Goal: Task Accomplishment & Management: Contribute content

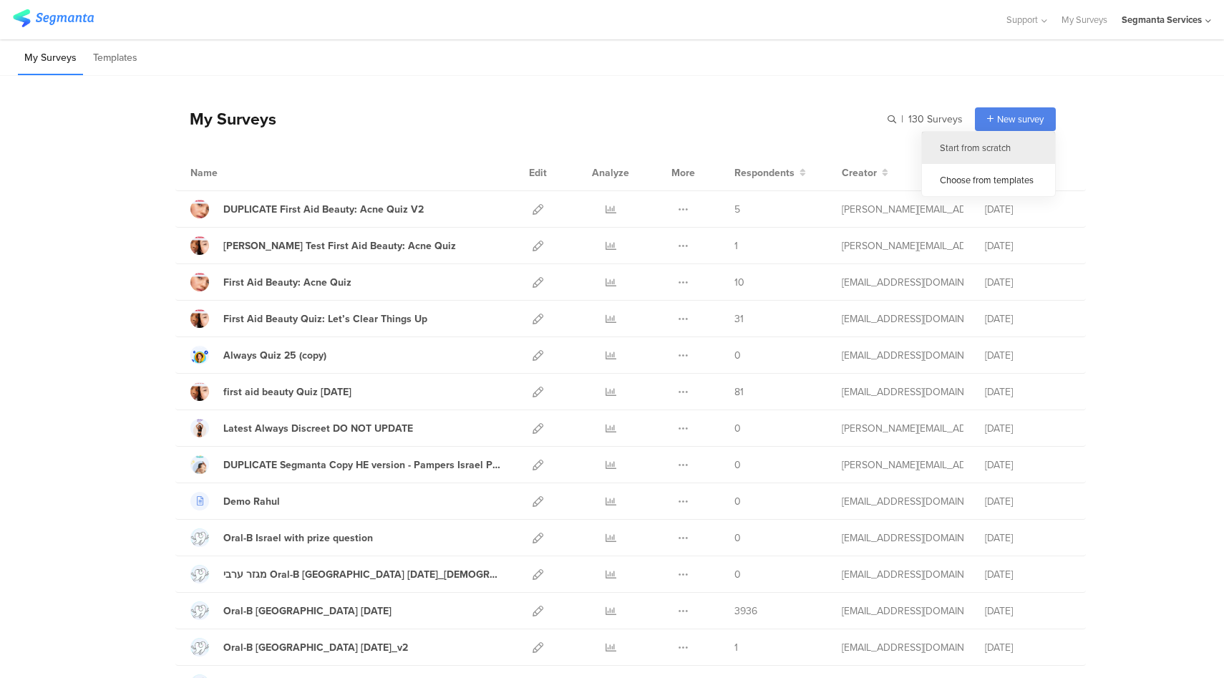
click at [993, 144] on div "Start from scratch" at bounding box center [988, 148] width 133 height 32
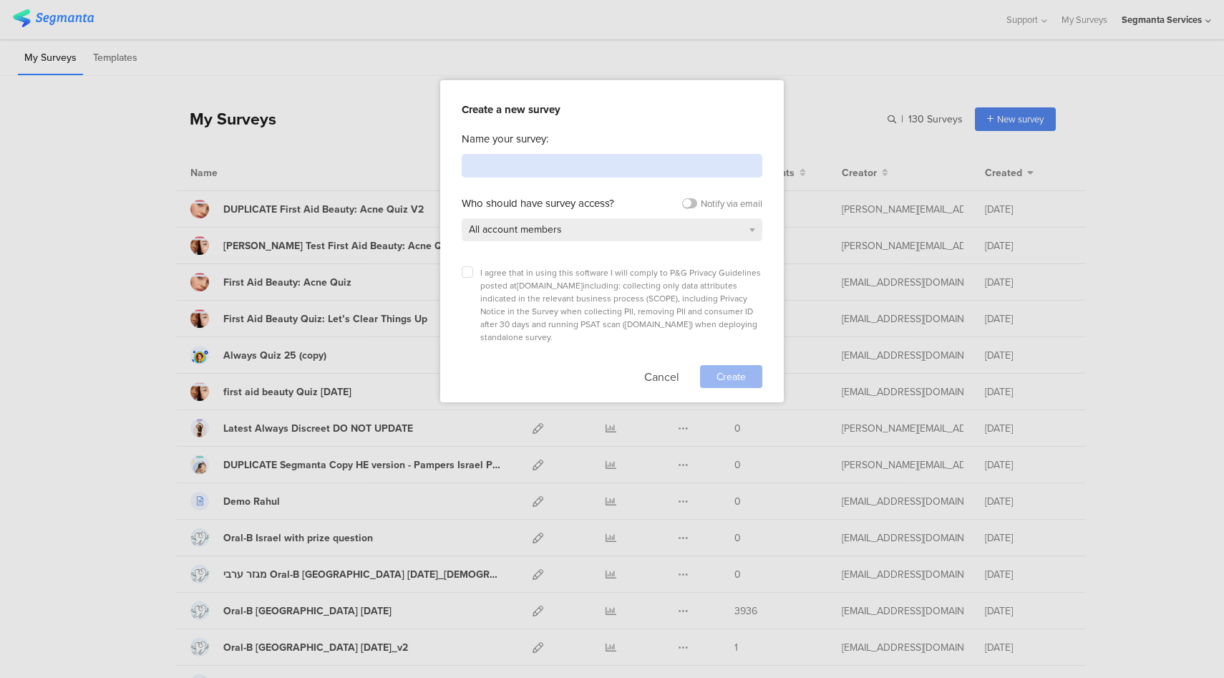
click at [590, 167] on input at bounding box center [612, 166] width 301 height 24
paste input "OUAI"
type input "OUAI Scalp Care Quiz"
click at [470, 273] on label at bounding box center [467, 271] width 11 height 11
click at [0, 0] on input "checkbox" at bounding box center [0, 0] width 0 height 0
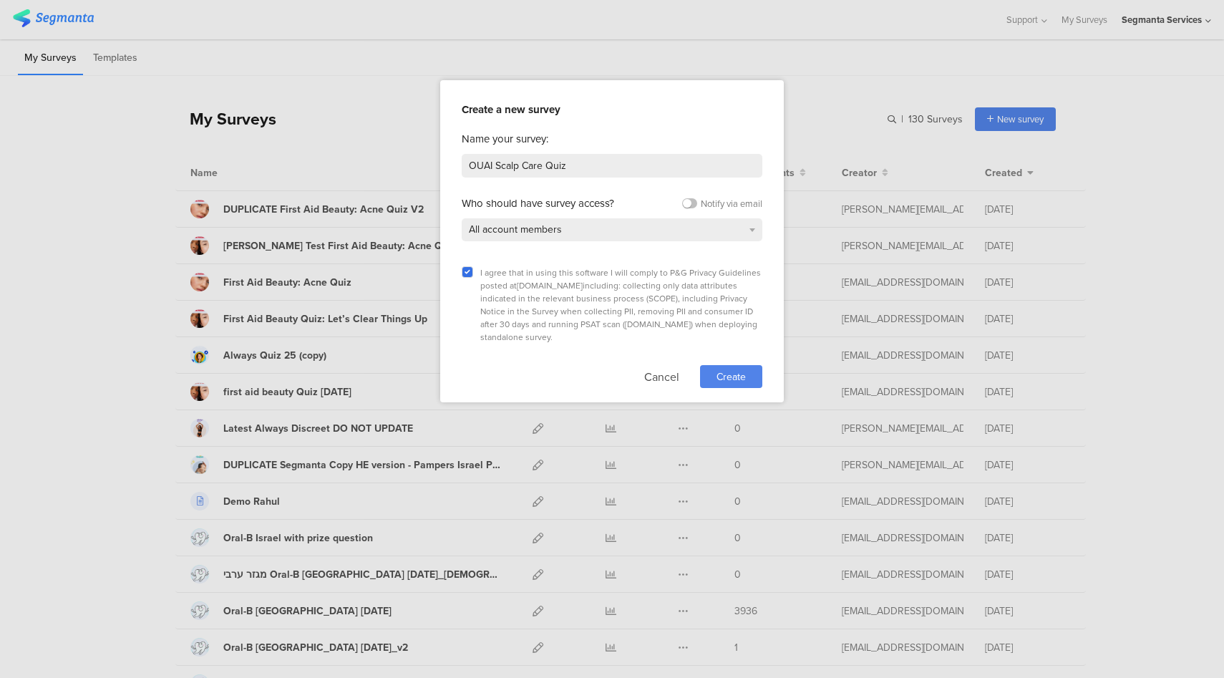
click at [724, 369] on span "Create" at bounding box center [730, 376] width 29 height 15
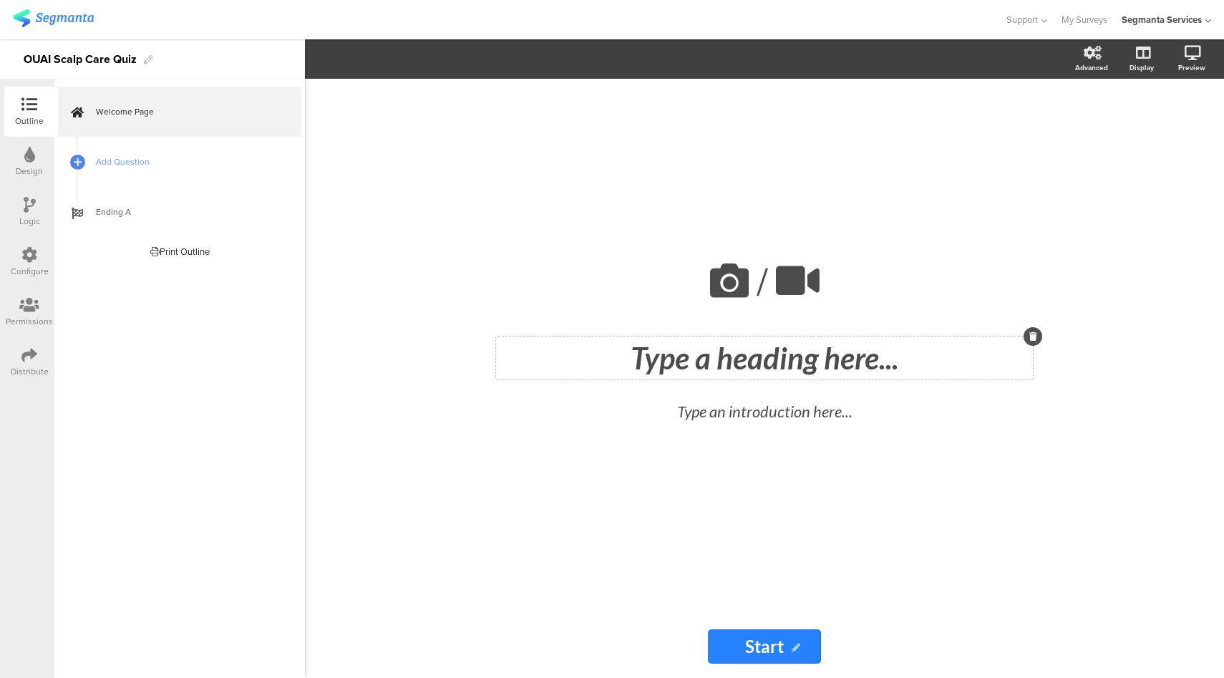
click at [770, 359] on div "Type a heading here..." at bounding box center [764, 357] width 537 height 43
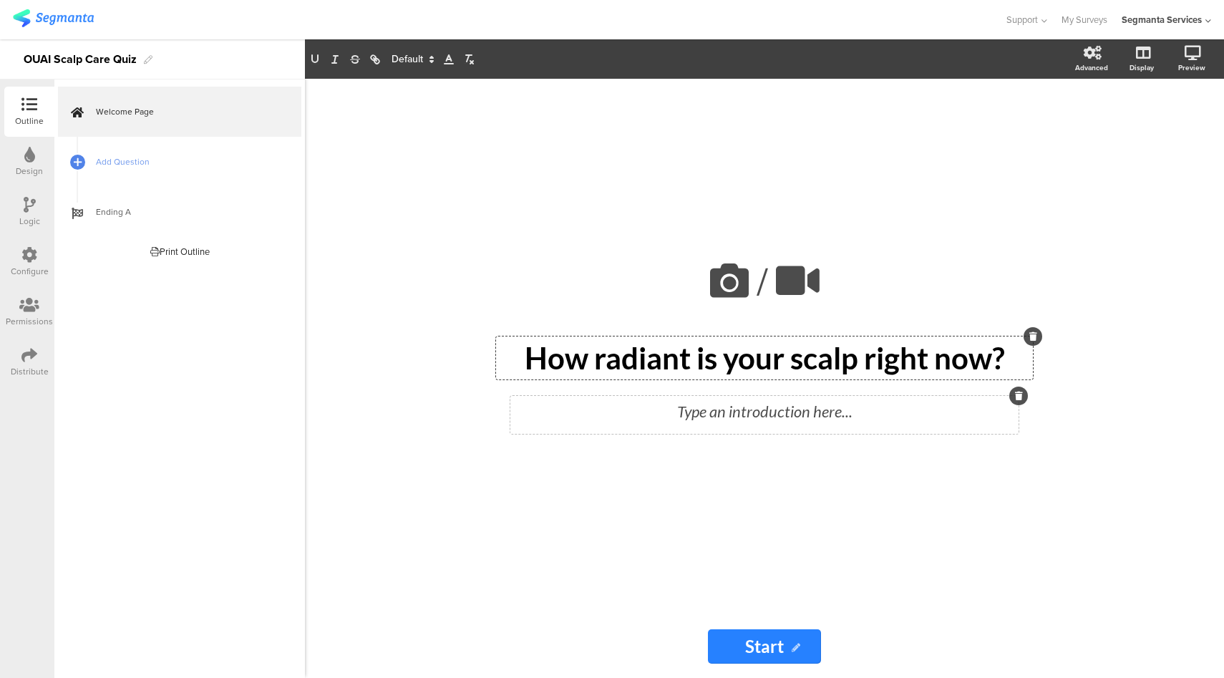
click at [709, 408] on div "Type an introduction here..." at bounding box center [764, 415] width 508 height 38
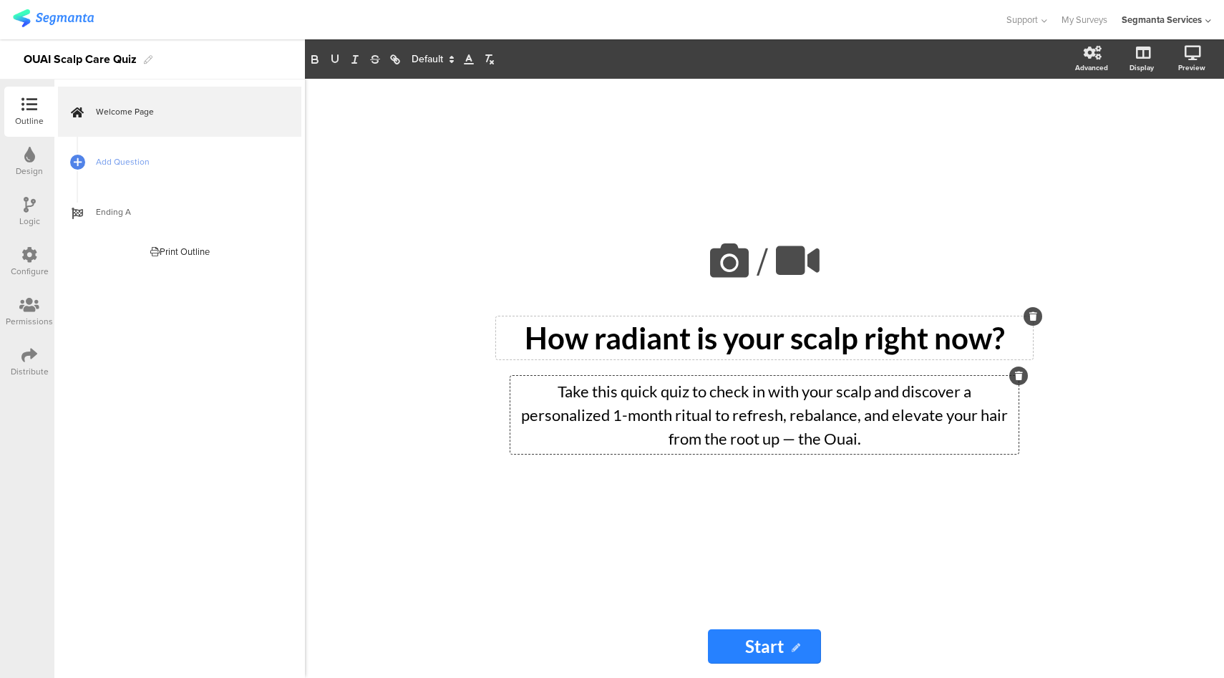
click at [850, 449] on div "Take this quick quiz to check in with your scalp and discover a personalized 1-…" at bounding box center [764, 415] width 508 height 78
click at [846, 439] on p "Take this quick quiz to check in with your scalp and discover a personalized 1-…" at bounding box center [764, 414] width 501 height 71
click at [769, 648] on input "Start" at bounding box center [764, 646] width 113 height 34
paste input "my scalp check"
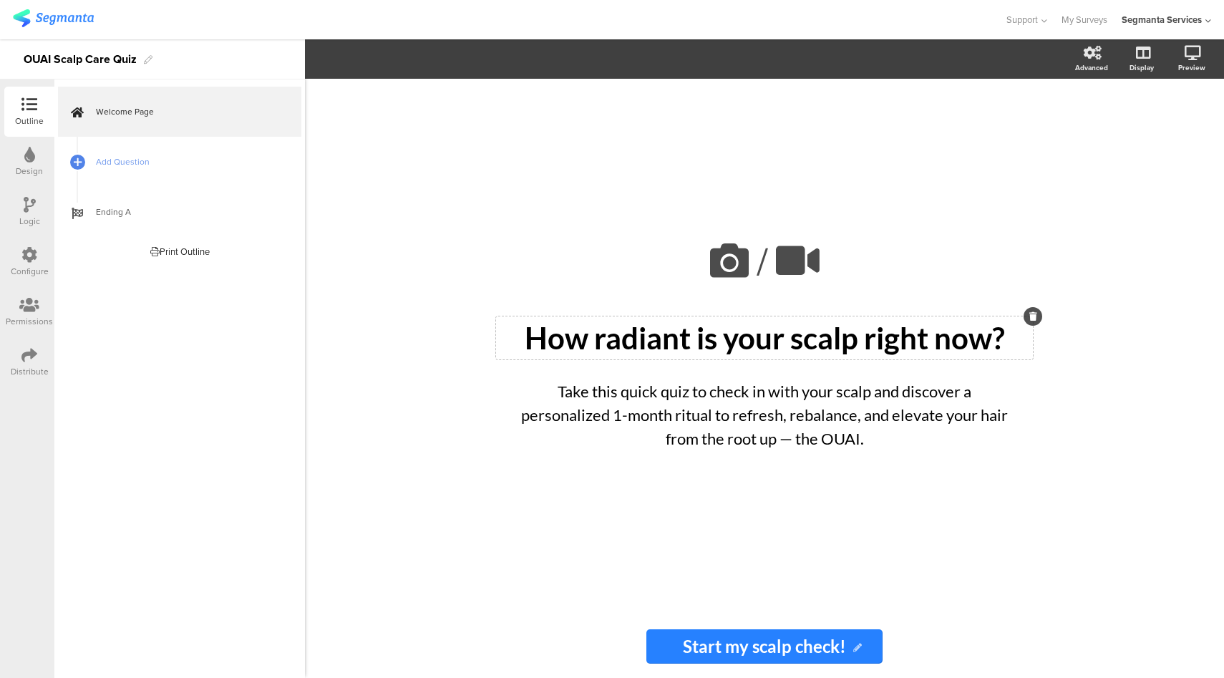
type input "Start my scalp check!"
click at [208, 161] on span "Add Question" at bounding box center [187, 162] width 183 height 14
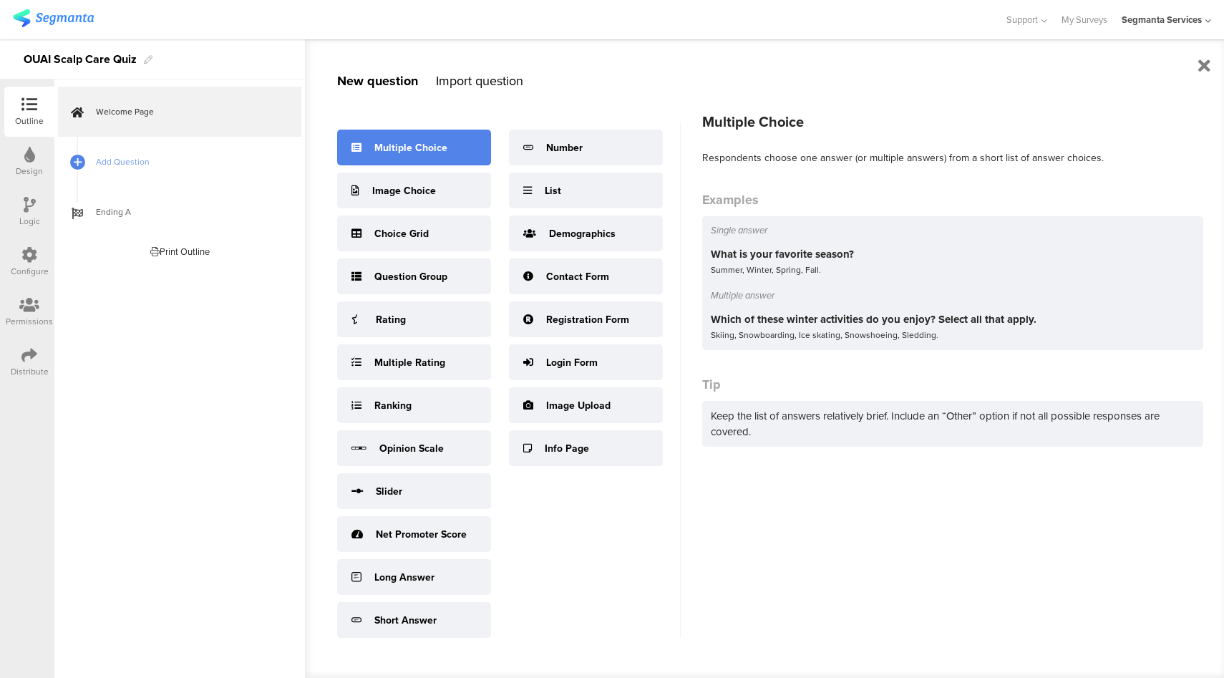
click at [424, 134] on div "Multiple Choice" at bounding box center [414, 148] width 154 height 36
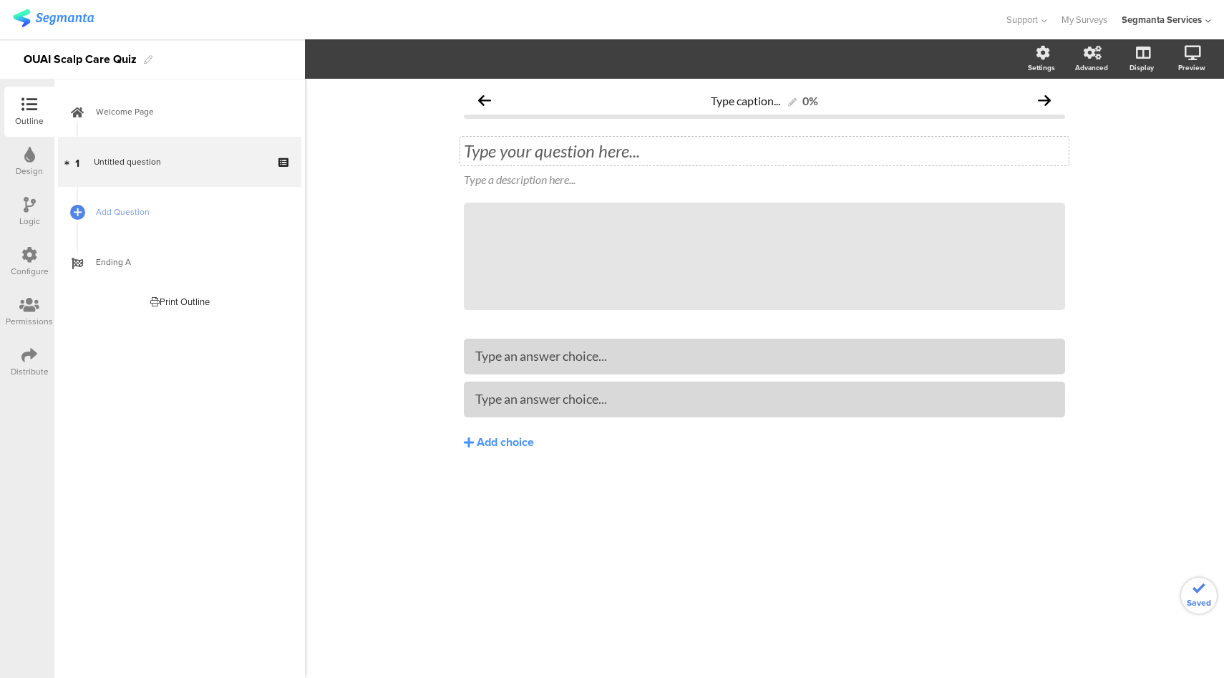
click at [497, 155] on div "Type your question here..." at bounding box center [764, 151] width 608 height 29
click at [633, 149] on p "Let's get to know you first" at bounding box center [764, 150] width 601 height 21
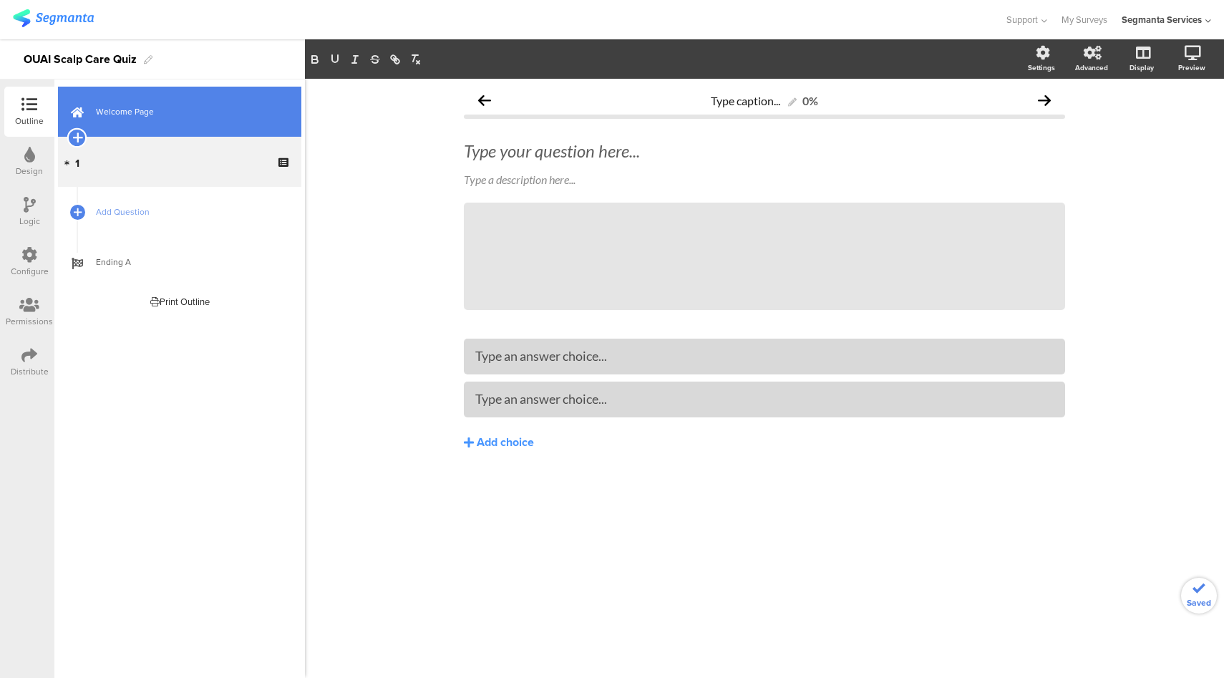
click at [77, 138] on icon at bounding box center [76, 137] width 9 height 13
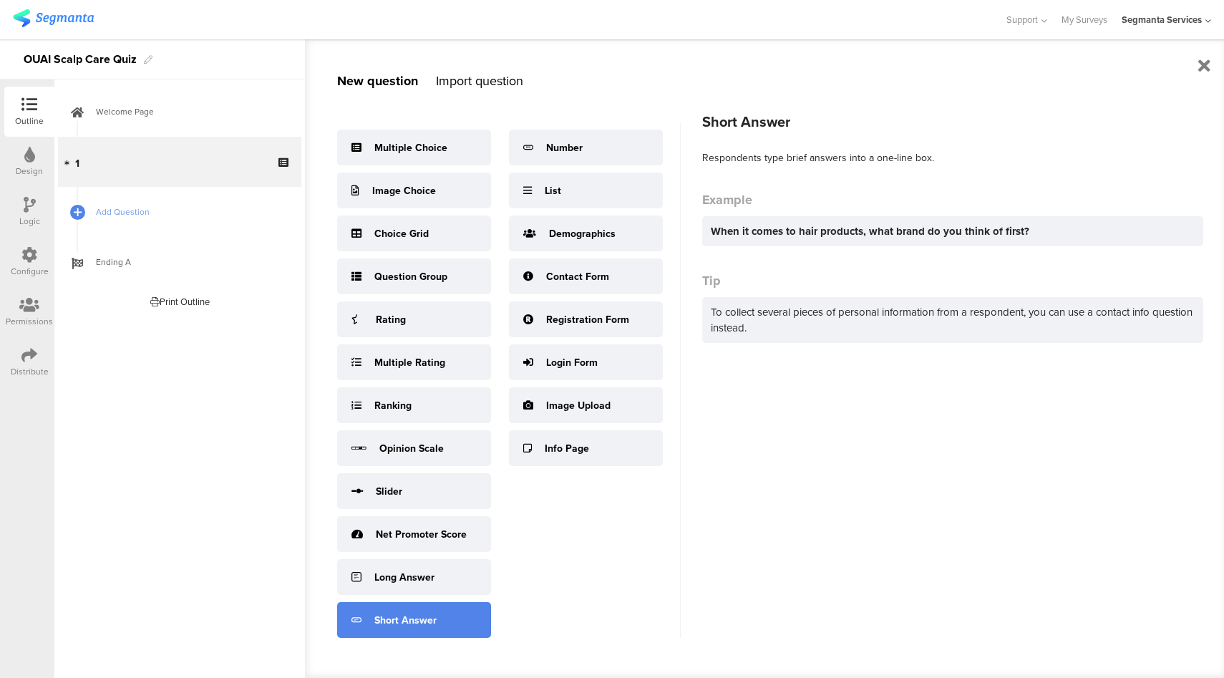
click at [371, 610] on div "Short Answer" at bounding box center [414, 620] width 154 height 36
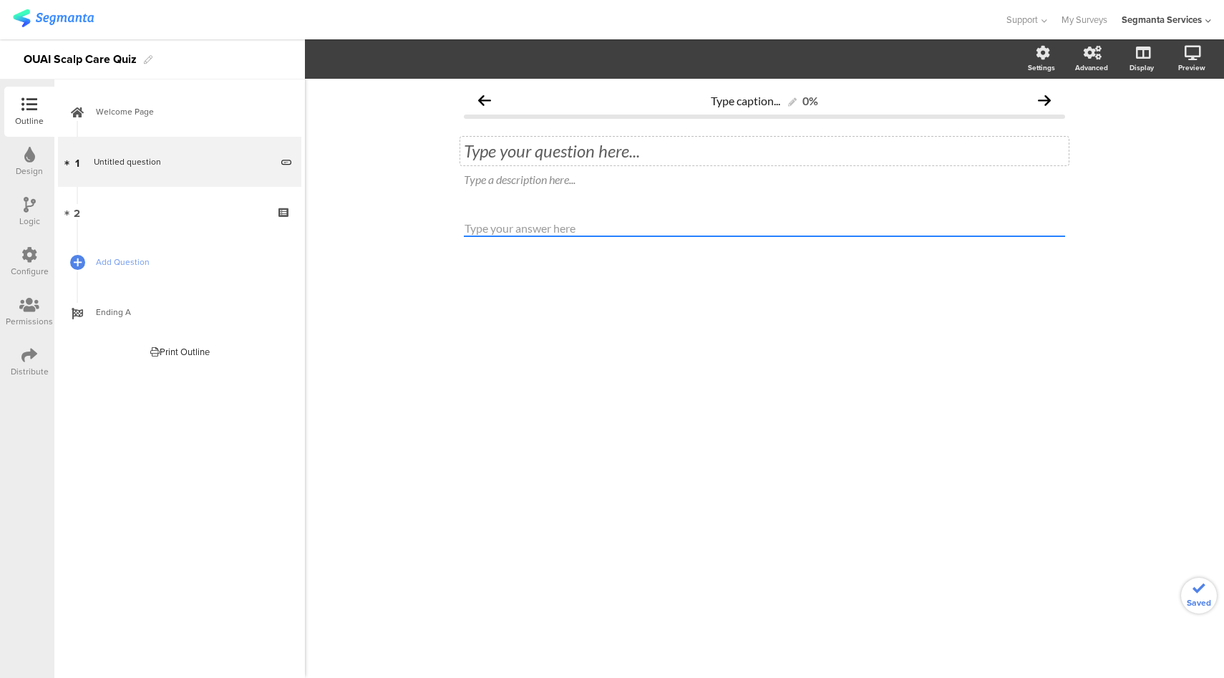
click at [535, 165] on div "Type your question here..." at bounding box center [764, 151] width 608 height 29
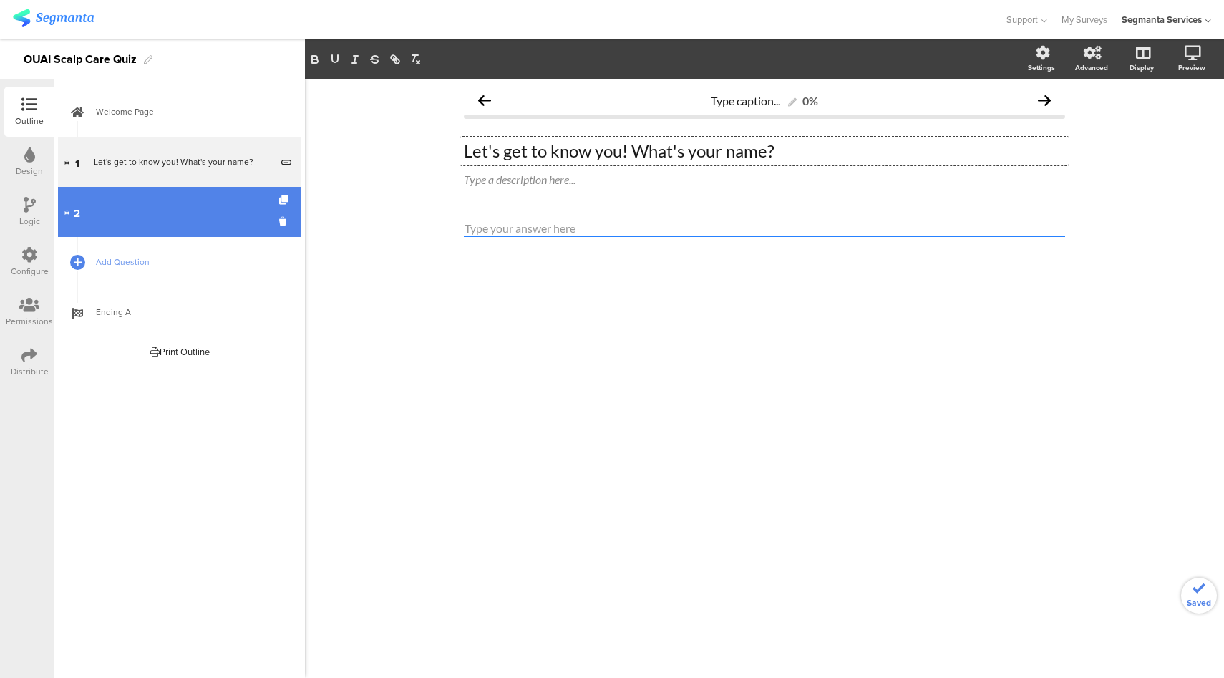
click at [178, 207] on link "2" at bounding box center [179, 212] width 243 height 50
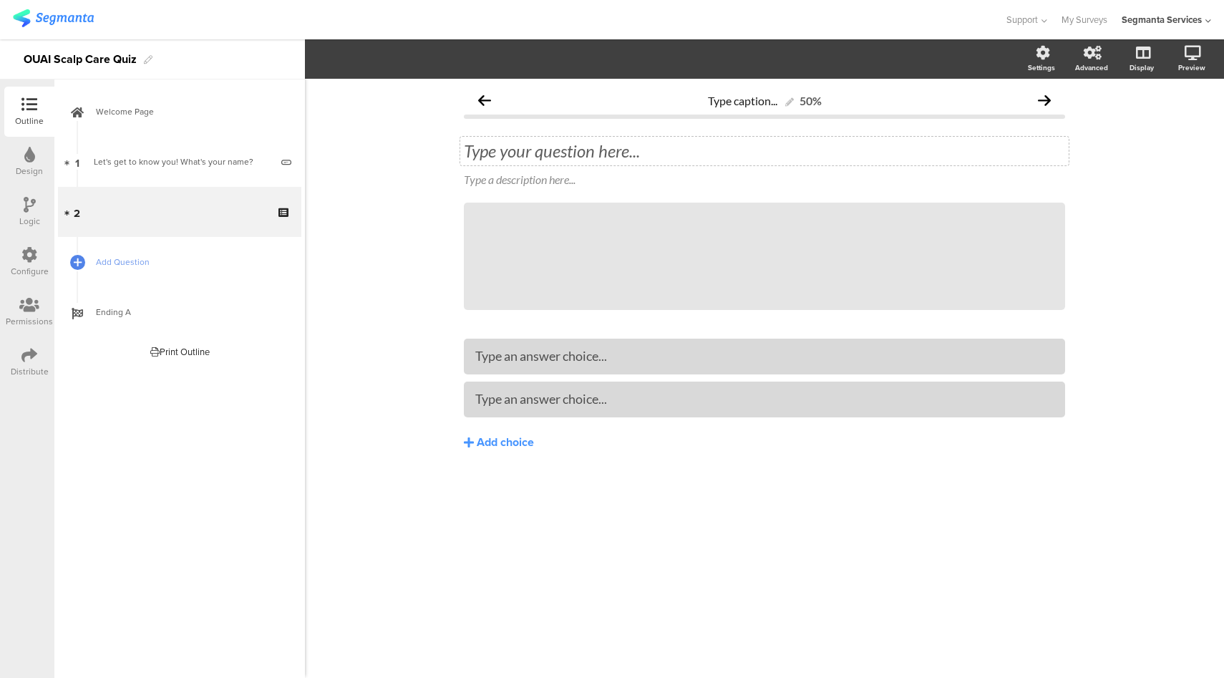
click at [577, 162] on div "Type your question here..." at bounding box center [764, 151] width 608 height 29
paste div
click at [478, 152] on p "when does your scalp feel its best?" at bounding box center [764, 150] width 601 height 21
click at [507, 389] on div "Type an answer choice..." at bounding box center [764, 399] width 578 height 24
click at [480, 439] on div "Add choice" at bounding box center [505, 442] width 57 height 15
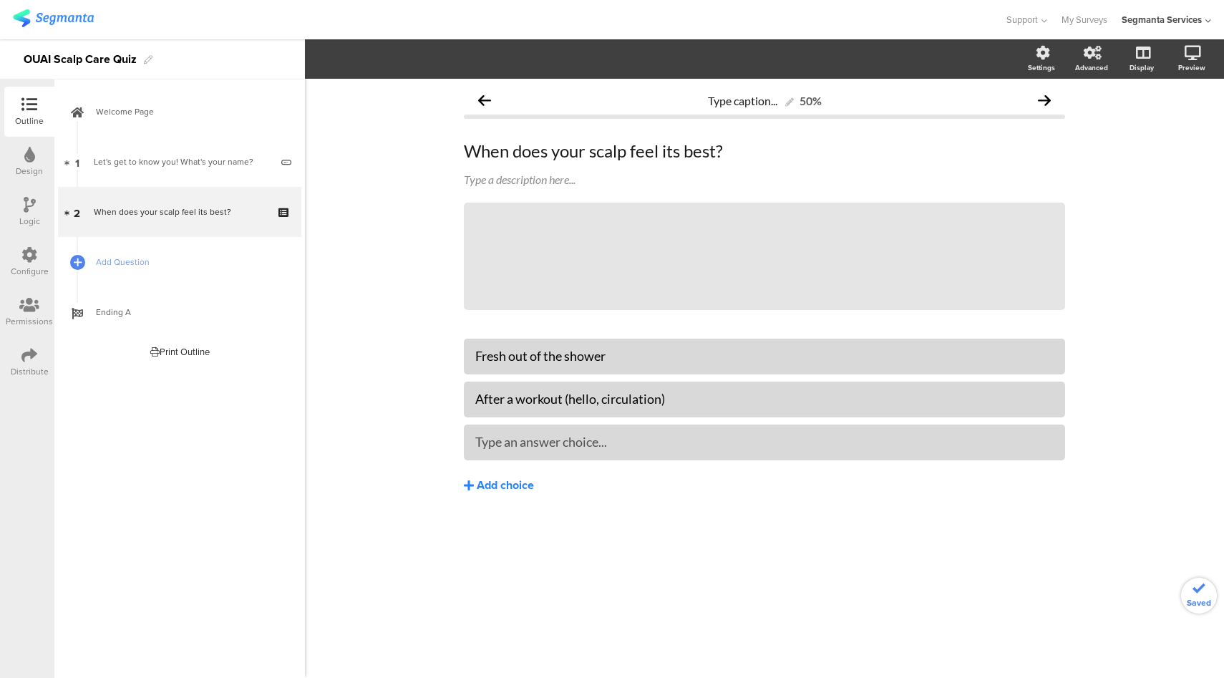
click at [496, 483] on div "Add choice" at bounding box center [505, 485] width 57 height 15
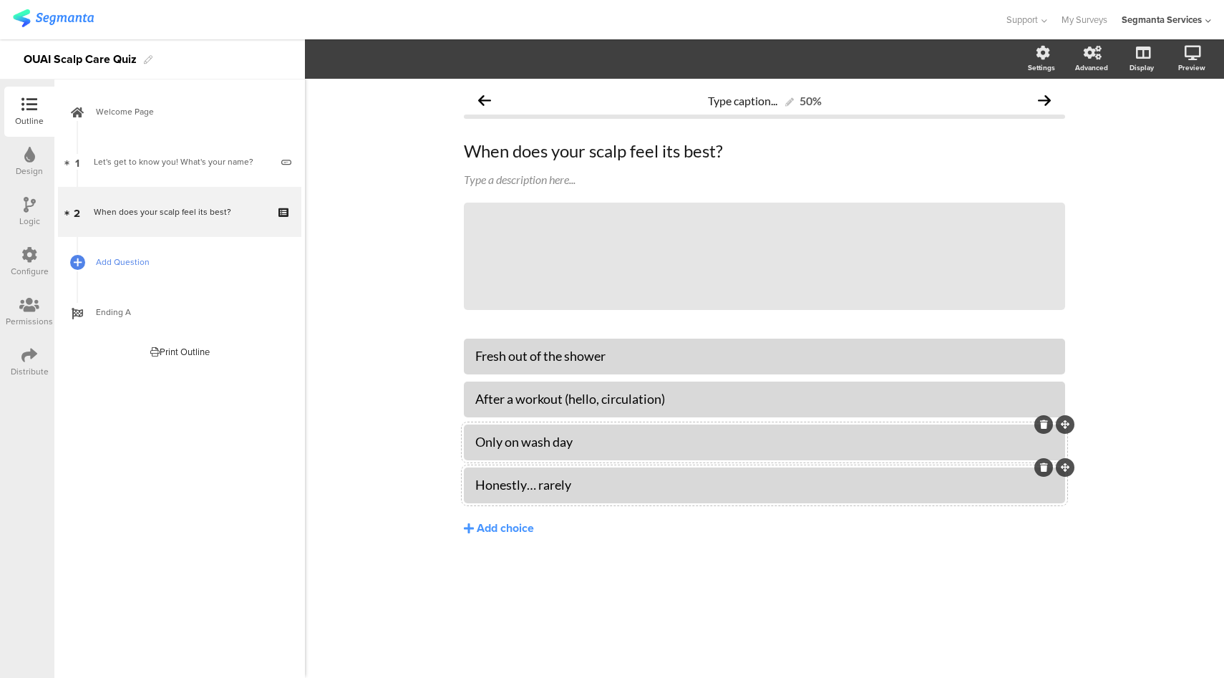
click at [104, 263] on span "Add Question" at bounding box center [187, 262] width 183 height 14
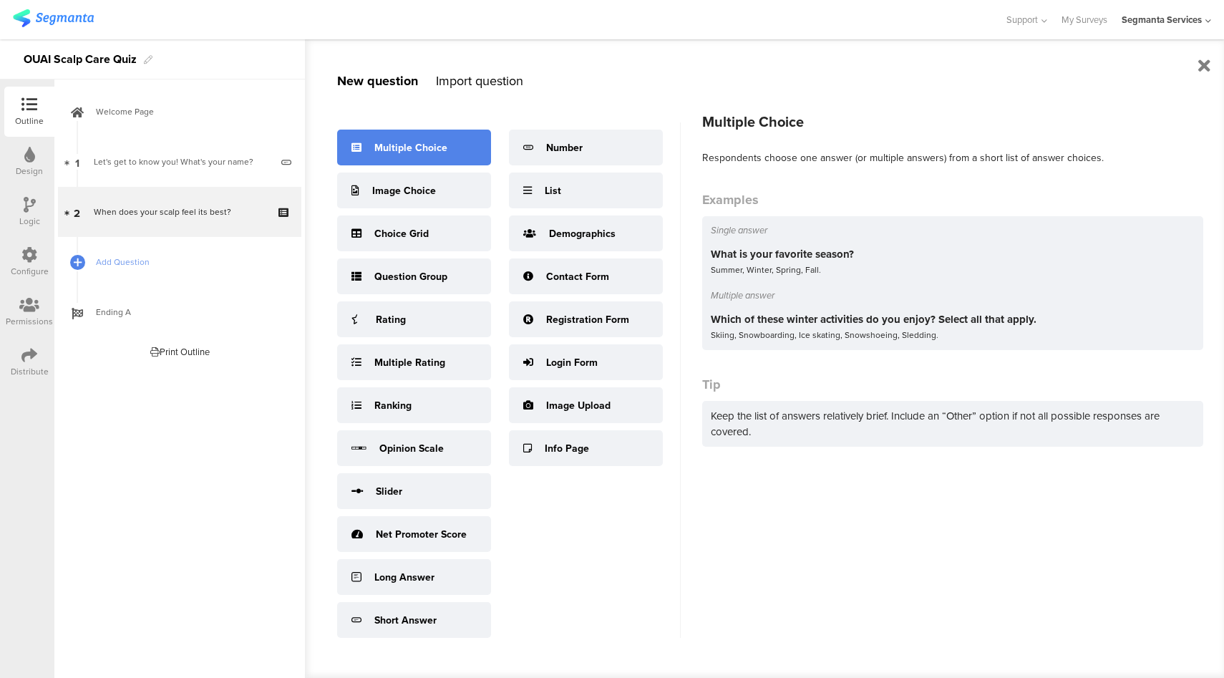
click at [394, 152] on div "Multiple Choice" at bounding box center [410, 147] width 73 height 15
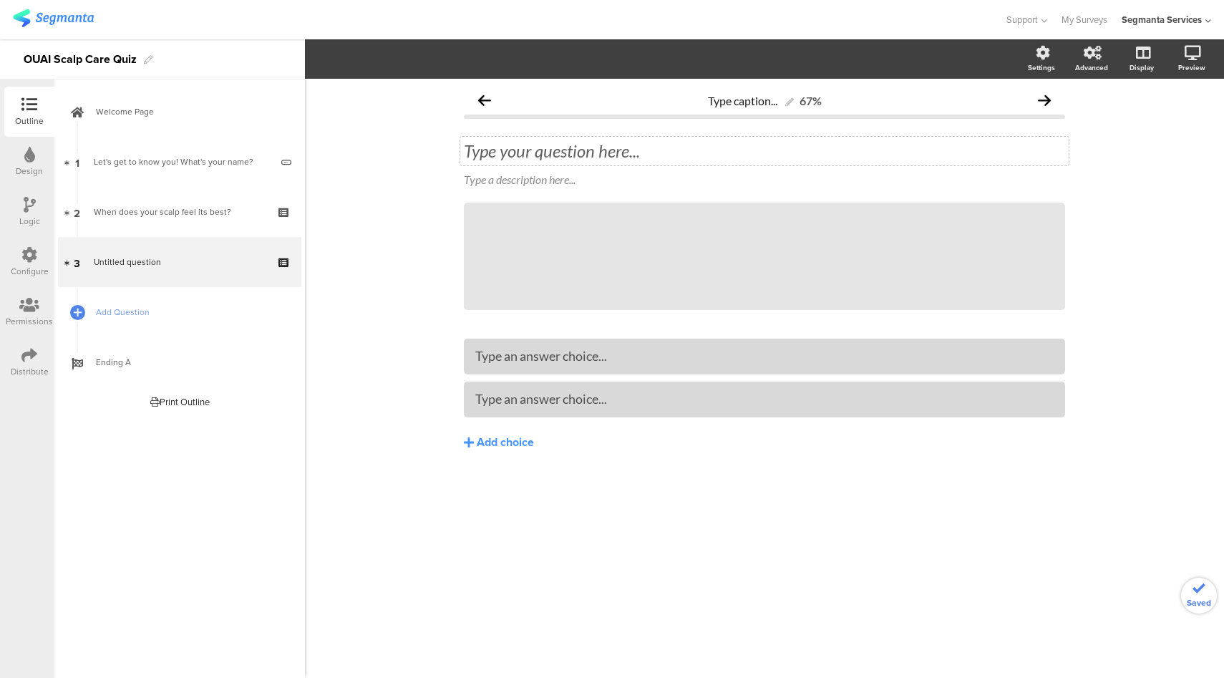
click at [525, 146] on div "Type your question here..." at bounding box center [764, 151] width 608 height 29
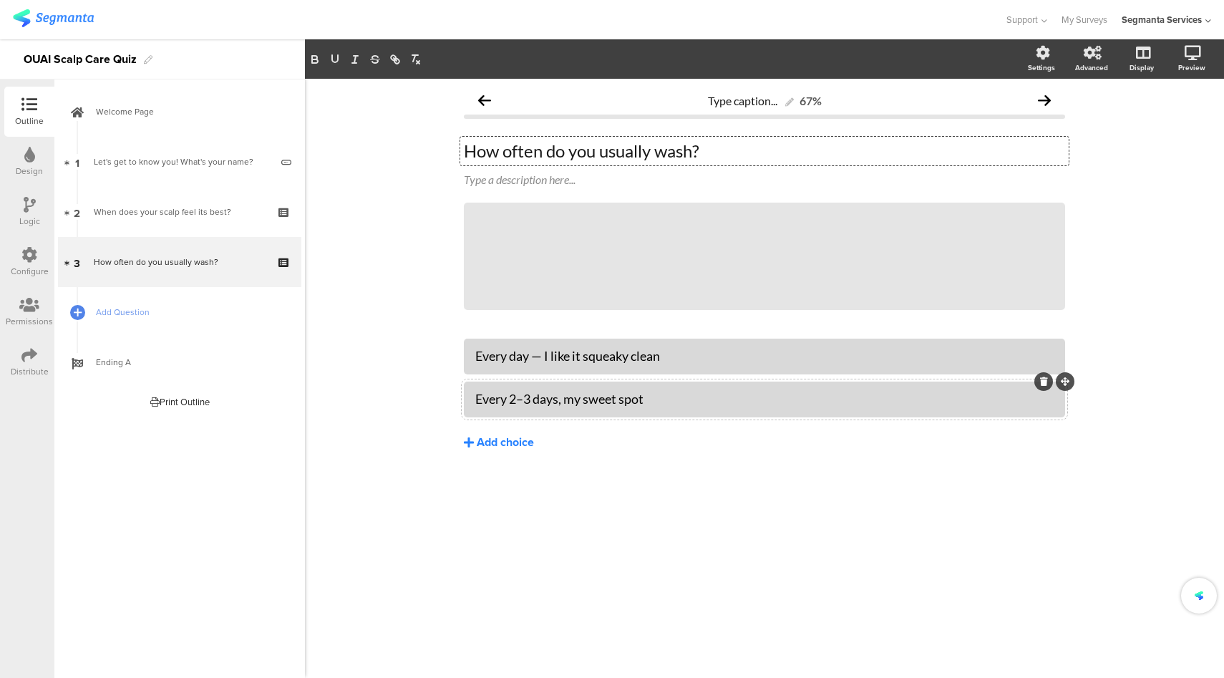
click at [496, 449] on div "Add choice" at bounding box center [505, 442] width 57 height 15
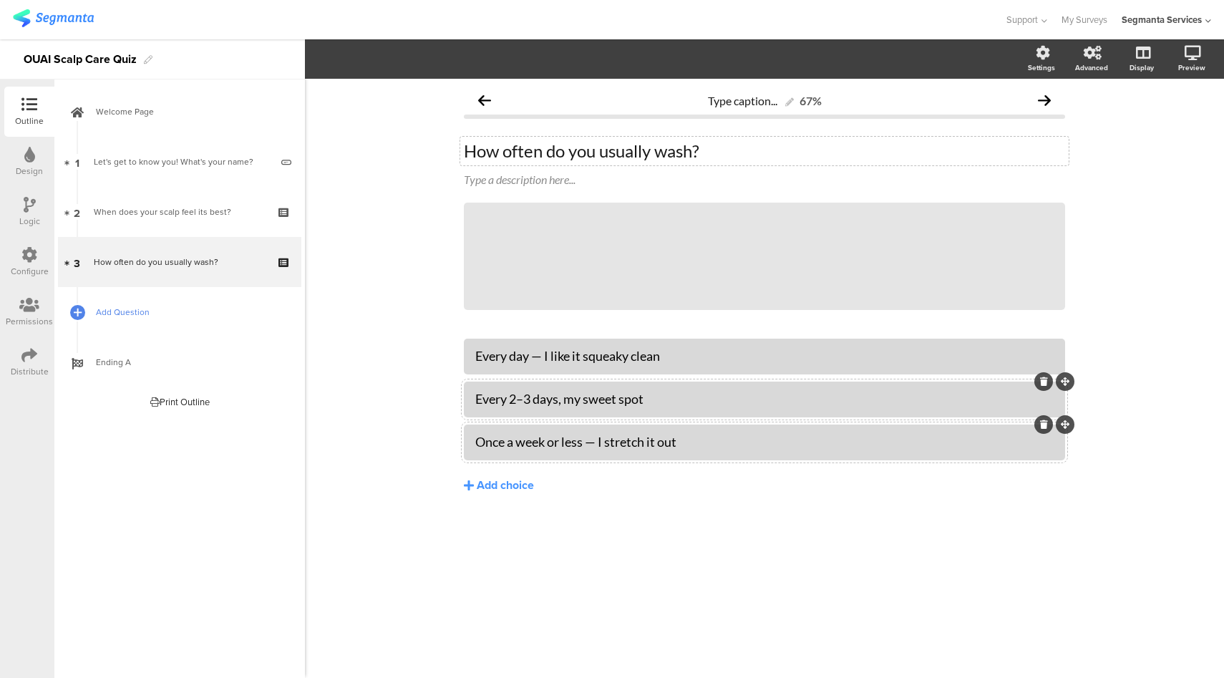
click at [212, 316] on span "Add Question" at bounding box center [187, 312] width 183 height 14
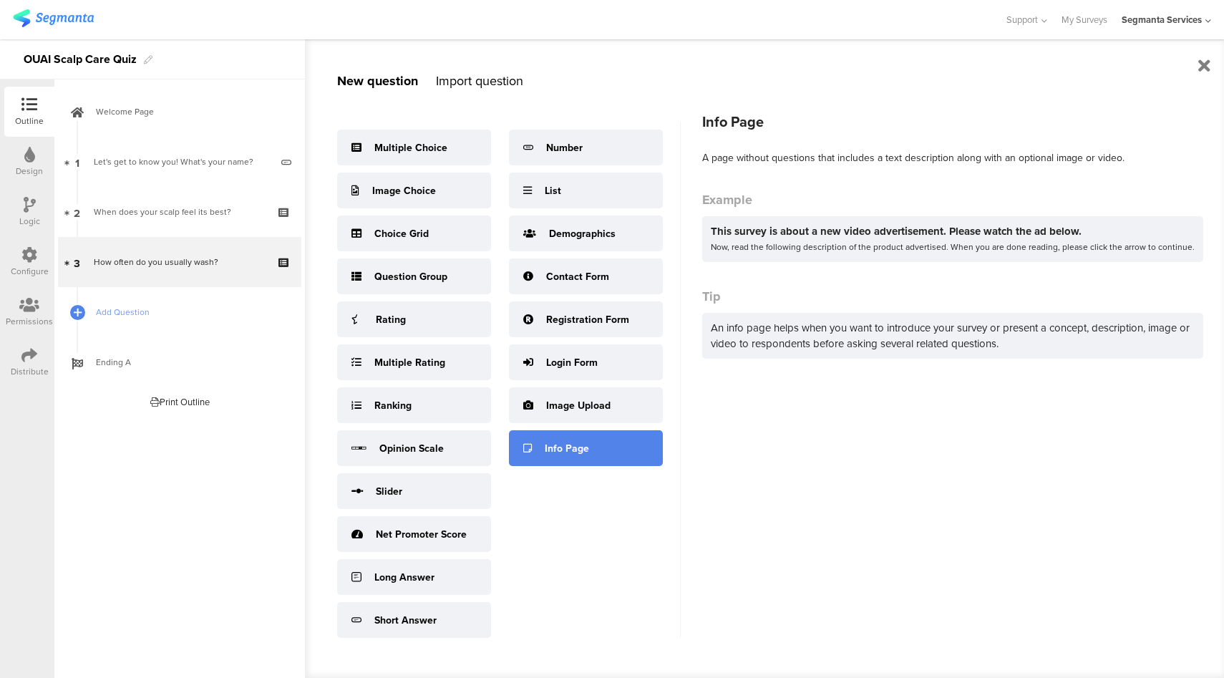
click at [578, 447] on div "Info Page" at bounding box center [567, 448] width 44 height 15
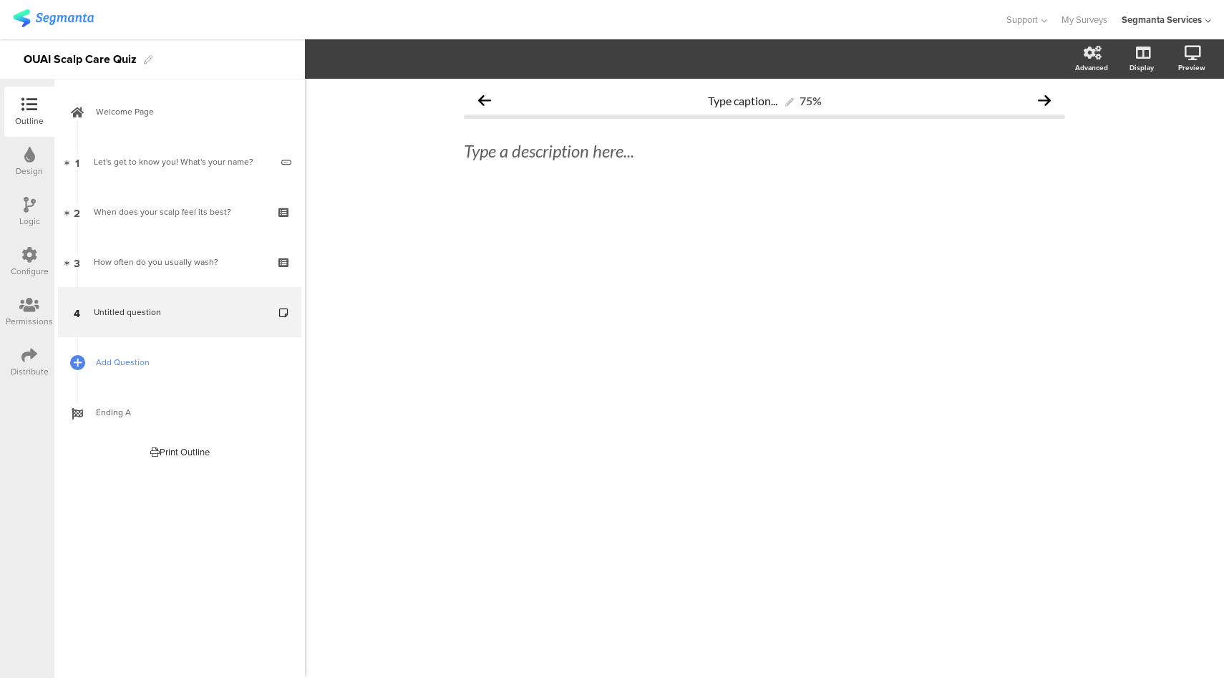
click at [208, 371] on link "Add Question" at bounding box center [179, 362] width 243 height 50
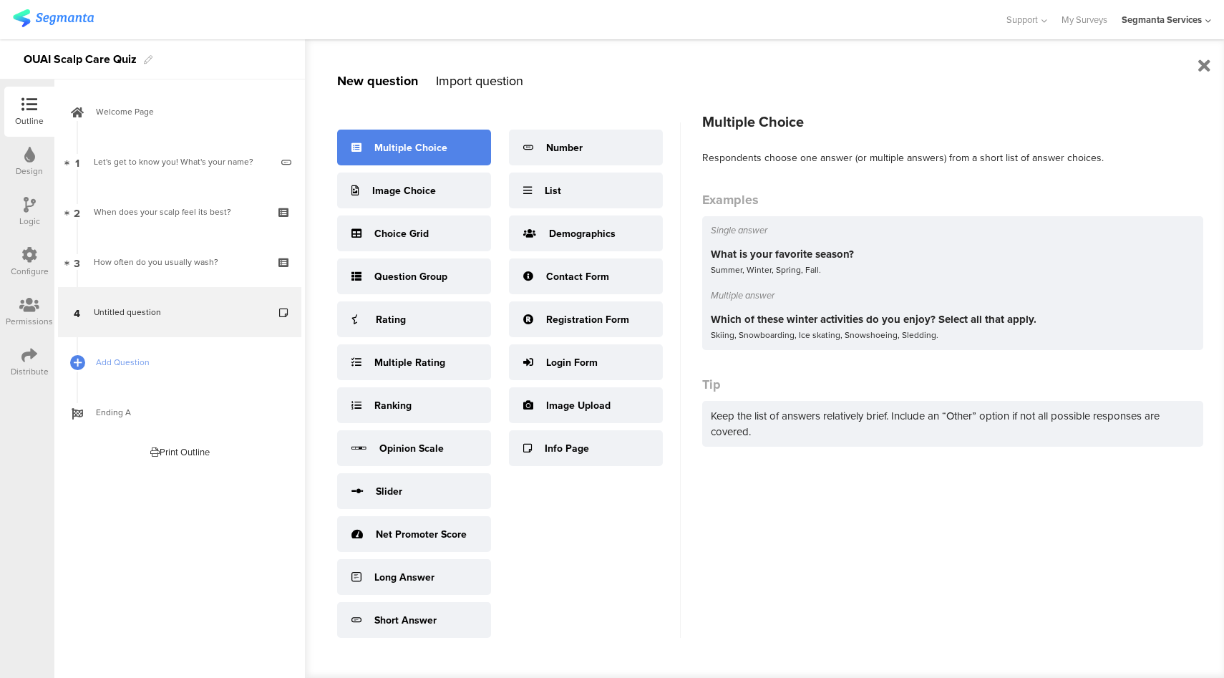
click at [401, 153] on div "Multiple Choice" at bounding box center [410, 147] width 73 height 15
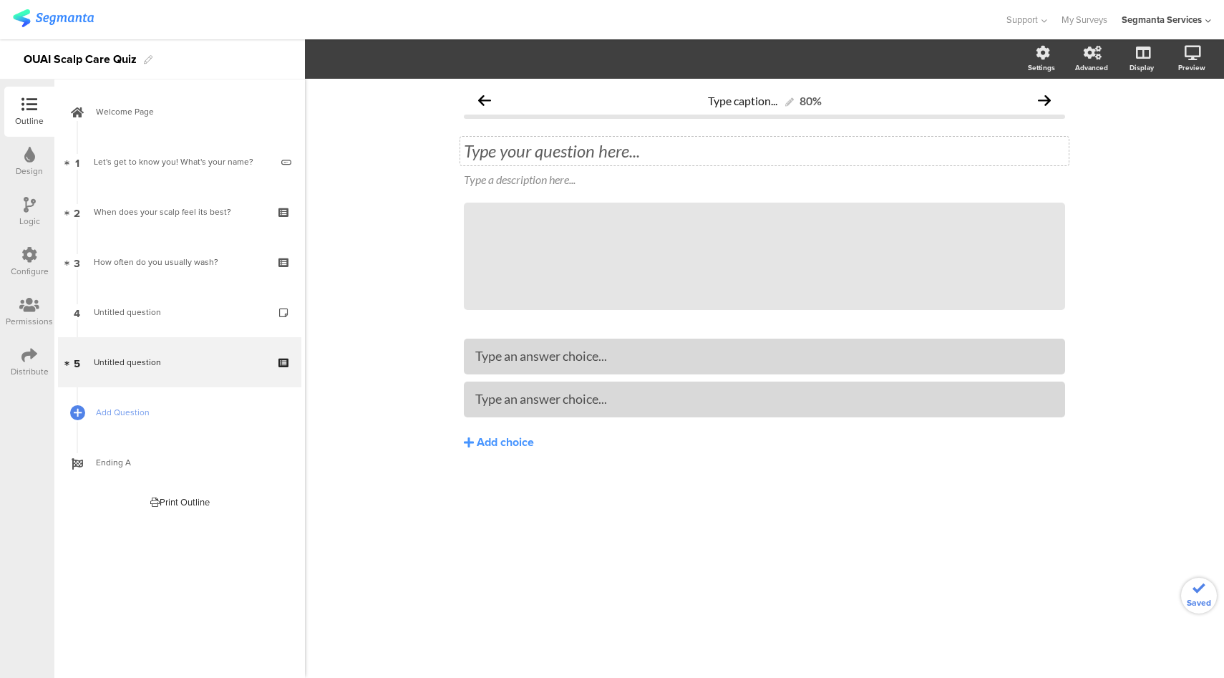
click at [555, 155] on div "Type your question here..." at bounding box center [764, 151] width 608 height 29
click at [477, 154] on p "which signs do you notice most often?" at bounding box center [764, 150] width 601 height 21
click at [524, 365] on div "Type an answer choice..." at bounding box center [764, 356] width 578 height 24
click at [499, 439] on div "Add choice" at bounding box center [505, 442] width 57 height 15
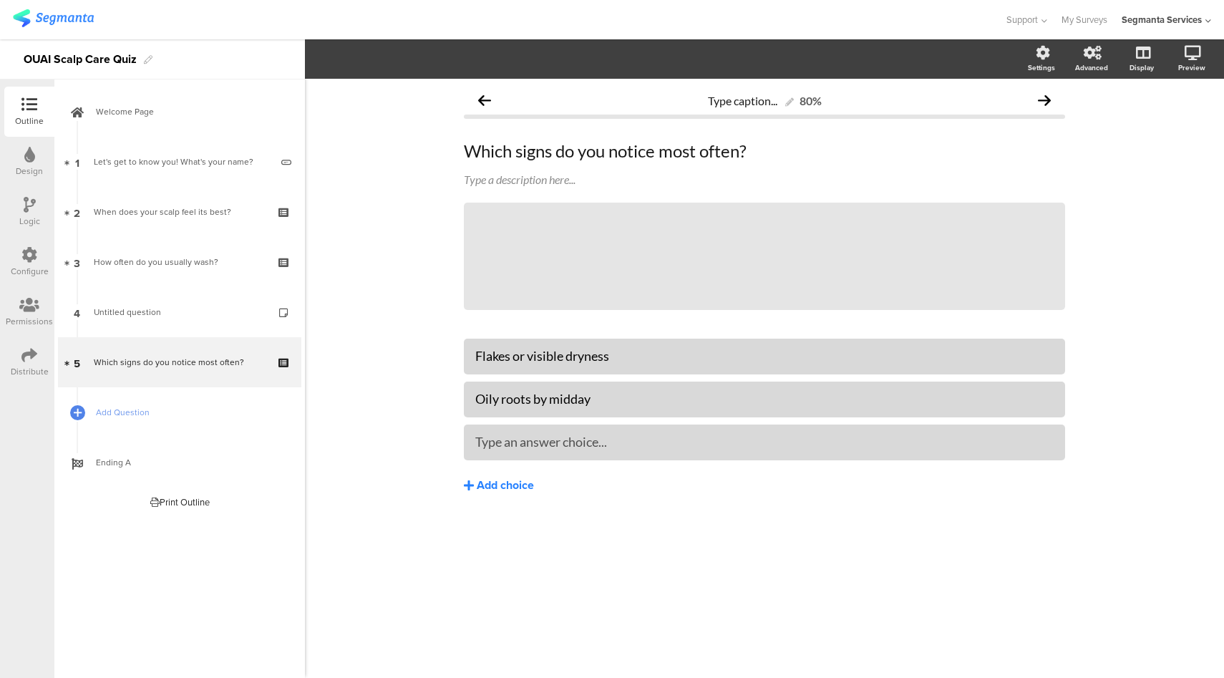
click at [510, 475] on button "Add choice" at bounding box center [764, 485] width 601 height 36
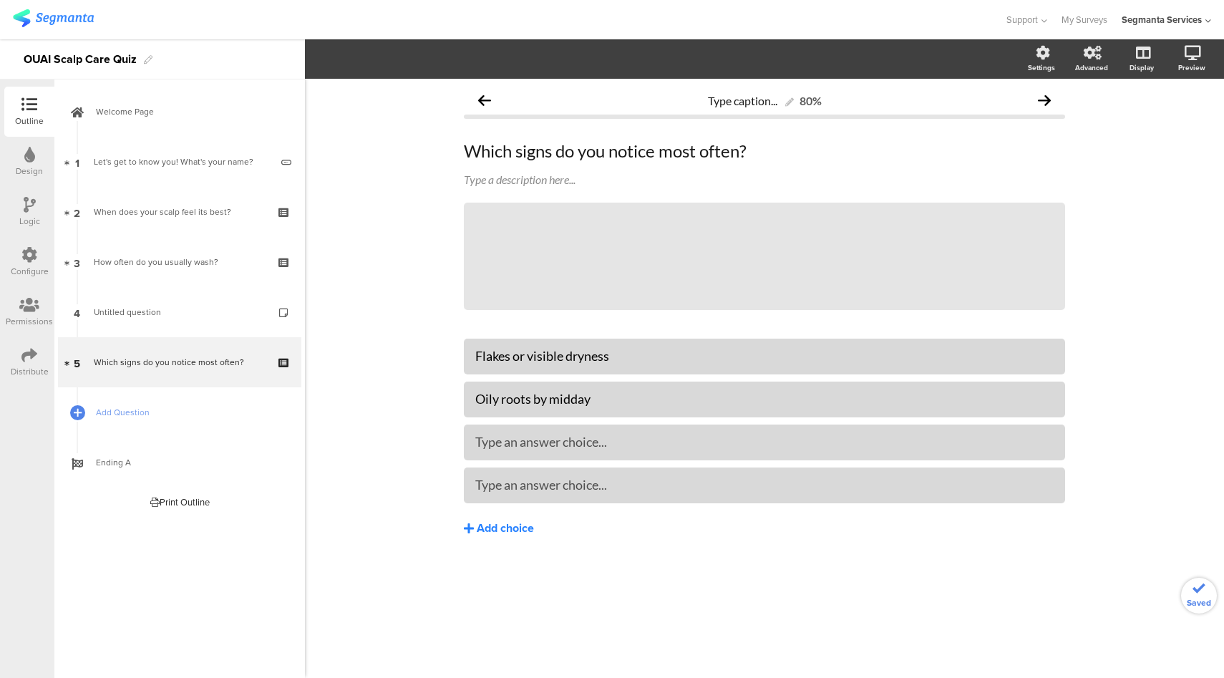
click at [505, 522] on div "Add choice" at bounding box center [505, 528] width 57 height 15
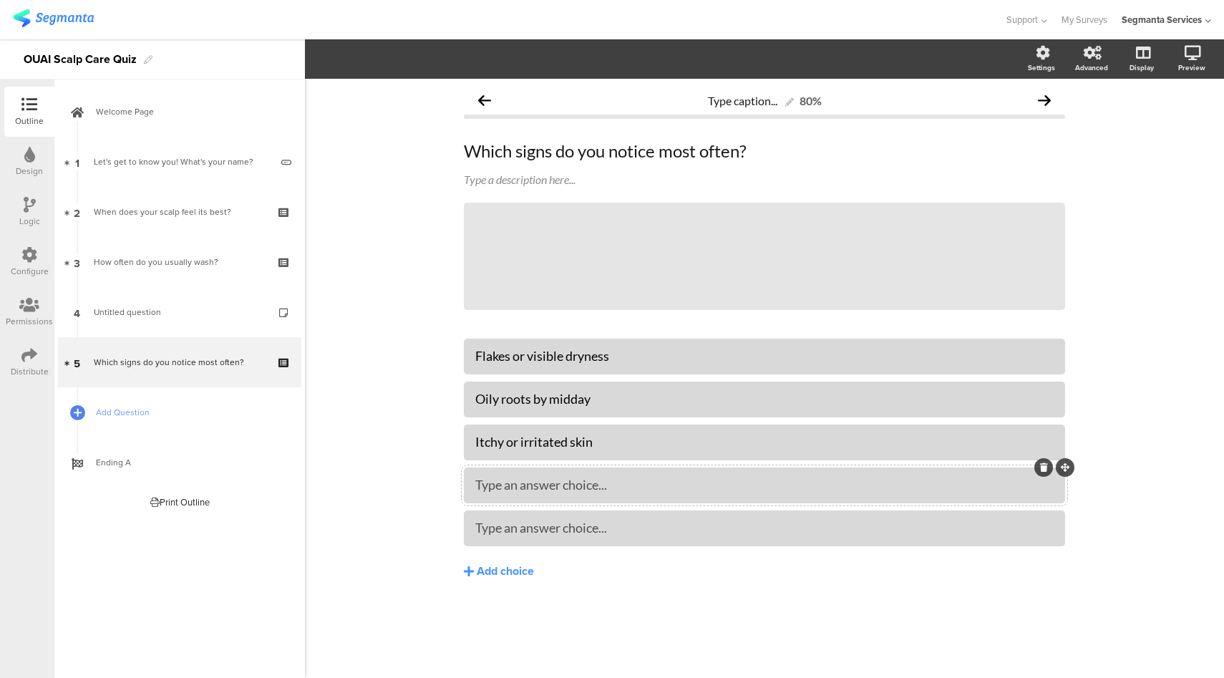
click at [503, 475] on div "Type an answer choice..." at bounding box center [764, 485] width 578 height 24
click at [503, 537] on div at bounding box center [764, 528] width 578 height 24
click at [150, 418] on span "Add Question" at bounding box center [187, 412] width 183 height 14
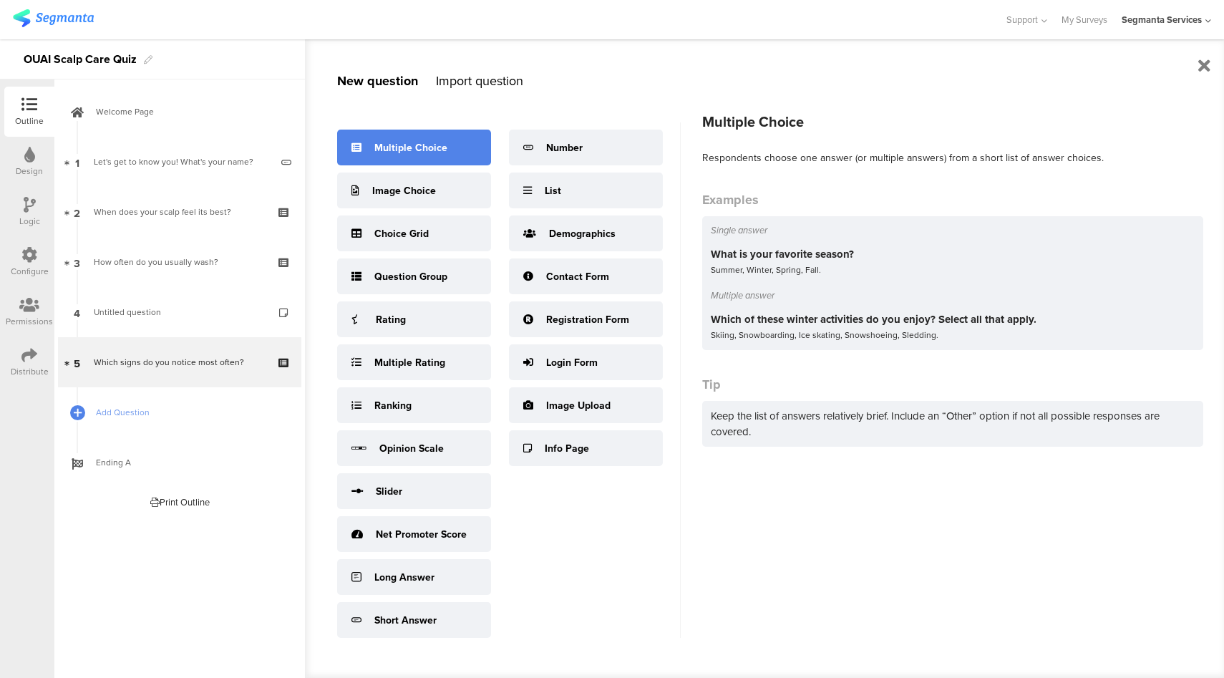
click at [415, 152] on div "Multiple Choice" at bounding box center [410, 147] width 73 height 15
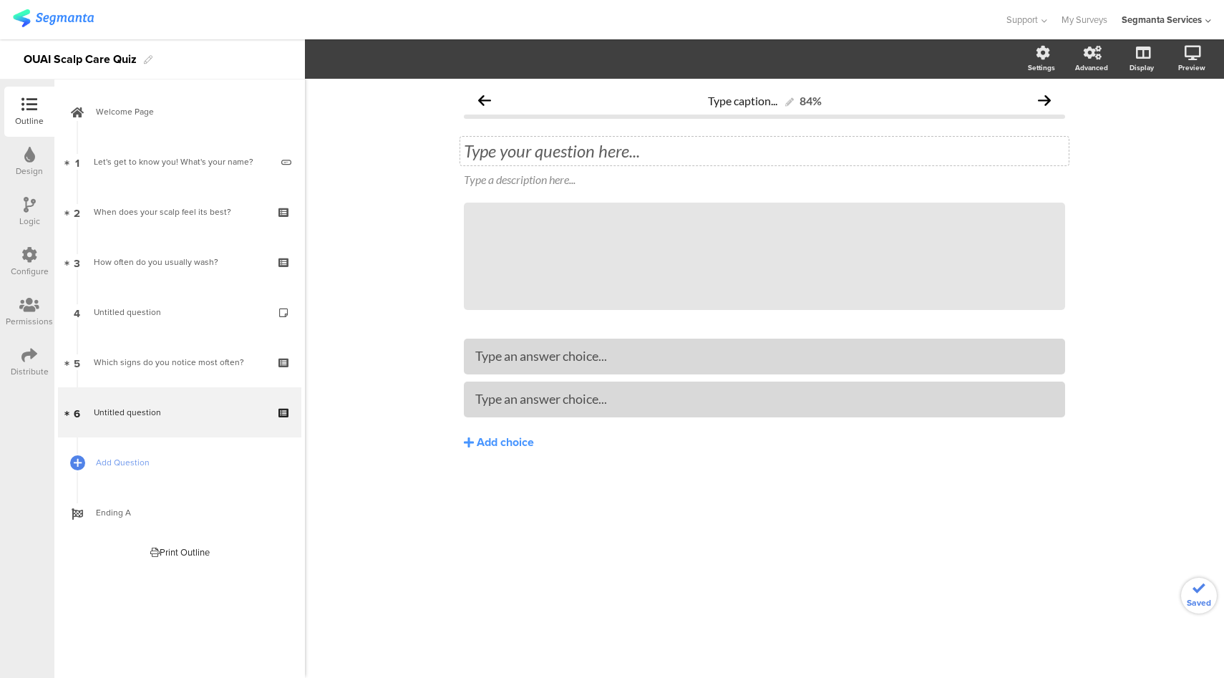
click at [570, 154] on div "Type your question here..." at bounding box center [764, 151] width 608 height 29
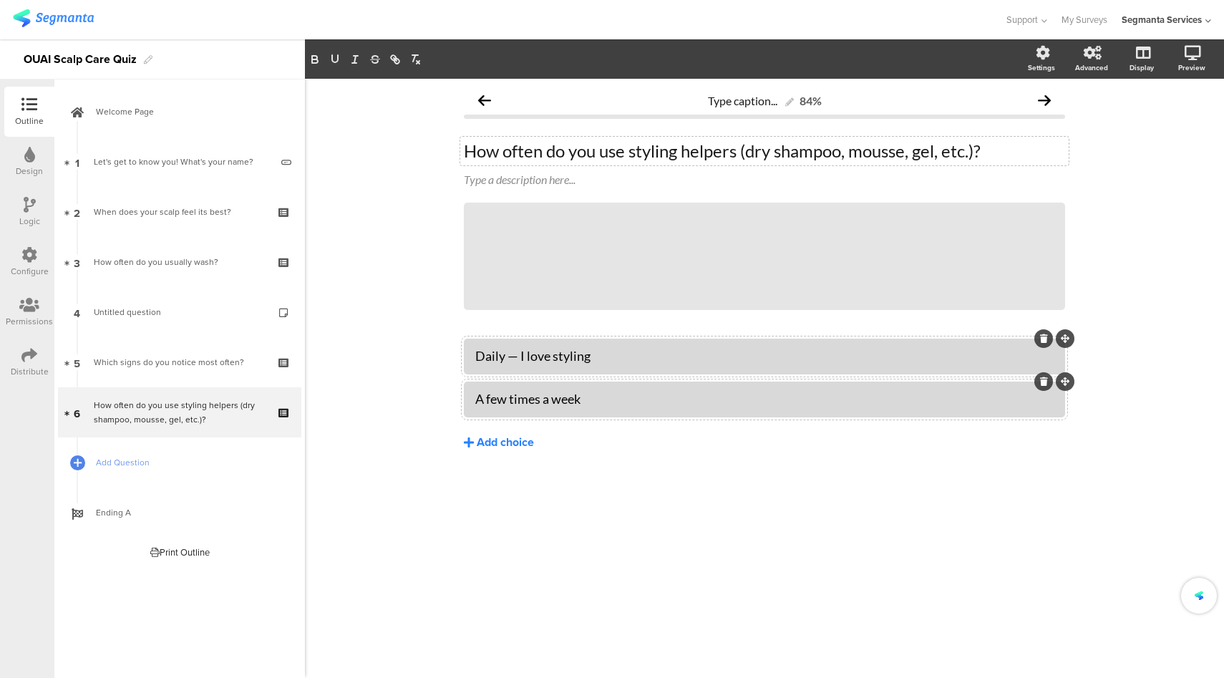
click at [501, 440] on div "Add choice" at bounding box center [505, 442] width 57 height 15
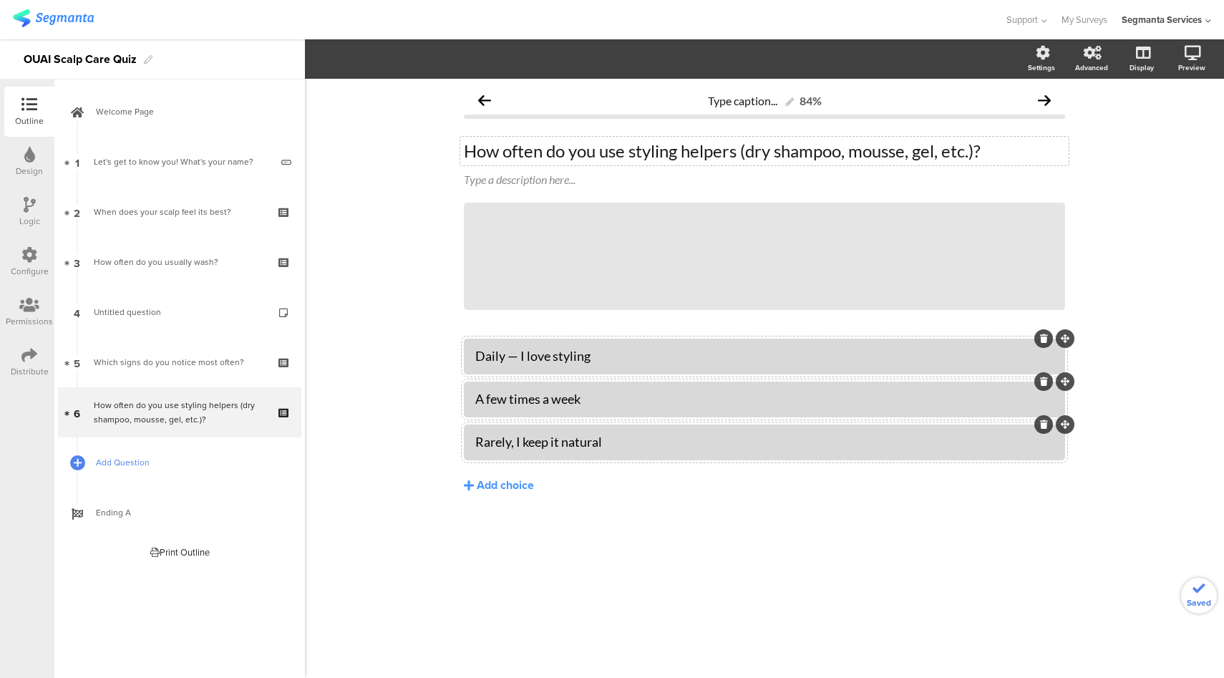
click at [206, 475] on link "Add Question" at bounding box center [179, 462] width 243 height 50
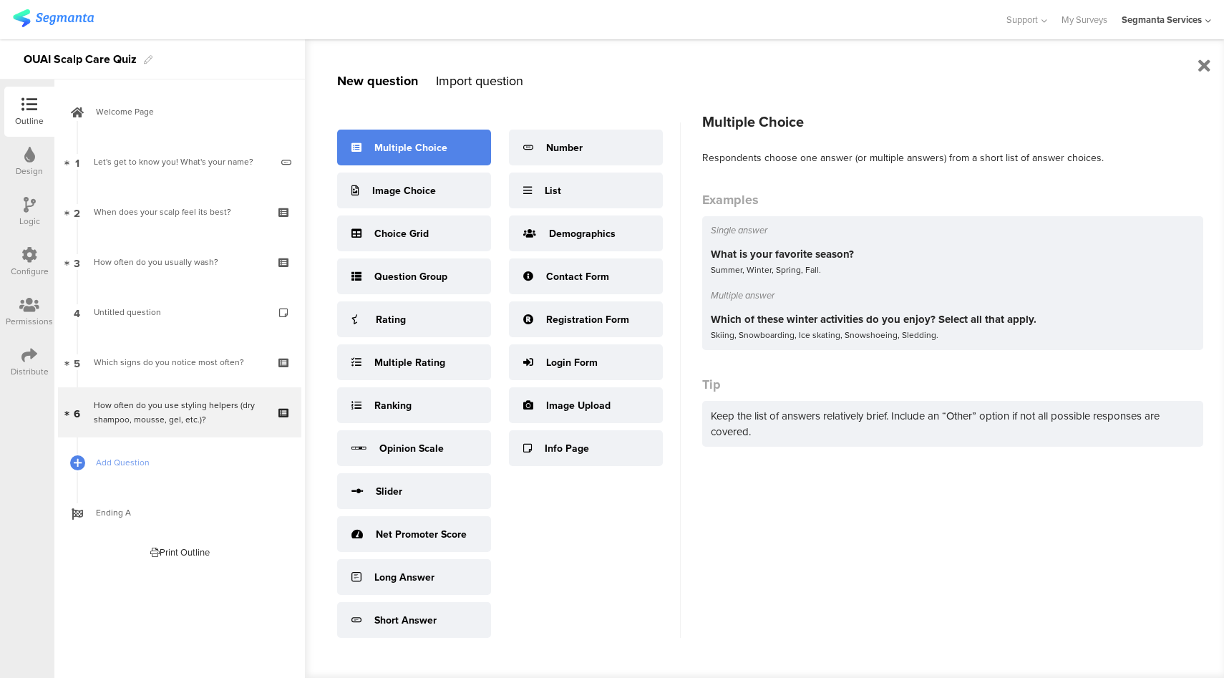
click at [394, 142] on div "Multiple Choice" at bounding box center [410, 147] width 73 height 15
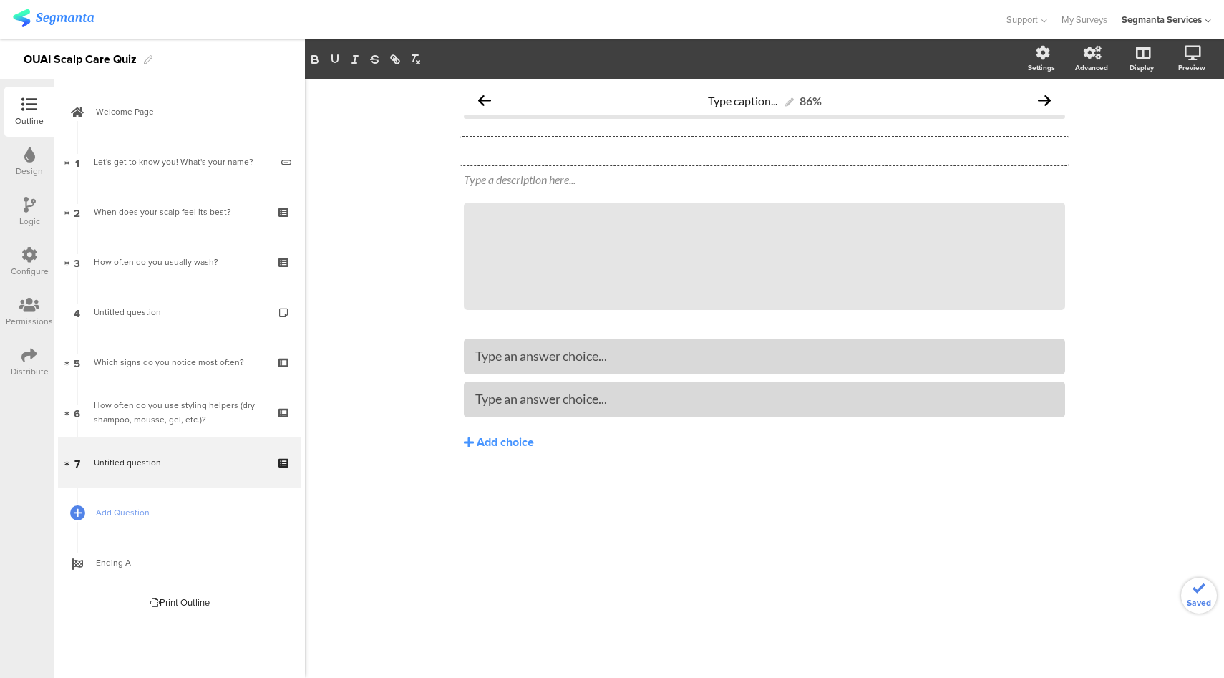
click at [490, 148] on div "Type your question here..." at bounding box center [764, 151] width 608 height 29
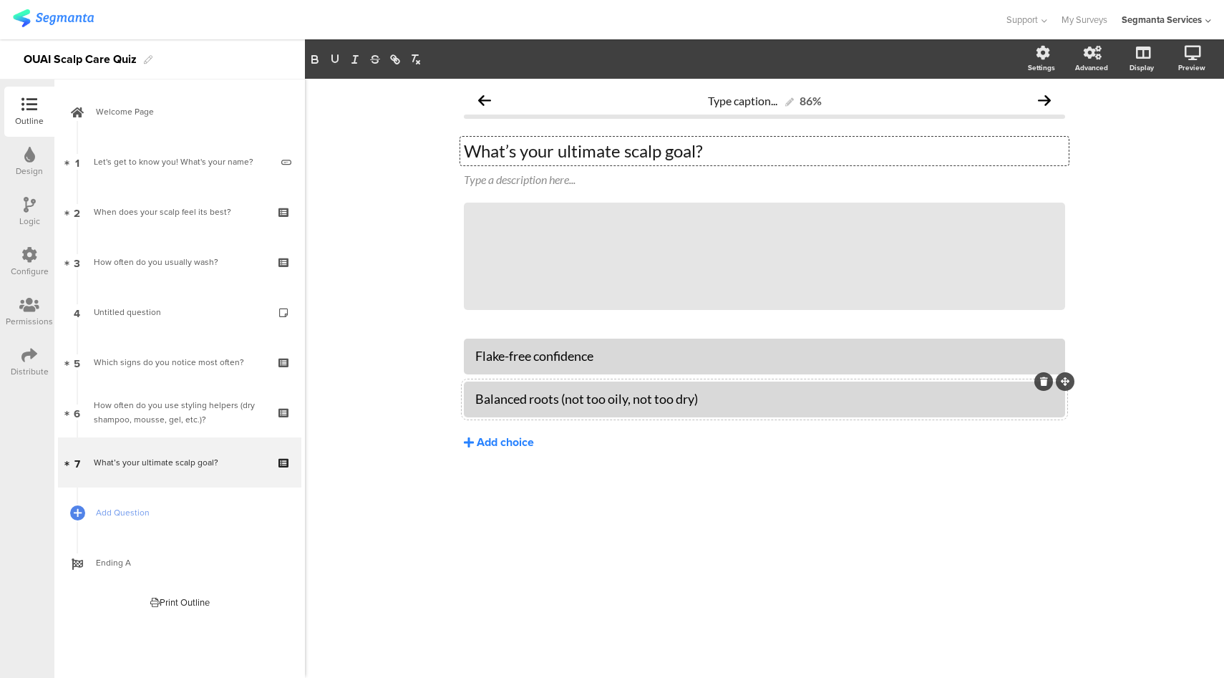
click at [509, 442] on div "Add choice" at bounding box center [505, 442] width 57 height 15
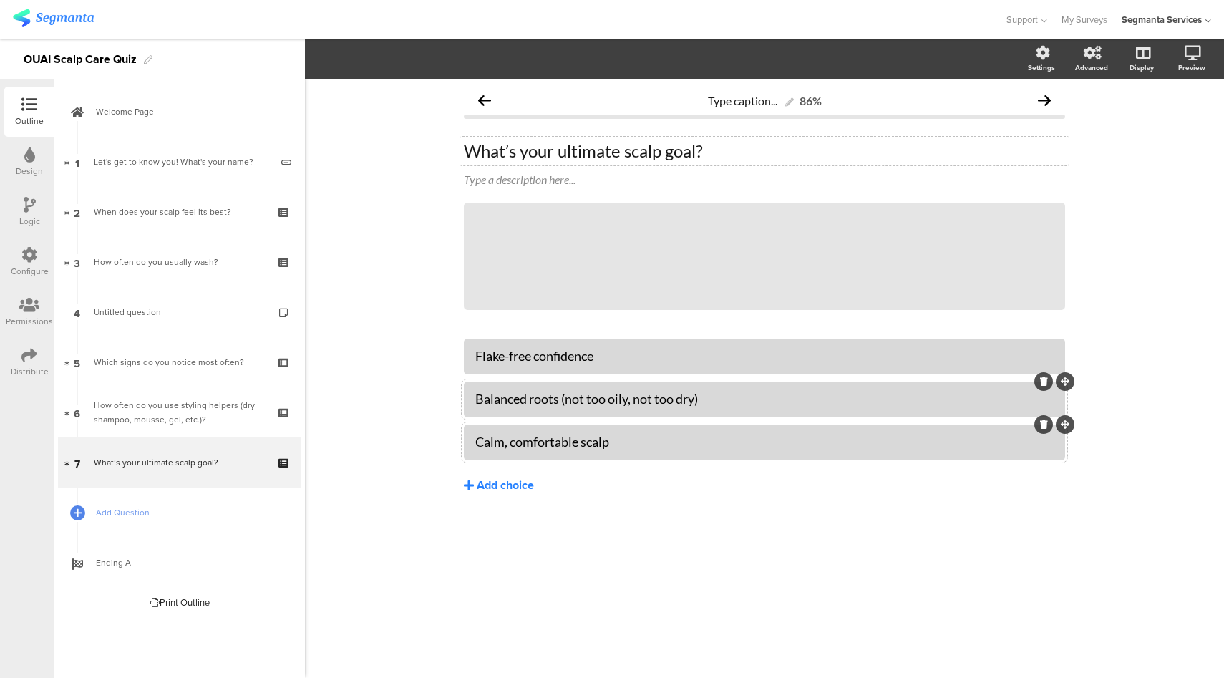
click at [498, 487] on div "Add choice" at bounding box center [505, 485] width 57 height 15
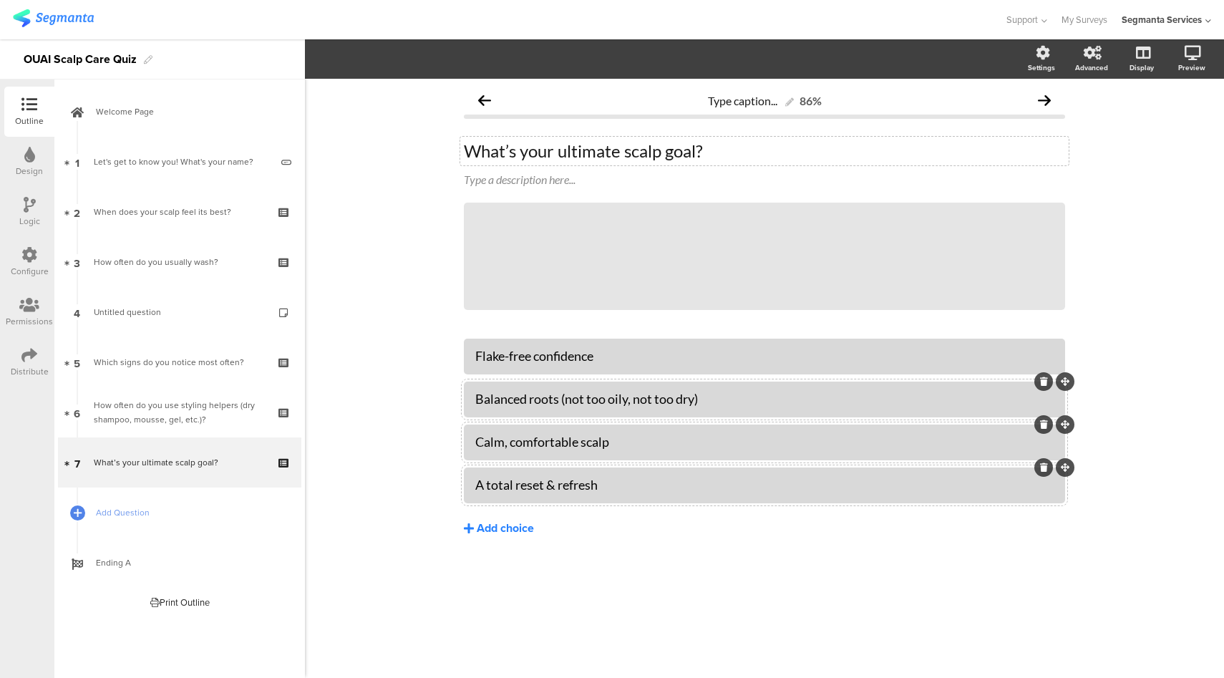
click at [515, 527] on div "Add choice" at bounding box center [505, 528] width 57 height 15
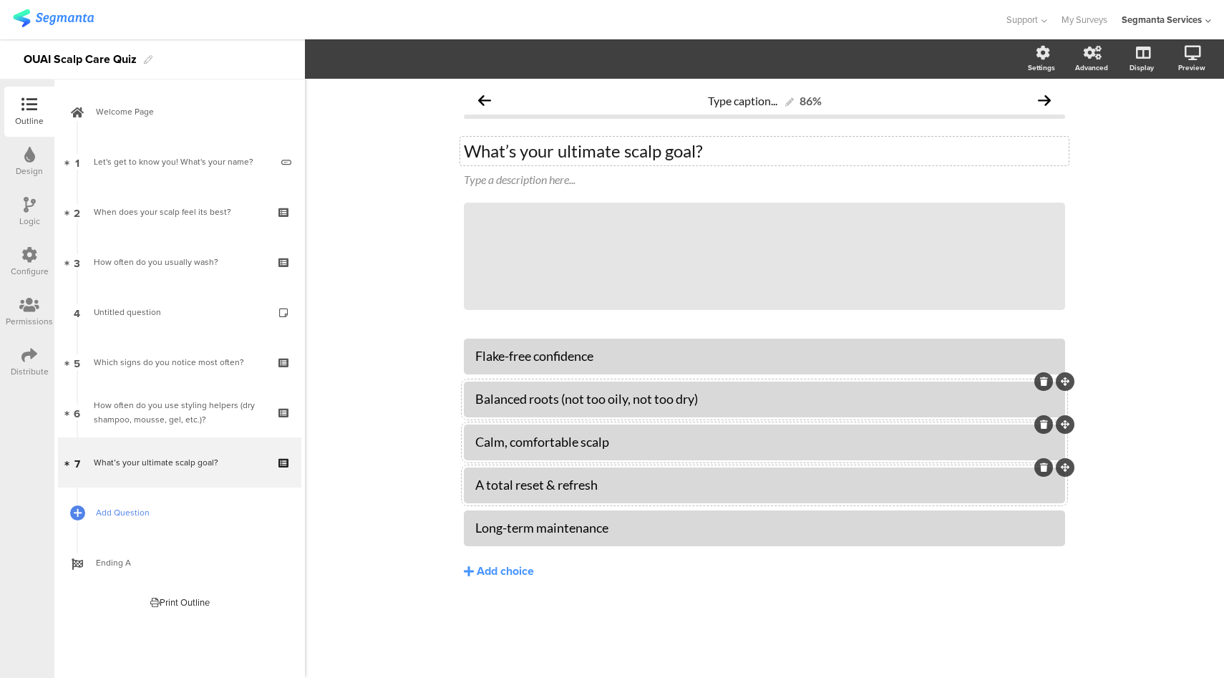
click at [174, 515] on span "Add Question" at bounding box center [187, 512] width 183 height 14
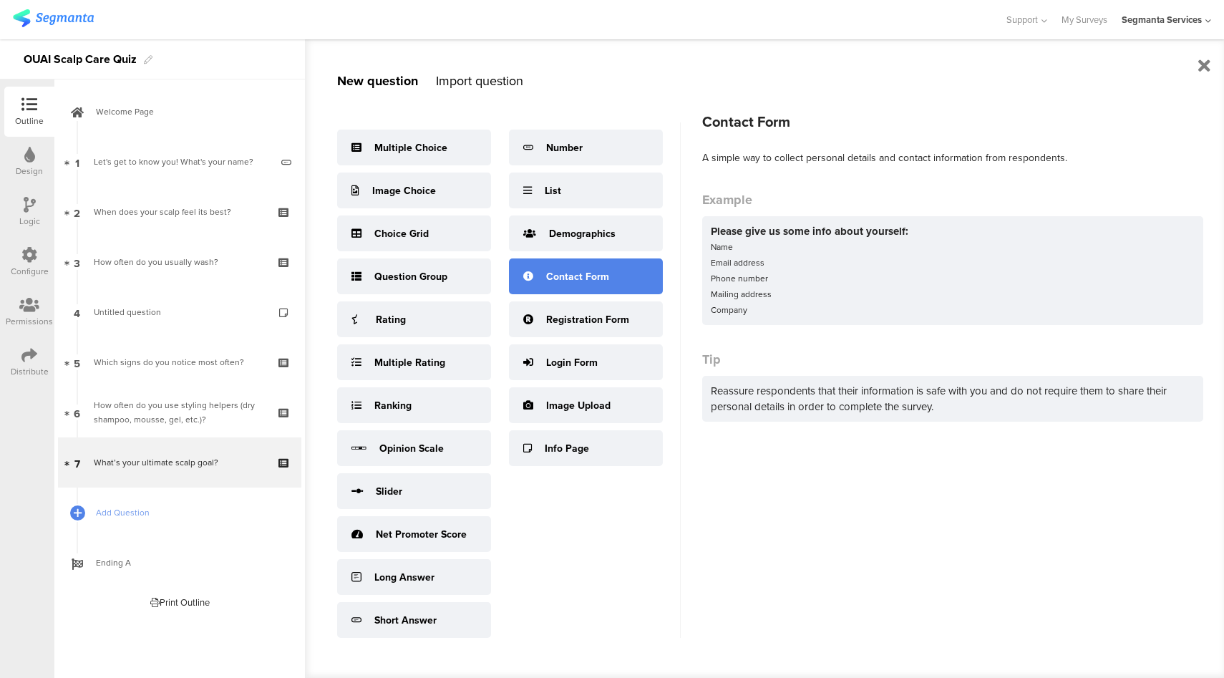
click at [575, 283] on div "Contact Form" at bounding box center [586, 276] width 154 height 36
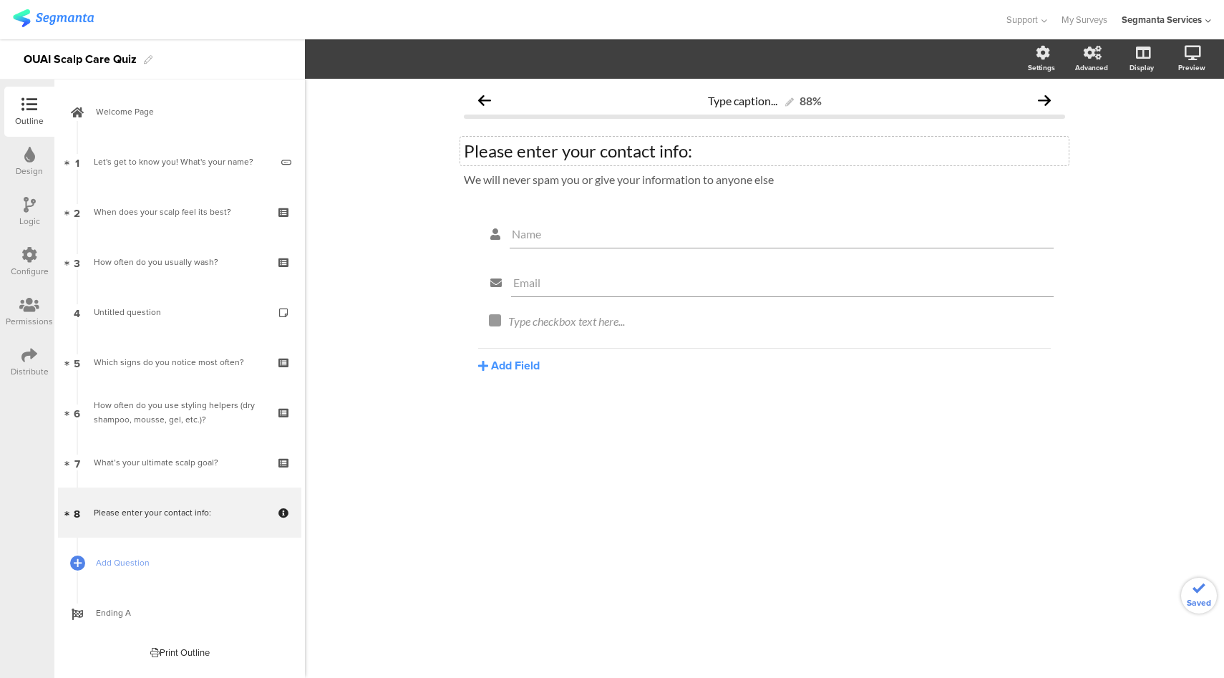
click at [633, 155] on div "Please enter your contact info:" at bounding box center [764, 150] width 601 height 21
click at [711, 150] on p "Unlock your scalp score + your Ouai ritual" at bounding box center [764, 150] width 601 height 21
click at [540, 190] on div "We will never spam you or give your information to anyone else We will never sp…" at bounding box center [764, 180] width 608 height 23
click at [540, 177] on p "We will never spam you or give your information to anyone else" at bounding box center [764, 179] width 601 height 14
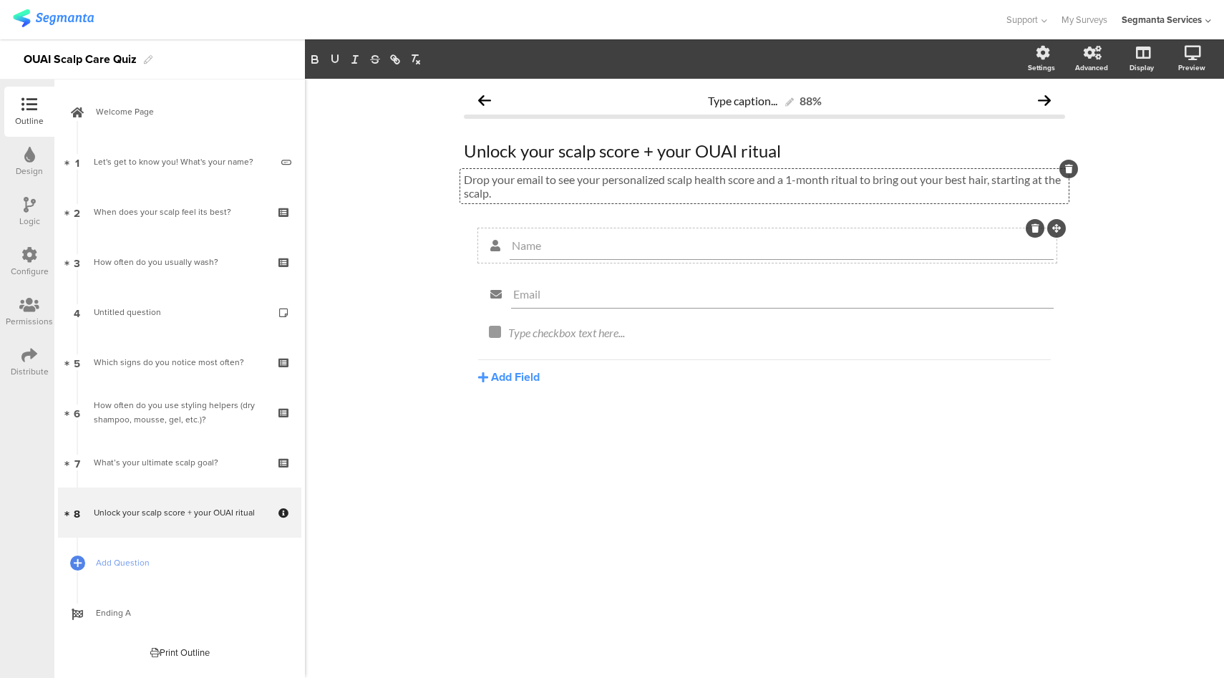
click at [1038, 231] on icon at bounding box center [1035, 228] width 8 height 9
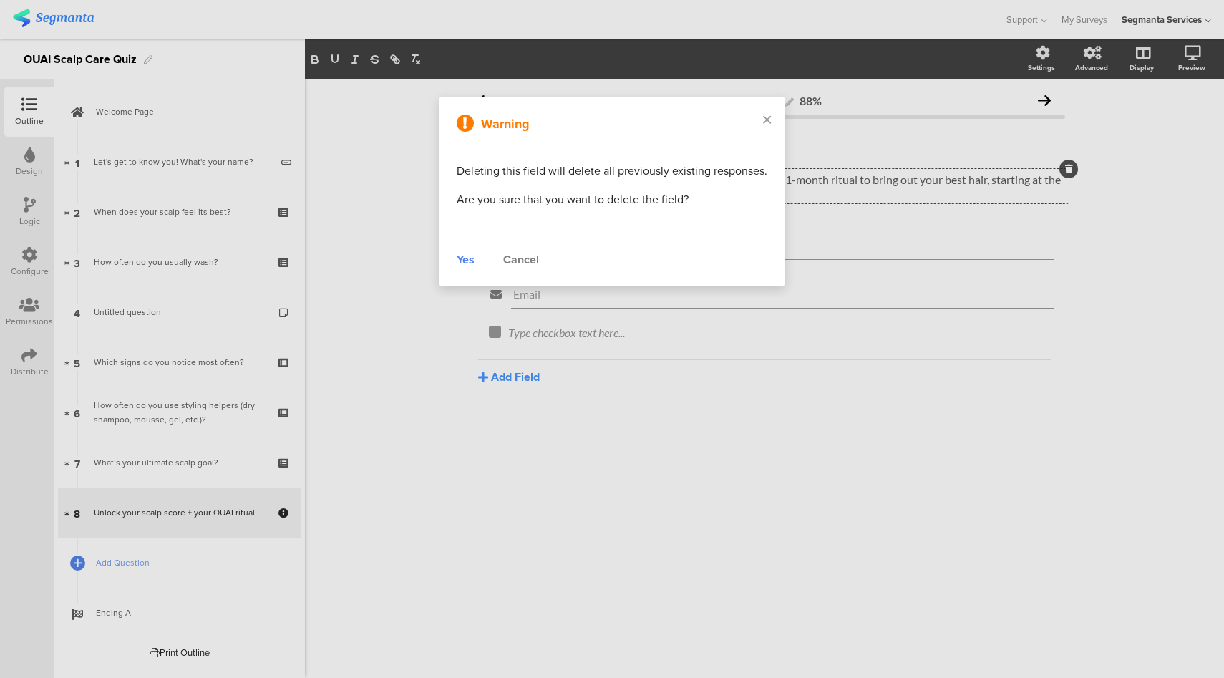
click at [466, 265] on div "Yes" at bounding box center [466, 259] width 18 height 17
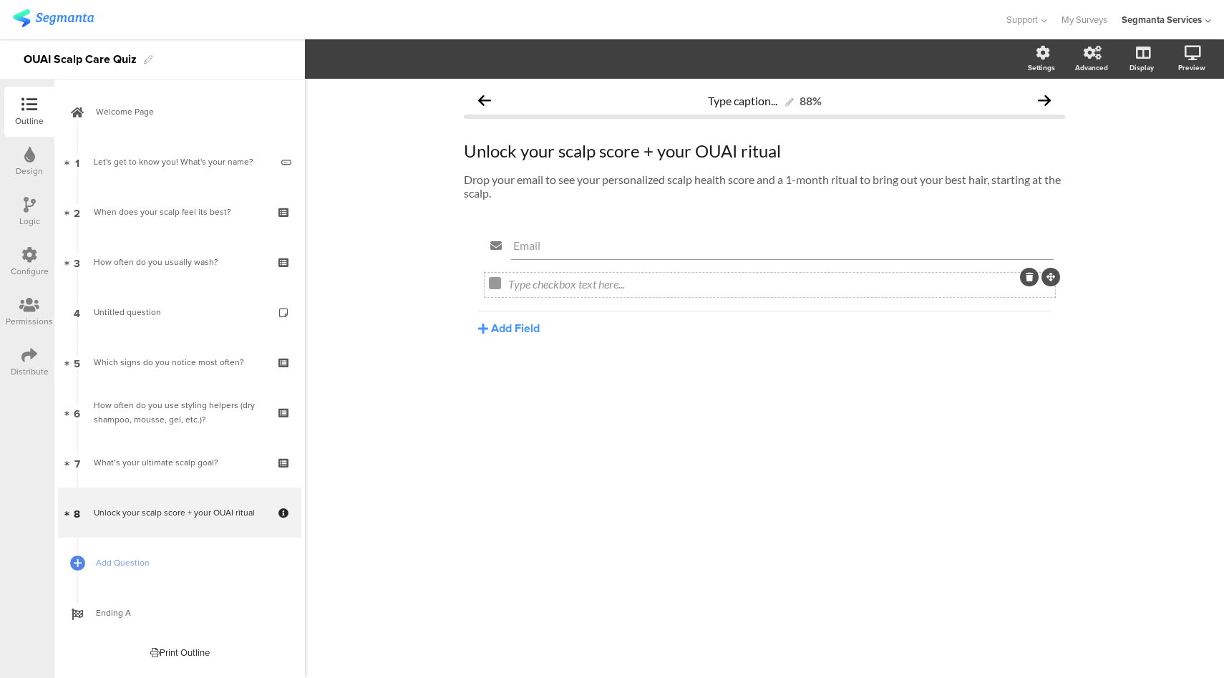
click at [1028, 276] on icon at bounding box center [1030, 277] width 8 height 9
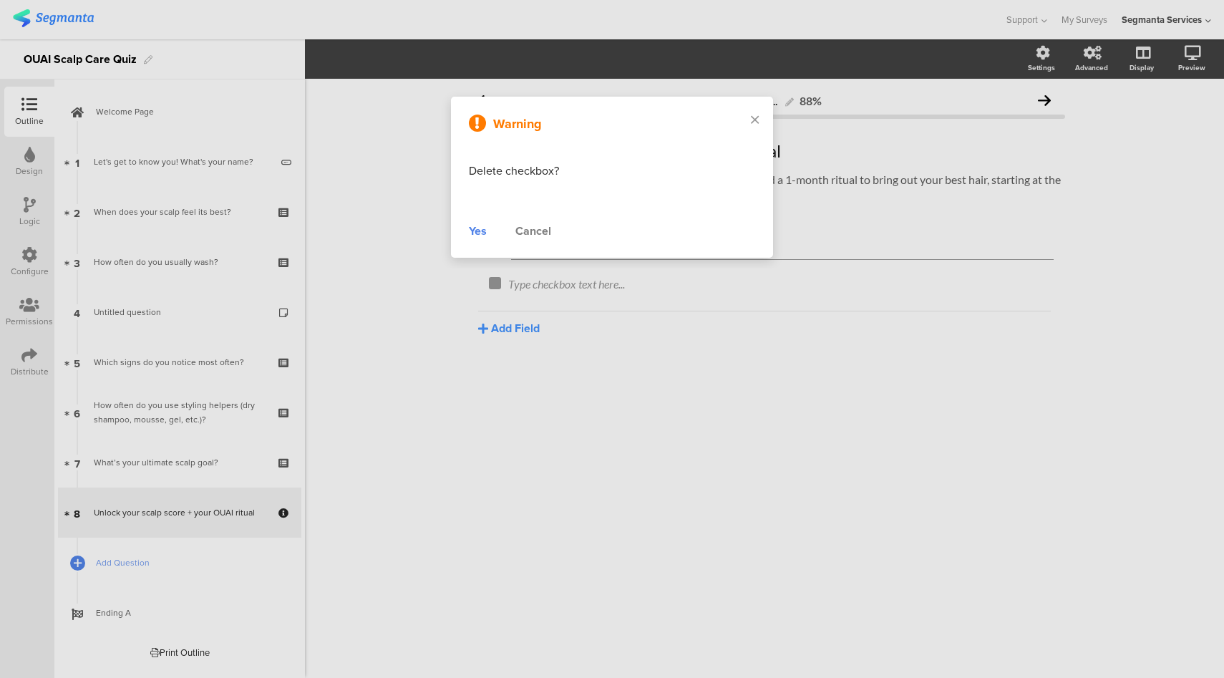
click at [476, 235] on div "Yes" at bounding box center [478, 231] width 18 height 17
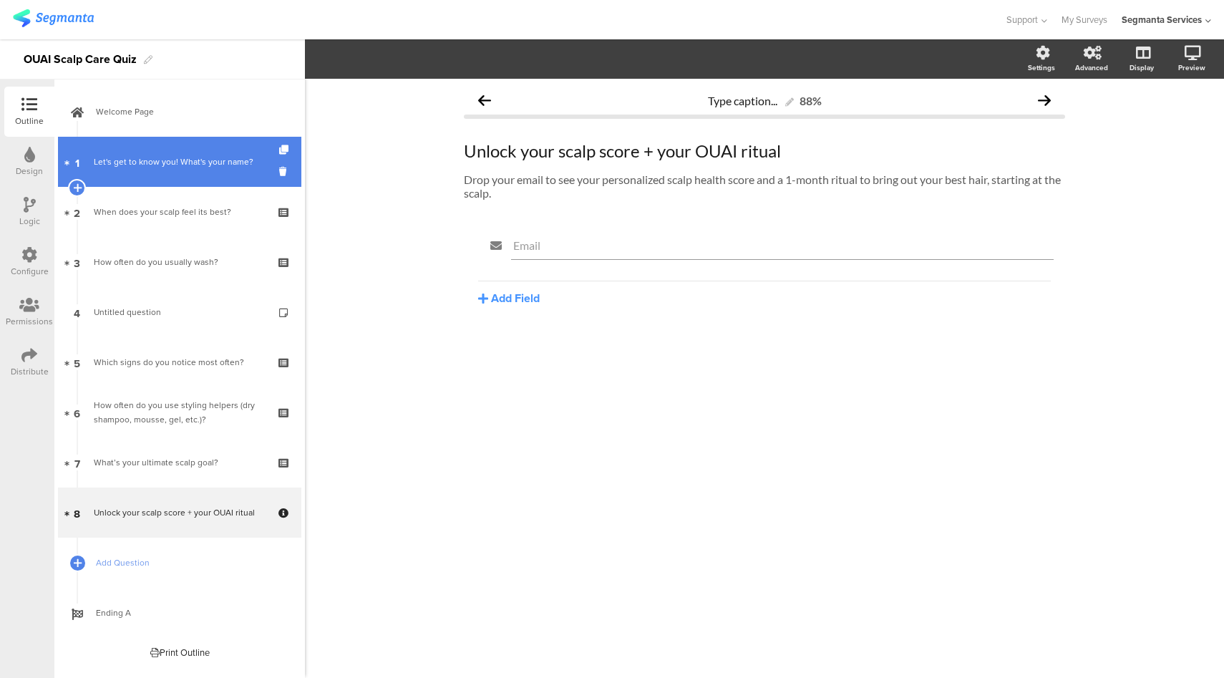
click at [197, 180] on link "1 Let's get to know you! What's your name?" at bounding box center [179, 162] width 243 height 50
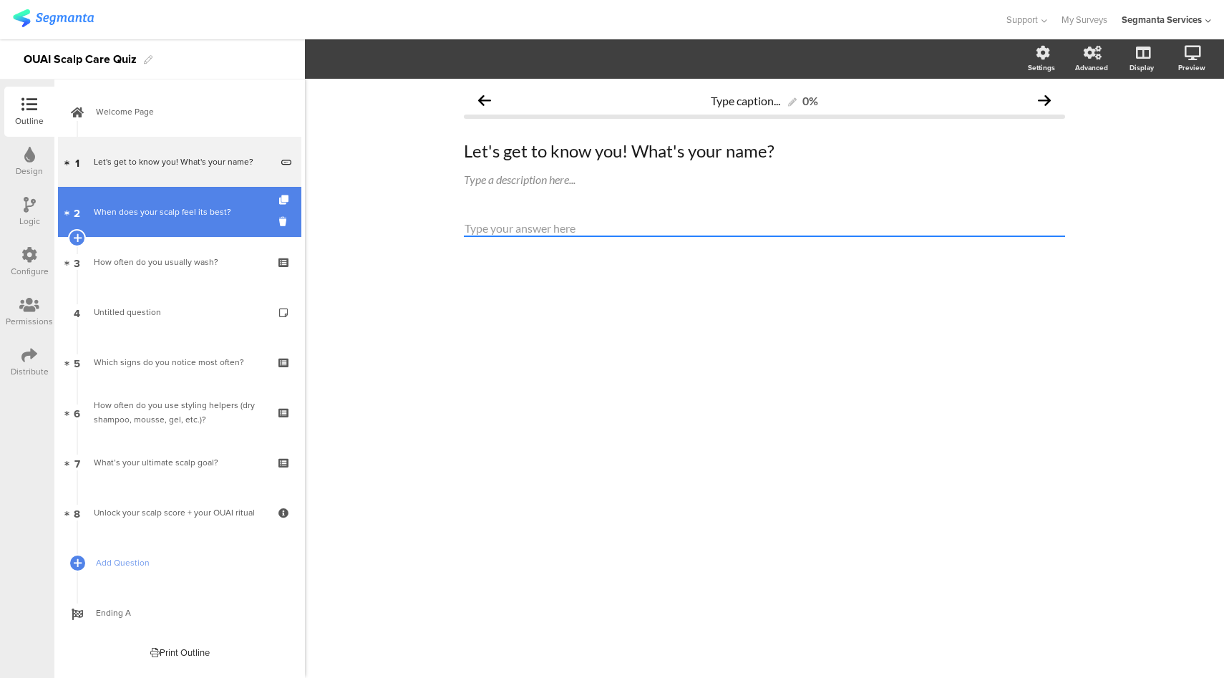
click at [212, 223] on link "2 When does your scalp feel its best?" at bounding box center [179, 212] width 243 height 50
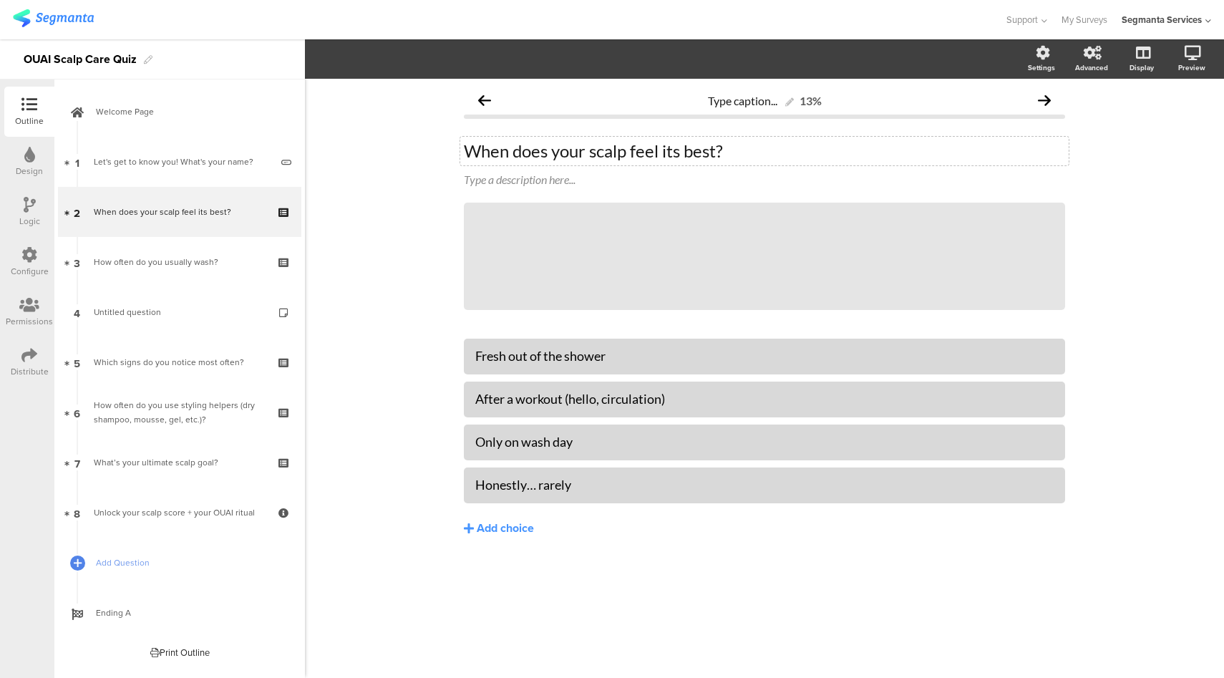
click at [467, 153] on div "When does your scalp feel its best? When does your scalp feel its best?" at bounding box center [764, 151] width 608 height 29
click at [25, 216] on div "Logic" at bounding box center [29, 221] width 21 height 13
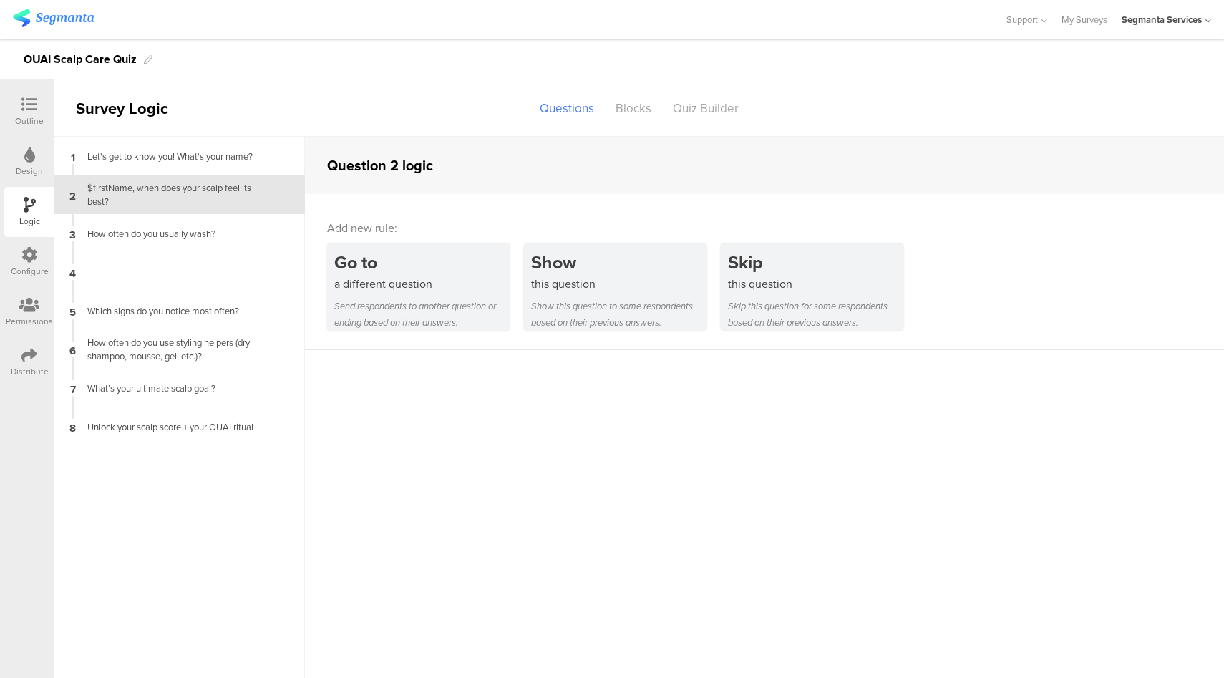
click at [27, 268] on div "Configure" at bounding box center [30, 271] width 38 height 13
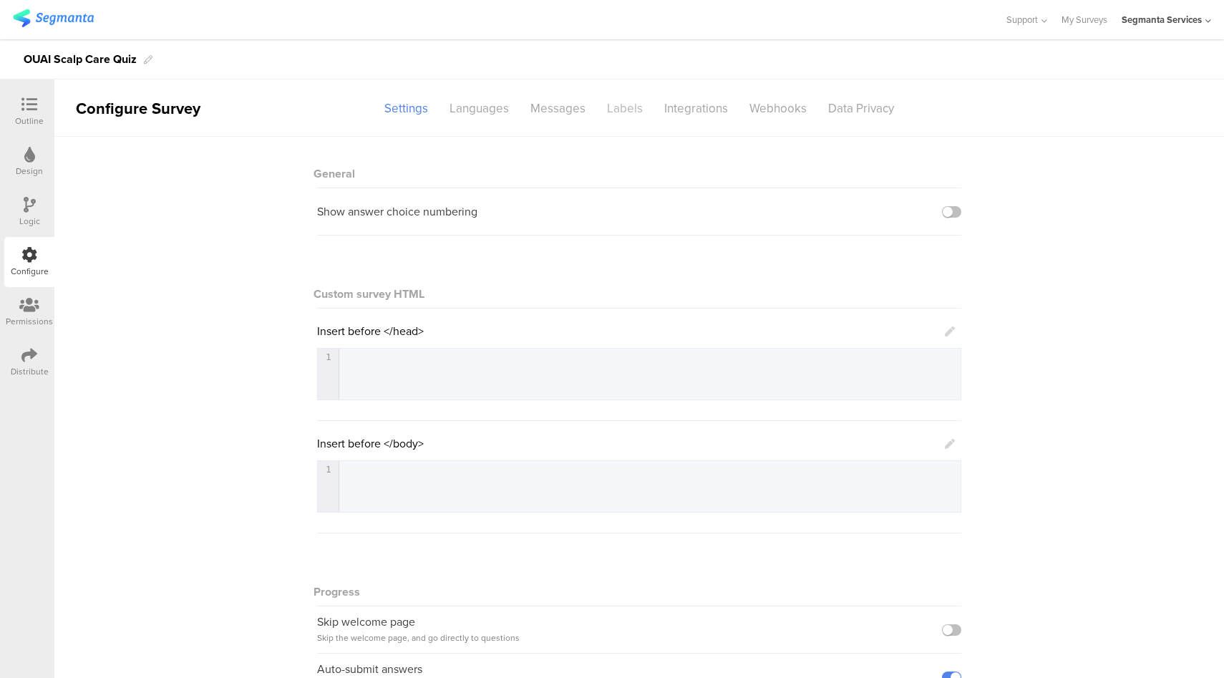
click at [618, 113] on div "Labels" at bounding box center [624, 108] width 57 height 25
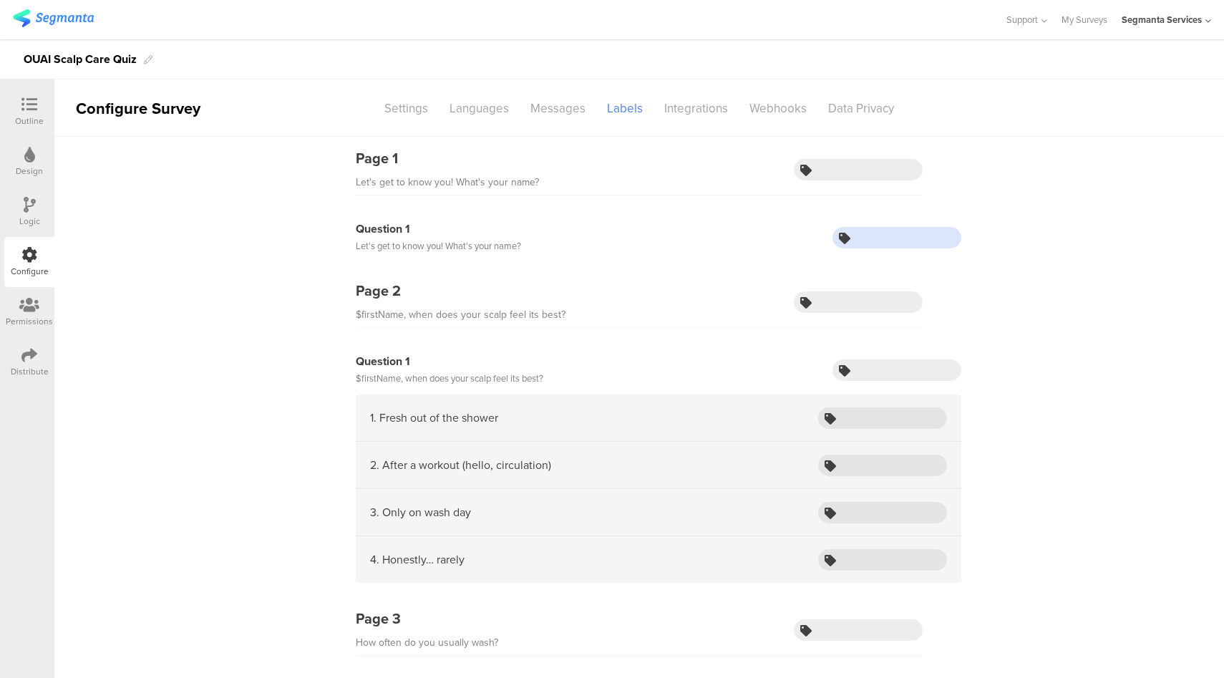
click at [911, 243] on input "text" at bounding box center [896, 237] width 129 height 21
type input "firstName"
click at [29, 94] on div "Outline" at bounding box center [29, 112] width 50 height 50
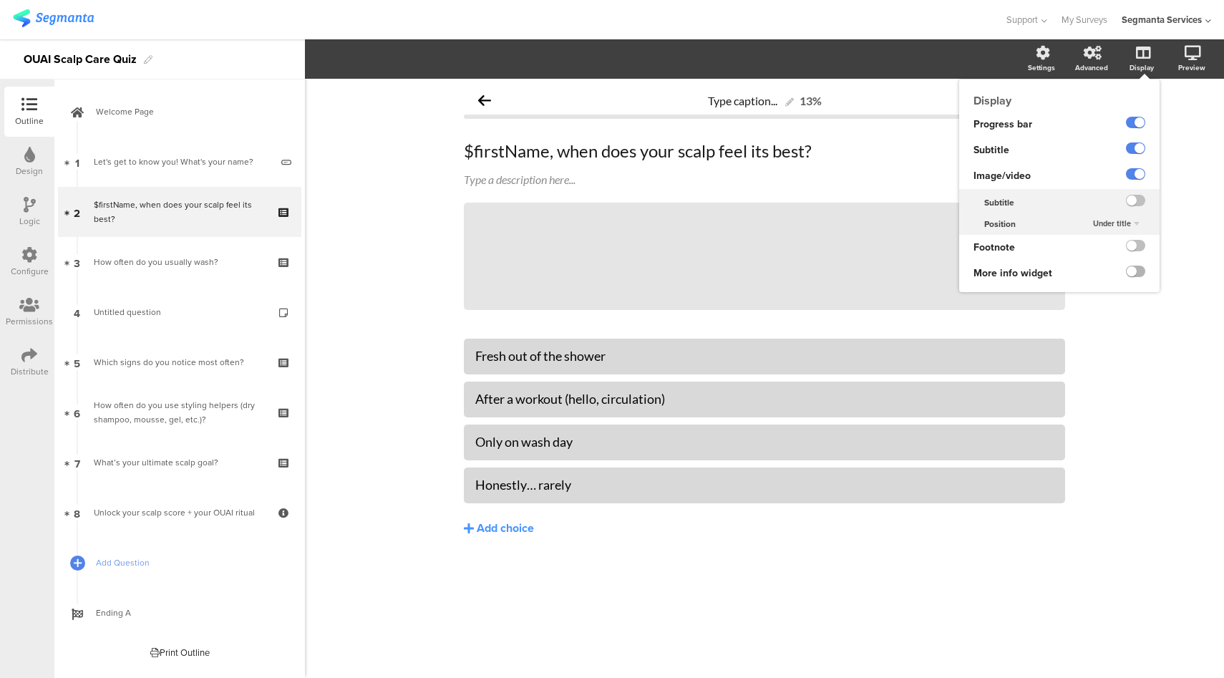
click at [1142, 271] on label at bounding box center [1135, 271] width 19 height 11
click at [0, 0] on input "checkbox" at bounding box center [0, 0] width 0 height 0
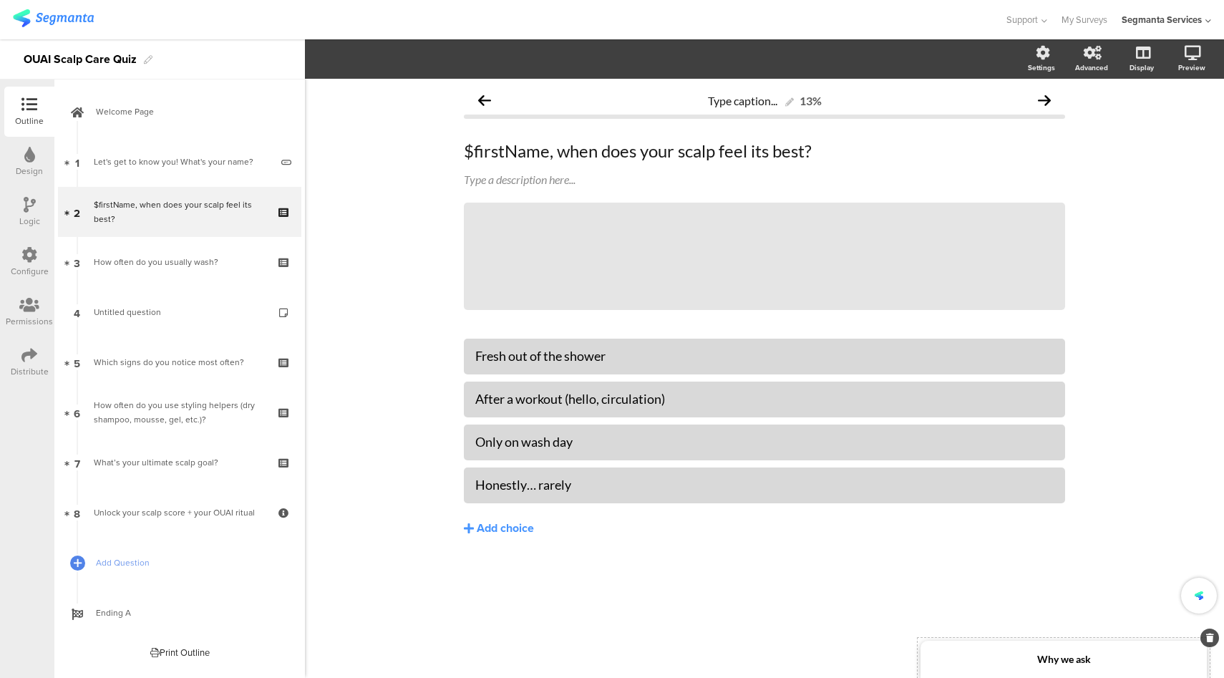
click at [1033, 657] on div "Why we ask" at bounding box center [1063, 659] width 286 height 37
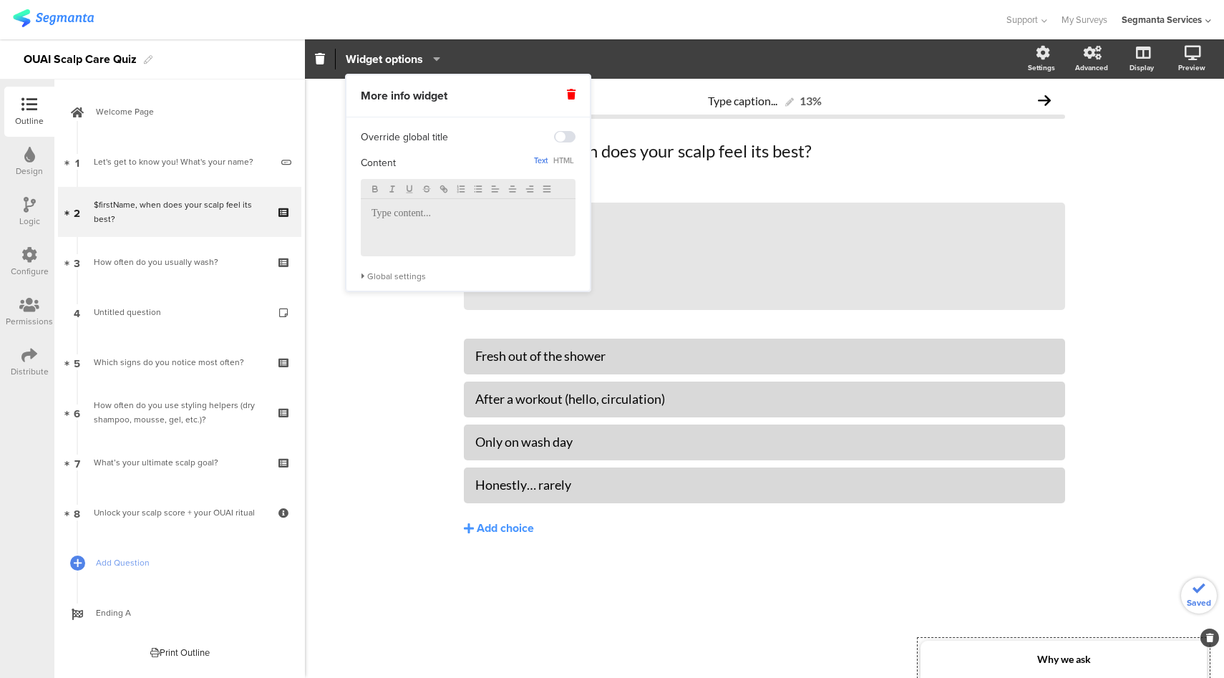
click at [450, 233] on div at bounding box center [468, 227] width 215 height 57
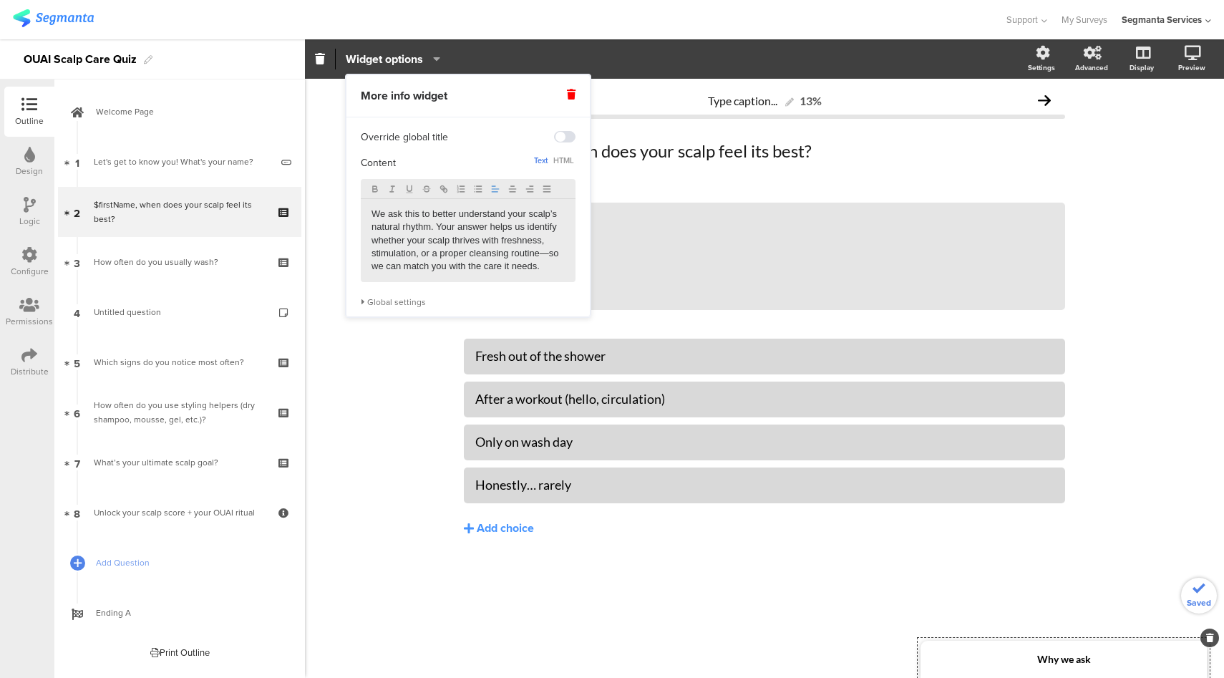
click at [530, 9] on div at bounding box center [502, 20] width 978 height 24
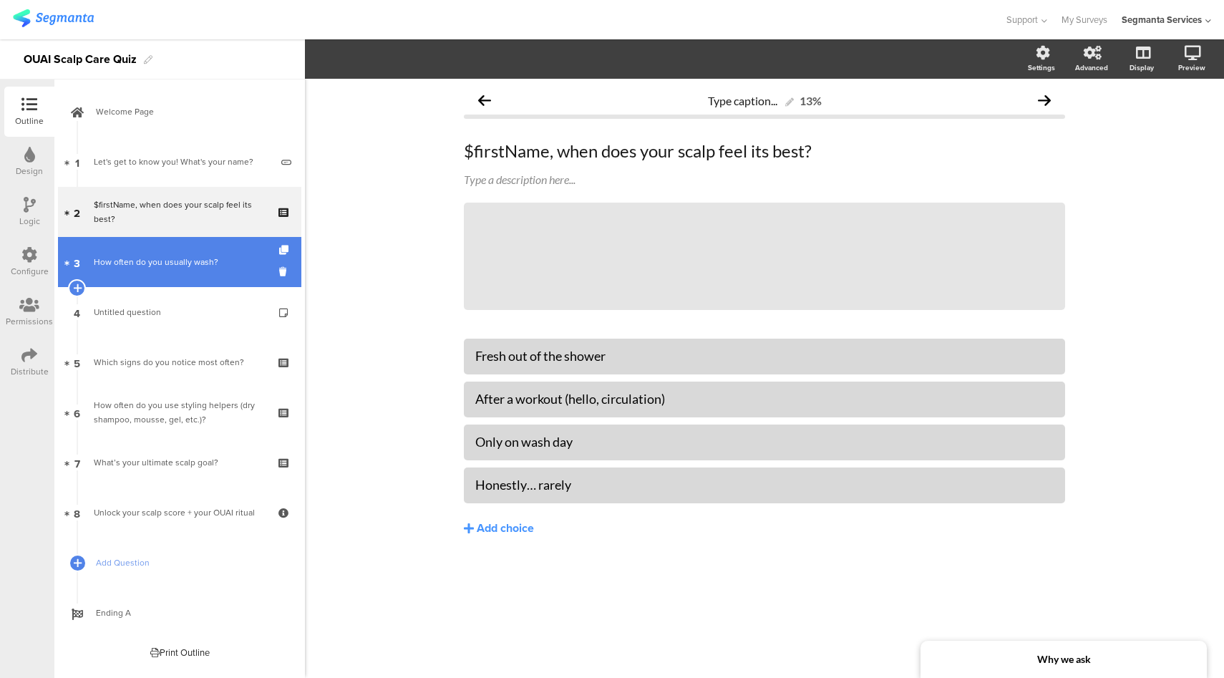
click at [192, 265] on div "How often do you usually wash?" at bounding box center [179, 262] width 171 height 14
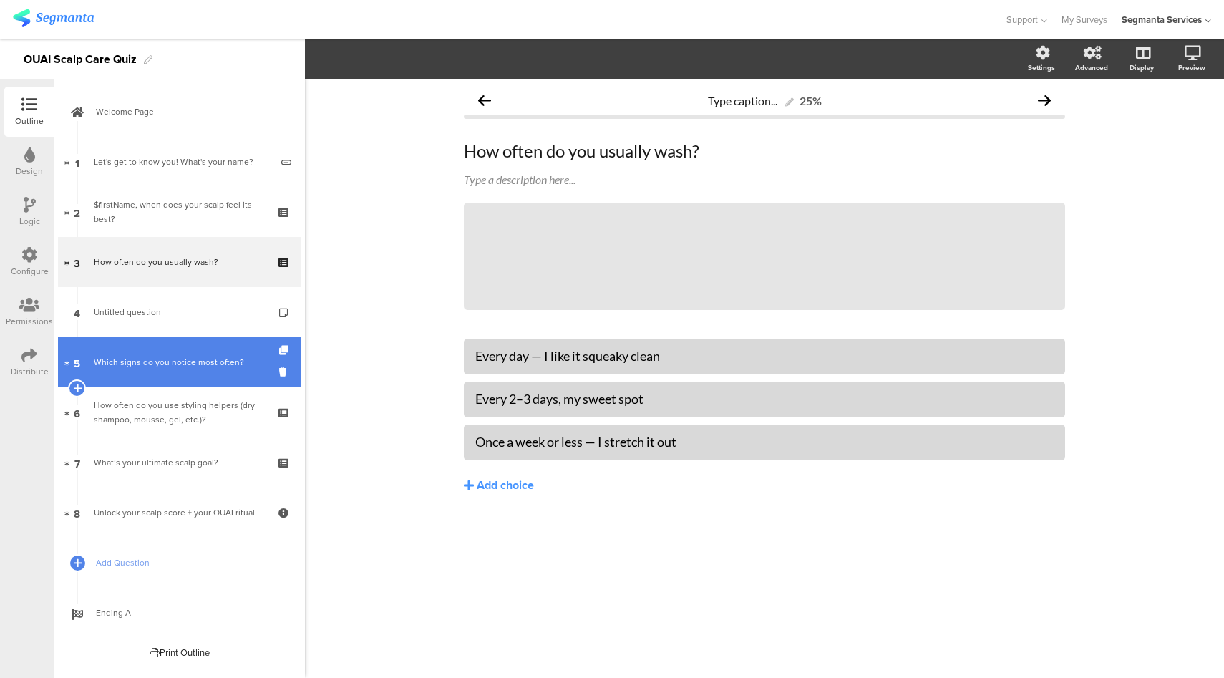
click at [193, 364] on div "Which signs do you notice most often?" at bounding box center [179, 362] width 171 height 14
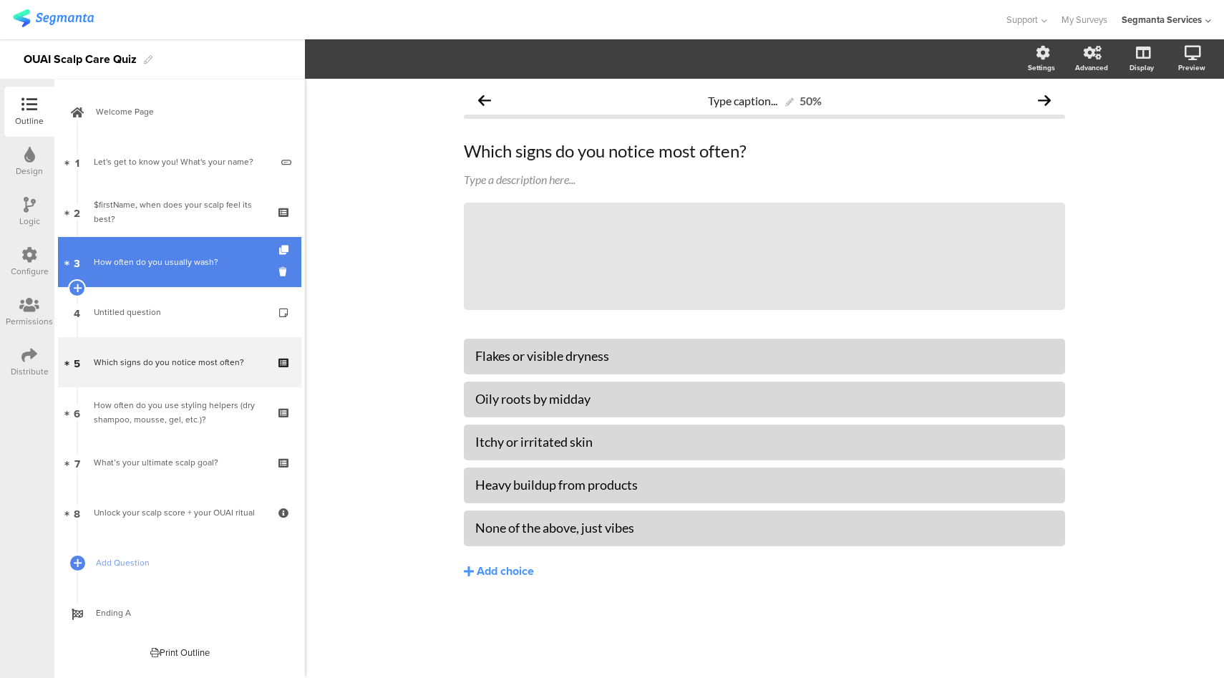
click at [188, 256] on div "How often do you usually wash?" at bounding box center [179, 262] width 171 height 14
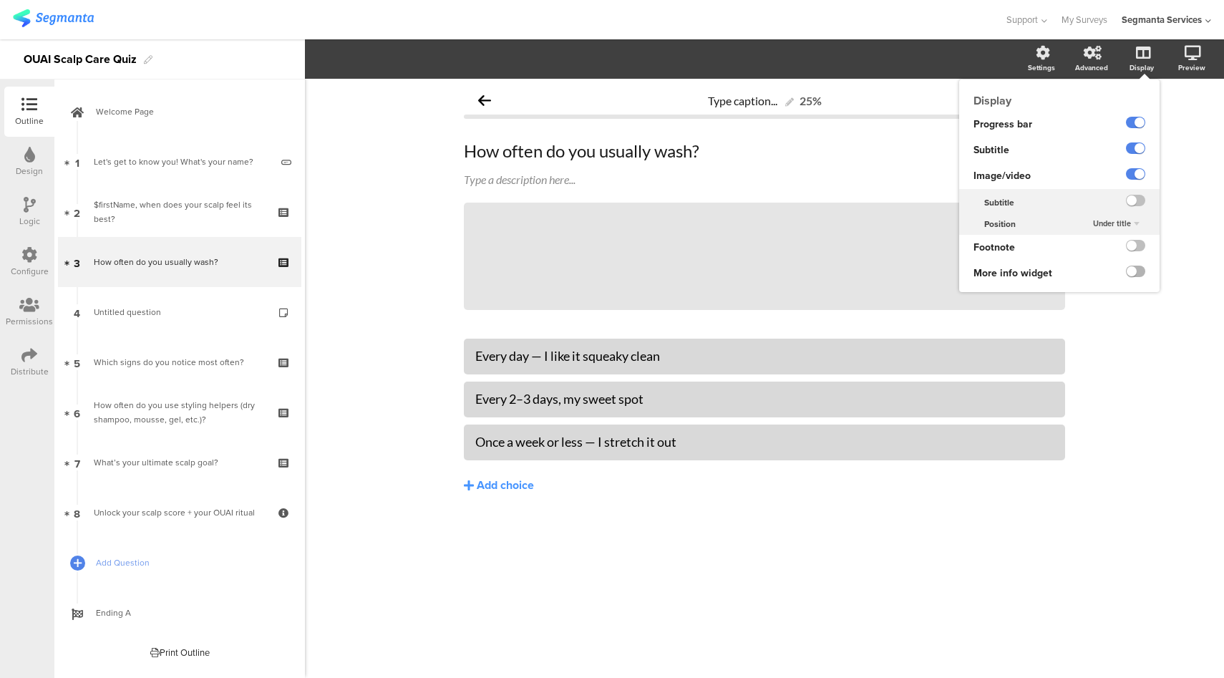
click at [1135, 271] on label at bounding box center [1135, 271] width 19 height 11
click at [0, 0] on input "checkbox" at bounding box center [0, 0] width 0 height 0
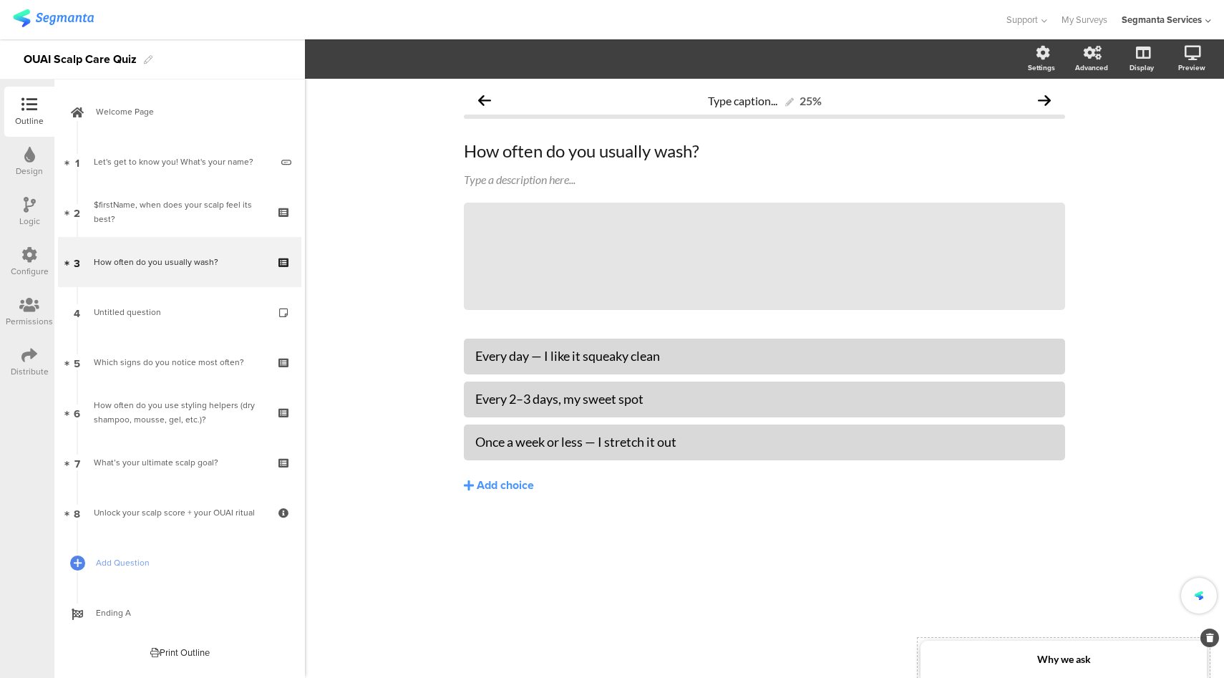
click at [1013, 653] on div "Why we ask" at bounding box center [1063, 659] width 286 height 37
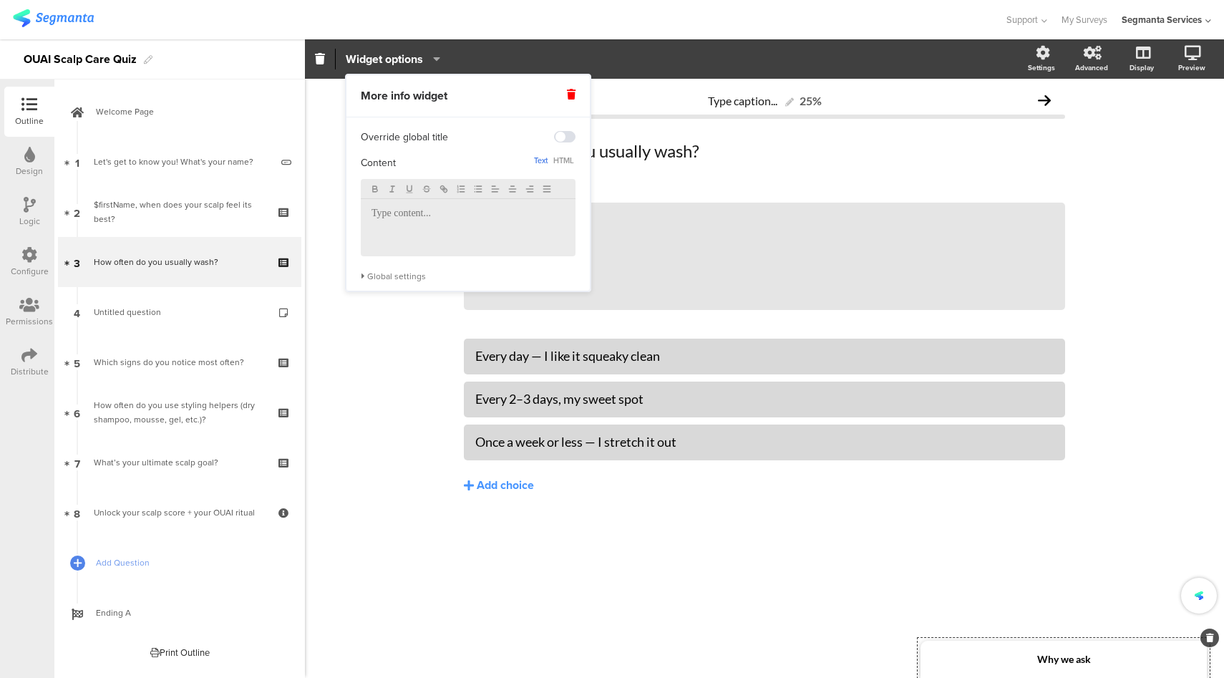
click at [496, 233] on div at bounding box center [468, 227] width 215 height 57
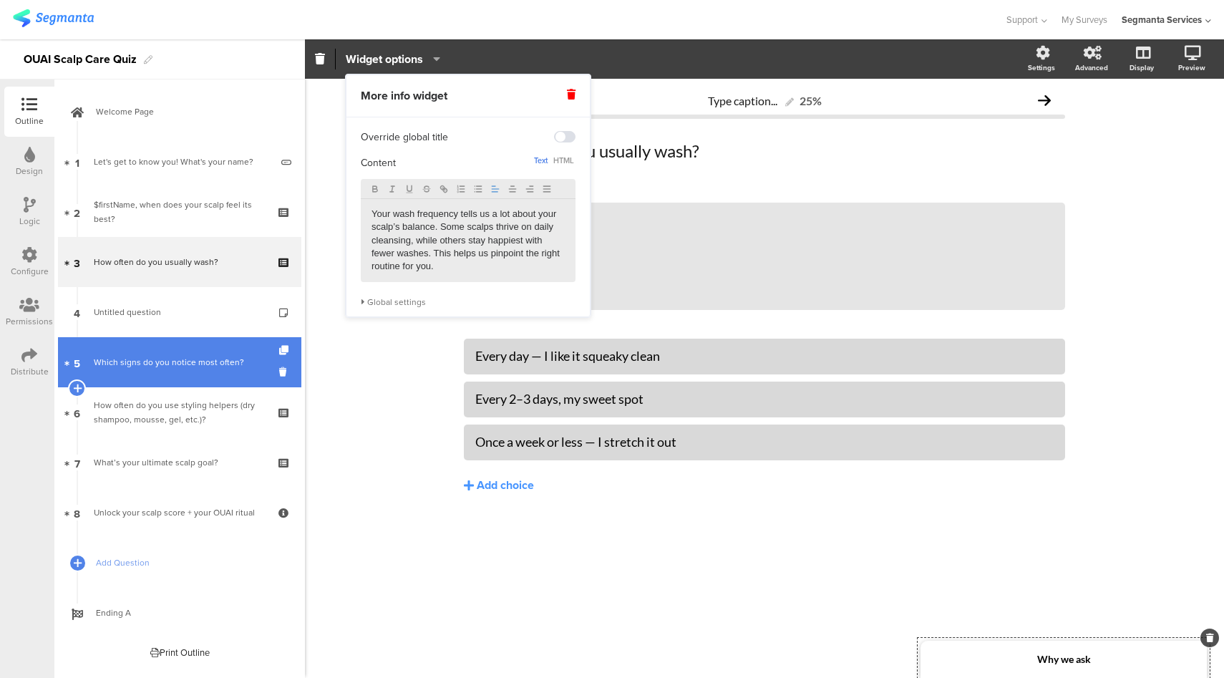
click at [213, 356] on div "Which signs do you notice most often?" at bounding box center [179, 362] width 171 height 14
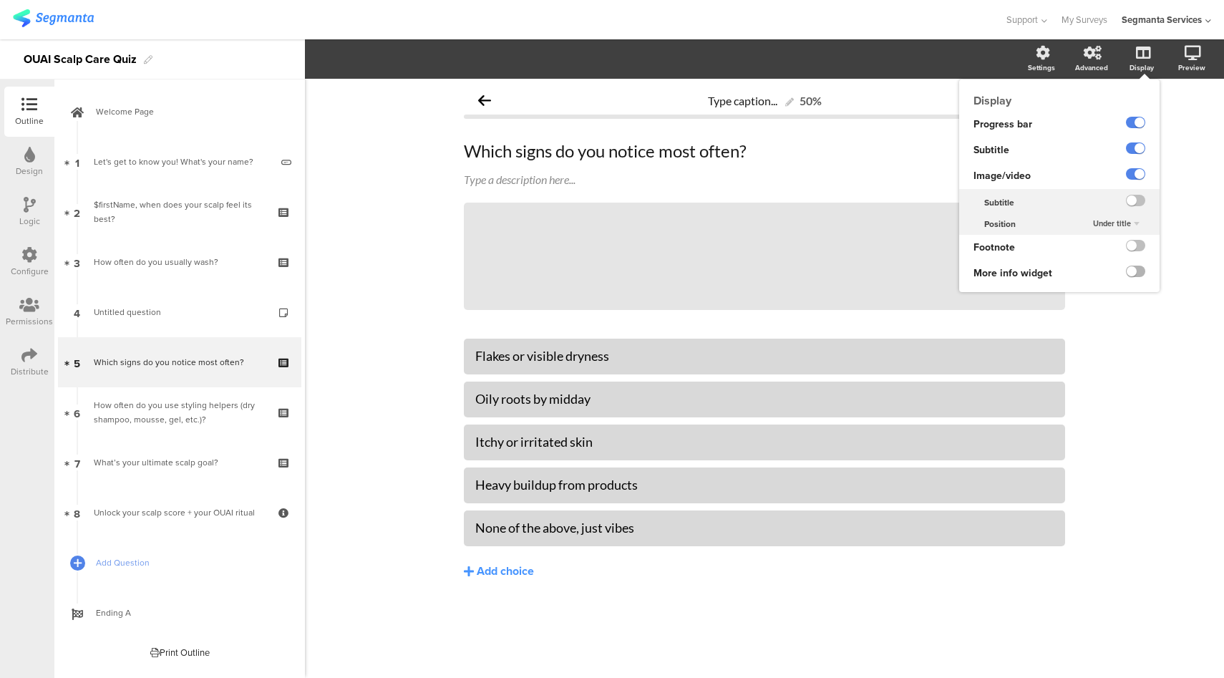
click at [1132, 271] on label at bounding box center [1135, 271] width 19 height 11
click at [0, 0] on input "checkbox" at bounding box center [0, 0] width 0 height 0
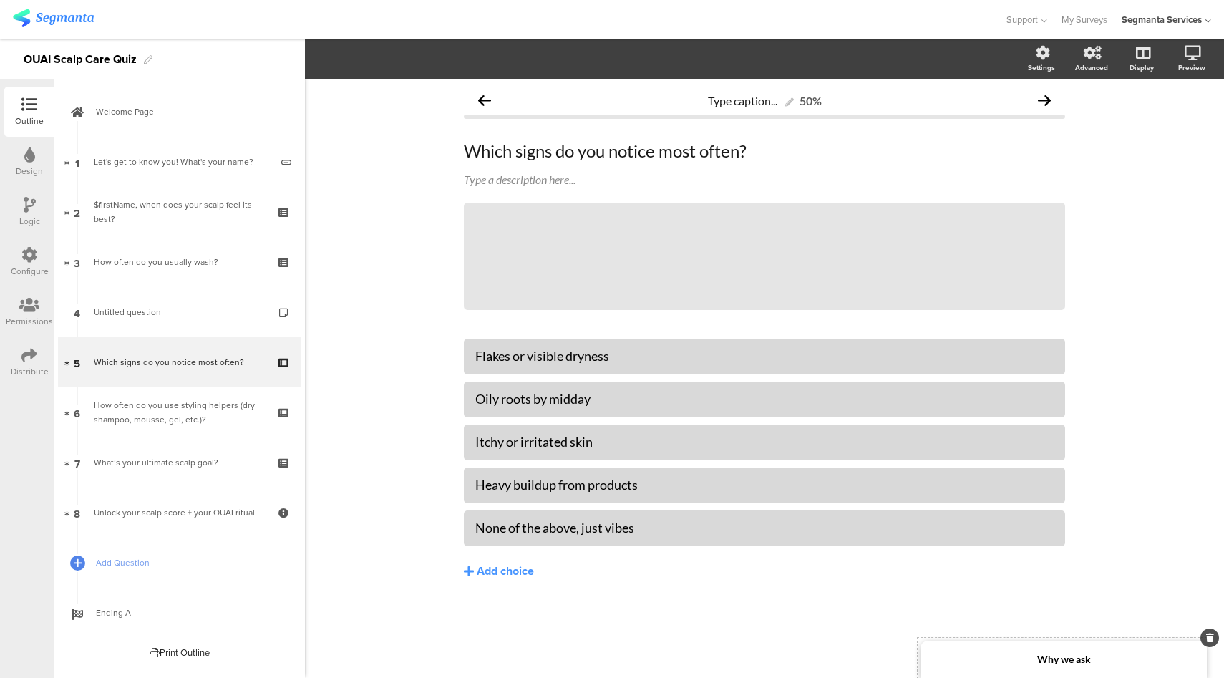
click at [1040, 664] on strong "Why we ask" at bounding box center [1064, 659] width 54 height 12
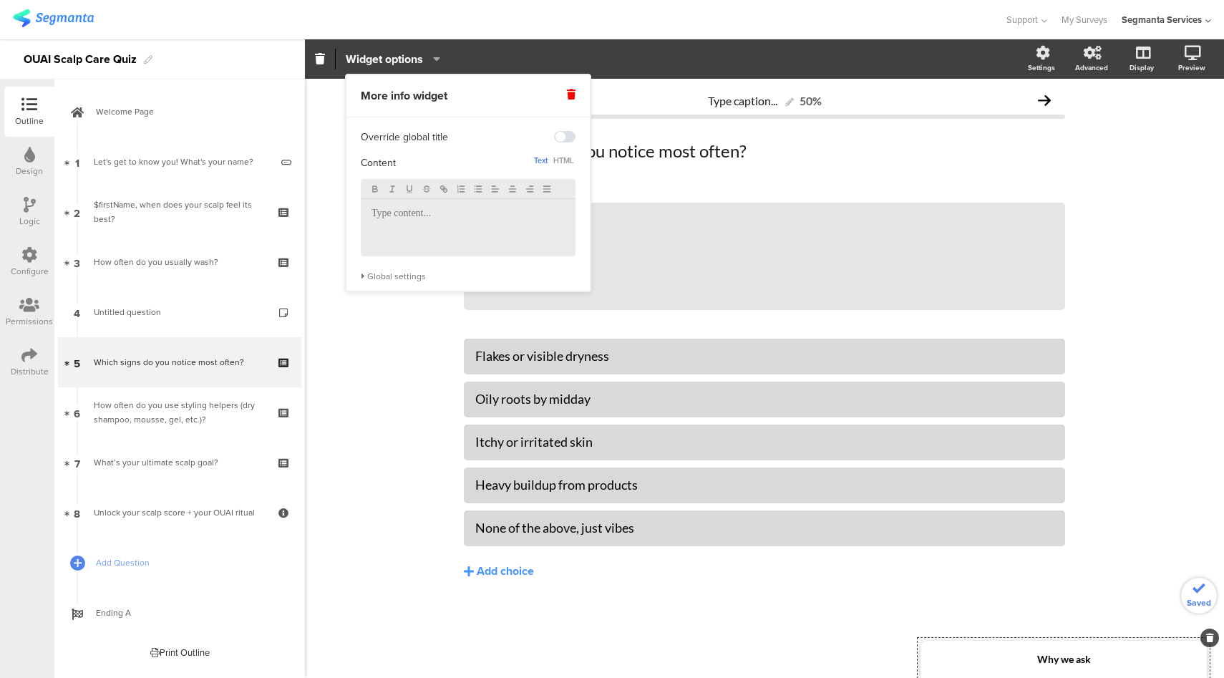
click at [497, 228] on div at bounding box center [468, 227] width 215 height 57
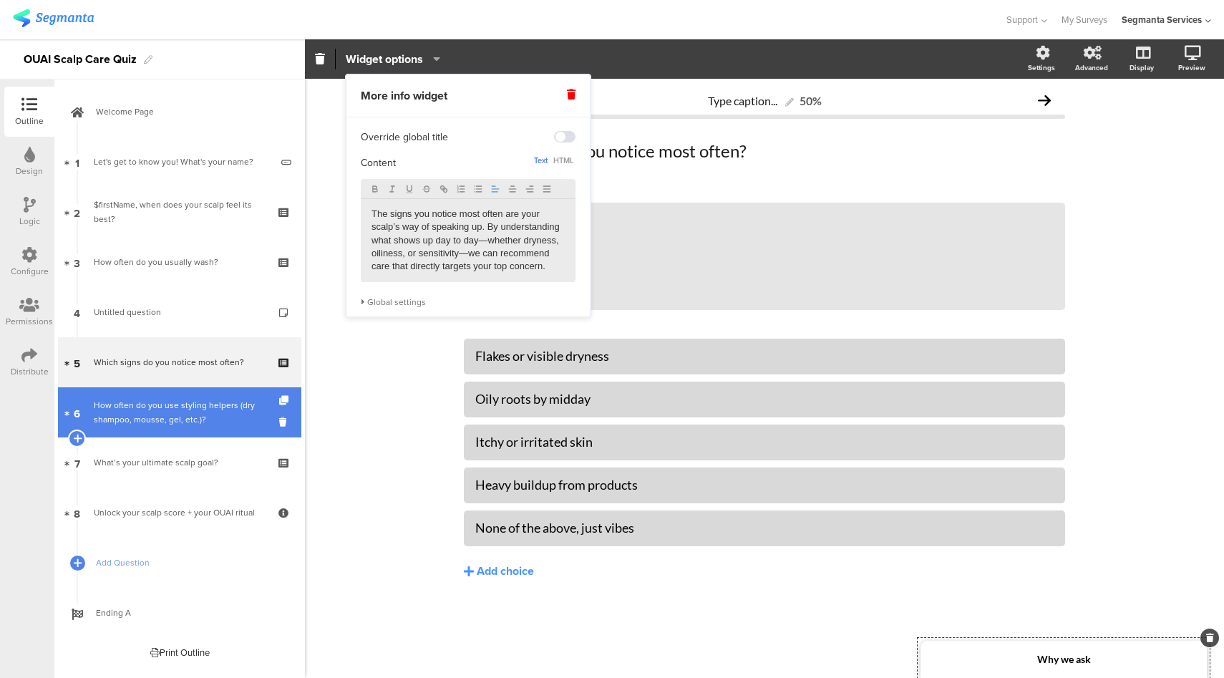
click at [175, 419] on div "How often do you use styling helpers (dry shampoo, mousse, gel, etc.)?" at bounding box center [179, 412] width 171 height 29
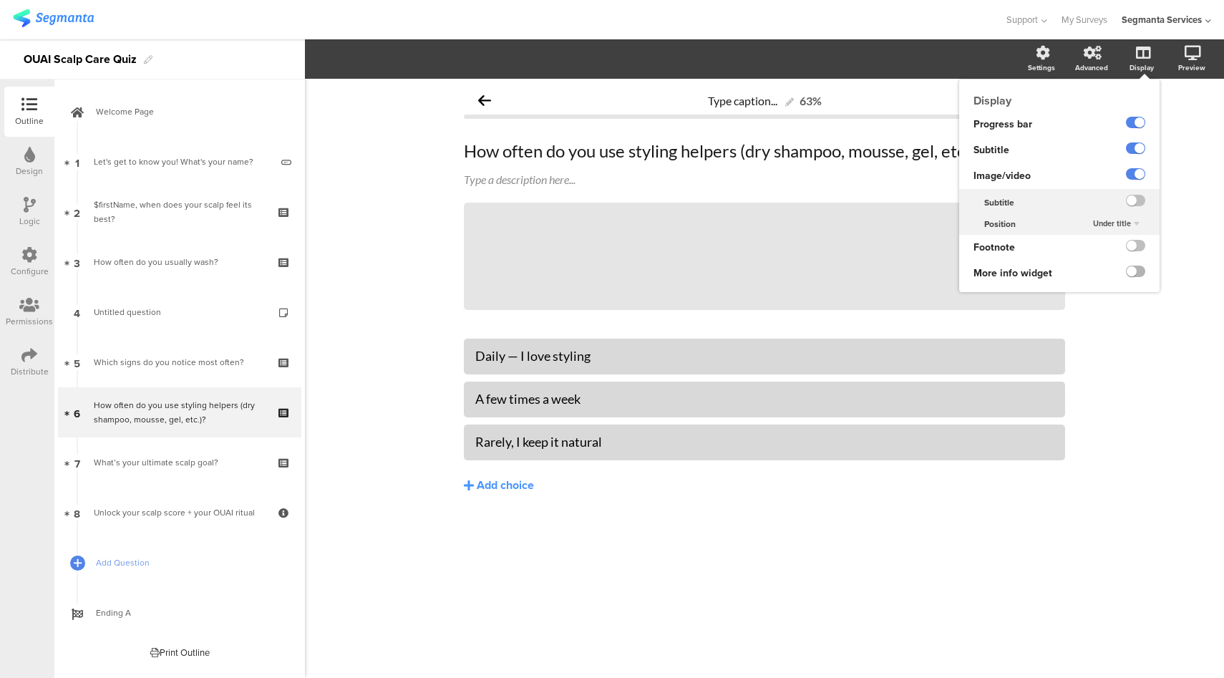
click at [1133, 274] on label at bounding box center [1135, 271] width 19 height 11
click at [0, 0] on input "checkbox" at bounding box center [0, 0] width 0 height 0
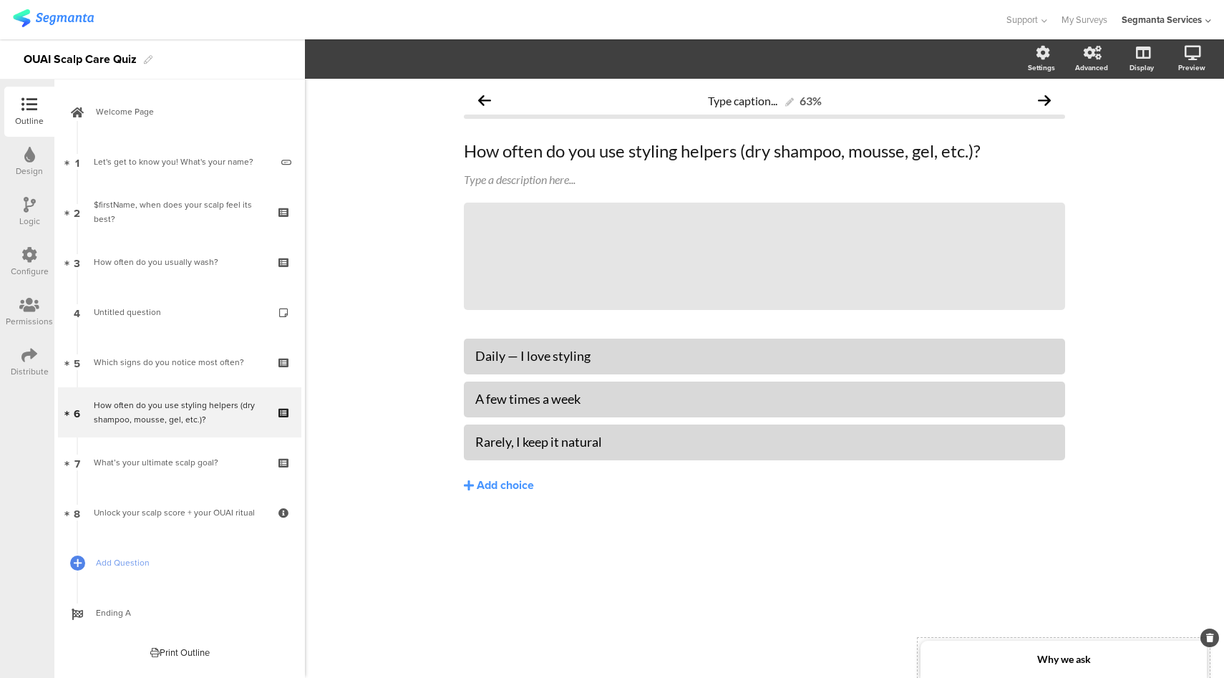
click at [1086, 666] on div "Why we ask" at bounding box center [1063, 659] width 286 height 37
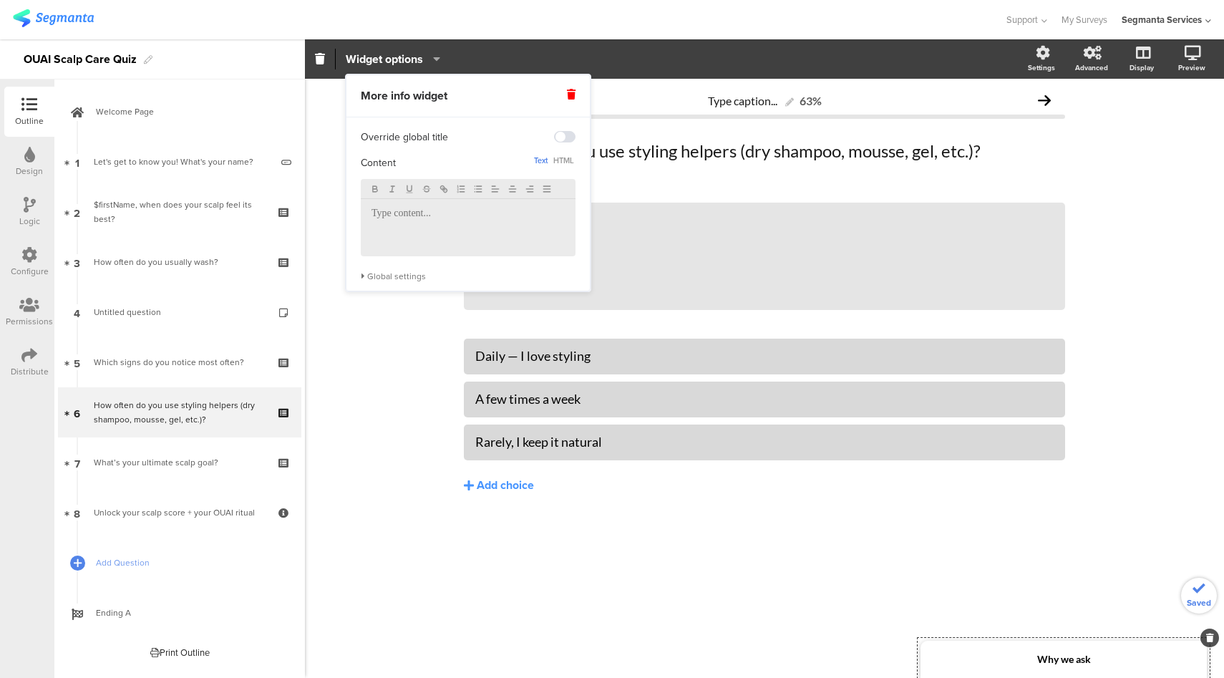
click at [464, 218] on p at bounding box center [467, 214] width 193 height 13
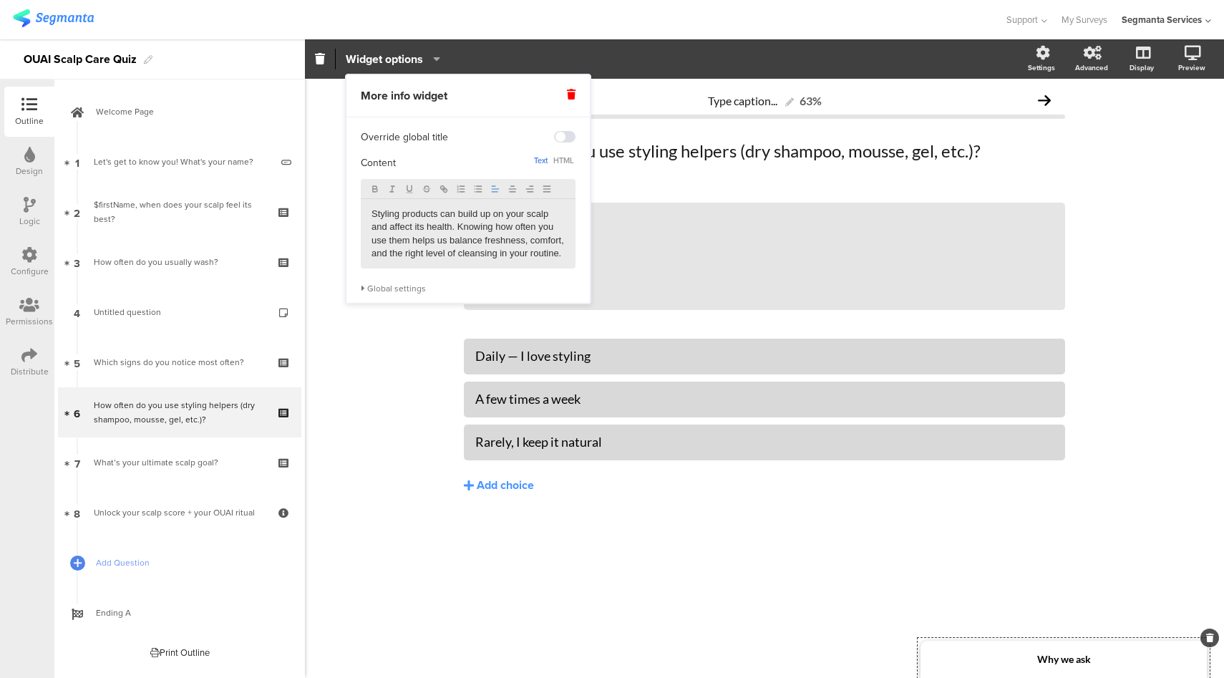
click at [568, 19] on div at bounding box center [502, 20] width 978 height 24
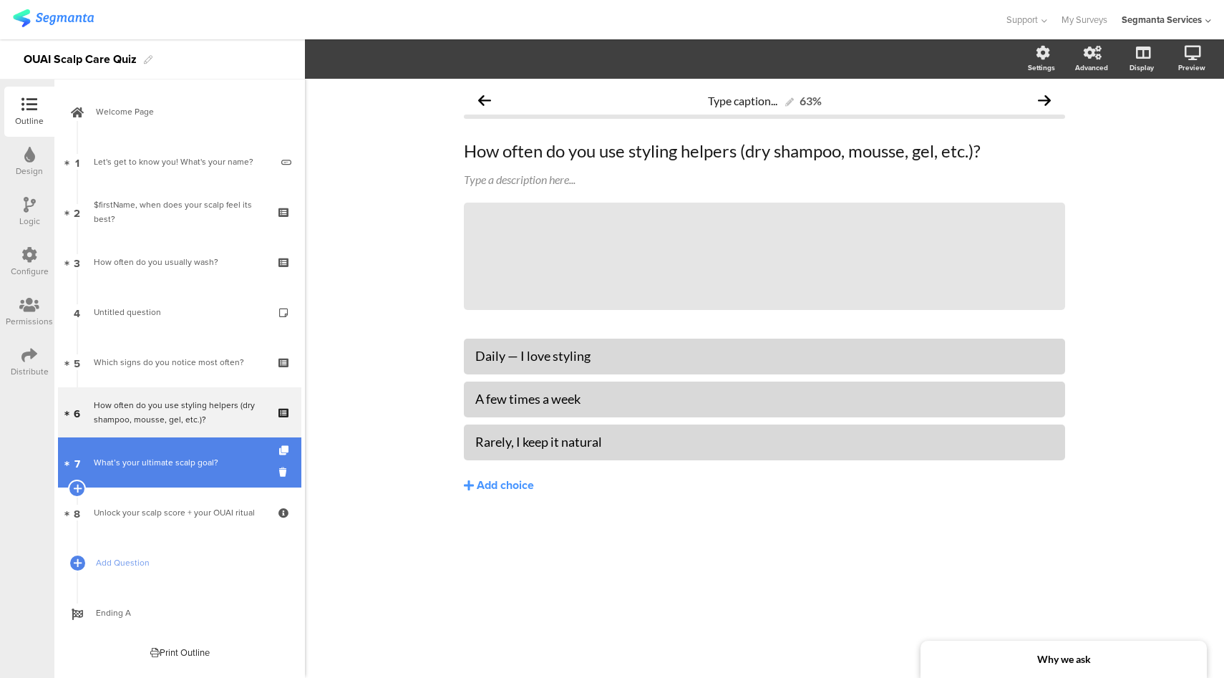
click at [130, 472] on link "7 What’s your ultimate scalp goal?" at bounding box center [179, 462] width 243 height 50
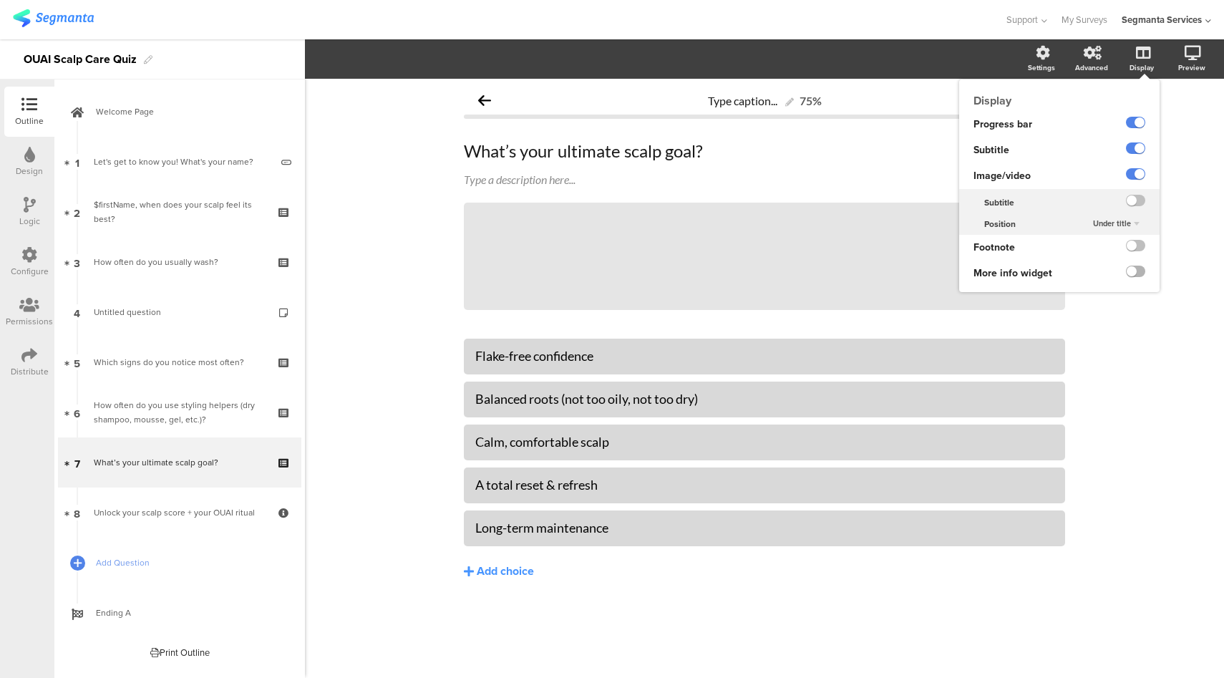
click at [1132, 273] on label at bounding box center [1135, 271] width 19 height 11
click at [0, 0] on input "checkbox" at bounding box center [0, 0] width 0 height 0
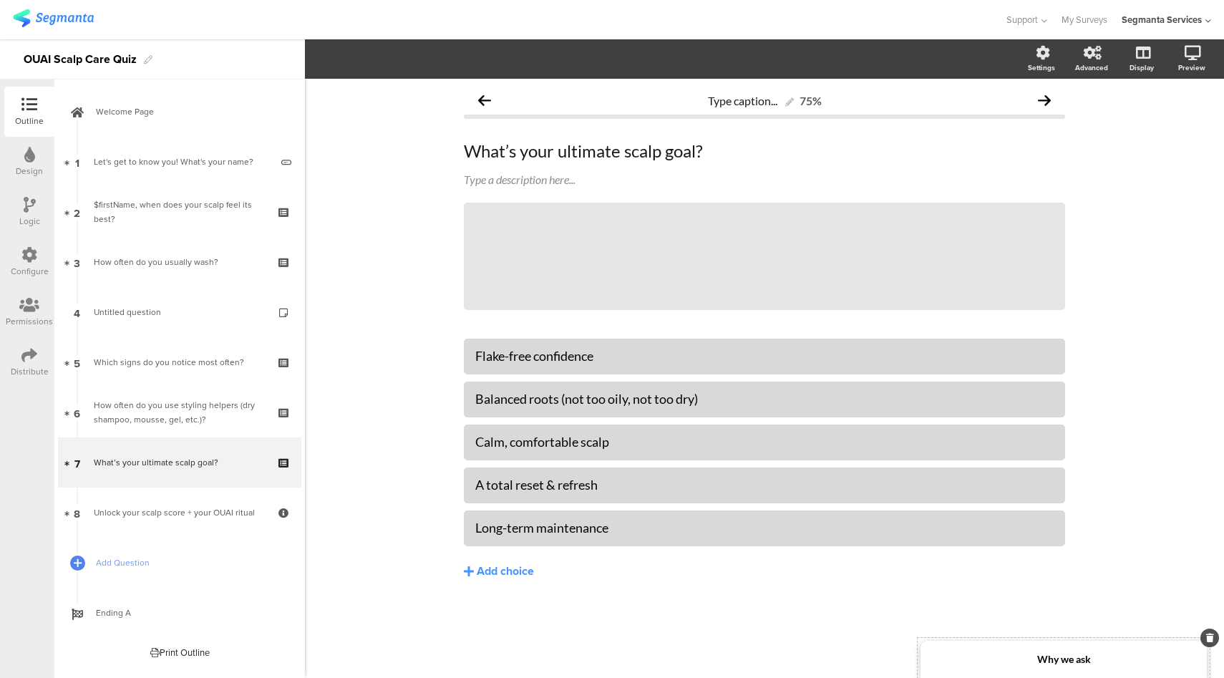
click at [1020, 666] on div "Why we ask" at bounding box center [1063, 659] width 286 height 37
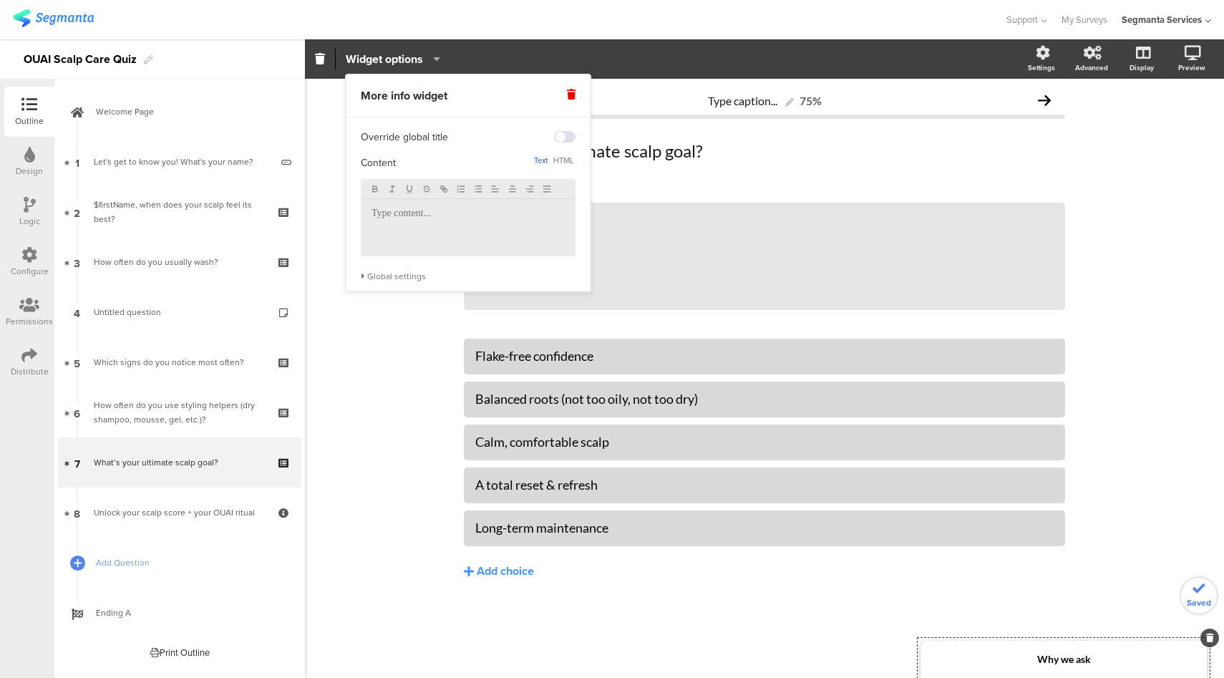
click at [418, 217] on p at bounding box center [467, 214] width 193 height 13
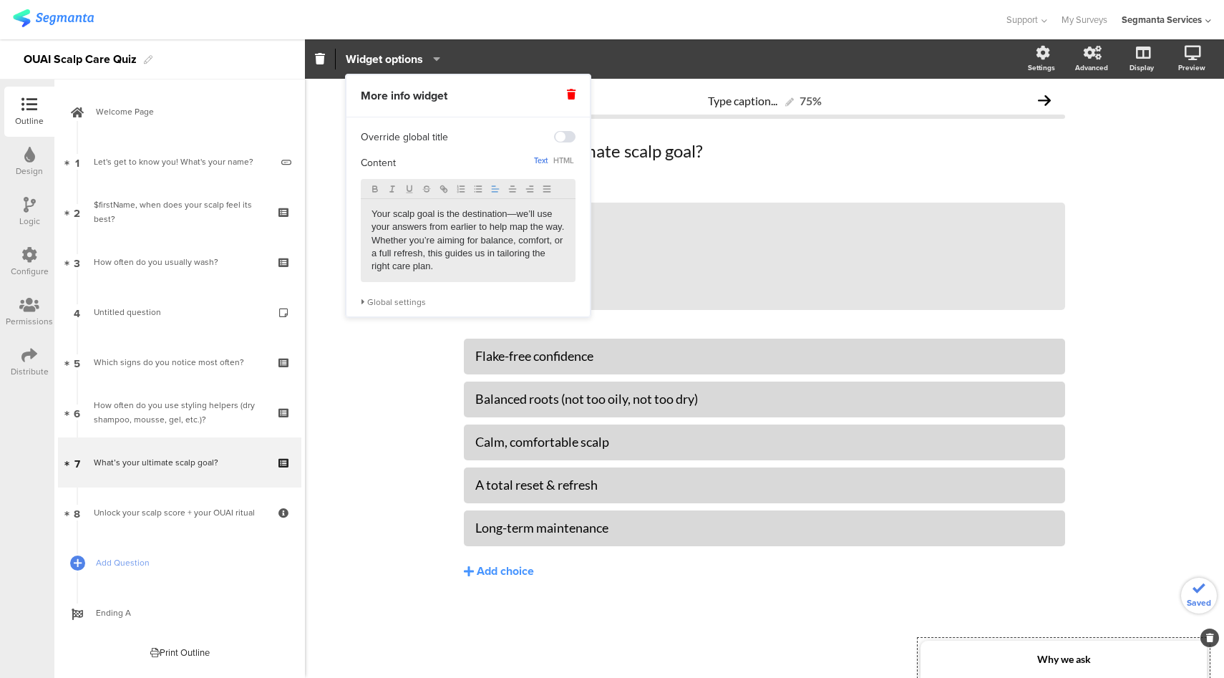
click at [366, 384] on div "Type caption... 75% What’s your ultimate scalp goal? What’s your ultimate scalp…" at bounding box center [764, 378] width 919 height 599
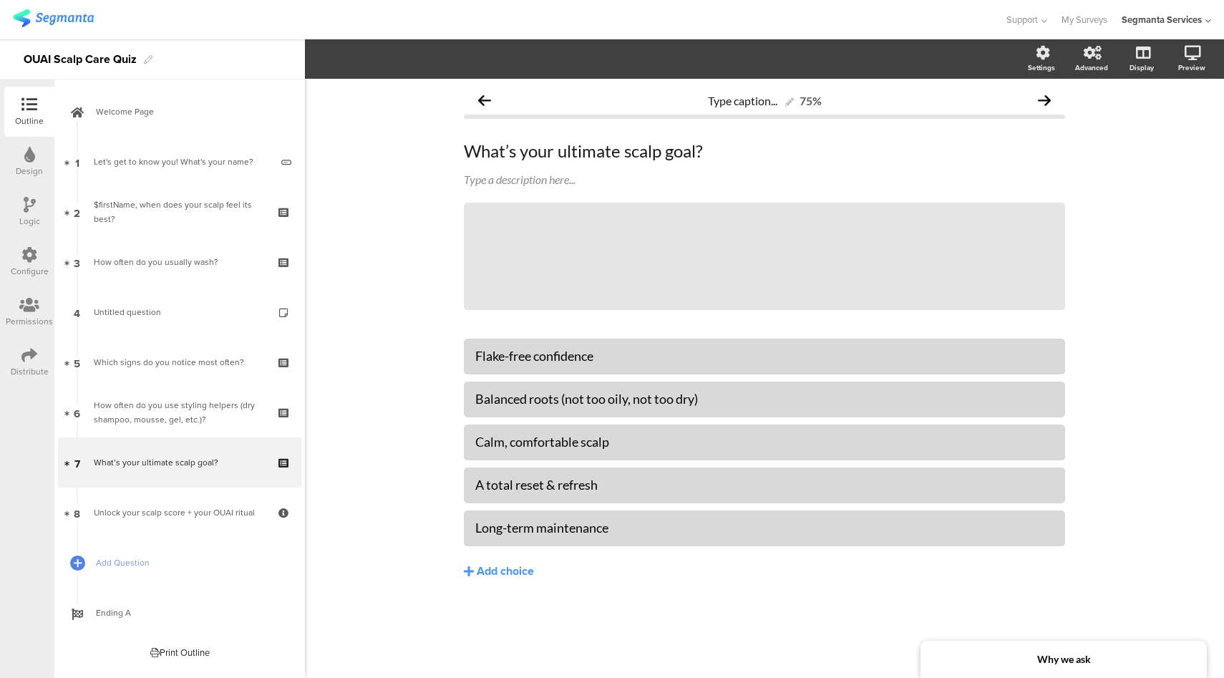
click at [28, 259] on icon at bounding box center [29, 255] width 16 height 16
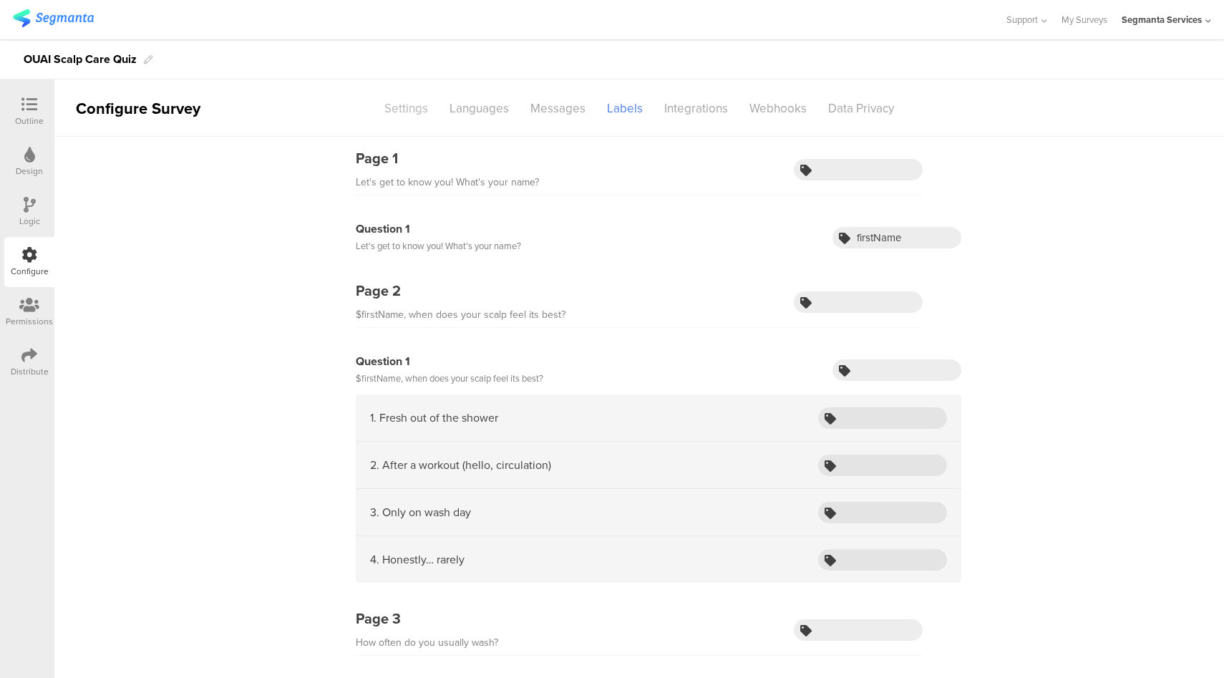
click at [399, 111] on div "Settings" at bounding box center [406, 108] width 65 height 25
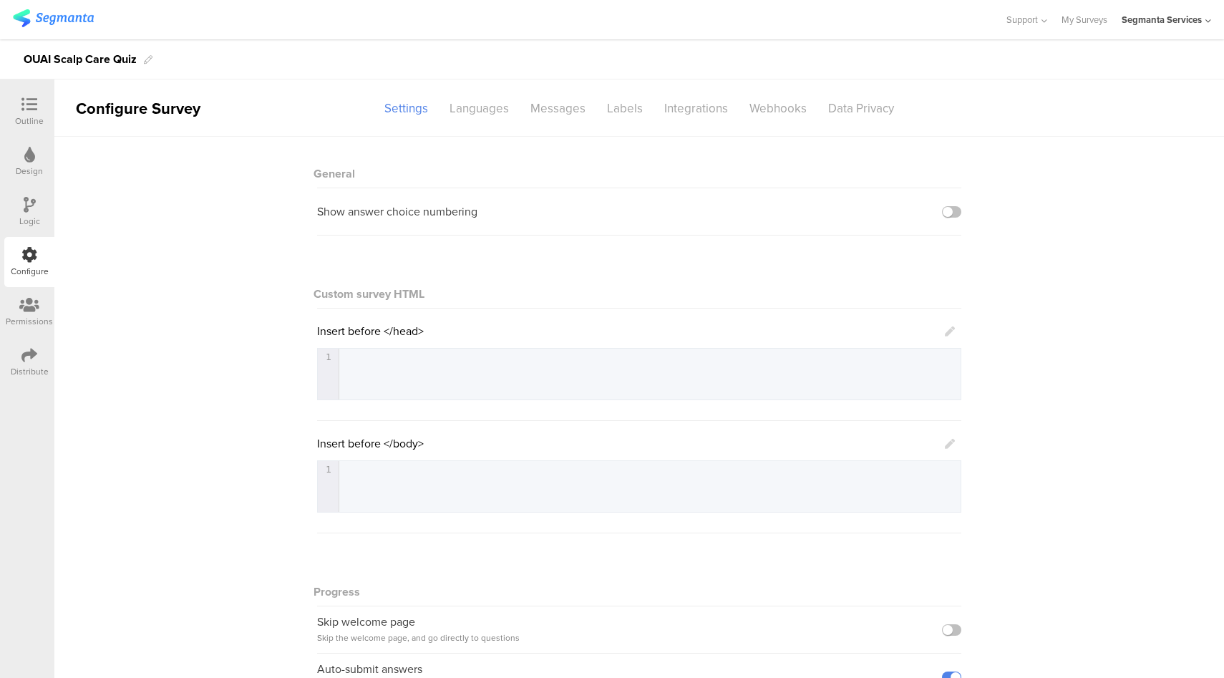
click at [945, 330] on icon at bounding box center [950, 331] width 10 height 10
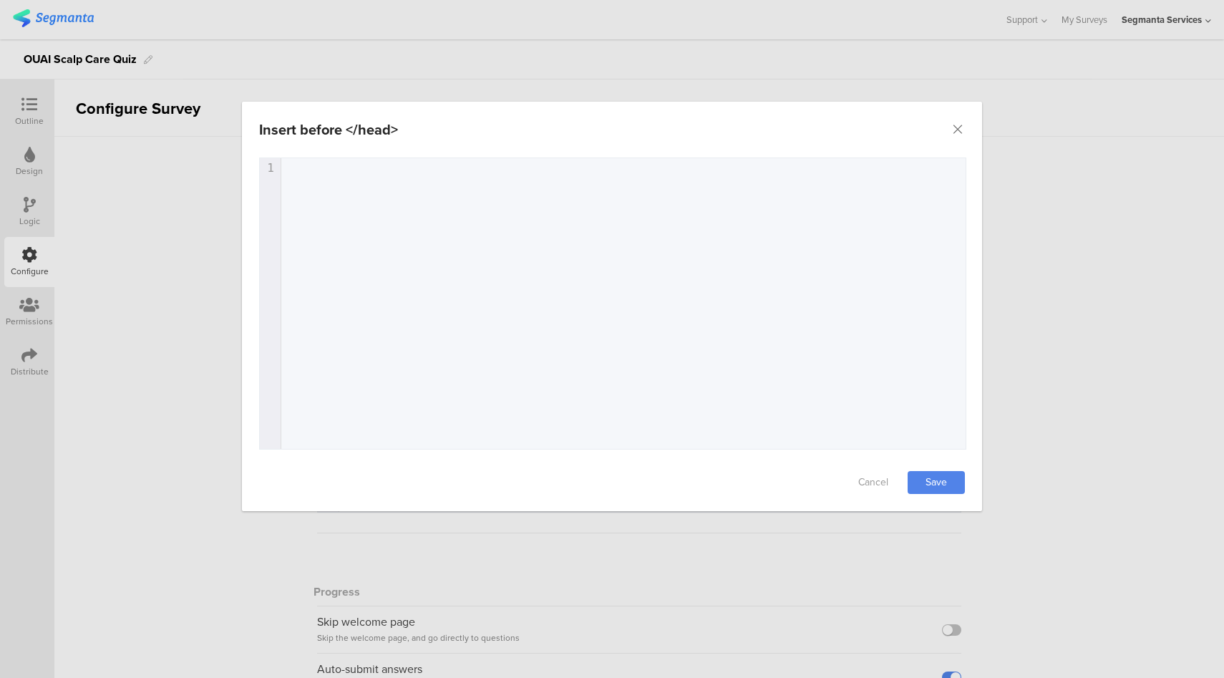
click at [741, 264] on div "1 1 ​" at bounding box center [630, 321] width 741 height 326
paste textarea """
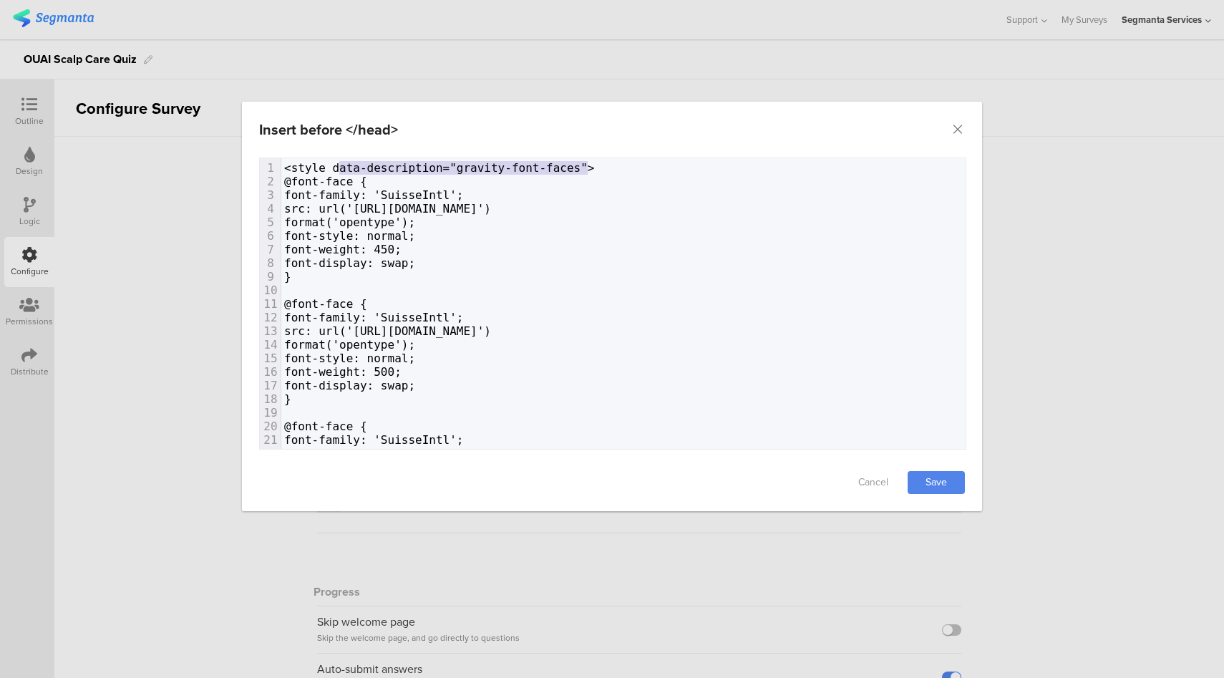
type textarea "data-description="gravity-font-faces""
drag, startPoint x: 587, startPoint y: 169, endPoint x: 332, endPoint y: 171, distance: 254.8
click at [332, 171] on span "<style data-description="gravity-font-faces">" at bounding box center [439, 168] width 311 height 14
click at [965, 482] on div "Cancel Save" at bounding box center [612, 482] width 740 height 57
click at [949, 483] on link "Save" at bounding box center [936, 482] width 57 height 23
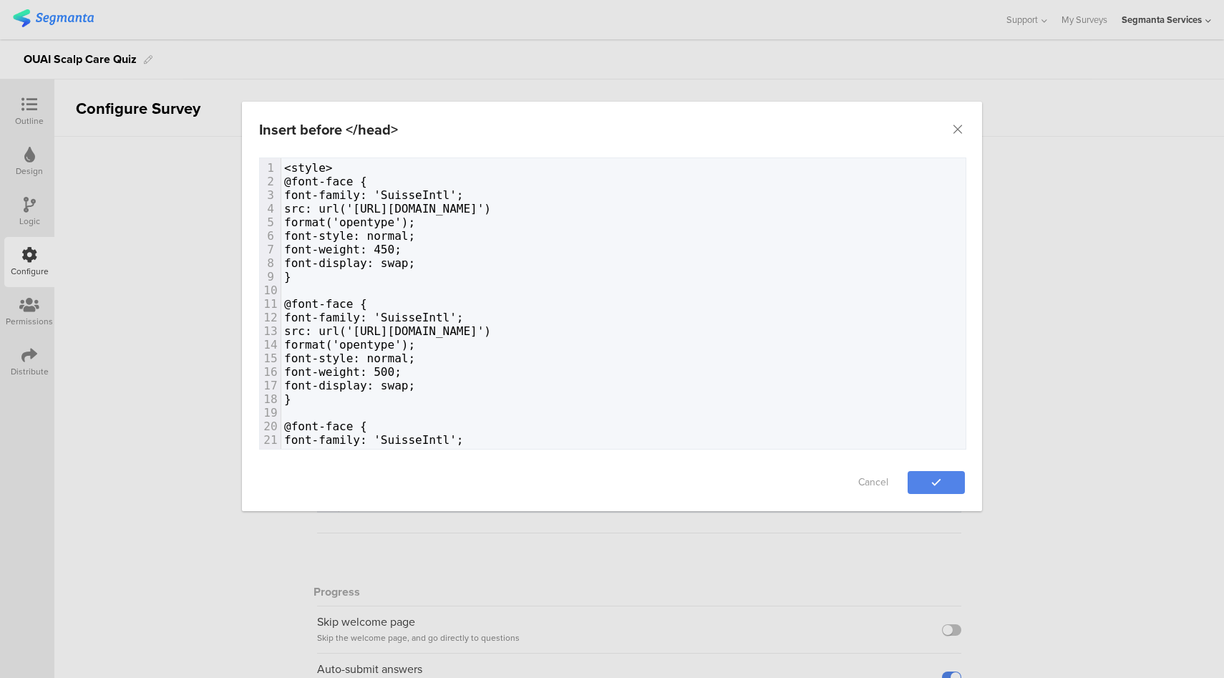
click at [6, 102] on div "Insert before </head> Failed saving changes. If the problem persists please con…" at bounding box center [612, 339] width 1224 height 678
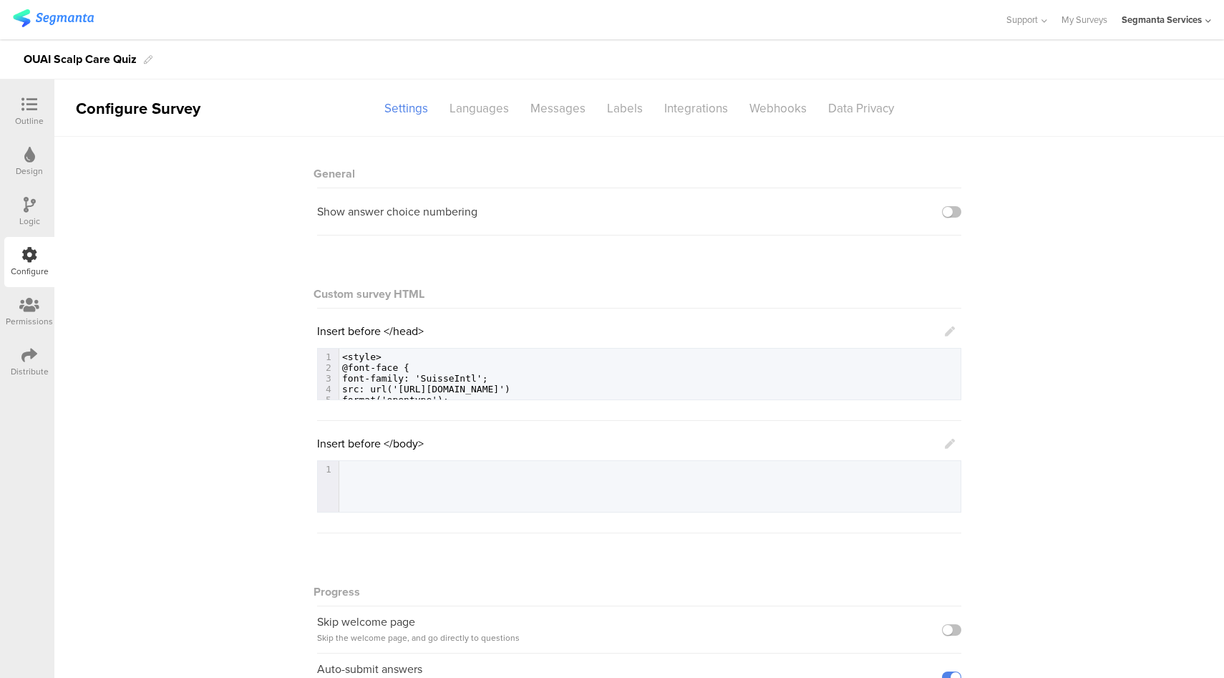
click at [31, 104] on icon at bounding box center [29, 105] width 16 height 16
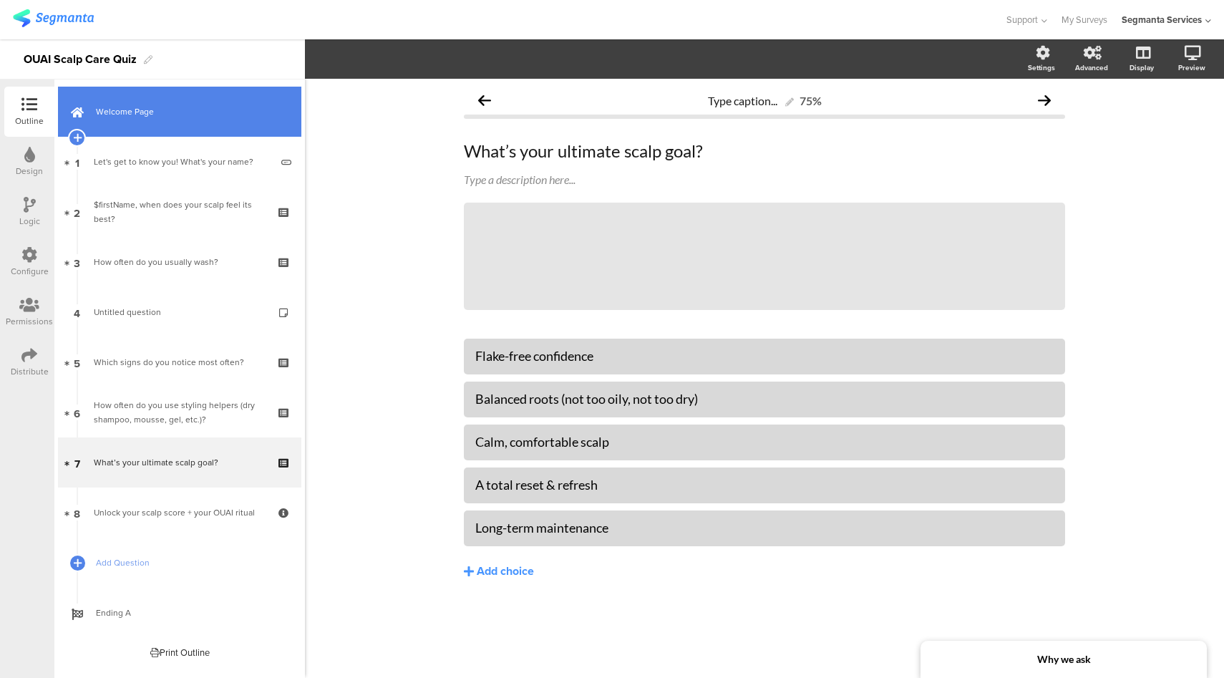
click at [209, 120] on link "Welcome Page" at bounding box center [179, 112] width 243 height 50
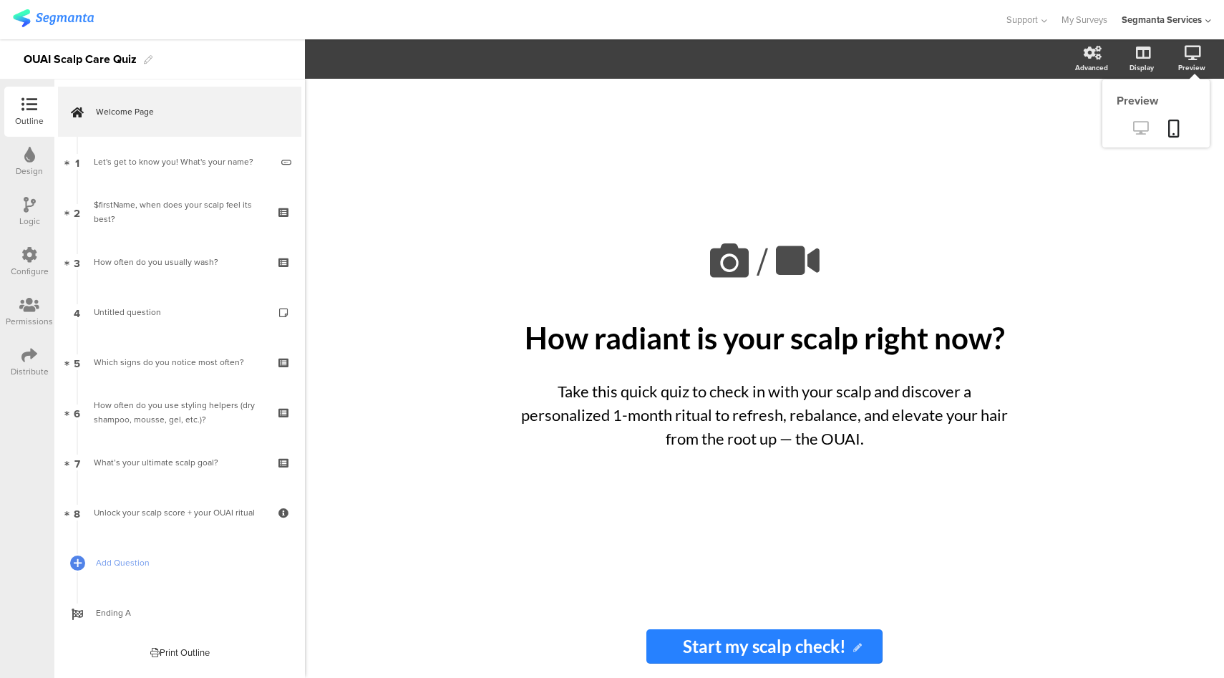
click at [1137, 130] on icon at bounding box center [1140, 128] width 15 height 14
click at [16, 257] on div "Configure" at bounding box center [29, 262] width 50 height 50
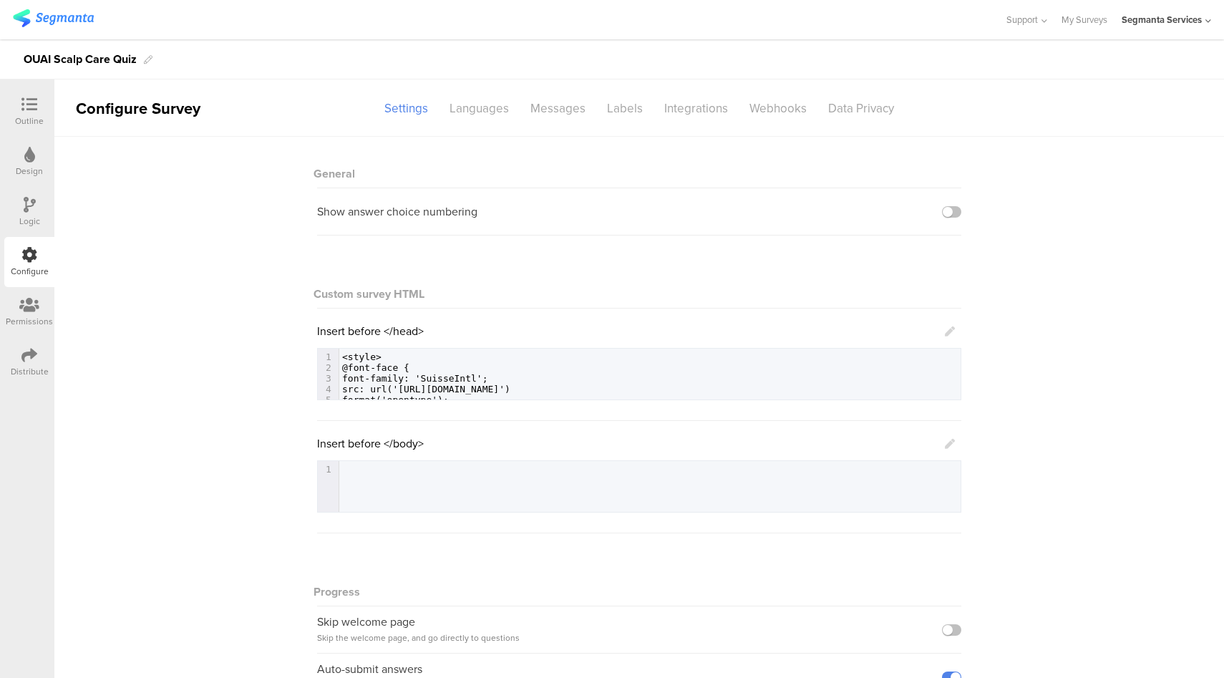
click at [945, 331] on icon at bounding box center [950, 331] width 10 height 10
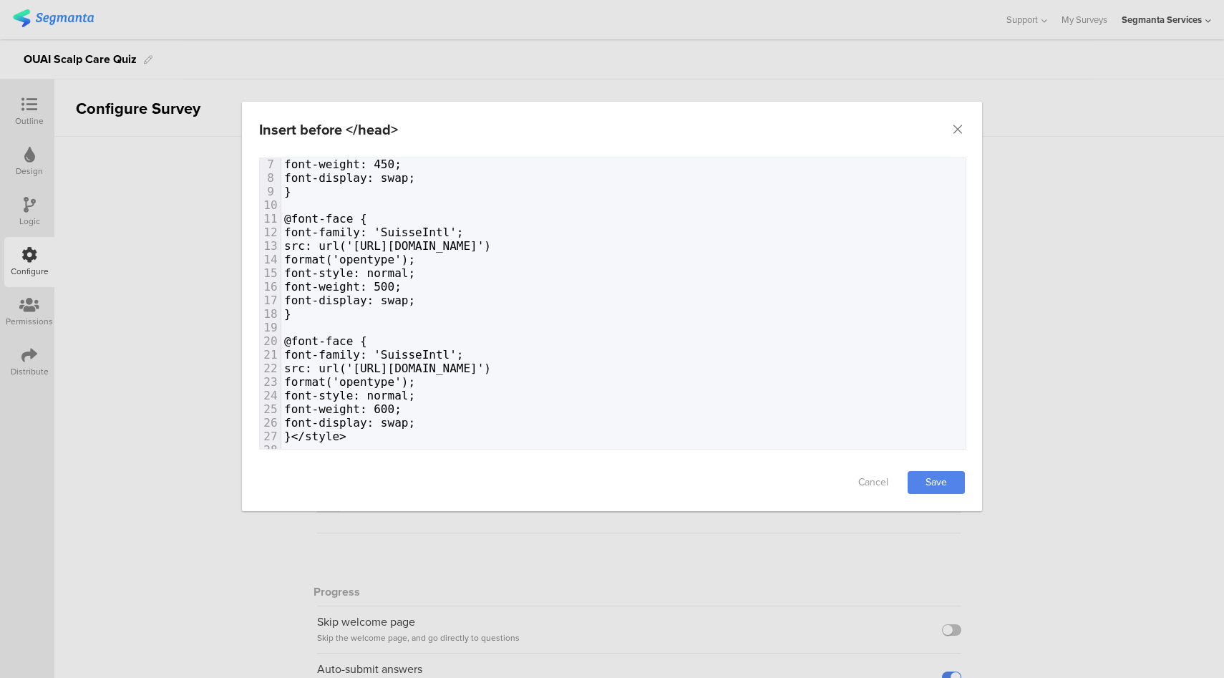
scroll to position [96, 0]
click at [958, 127] on icon "Close" at bounding box center [957, 129] width 14 height 14
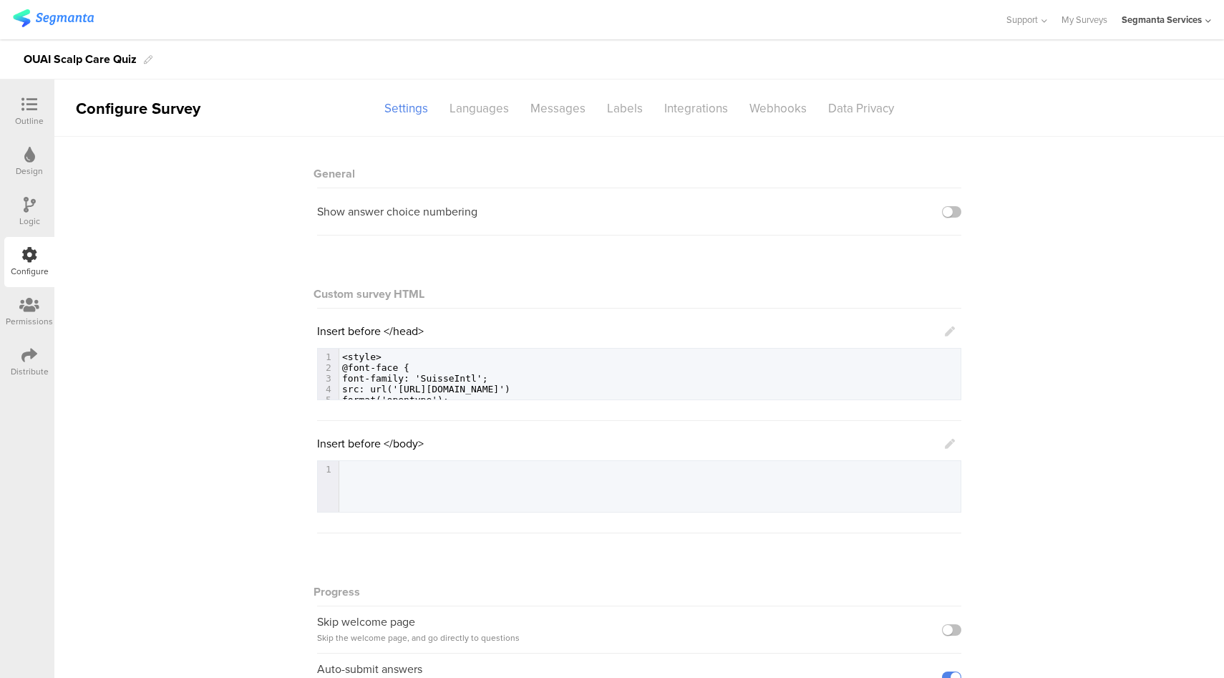
click at [945, 442] on icon at bounding box center [950, 444] width 10 height 10
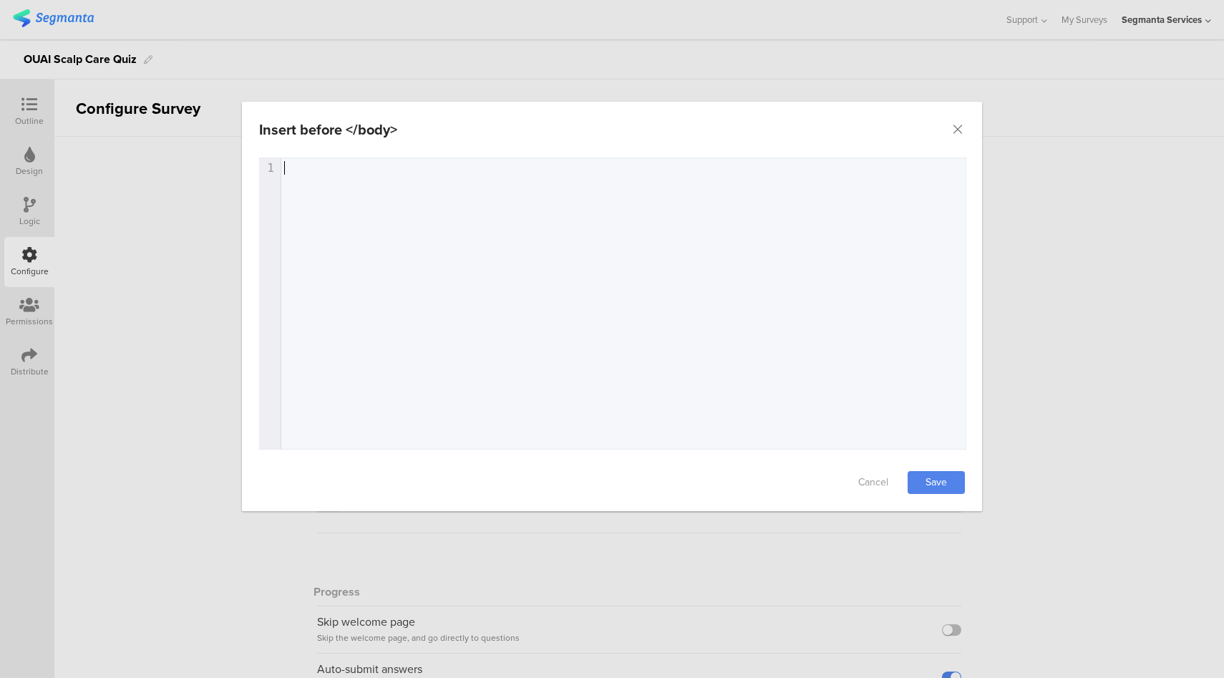
click at [528, 273] on div "1 1 ​" at bounding box center [630, 321] width 741 height 326
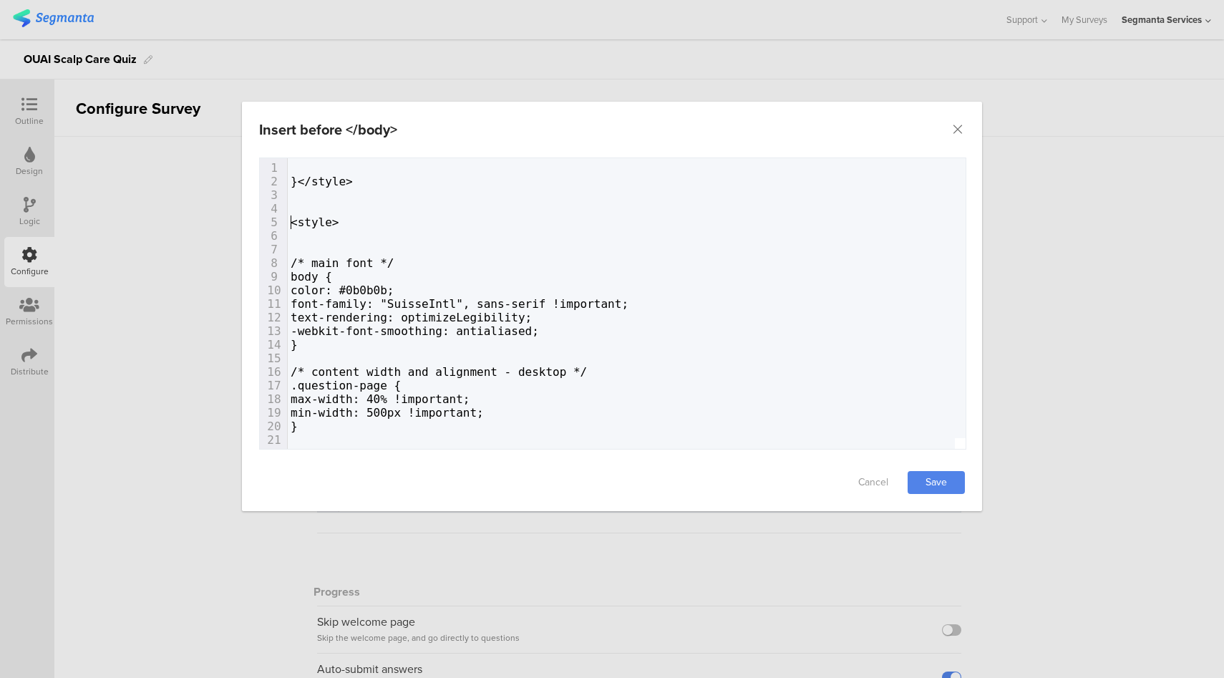
type textarea "}</style>"
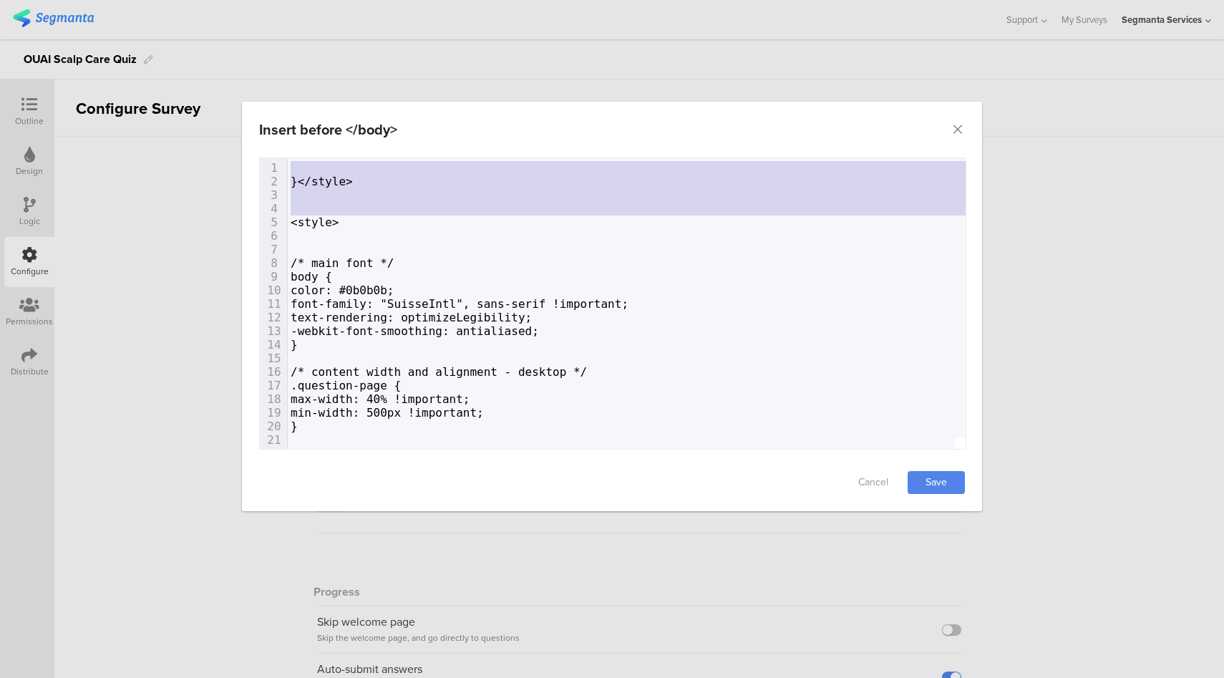
drag, startPoint x: 290, startPoint y: 223, endPoint x: 290, endPoint y: 164, distance: 59.4
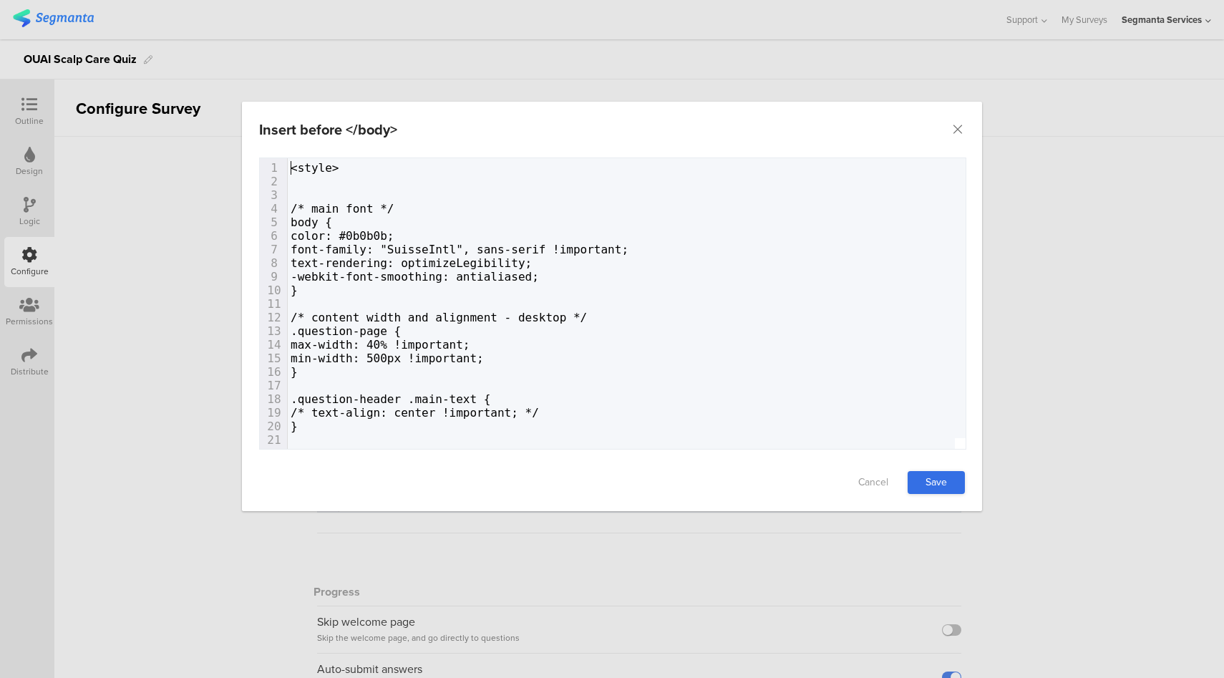
click at [955, 481] on link "Save" at bounding box center [936, 482] width 57 height 23
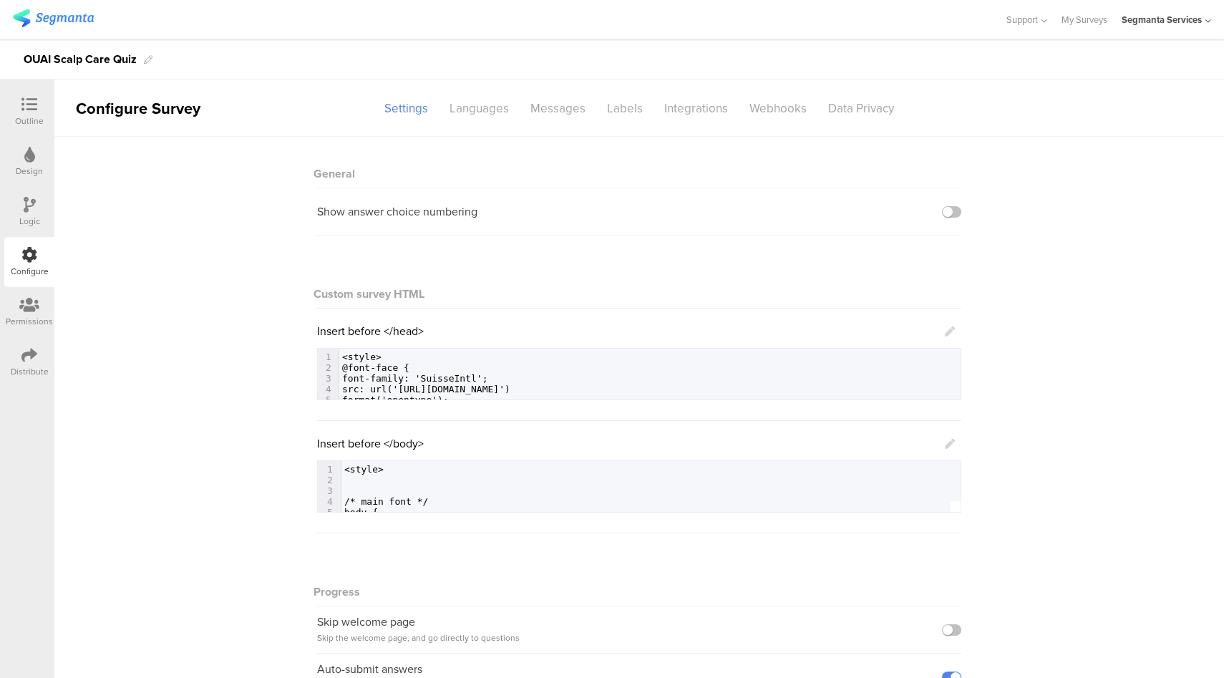
click at [28, 106] on icon at bounding box center [29, 105] width 16 height 16
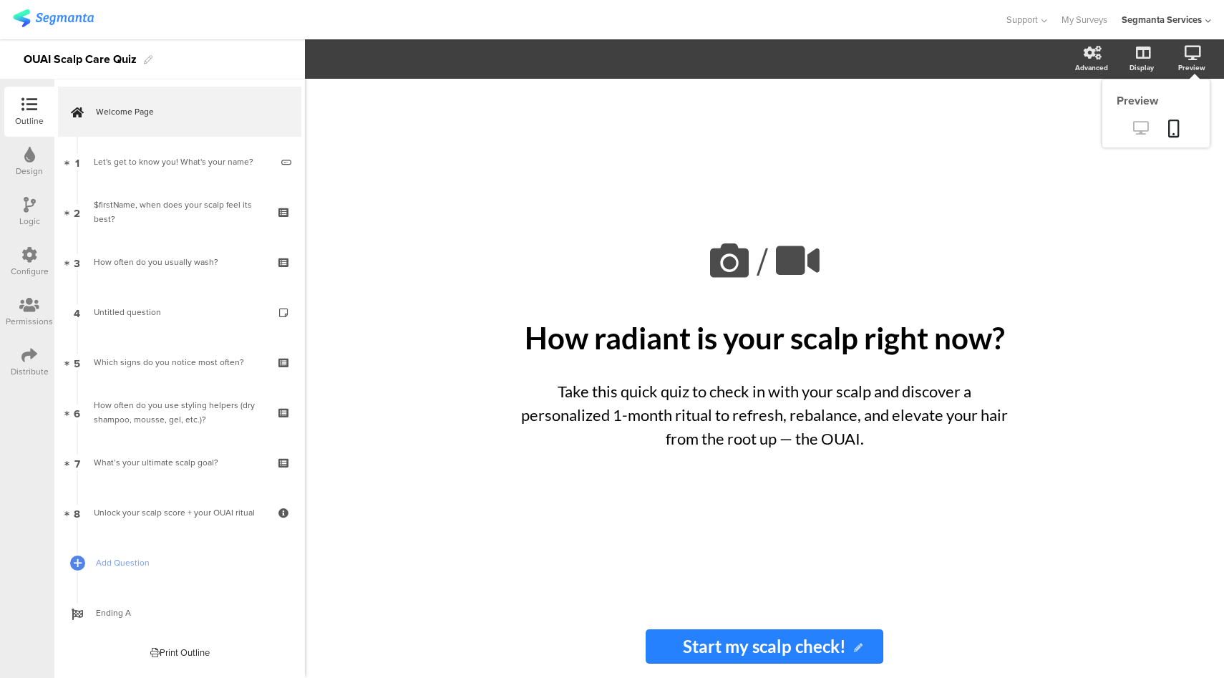
click at [1139, 128] on icon at bounding box center [1140, 128] width 15 height 14
click at [22, 155] on div "Design" at bounding box center [29, 162] width 50 height 50
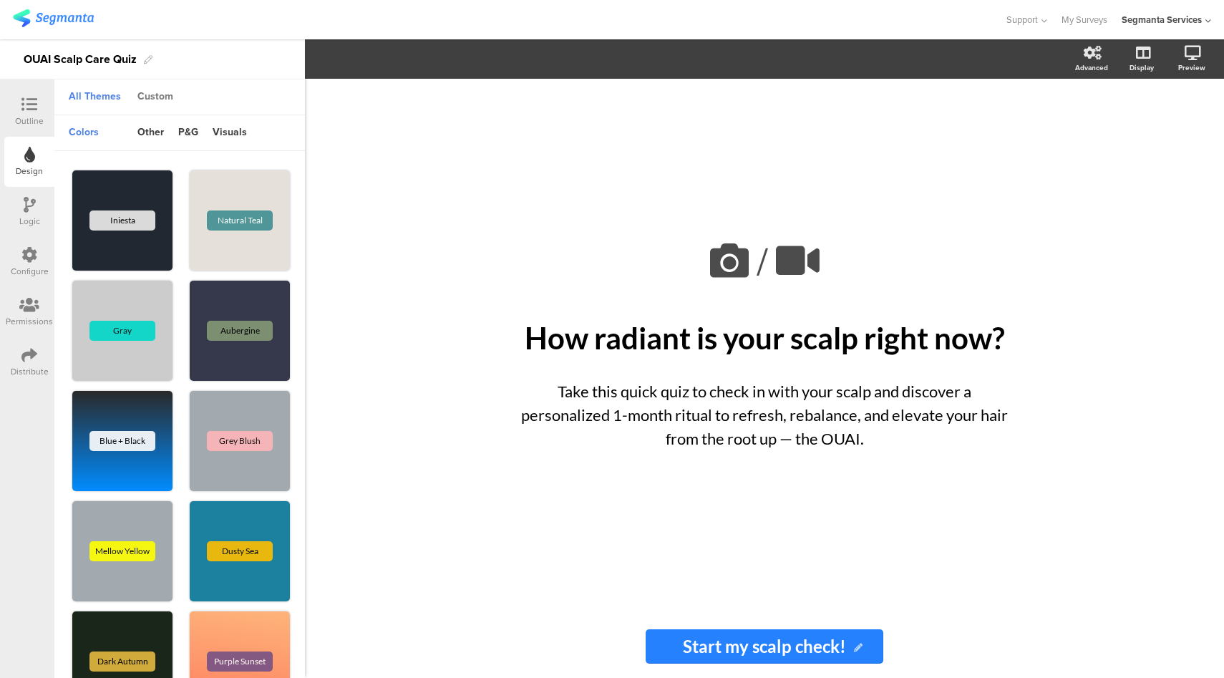
click at [157, 101] on div "Custom" at bounding box center [155, 97] width 50 height 24
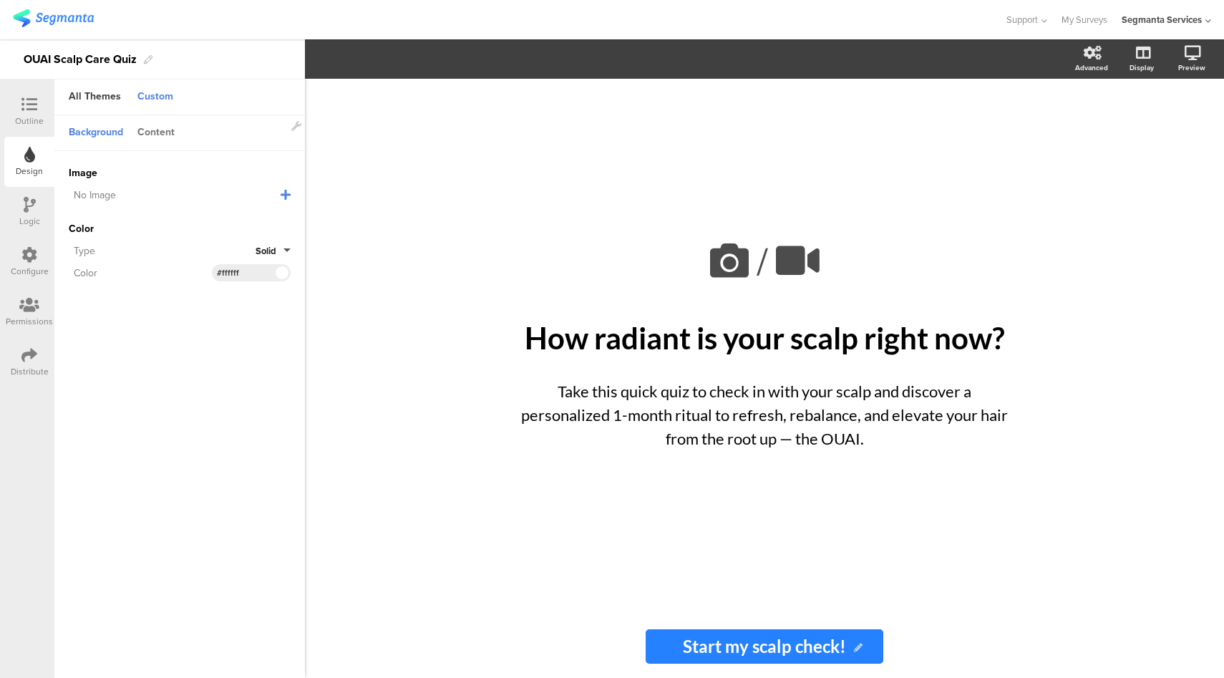
click at [152, 128] on div "Content" at bounding box center [156, 133] width 52 height 24
click at [248, 222] on input "#2681ff" at bounding box center [238, 219] width 43 height 11
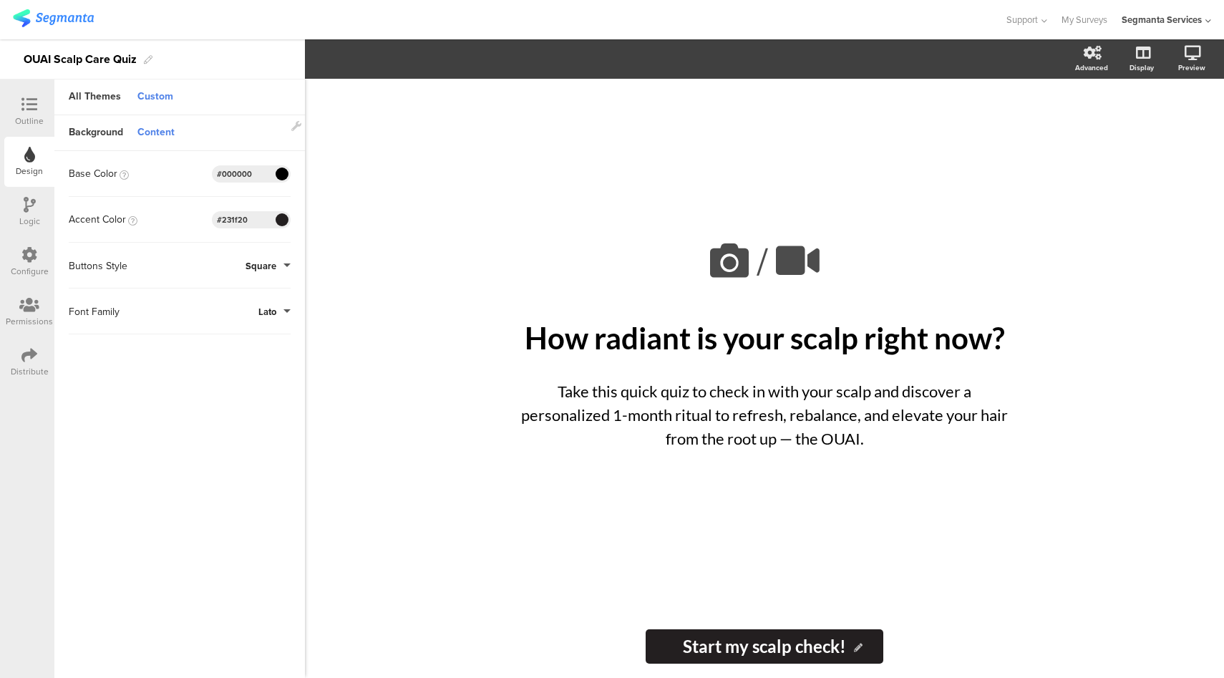
drag, startPoint x: 252, startPoint y: 218, endPoint x: 223, endPoint y: 219, distance: 29.4
click at [223, 219] on input "#231f20" at bounding box center [238, 219] width 43 height 11
type input "#231f20"
click at [141, 657] on span "Save Changes" at bounding box center [145, 657] width 66 height 0
click at [34, 113] on div at bounding box center [29, 106] width 29 height 18
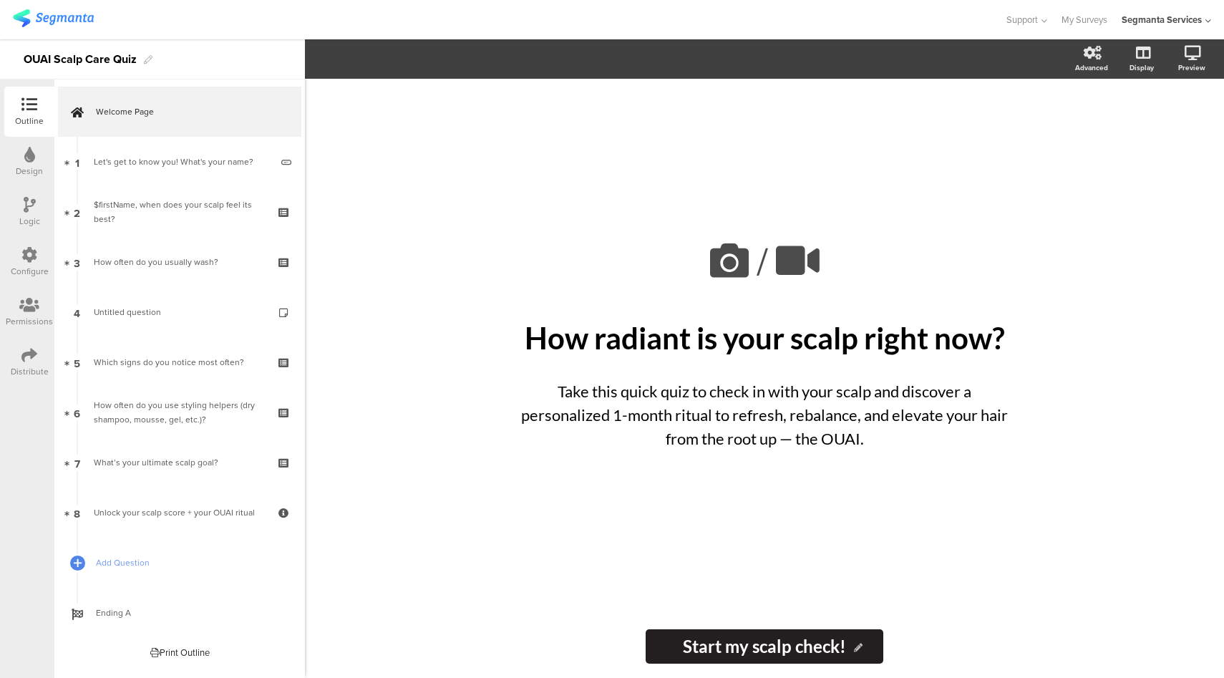
click at [26, 207] on icon at bounding box center [30, 205] width 12 height 16
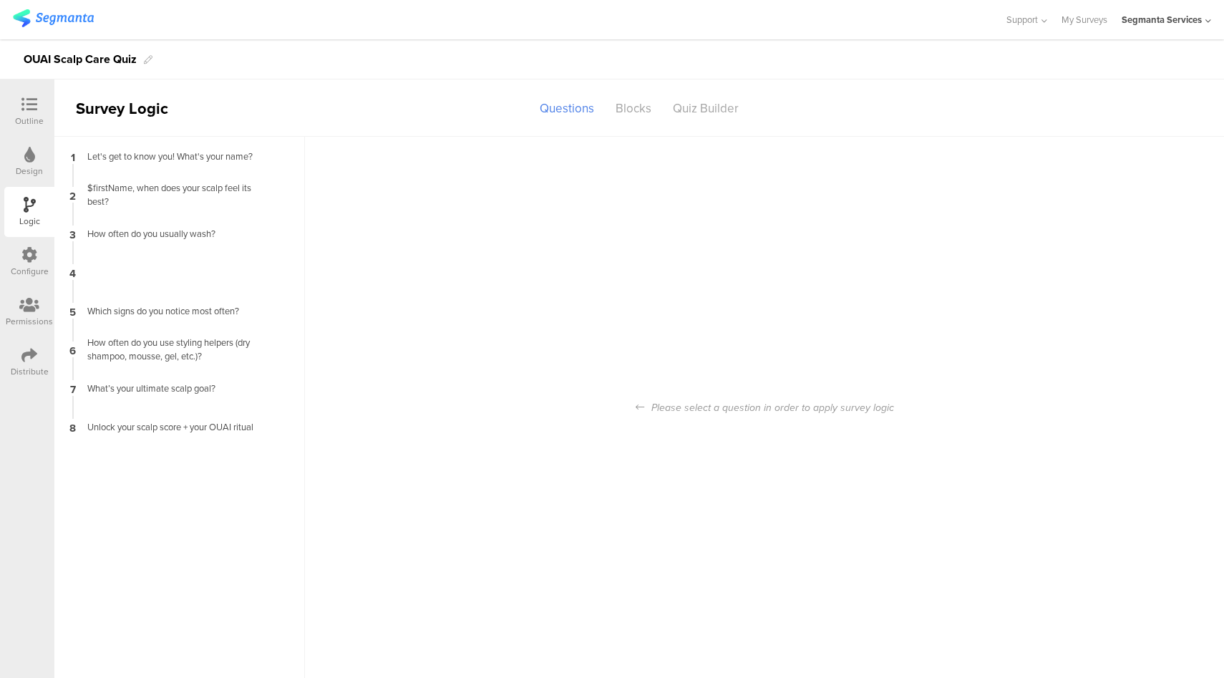
click at [26, 263] on div at bounding box center [29, 256] width 16 height 18
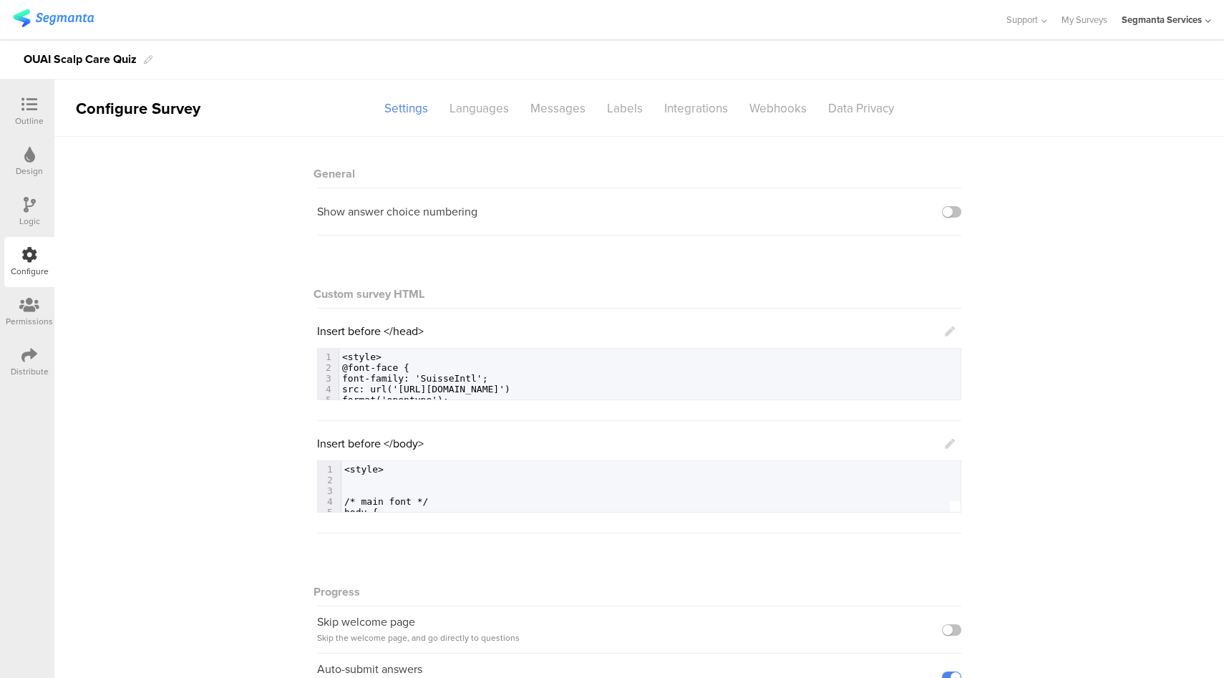
click at [945, 444] on icon at bounding box center [950, 444] width 10 height 10
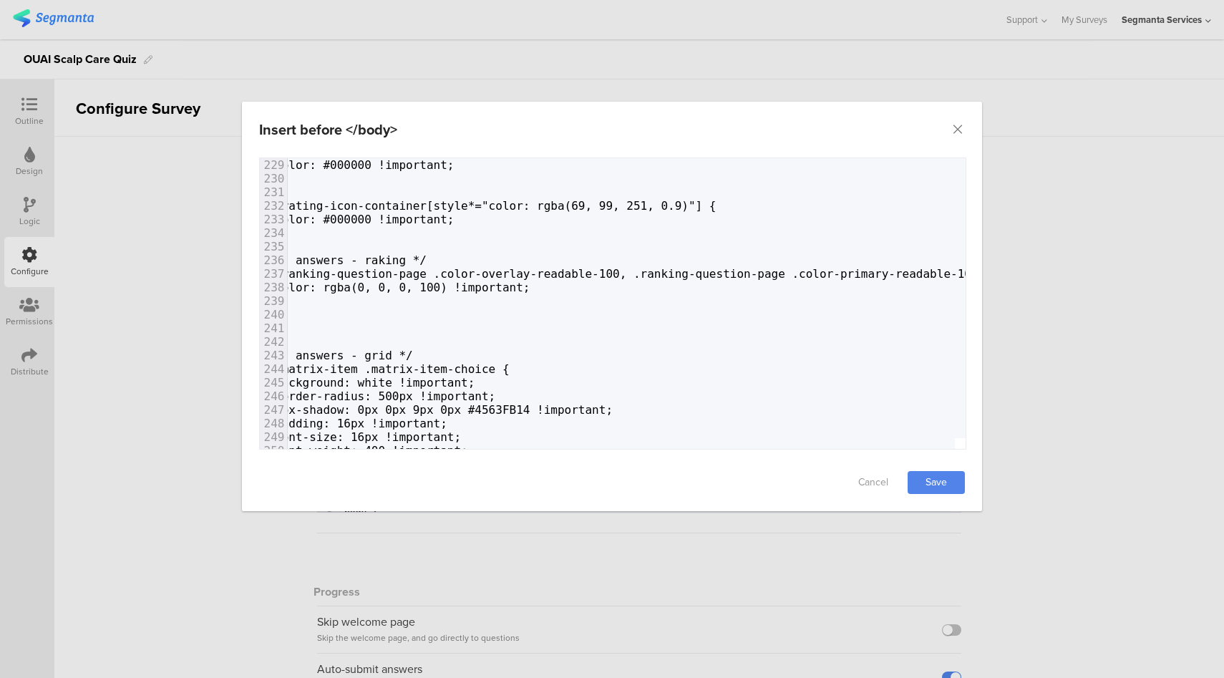
scroll to position [3191, 16]
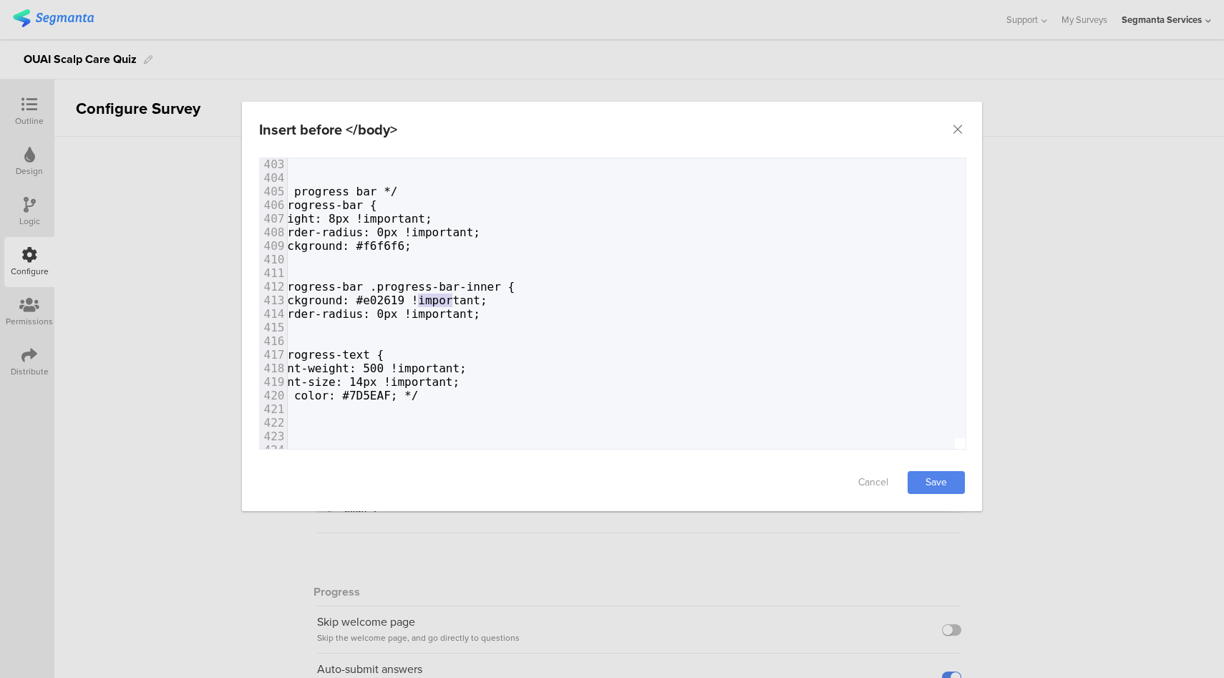
type textarea "e02619"
drag, startPoint x: 452, startPoint y: 298, endPoint x: 412, endPoint y: 298, distance: 40.8
click at [412, 298] on span "background: #e02619 !important;" at bounding box center [380, 300] width 214 height 14
click at [919, 479] on link "Save" at bounding box center [936, 482] width 57 height 23
click at [37, 104] on div "Insert before </body> Failed saving changes. If the problem persists please con…" at bounding box center [612, 339] width 1224 height 678
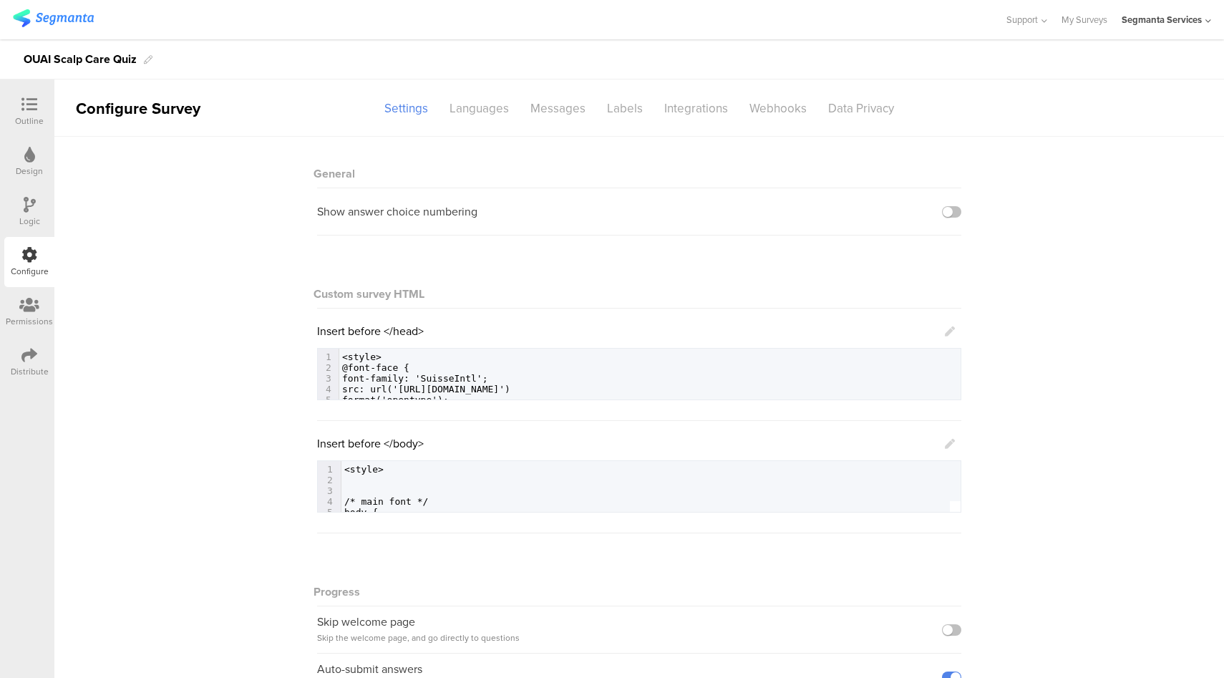
click at [23, 108] on icon at bounding box center [29, 105] width 16 height 16
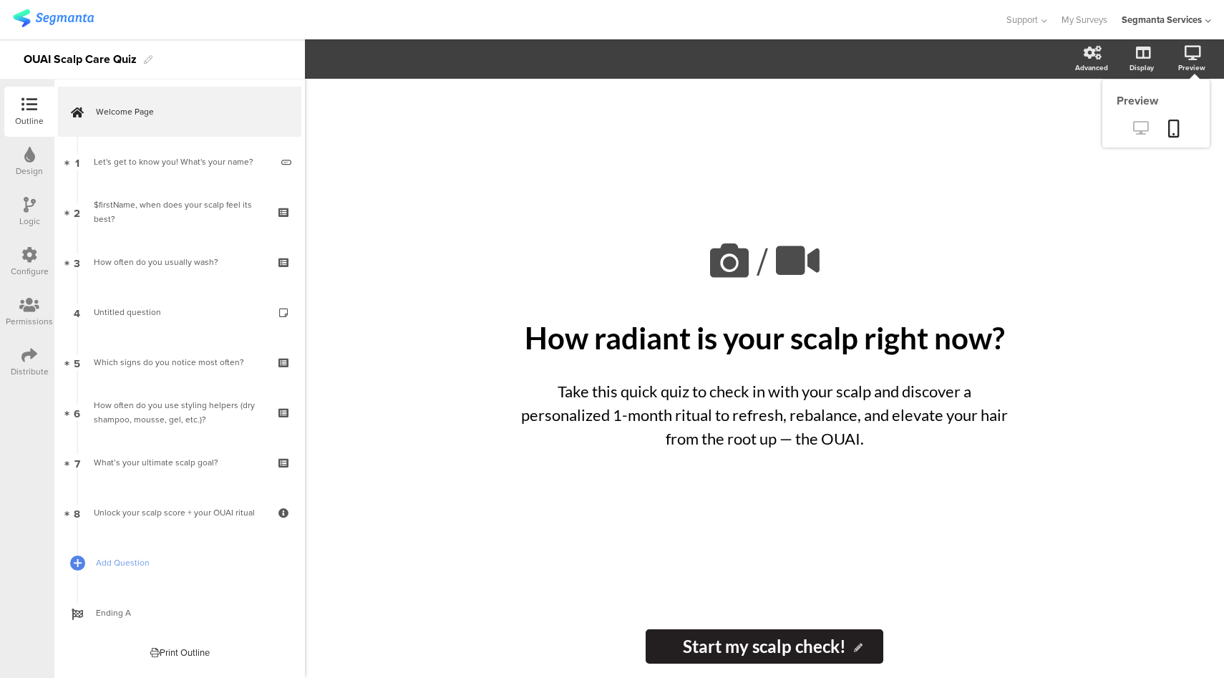
click at [1141, 126] on icon at bounding box center [1140, 128] width 15 height 14
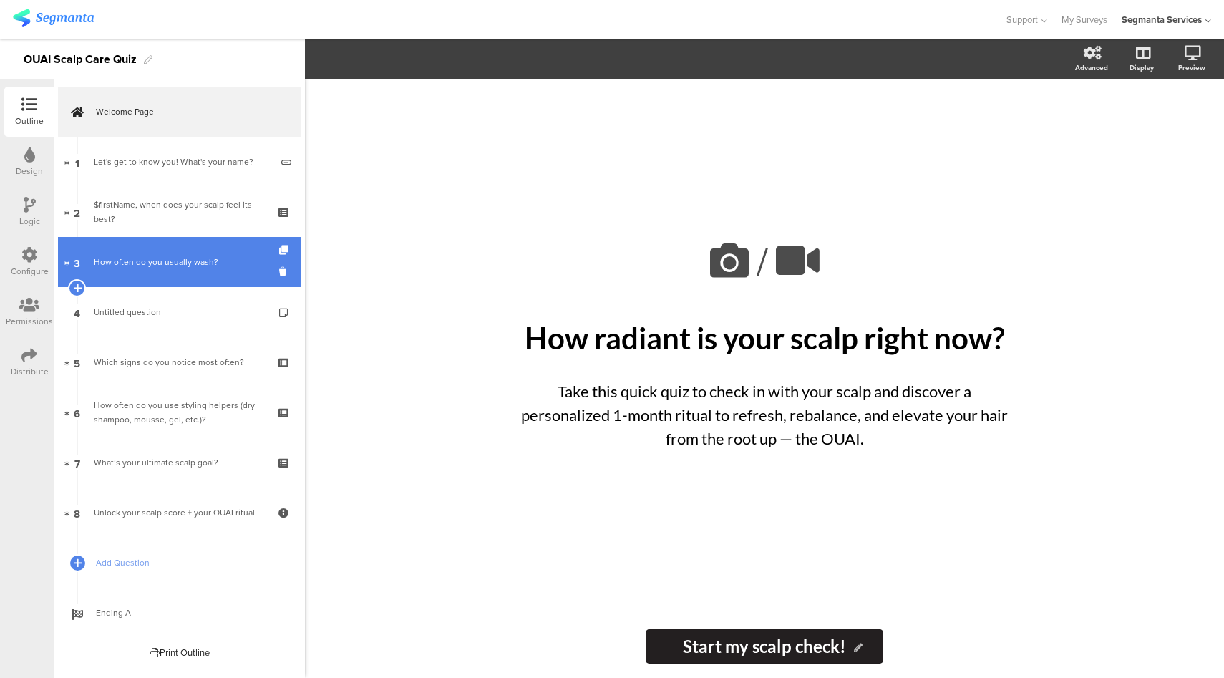
click at [165, 258] on div "How often do you usually wash?" at bounding box center [179, 262] width 171 height 14
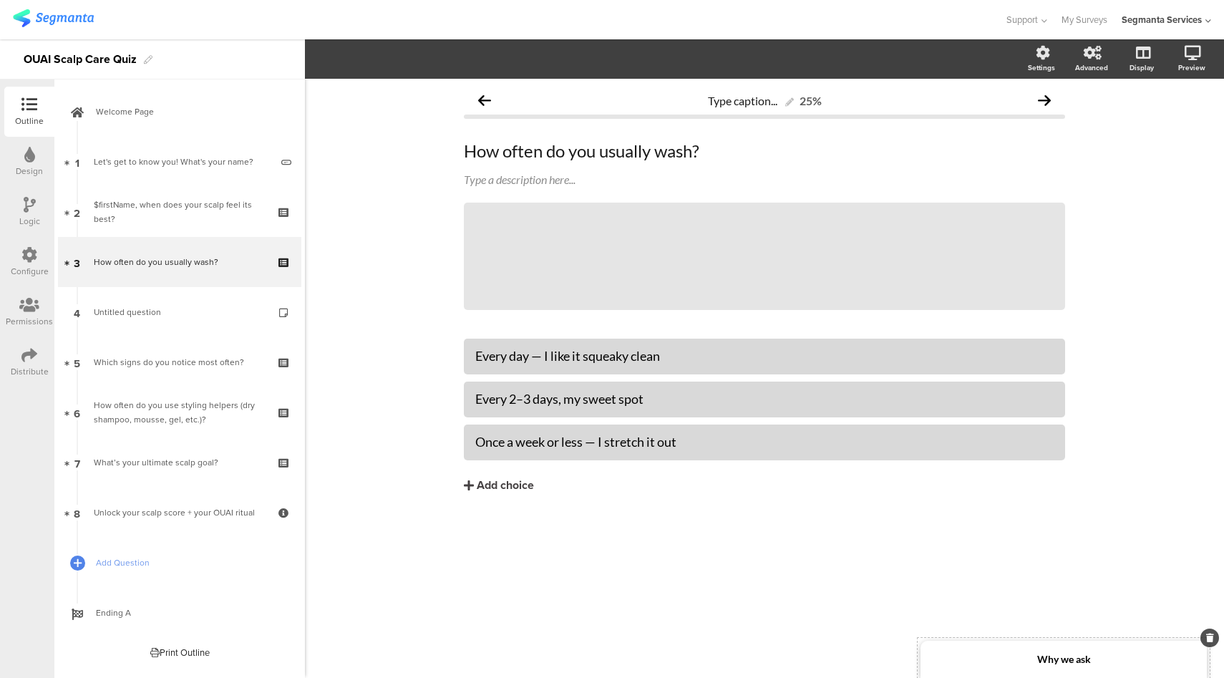
click at [1044, 663] on strong "Why we ask" at bounding box center [1064, 659] width 54 height 12
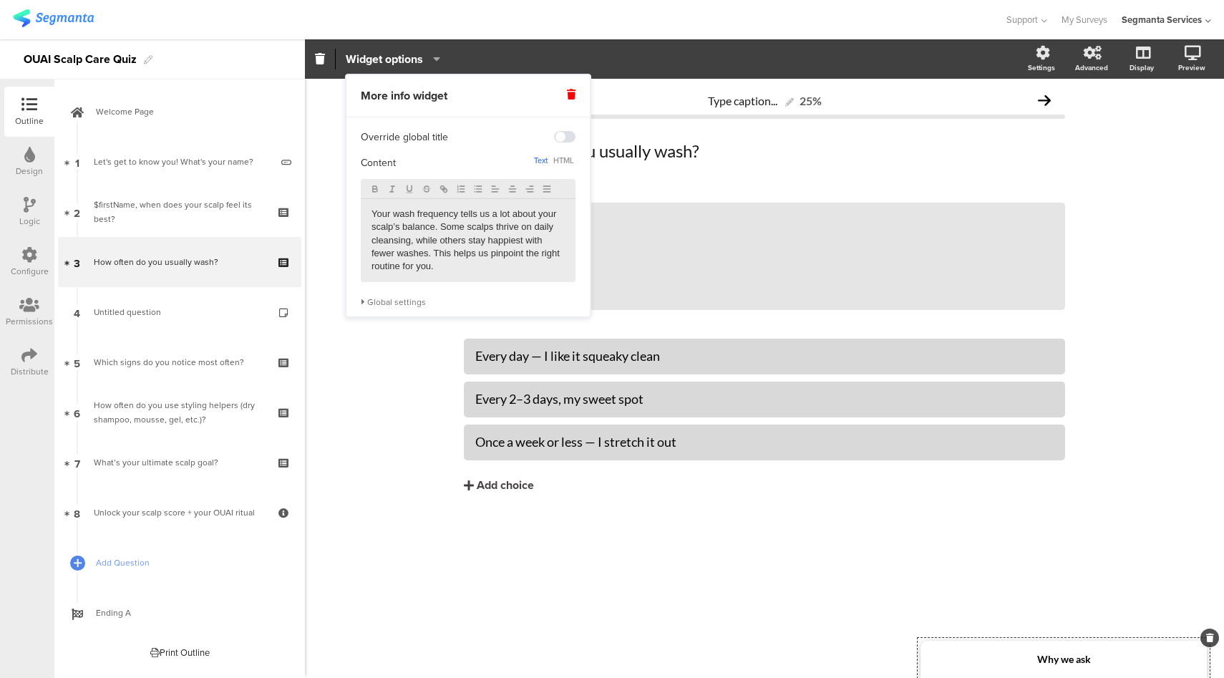
click at [379, 300] on div "Global settings" at bounding box center [468, 301] width 215 height 11
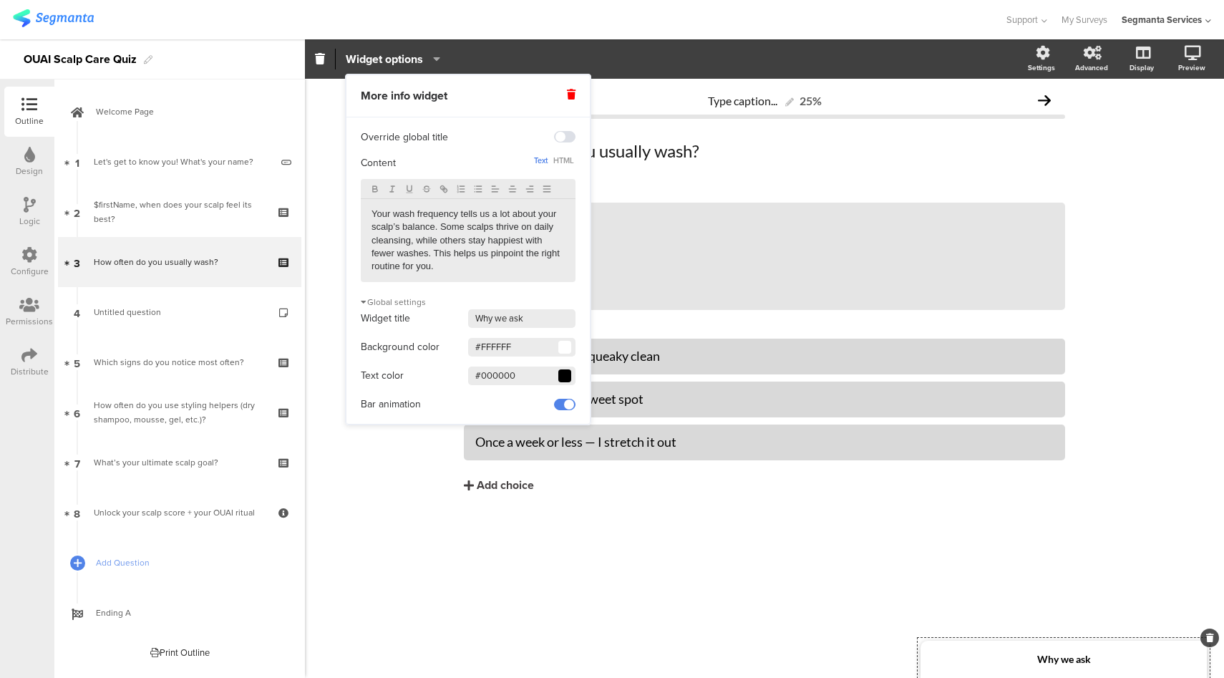
drag, startPoint x: 526, startPoint y: 349, endPoint x: 486, endPoint y: 348, distance: 40.1
click at [486, 348] on input "#FFFFFF" at bounding box center [521, 347] width 107 height 19
type input "#F3F3F4"
click at [362, 485] on div "Type caption... 25% How often do you usually wash? How often do you usually was…" at bounding box center [764, 378] width 919 height 599
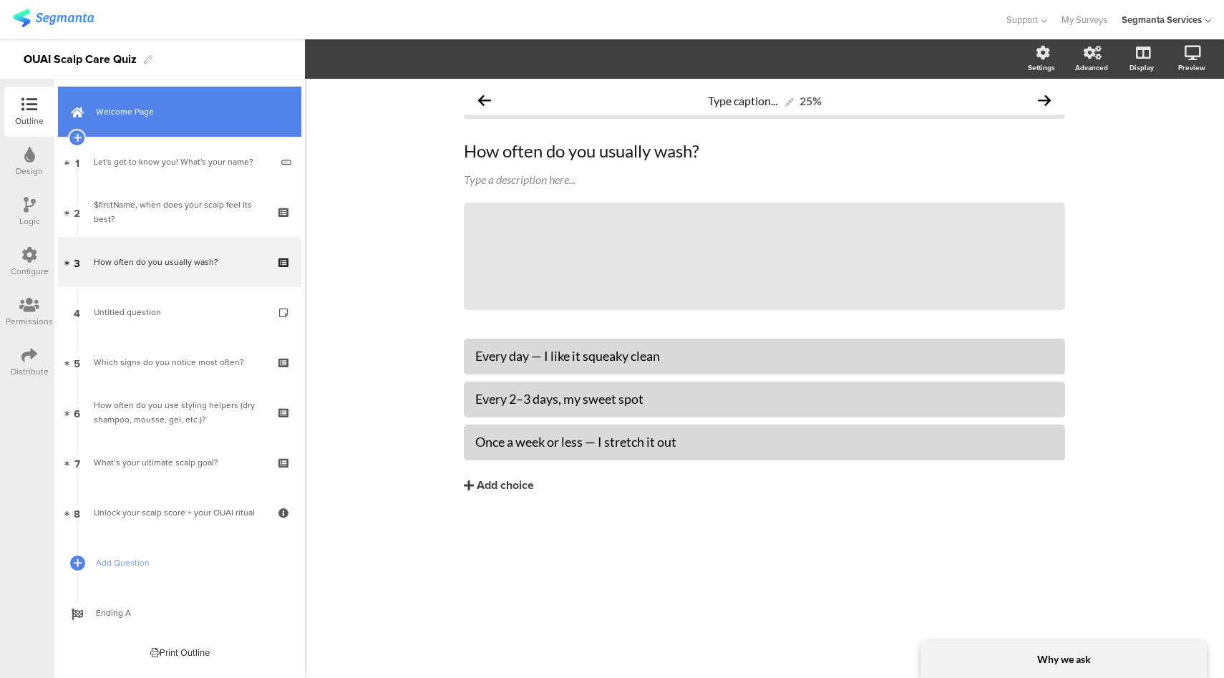
click at [163, 88] on link "Welcome Page" at bounding box center [179, 112] width 243 height 50
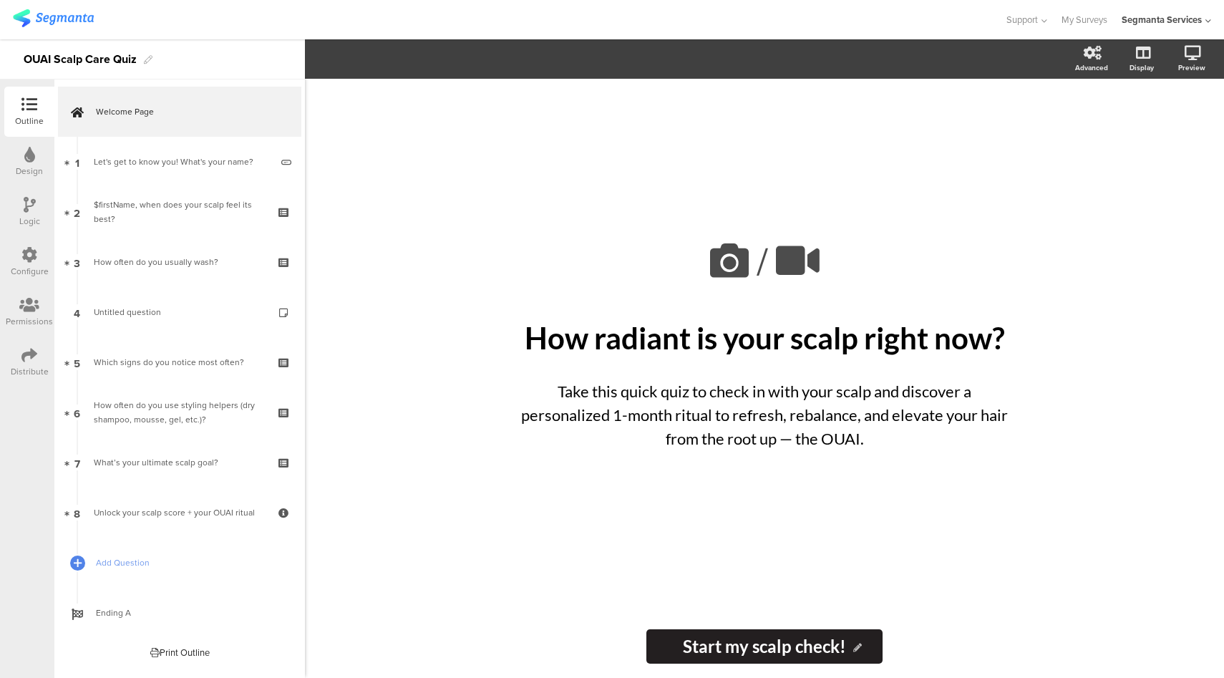
click at [34, 206] on icon at bounding box center [30, 205] width 12 height 16
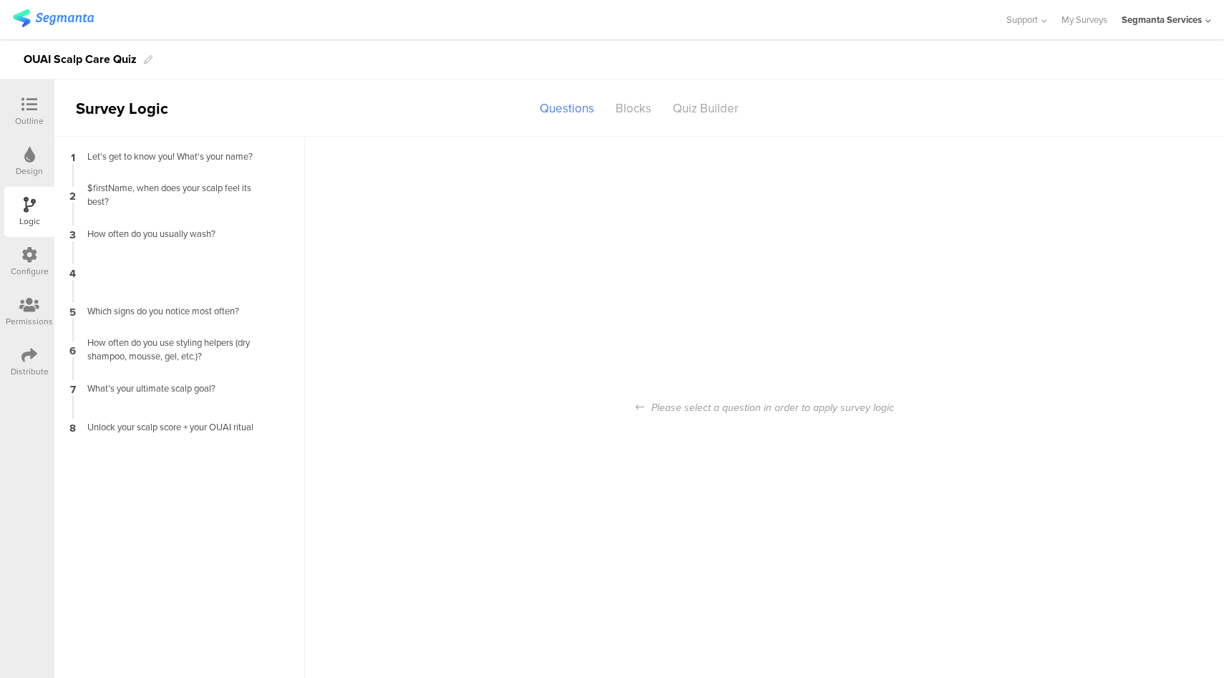
click at [29, 97] on icon at bounding box center [29, 105] width 16 height 16
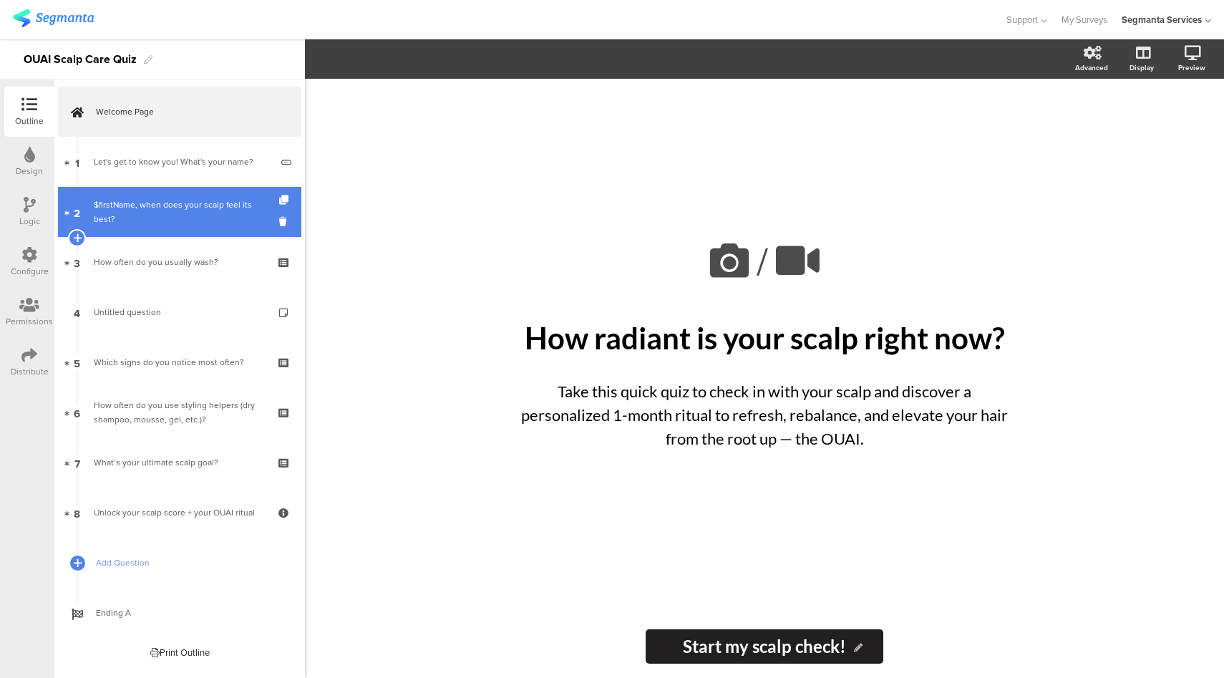
click at [219, 209] on div "$firstName, when does your scalp feel its best?" at bounding box center [179, 212] width 171 height 29
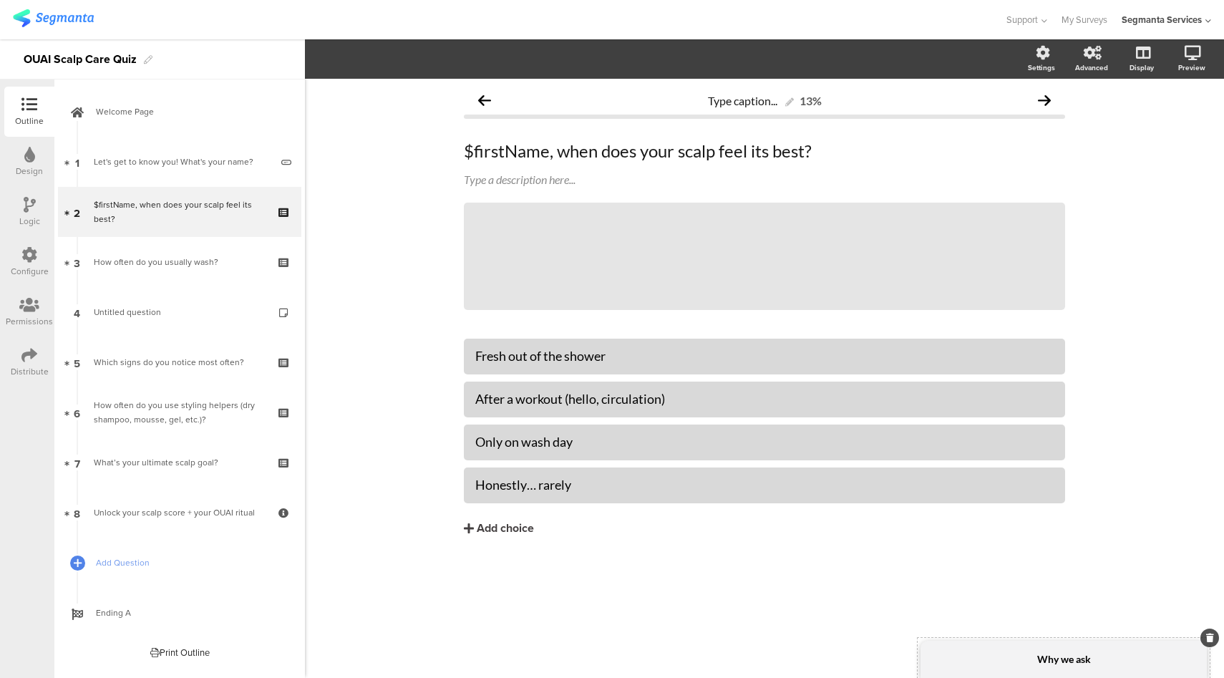
click at [1032, 666] on div "Why we ask" at bounding box center [1063, 659] width 286 height 37
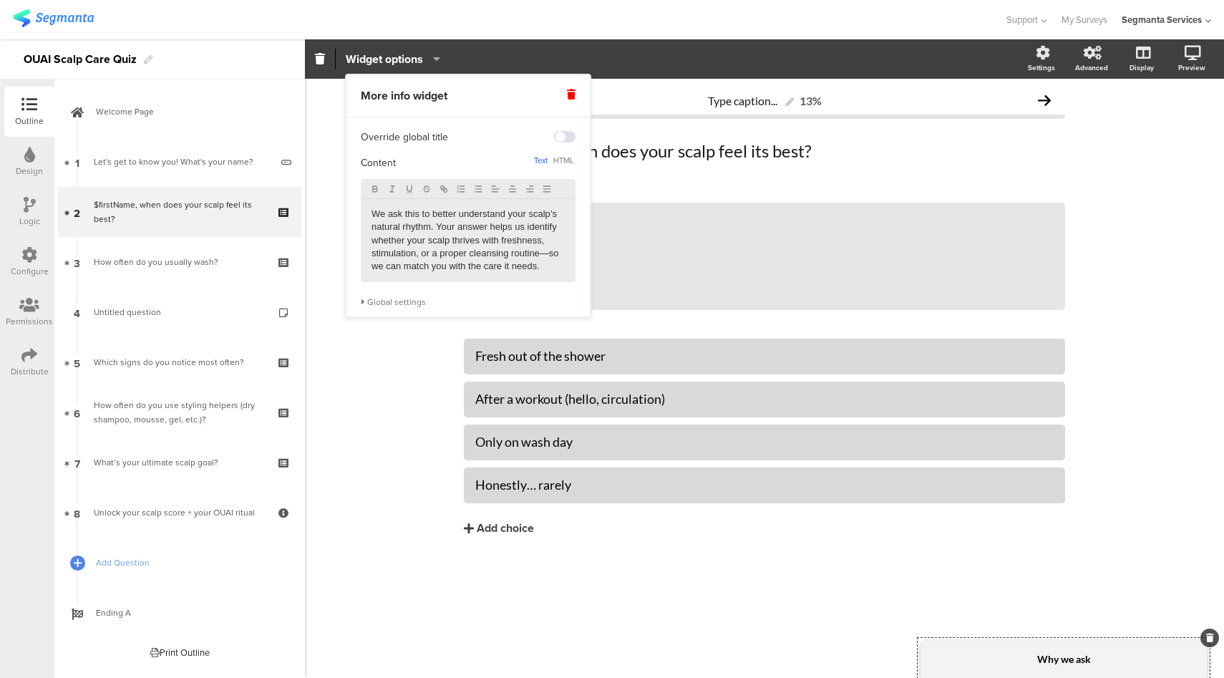
click at [381, 303] on div "Global settings" at bounding box center [468, 301] width 215 height 11
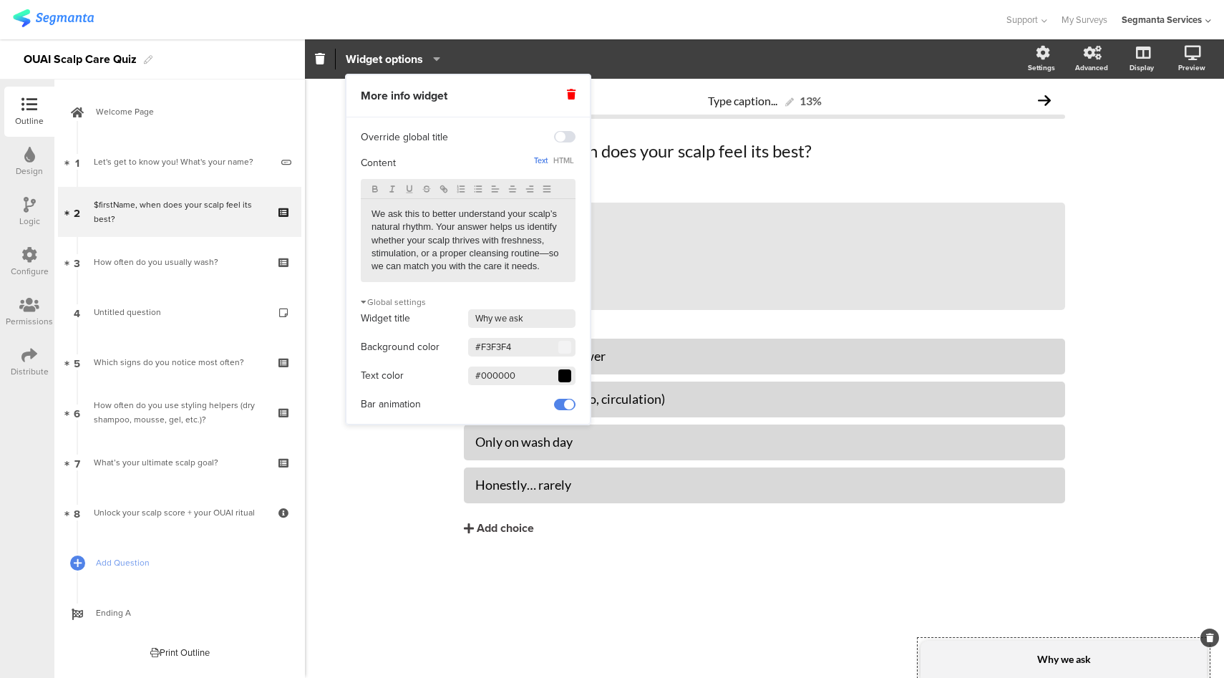
click at [516, 349] on input "#F3F3F4" at bounding box center [521, 347] width 107 height 19
type input "#F0EEE8"
click at [392, 462] on div "Type caption... 13% $firstName, when does your scalp feel its best? $firstName,…" at bounding box center [764, 378] width 919 height 599
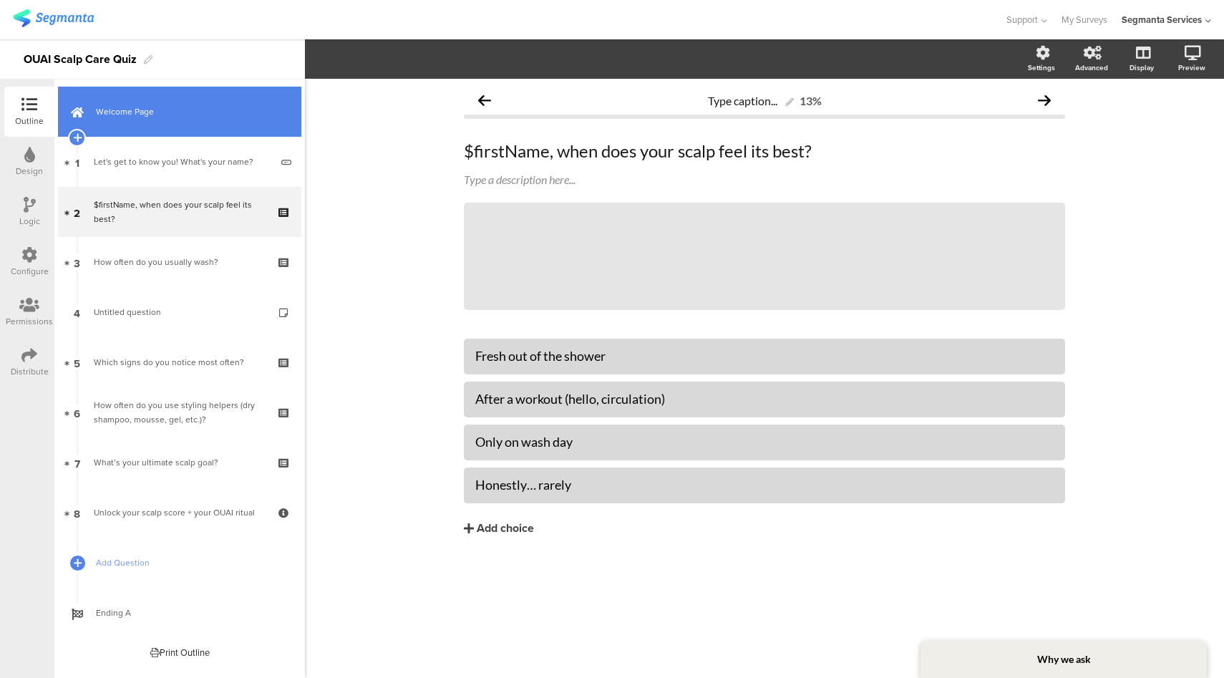
click at [123, 107] on span "Welcome Page" at bounding box center [187, 111] width 183 height 14
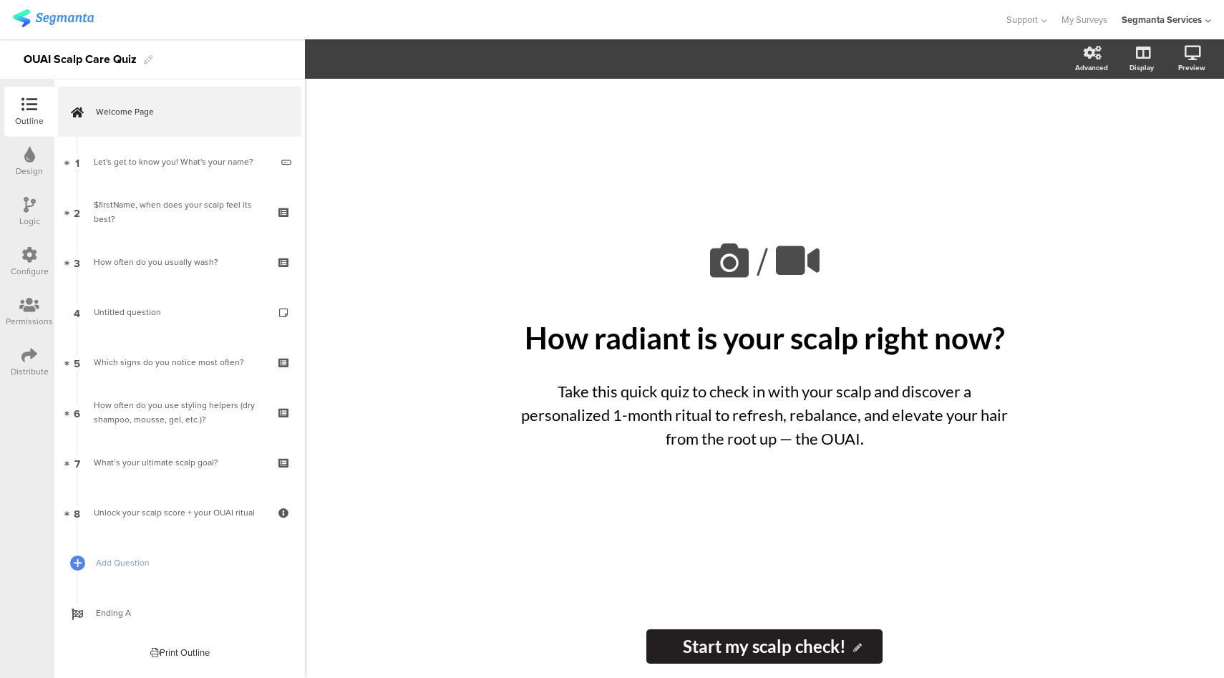
click at [26, 268] on div "Configure" at bounding box center [30, 271] width 38 height 13
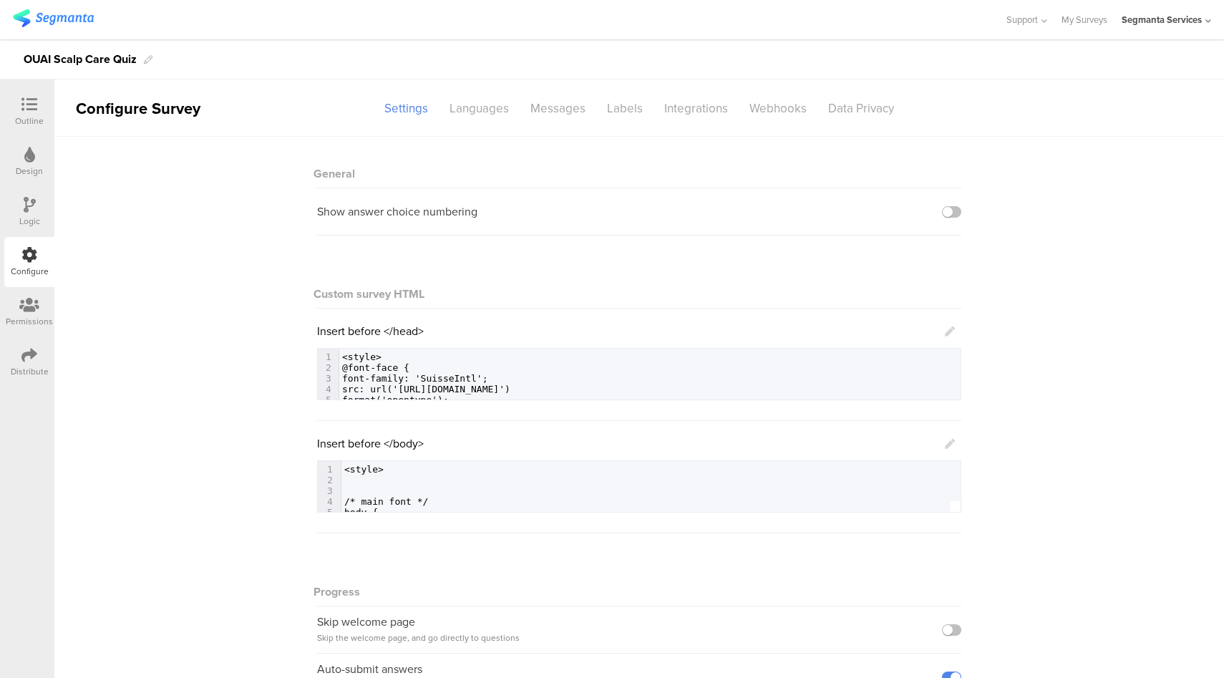
click at [31, 110] on icon at bounding box center [29, 105] width 16 height 16
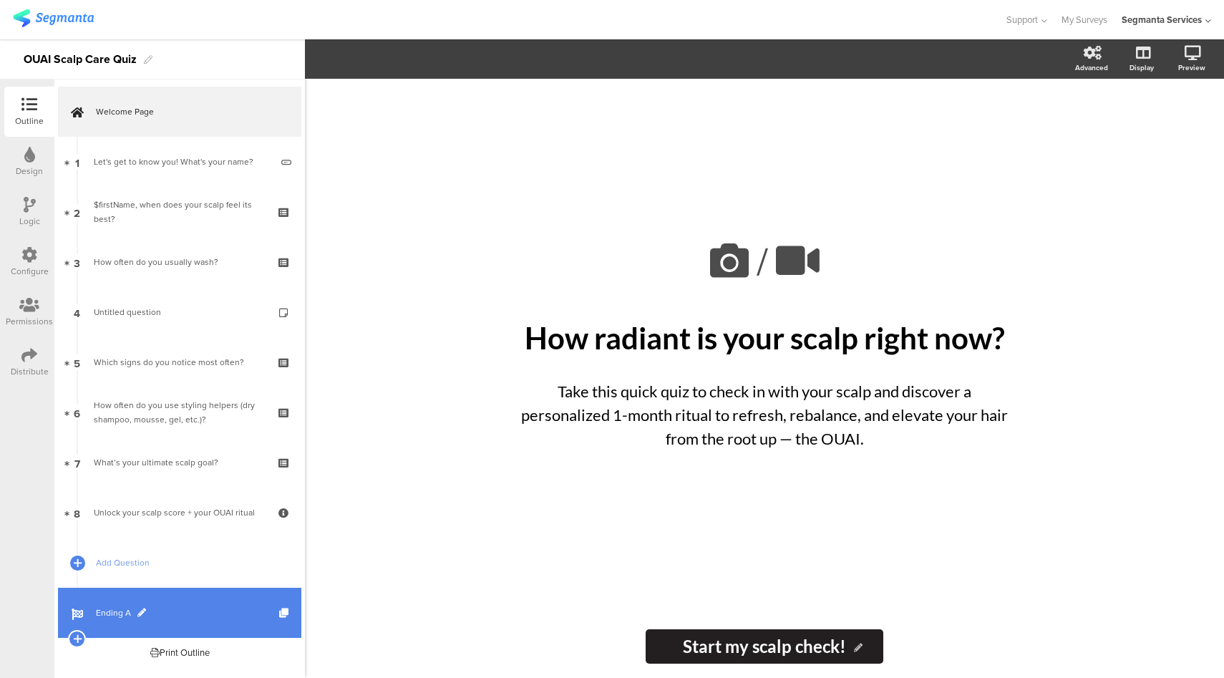
click at [220, 608] on span "Ending A" at bounding box center [187, 612] width 183 height 14
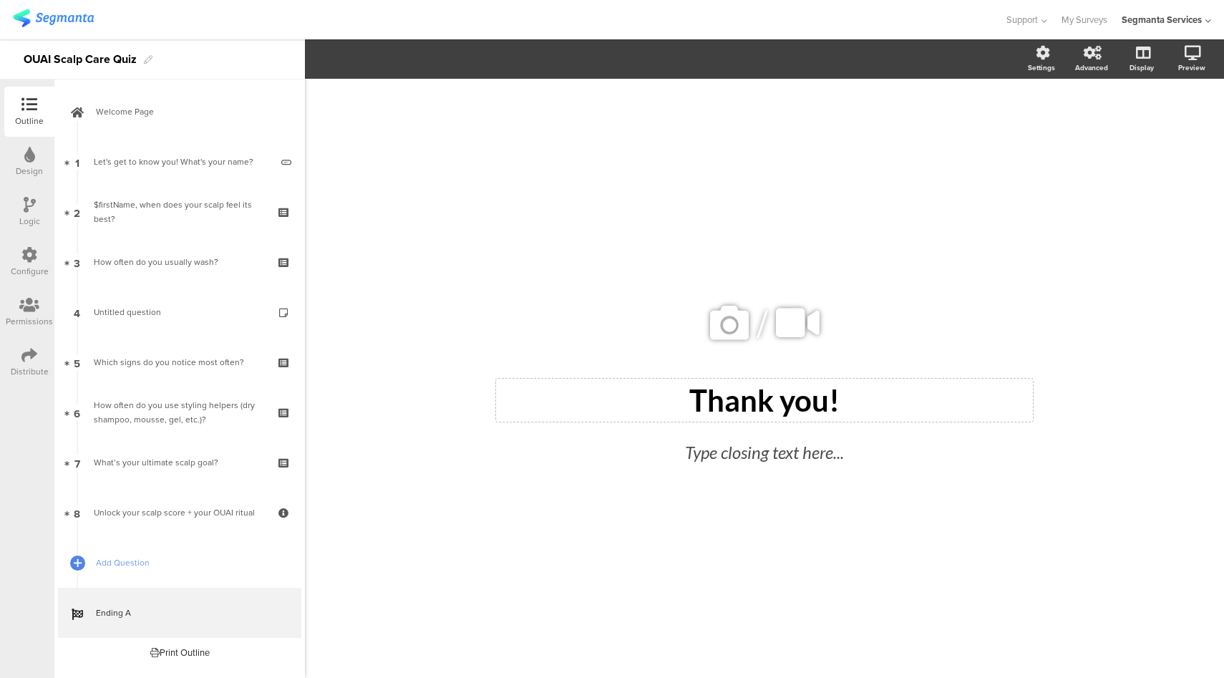
click at [920, 384] on div "Thank you! Thank you!" at bounding box center [764, 400] width 537 height 43
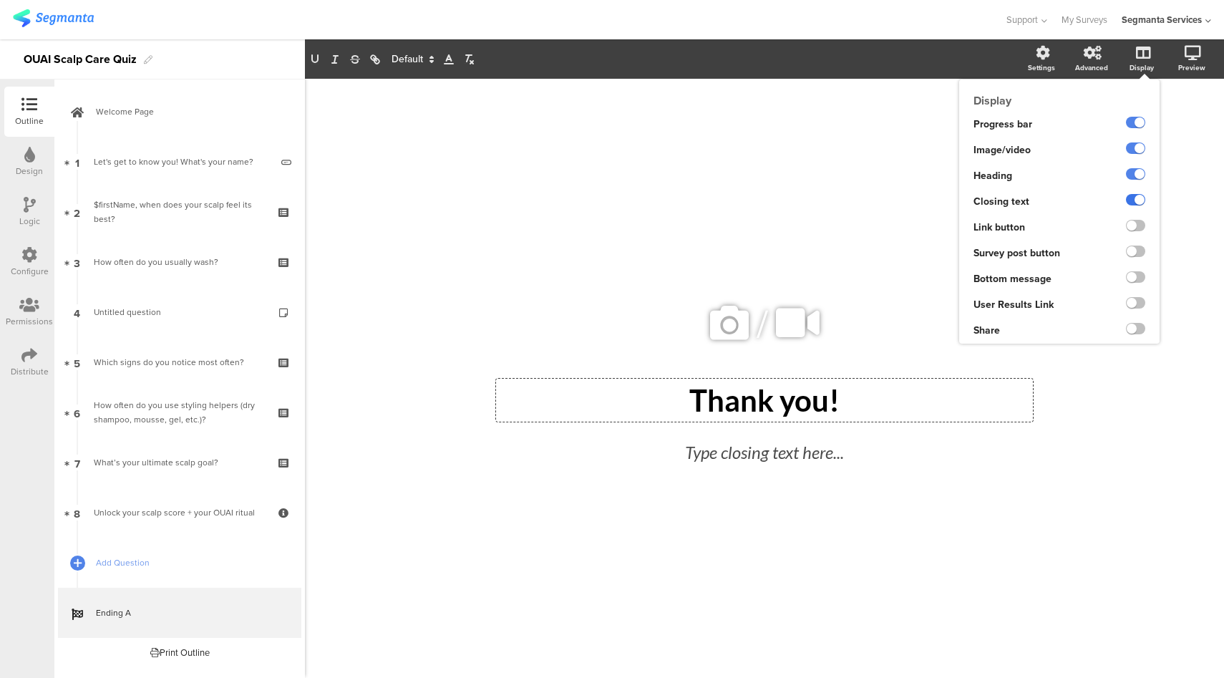
click at [1140, 197] on label at bounding box center [1135, 199] width 19 height 11
click at [0, 0] on input "checkbox" at bounding box center [0, 0] width 0 height 0
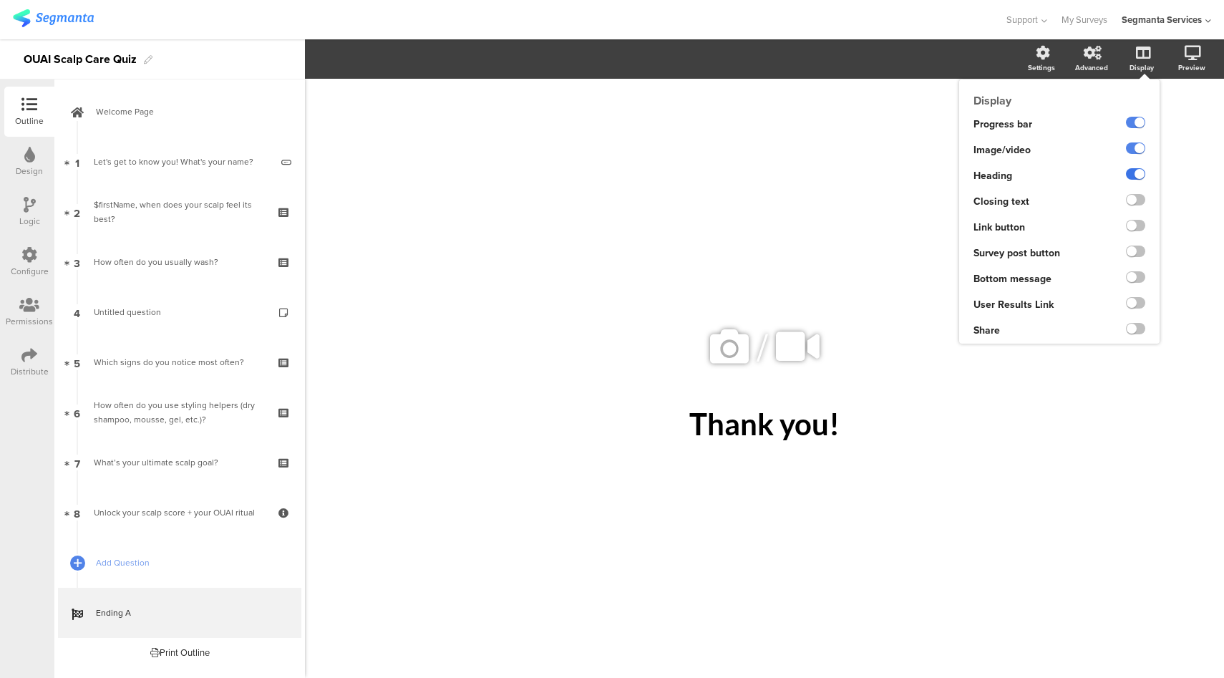
click at [1139, 170] on label at bounding box center [1135, 173] width 19 height 11
click at [0, 0] on input "checkbox" at bounding box center [0, 0] width 0 height 0
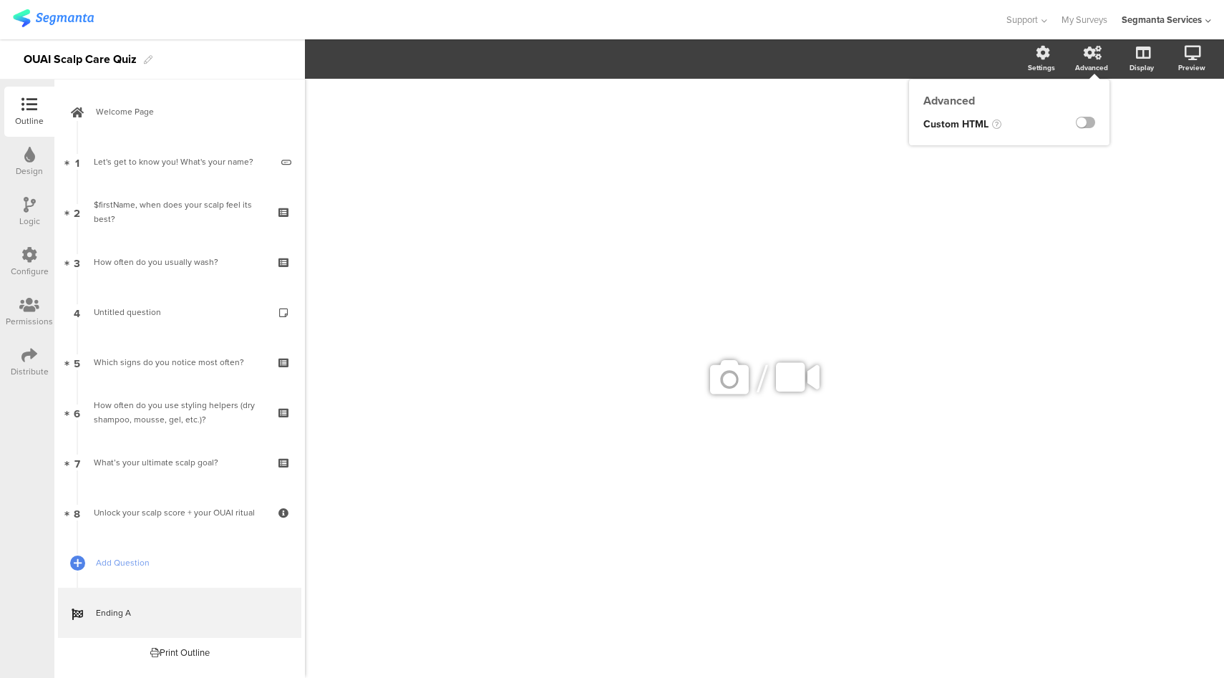
click at [1082, 125] on label at bounding box center [1085, 122] width 19 height 11
click at [0, 0] on input "checkbox" at bounding box center [0, 0] width 0 height 0
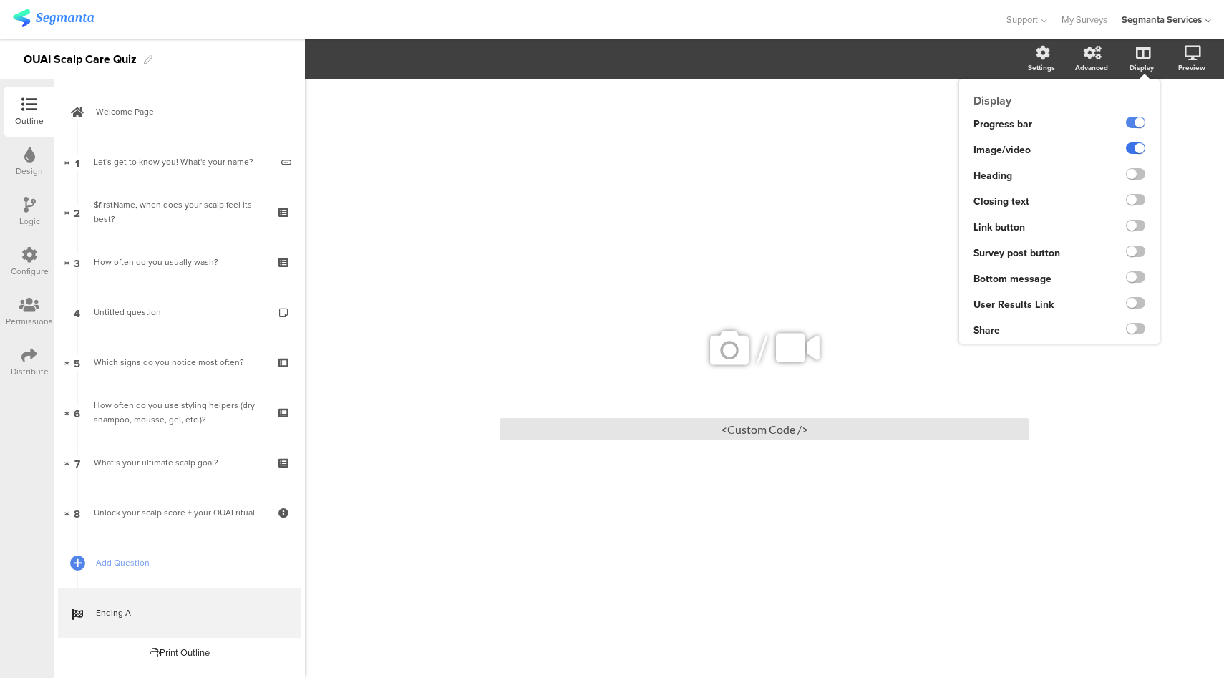
click at [1134, 150] on label at bounding box center [1135, 147] width 19 height 11
click at [0, 0] on input "checkbox" at bounding box center [0, 0] width 0 height 0
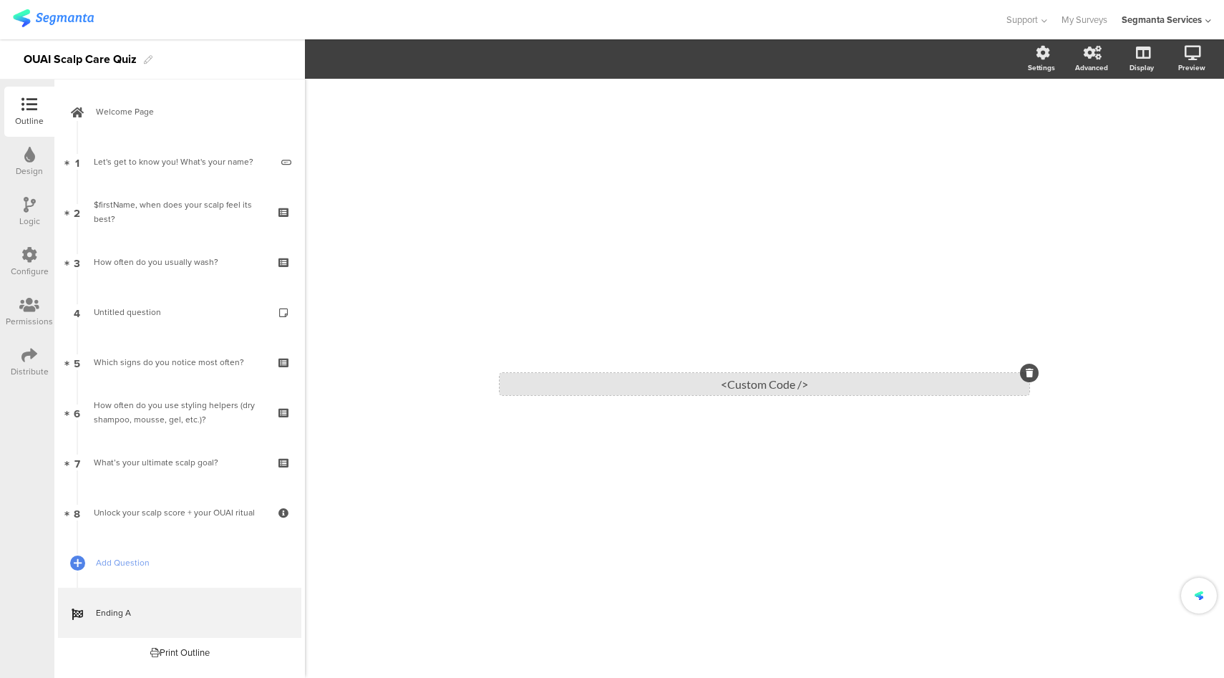
click at [779, 394] on div "<Custom Code />" at bounding box center [765, 384] width 530 height 22
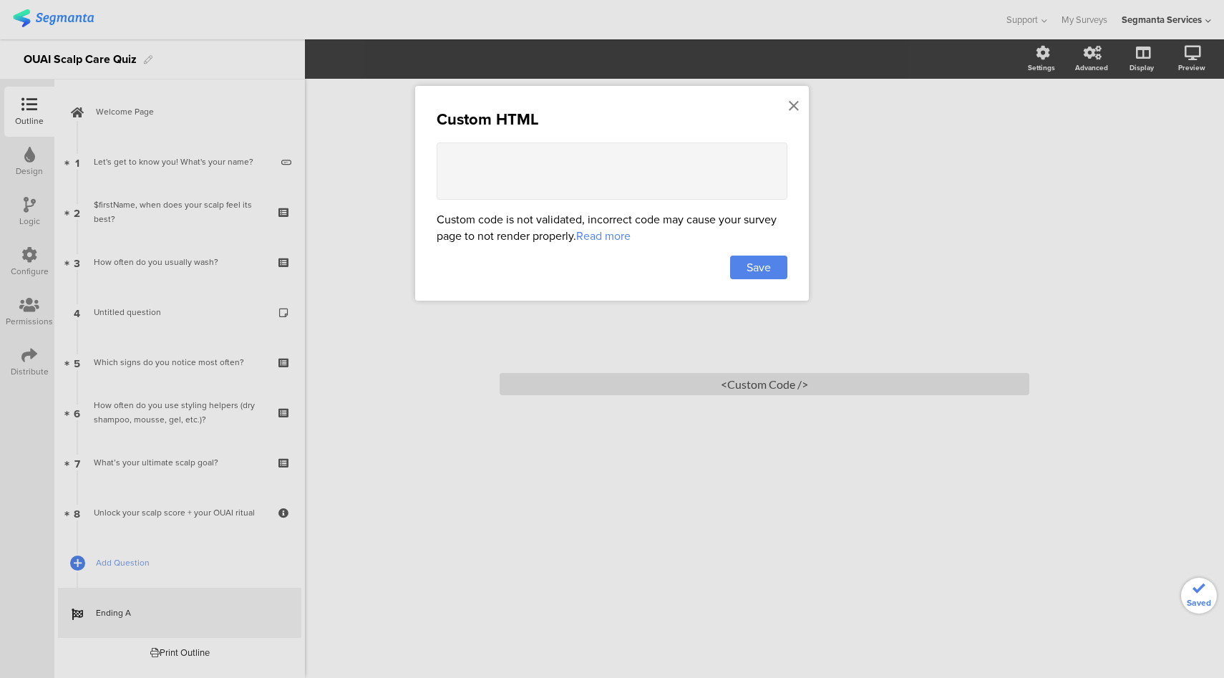
click at [648, 157] on textarea at bounding box center [612, 170] width 351 height 57
paste textarea "<style> .animated-router-view { background: #dd001b !important; } .question-pag…"
click at [545, 165] on textarea at bounding box center [612, 170] width 351 height 57
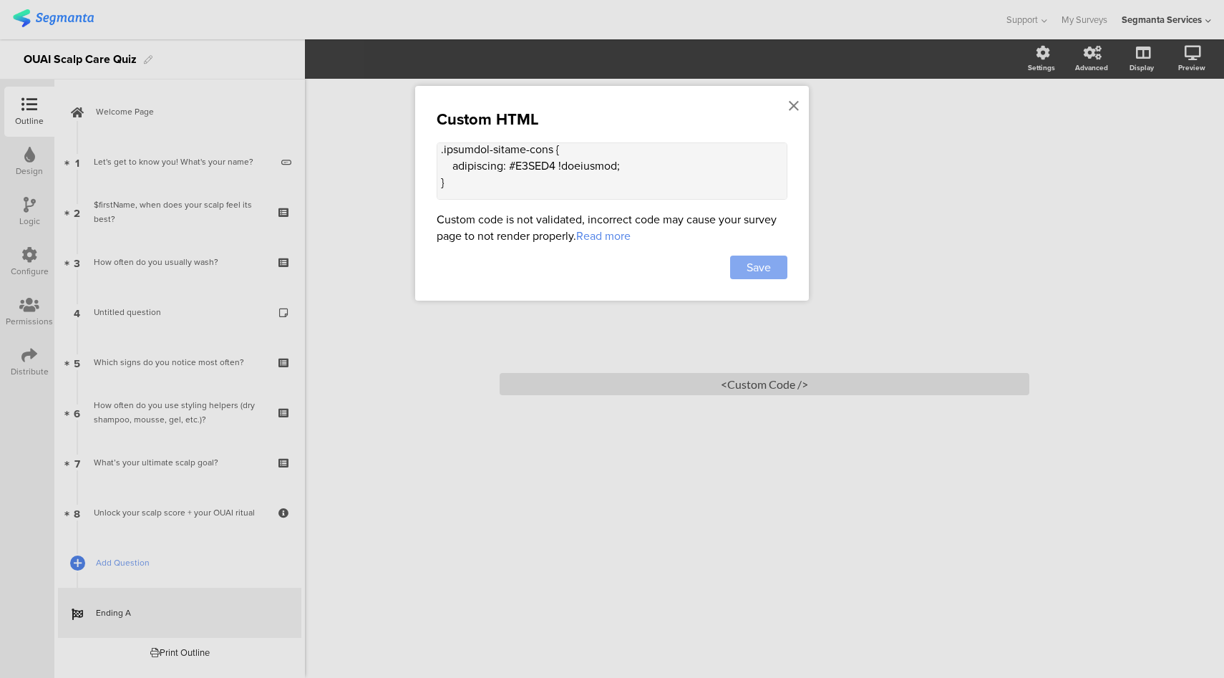
type textarea "<style> .animated-router-view { background: #F0EEE8 !important; } .question-pag…"
click at [756, 268] on span "Save" at bounding box center [758, 267] width 24 height 16
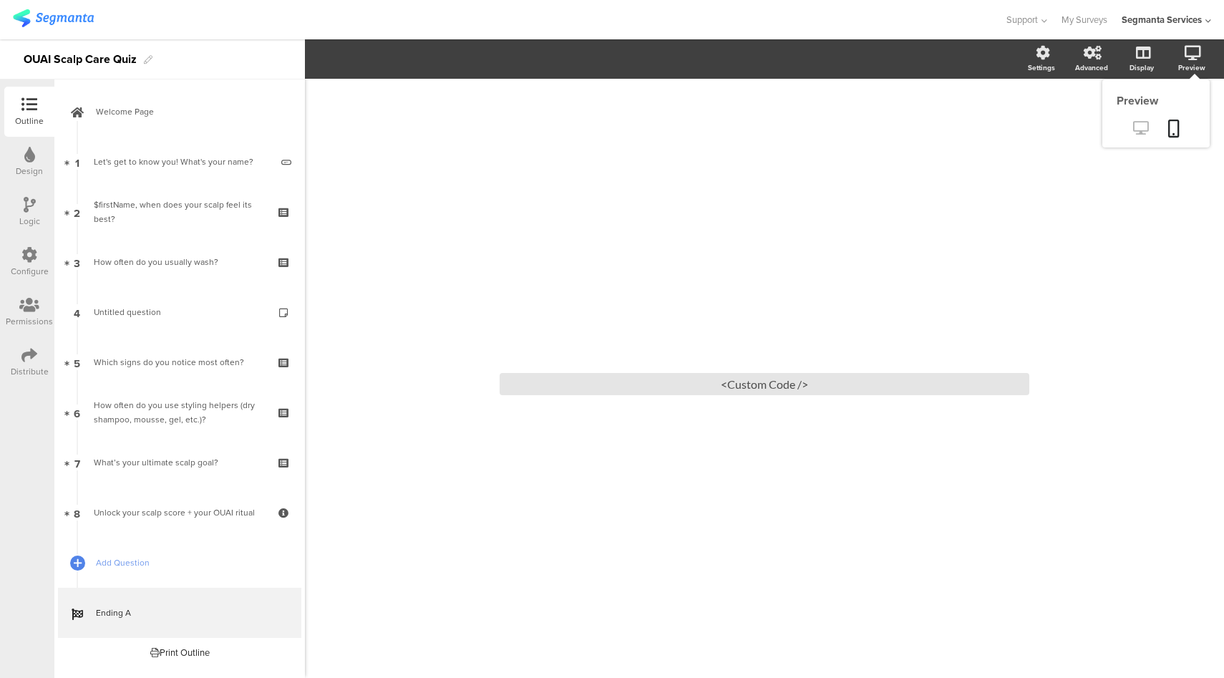
click at [1140, 134] on icon at bounding box center [1140, 128] width 15 height 14
click at [692, 384] on div "<Custom Code />" at bounding box center [765, 384] width 530 height 22
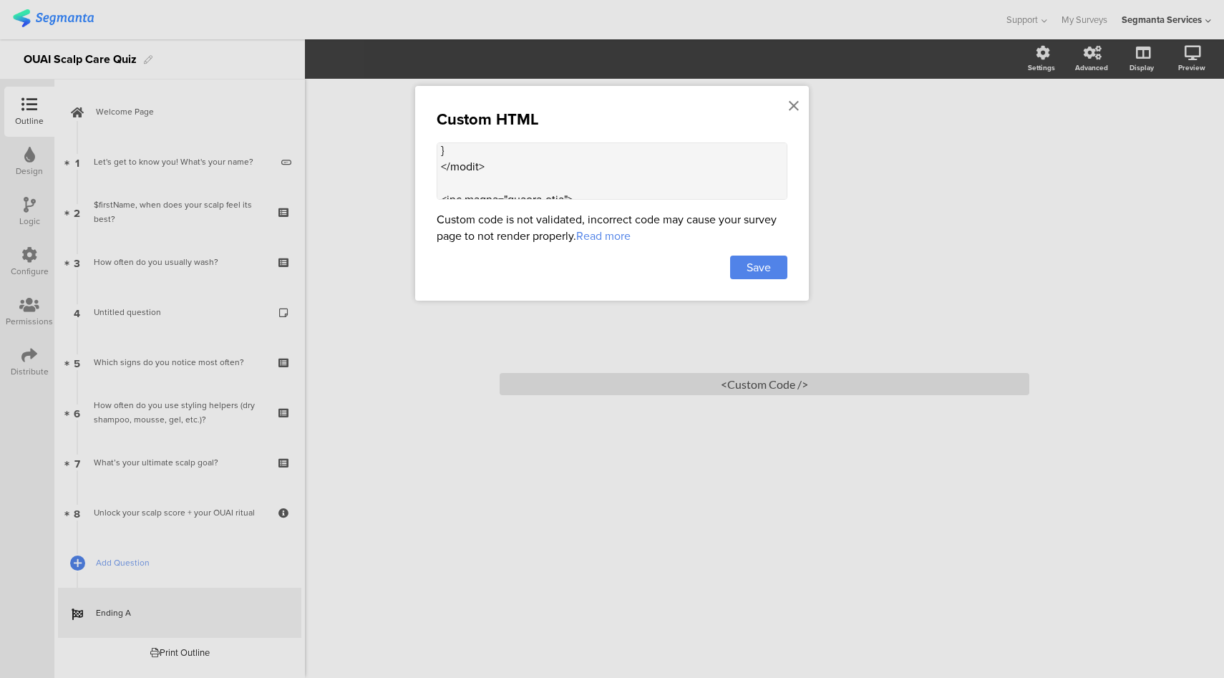
scroll to position [1829, 0]
drag, startPoint x: 640, startPoint y: 178, endPoint x: 506, endPoint y: 156, distance: 135.7
click at [506, 156] on textarea at bounding box center [612, 170] width 351 height 57
paste textarea "affirmationpod.com/wp-content/uploads/2021/07/Ouai-Promo-Code-Affirmation-Pod"
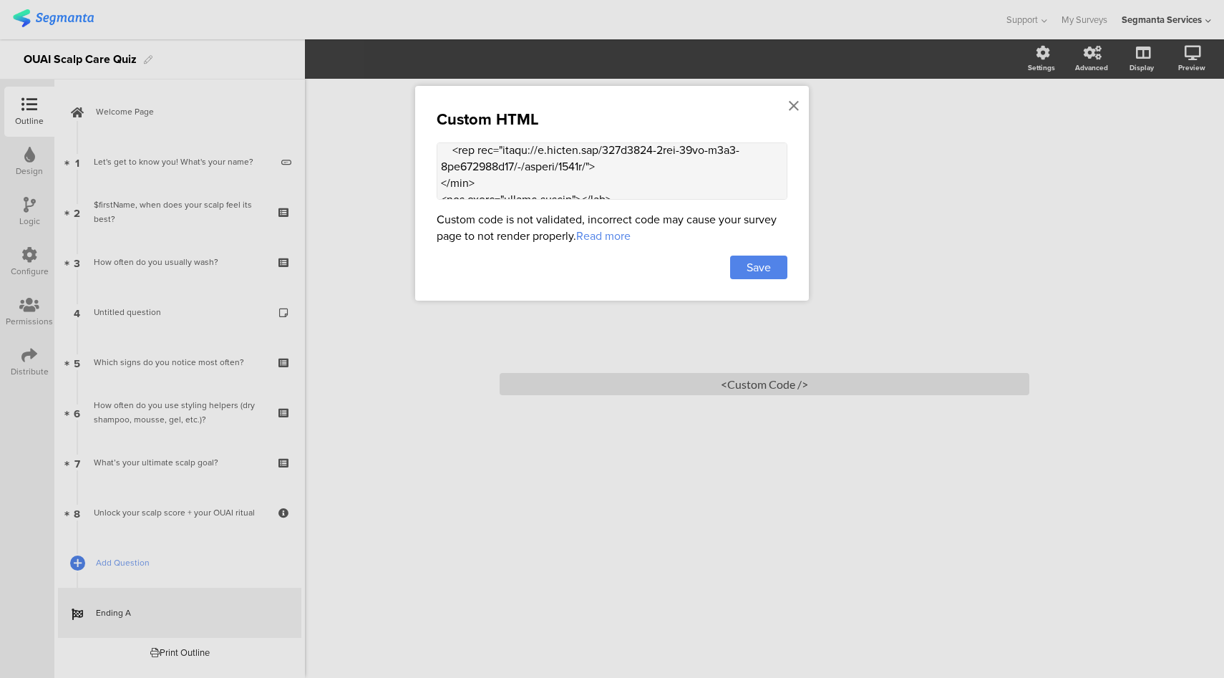
click at [606, 183] on textarea at bounding box center [612, 170] width 351 height 57
drag, startPoint x: 556, startPoint y: 171, endPoint x: 527, endPoint y: 183, distance: 31.1
click at [527, 183] on textarea at bounding box center [612, 170] width 351 height 57
type textarea "<style> .animated-router-view { background: #F0EEE8 !important; } .question-pag…"
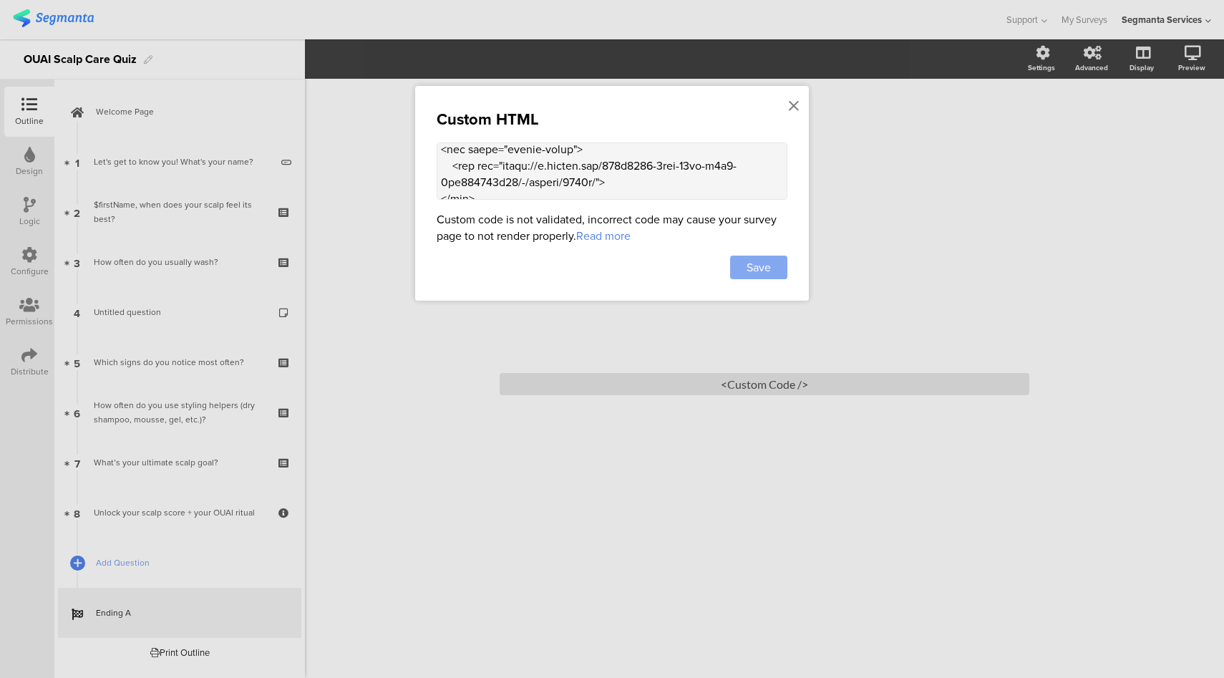
click at [750, 263] on span "Save" at bounding box center [758, 267] width 24 height 16
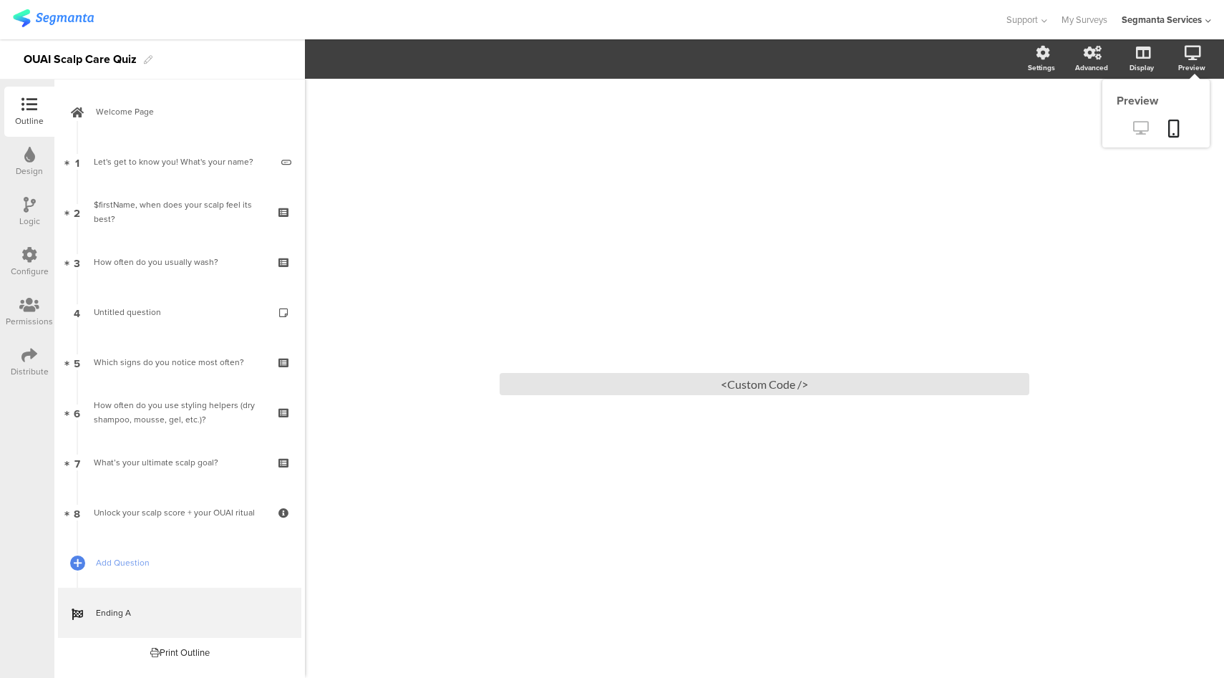
click at [1144, 127] on icon at bounding box center [1140, 128] width 15 height 14
click at [29, 257] on icon at bounding box center [29, 255] width 16 height 16
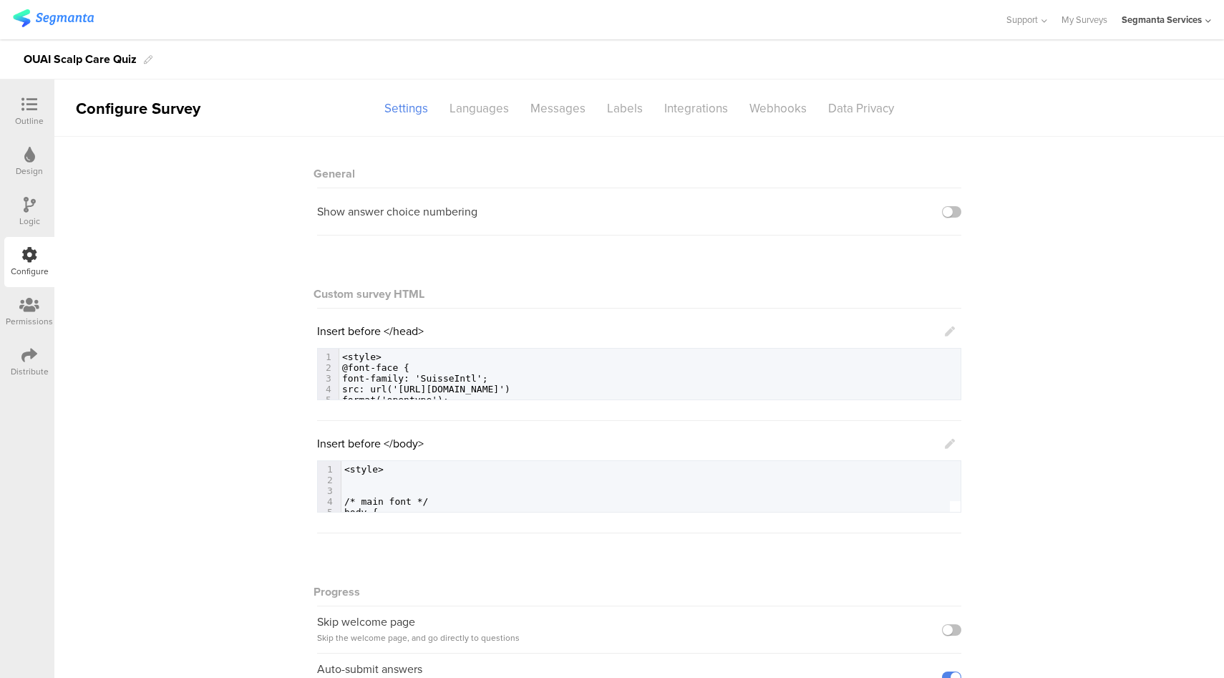
click at [947, 442] on icon at bounding box center [950, 444] width 10 height 10
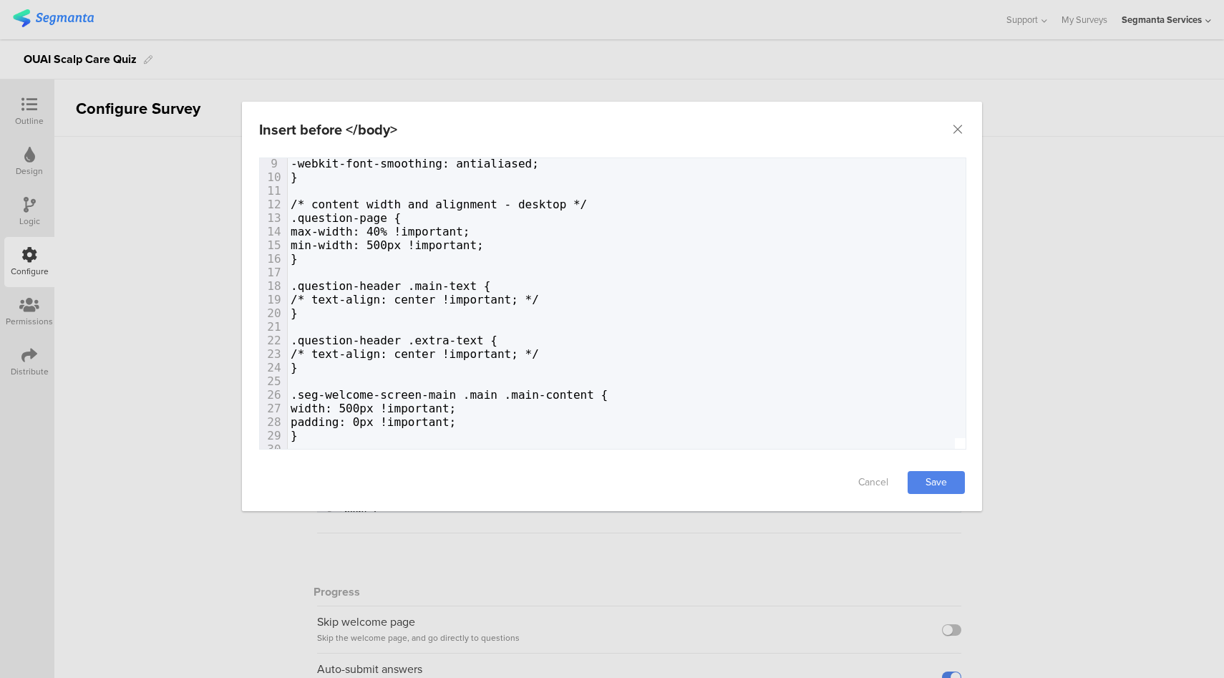
scroll to position [170, 0]
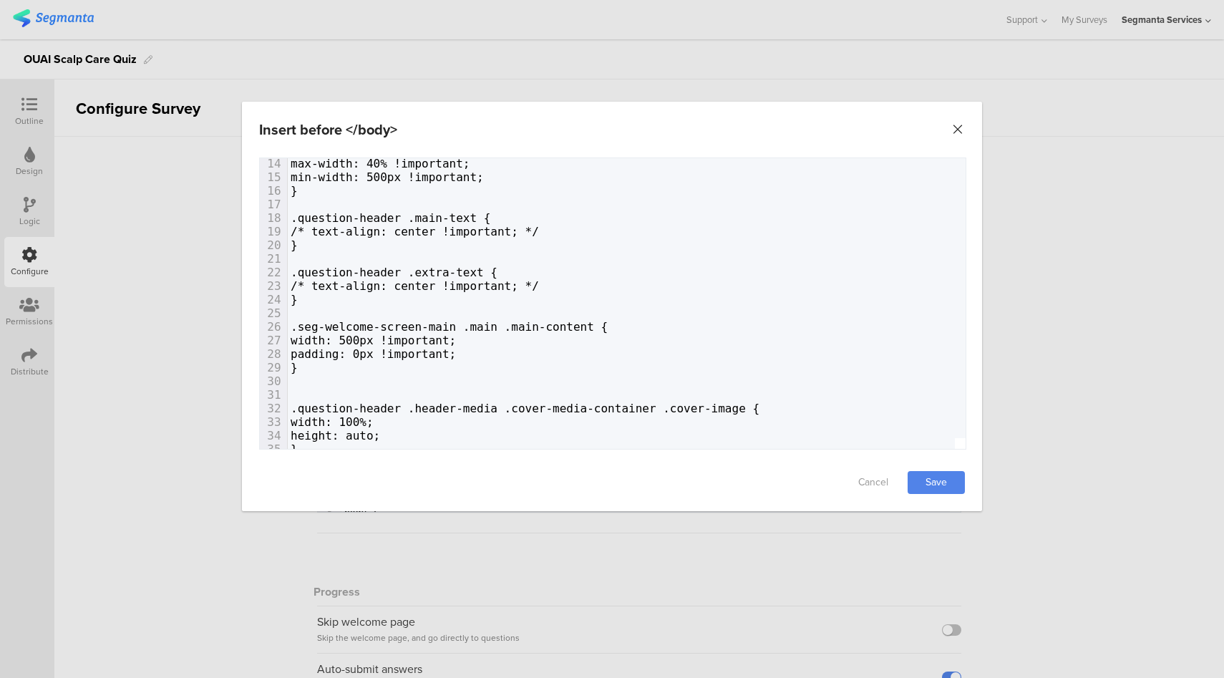
click at [957, 128] on icon "Close" at bounding box center [957, 129] width 14 height 14
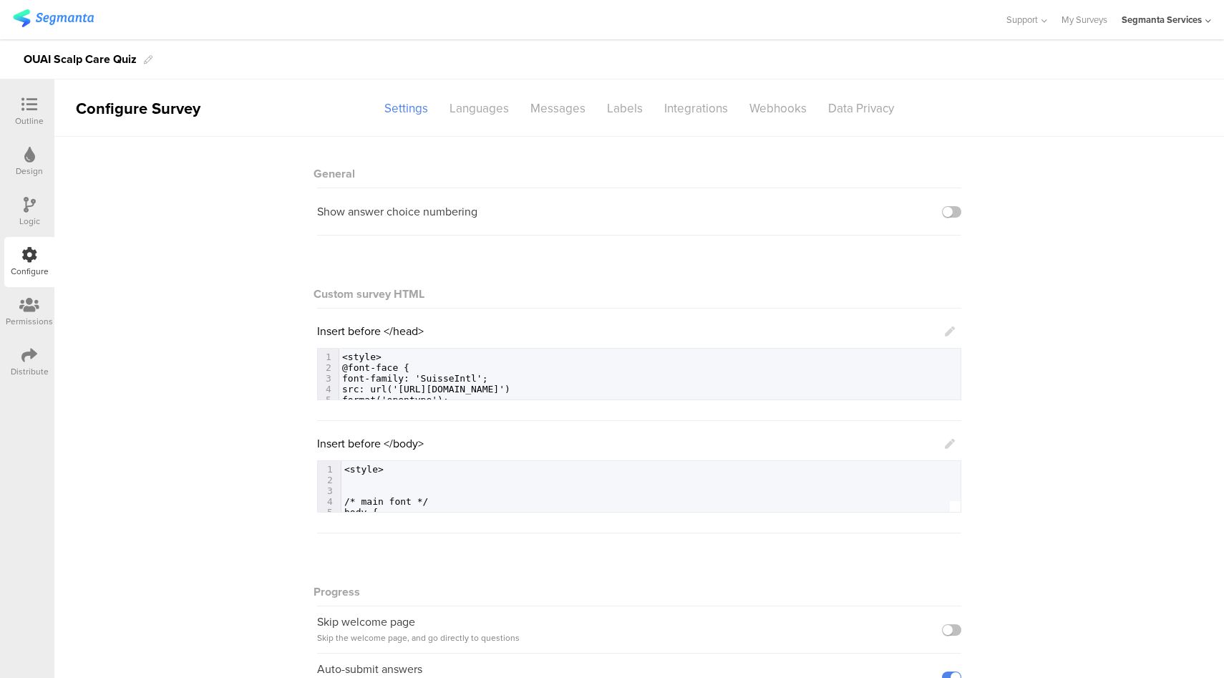
click at [31, 160] on icon at bounding box center [29, 155] width 11 height 16
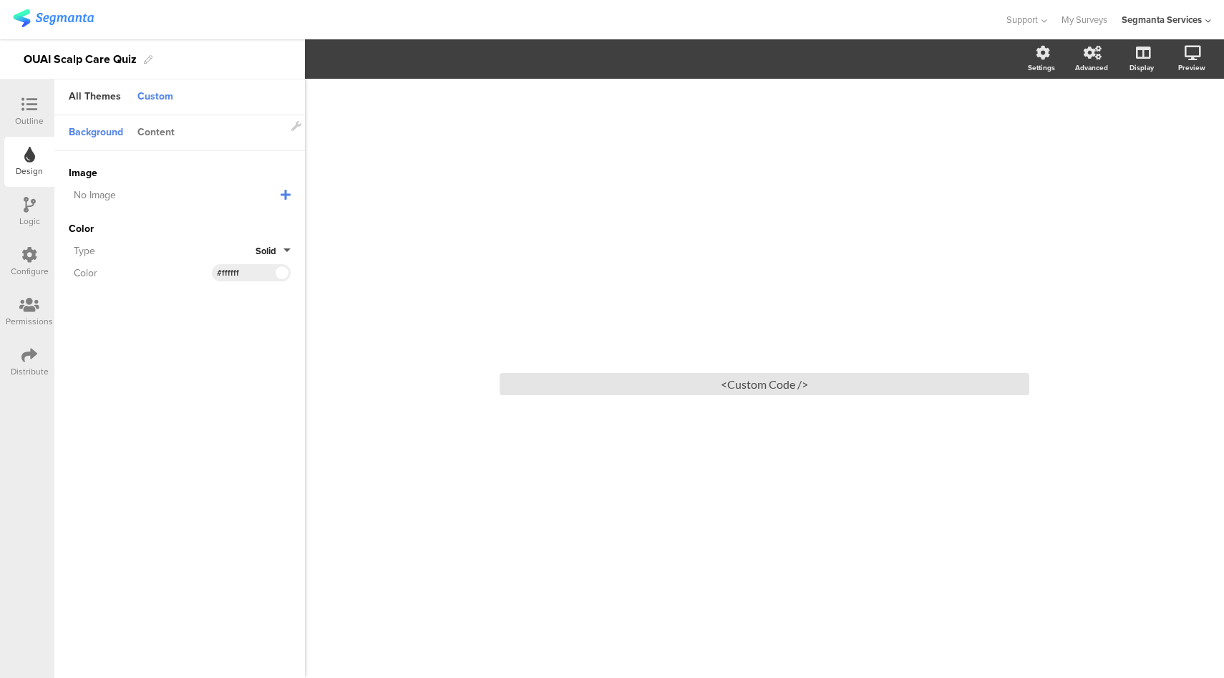
click at [157, 135] on div "Content" at bounding box center [156, 133] width 52 height 24
drag, startPoint x: 252, startPoint y: 219, endPoint x: 222, endPoint y: 219, distance: 30.1
click at [222, 219] on input "#231f20" at bounding box center [238, 219] width 43 height 11
click at [33, 111] on icon at bounding box center [29, 105] width 16 height 16
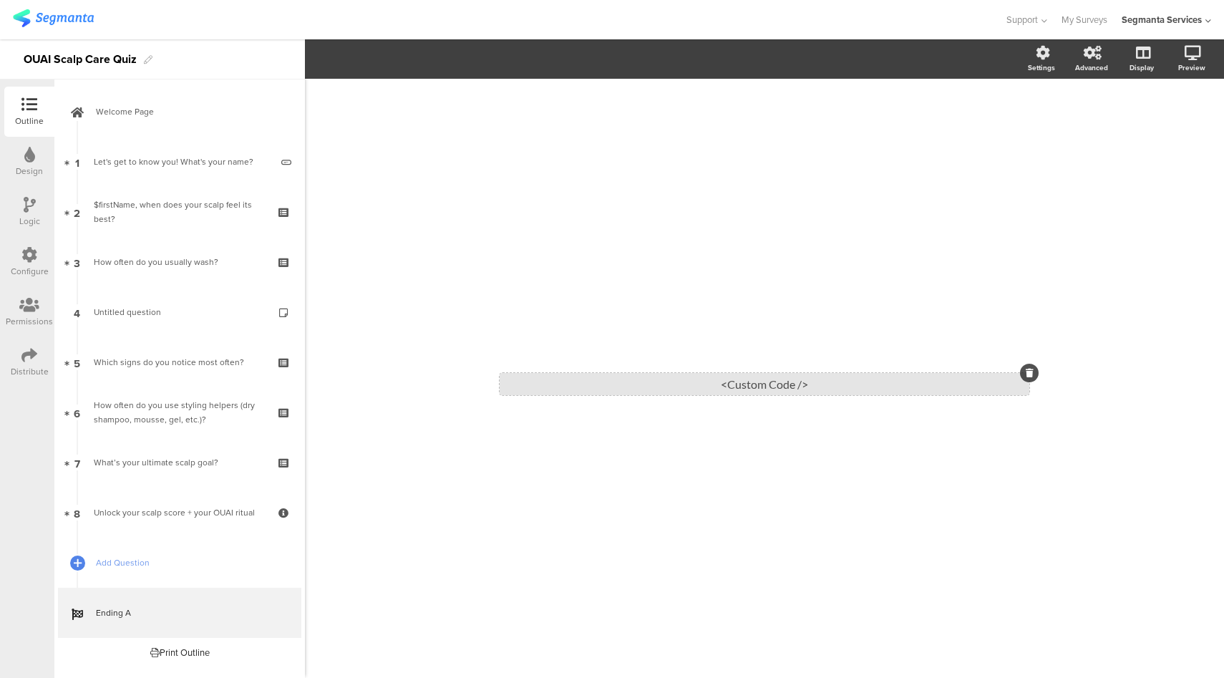
click at [646, 381] on div "<Custom Code />" at bounding box center [765, 384] width 530 height 22
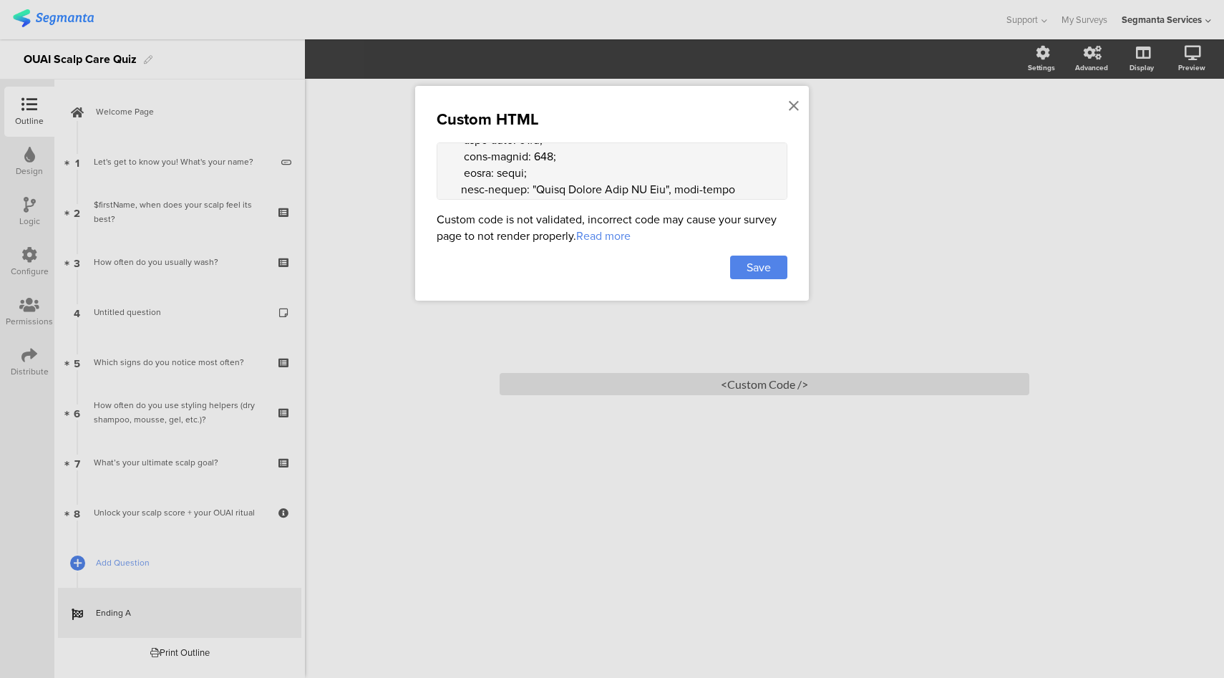
scroll to position [539, 0]
drag, startPoint x: 647, startPoint y: 180, endPoint x: 525, endPoint y: 175, distance: 122.5
click at [525, 175] on textarea at bounding box center [612, 170] width 351 height 57
click at [499, 172] on textarea at bounding box center [612, 170] width 351 height 57
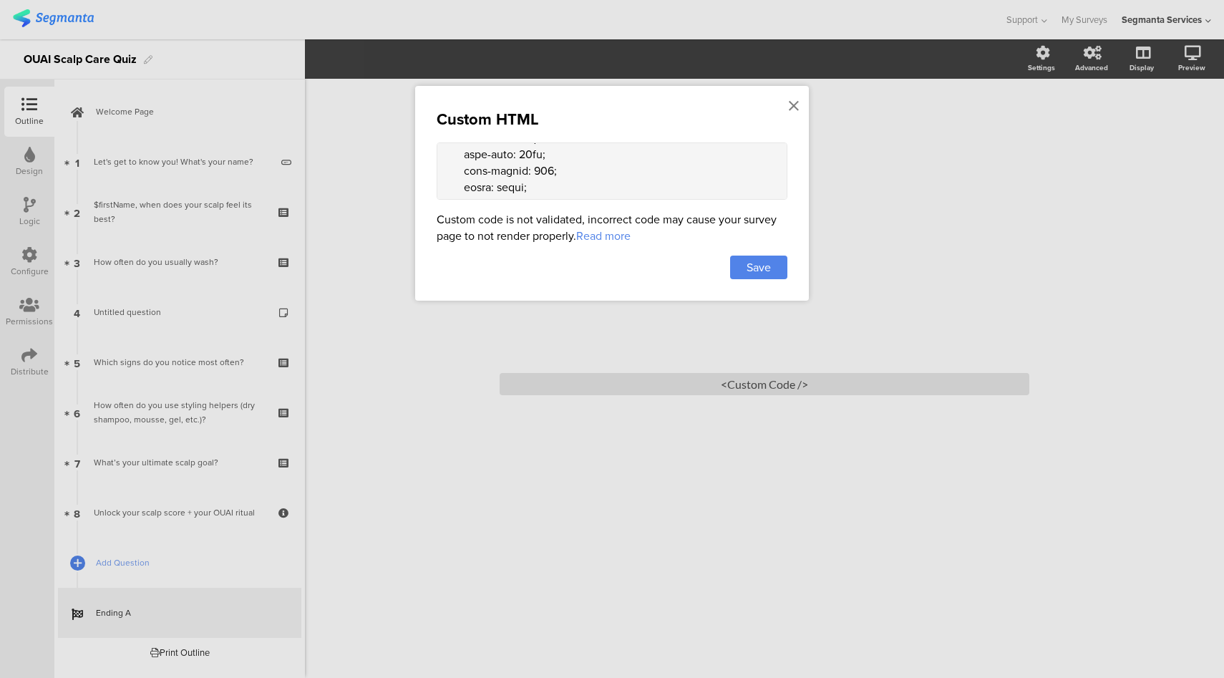
click at [499, 172] on textarea at bounding box center [612, 170] width 351 height 57
paste textarea "231f20"
click at [497, 184] on textarea at bounding box center [612, 170] width 351 height 57
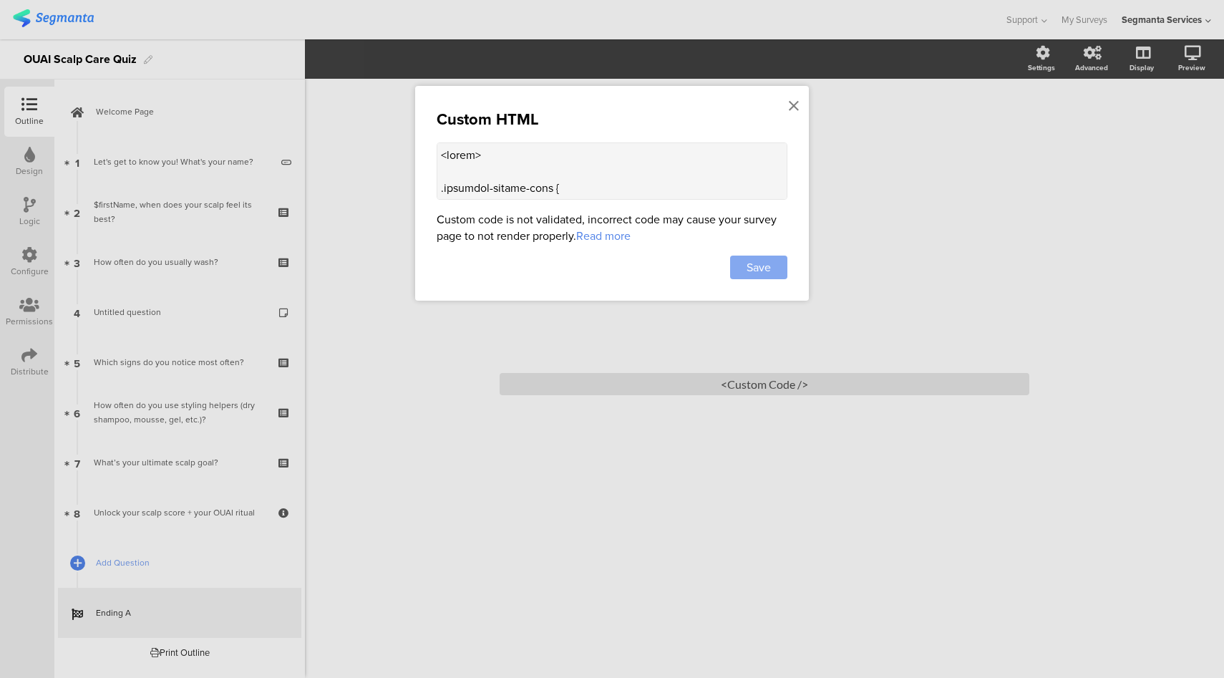
type textarea "<style> .animated-router-view { background: #F0EEE8 !important; } .question-pag…"
click at [756, 265] on span "Save" at bounding box center [758, 267] width 24 height 16
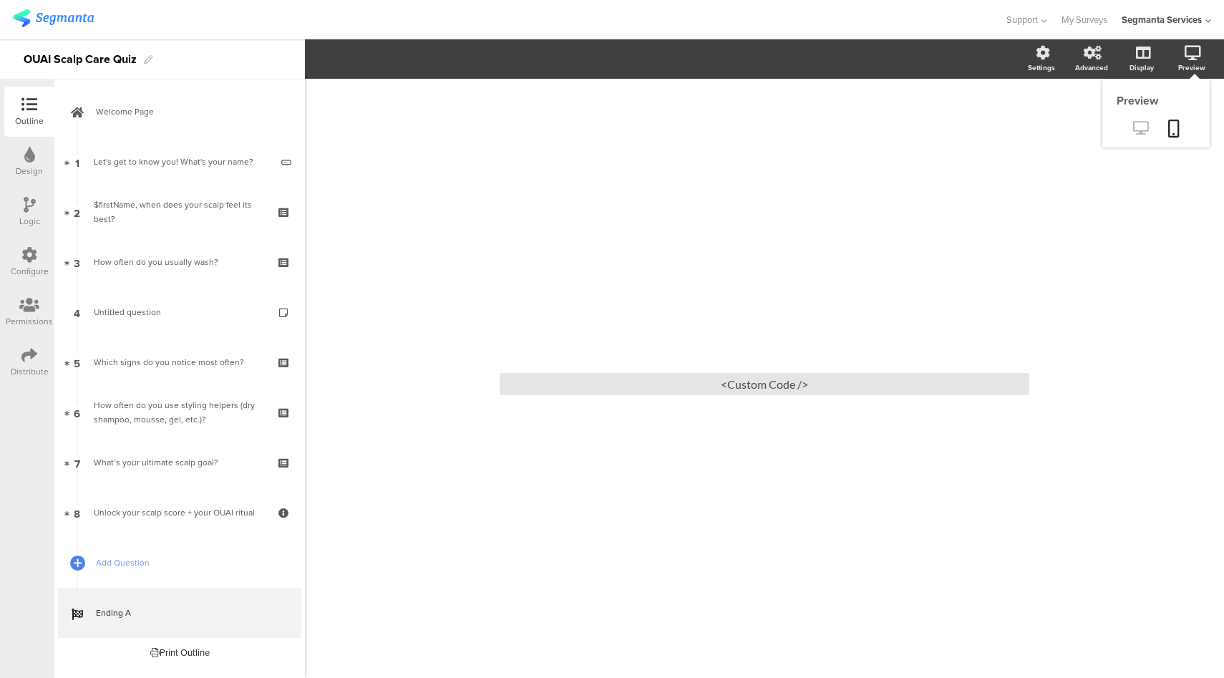
click at [1144, 131] on icon at bounding box center [1140, 128] width 15 height 14
click at [640, 378] on div "<Custom Code />" at bounding box center [765, 384] width 530 height 22
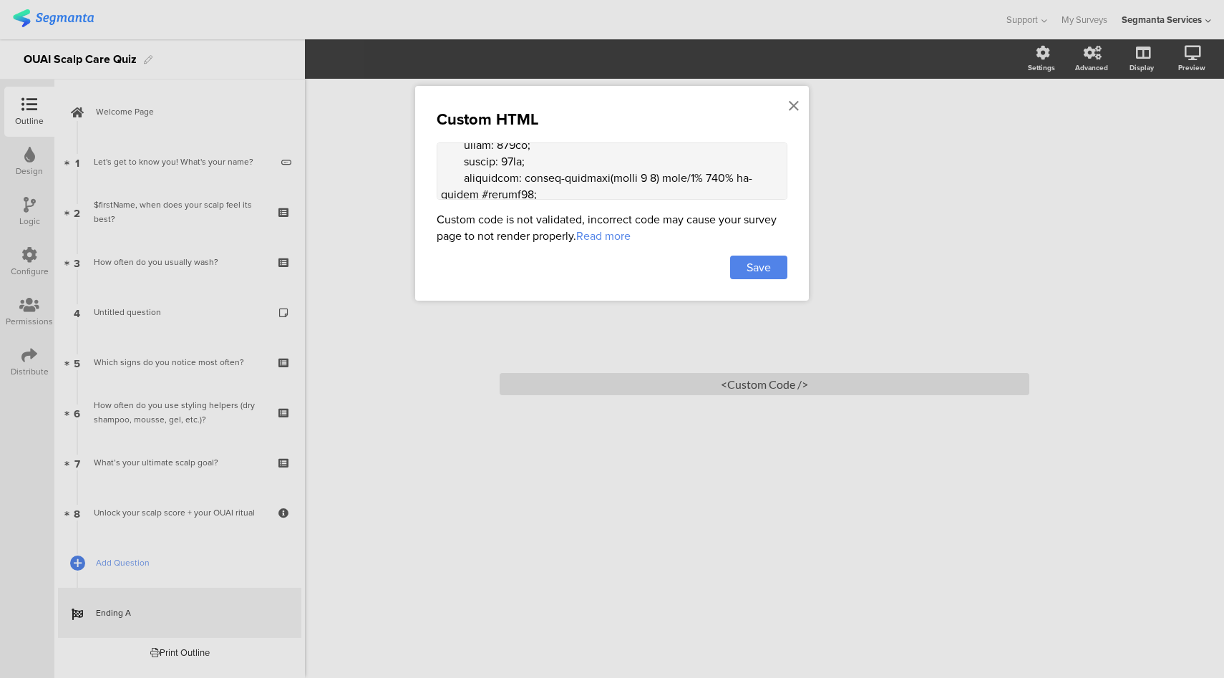
scroll to position [945, 0]
drag, startPoint x: 516, startPoint y: 176, endPoint x: 483, endPoint y: 177, distance: 33.0
click at [483, 177] on textarea at bounding box center [612, 170] width 351 height 57
paste textarea "231f2"
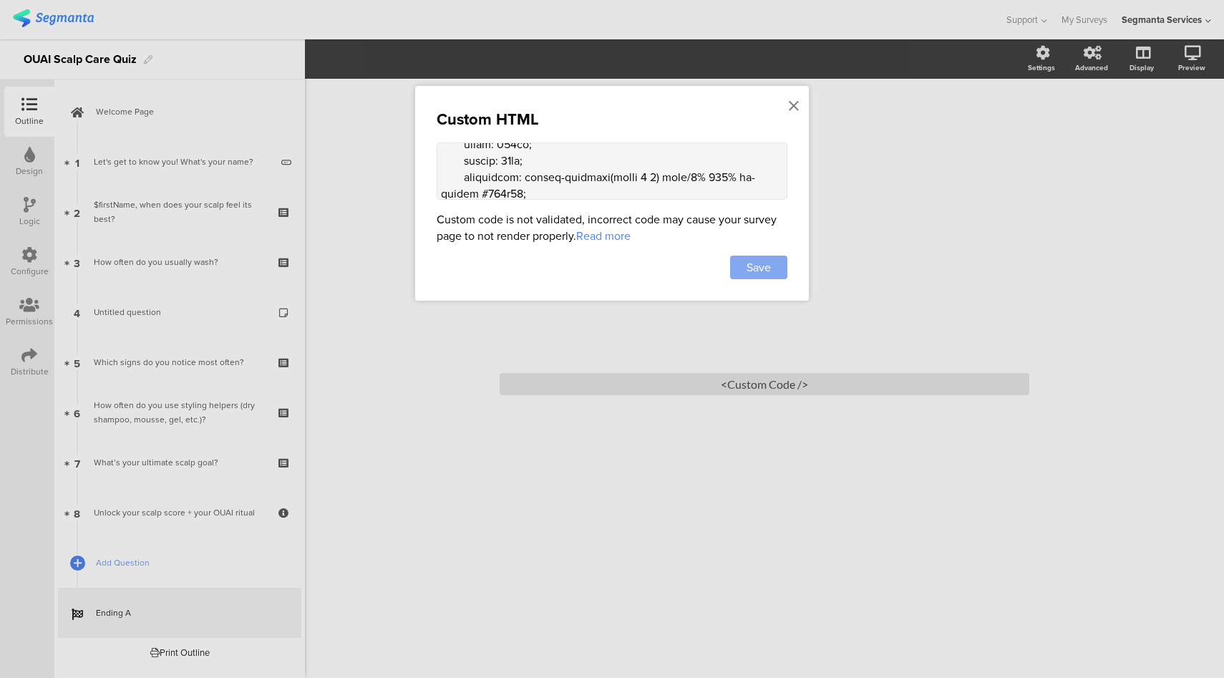
type textarea "<style> .animated-router-view { background: #F0EEE8 !important; } .question-pag…"
click at [739, 266] on div "Save" at bounding box center [758, 268] width 57 height 24
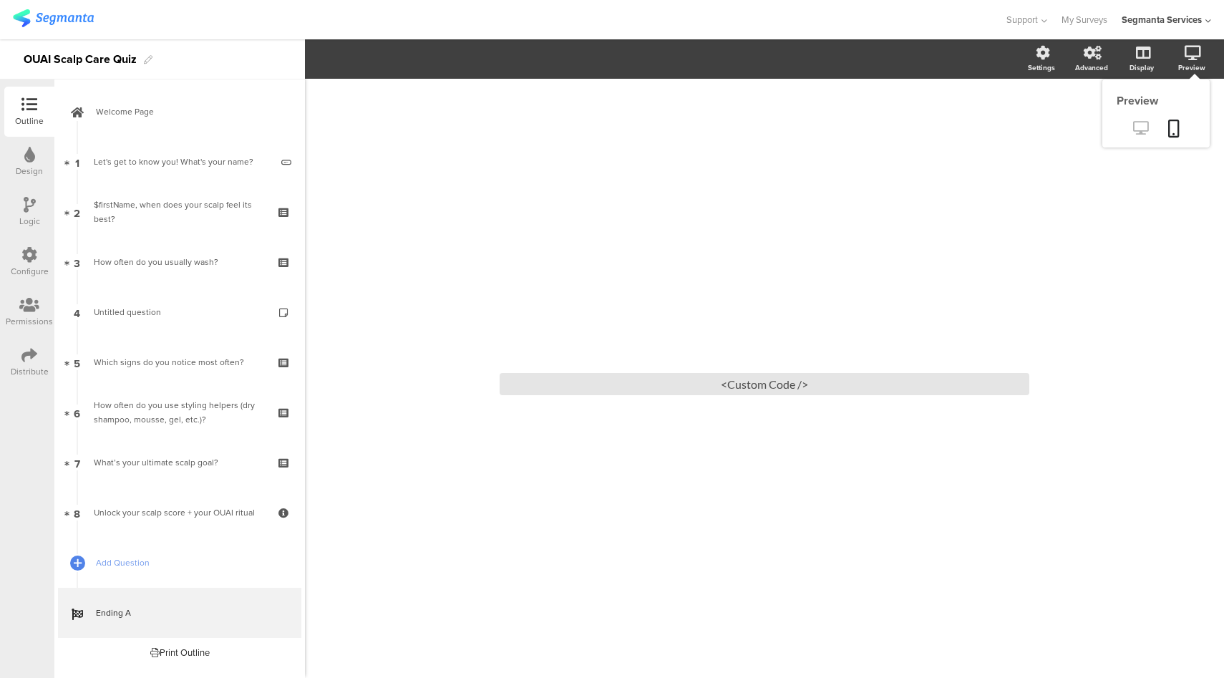
click at [1133, 130] on icon at bounding box center [1140, 128] width 15 height 14
click at [641, 377] on div "<Custom Code />" at bounding box center [765, 384] width 530 height 22
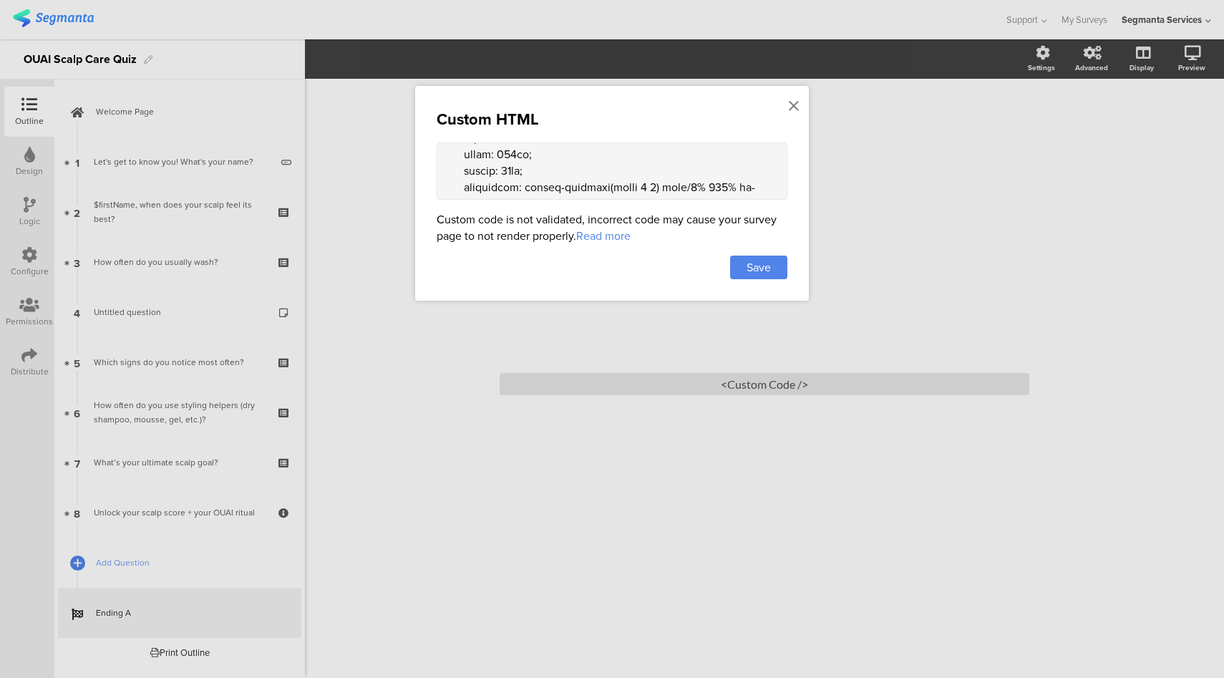
scroll to position [946, 0]
drag, startPoint x: 653, startPoint y: 158, endPoint x: 605, endPoint y: 159, distance: 47.2
click at [605, 159] on textarea at bounding box center [612, 170] width 351 height 57
paste textarea "231f2"
click at [605, 159] on textarea at bounding box center [612, 170] width 351 height 57
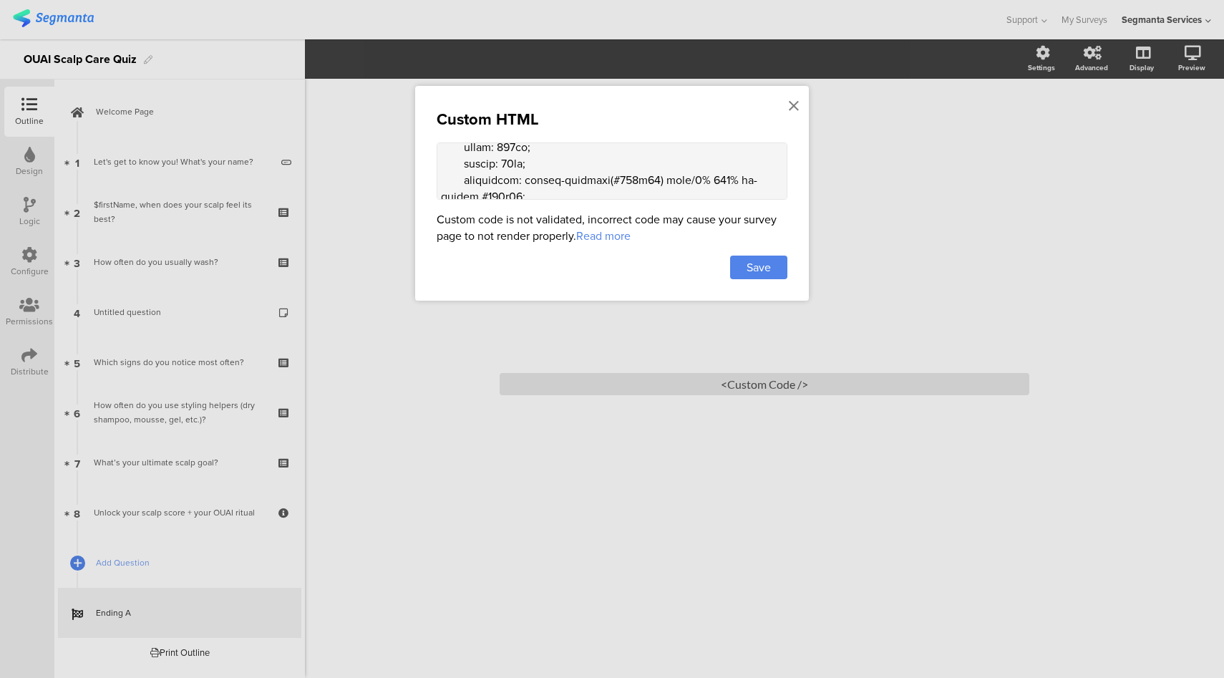
drag, startPoint x: 481, startPoint y: 174, endPoint x: 449, endPoint y: 176, distance: 31.6
click at [449, 176] on textarea at bounding box center [612, 170] width 351 height 57
type textarea "<style> .animated-router-view { background: #F0EEE8 !important; } .question-pag…"
click at [759, 266] on span "Save" at bounding box center [758, 267] width 24 height 16
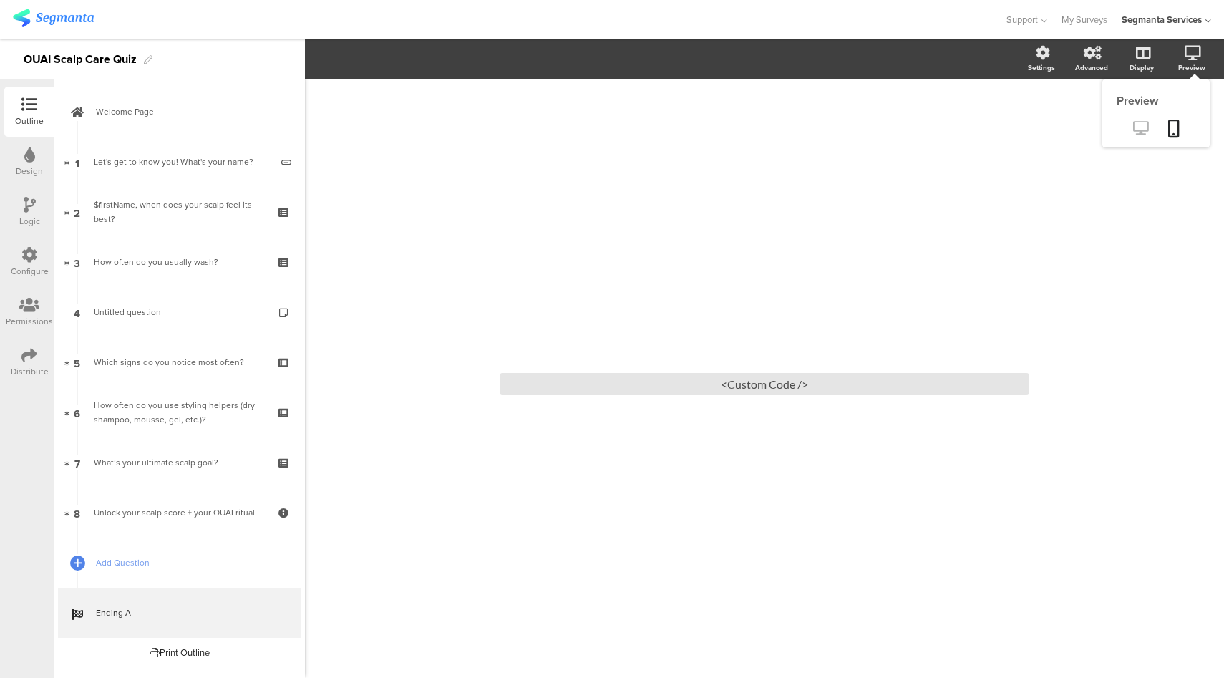
click at [1144, 130] on icon at bounding box center [1140, 128] width 15 height 14
click at [667, 379] on div "<Custom Code />" at bounding box center [765, 384] width 530 height 22
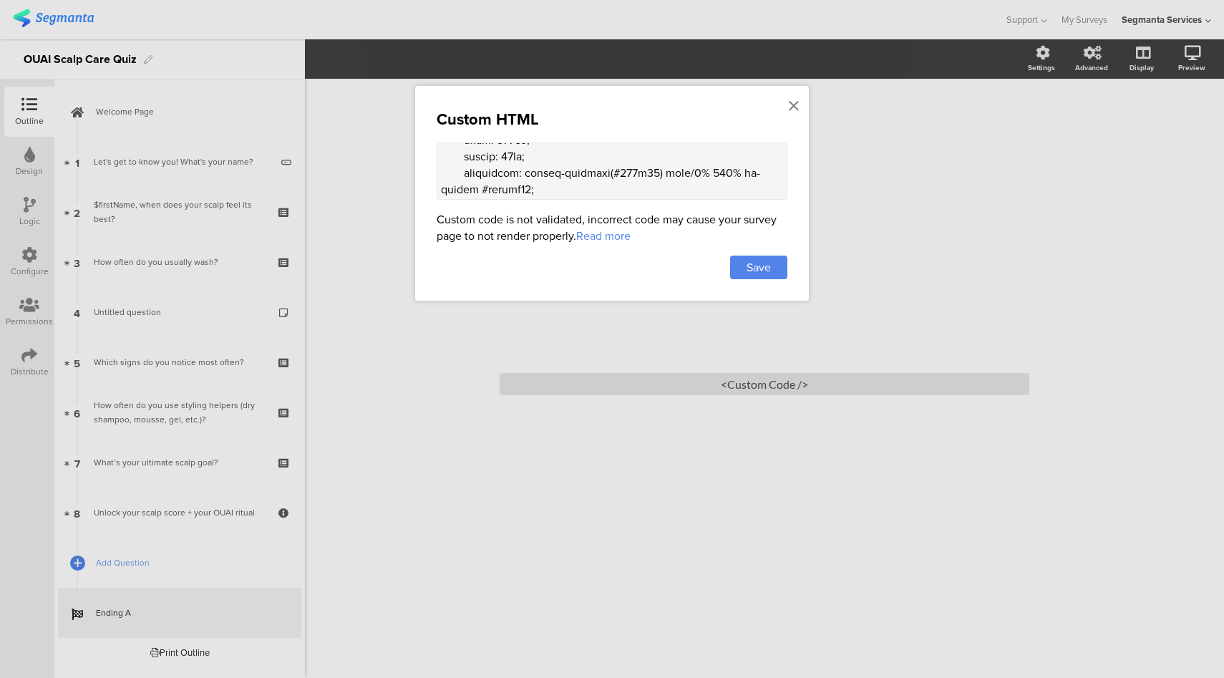
scroll to position [953, 0]
click at [646, 151] on textarea at bounding box center [612, 170] width 351 height 57
type textarea "<style> .animated-router-view { background: #F0EEE8 !important; } .question-pag…"
click at [770, 279] on div "Custom HTML Custom code is not validated, incorrect code may cause your survey …" at bounding box center [612, 193] width 394 height 215
click at [767, 263] on span "Save" at bounding box center [758, 267] width 24 height 16
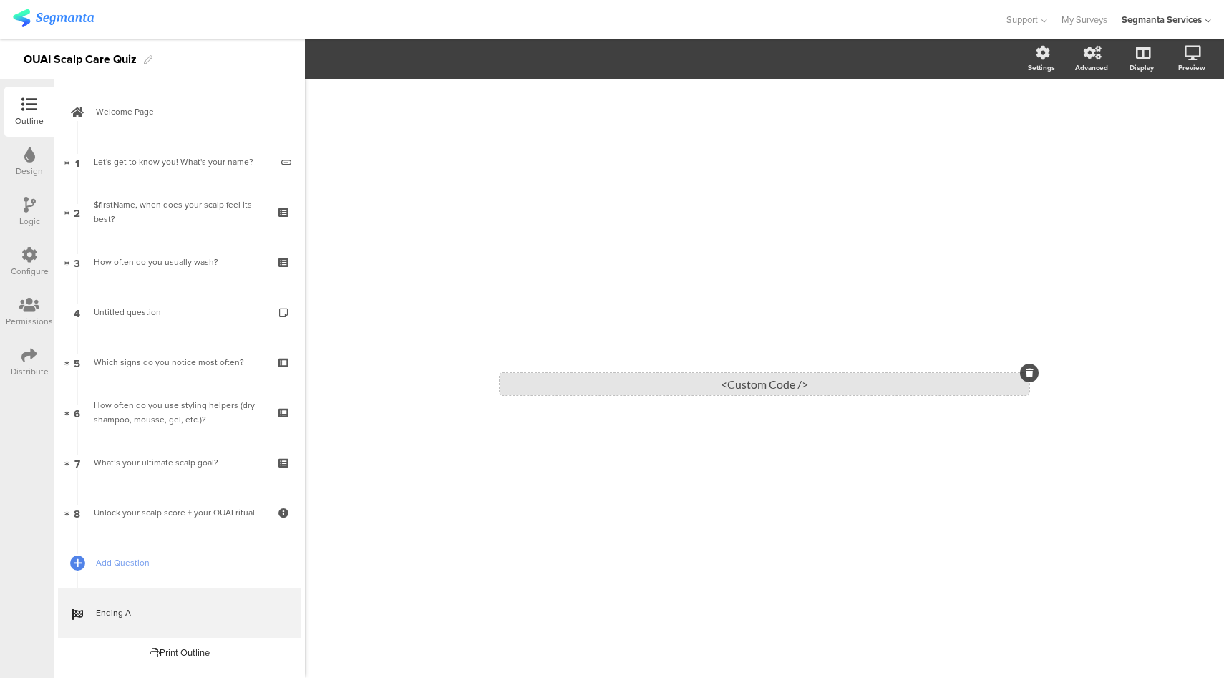
click at [671, 390] on div "<Custom Code />" at bounding box center [765, 384] width 530 height 22
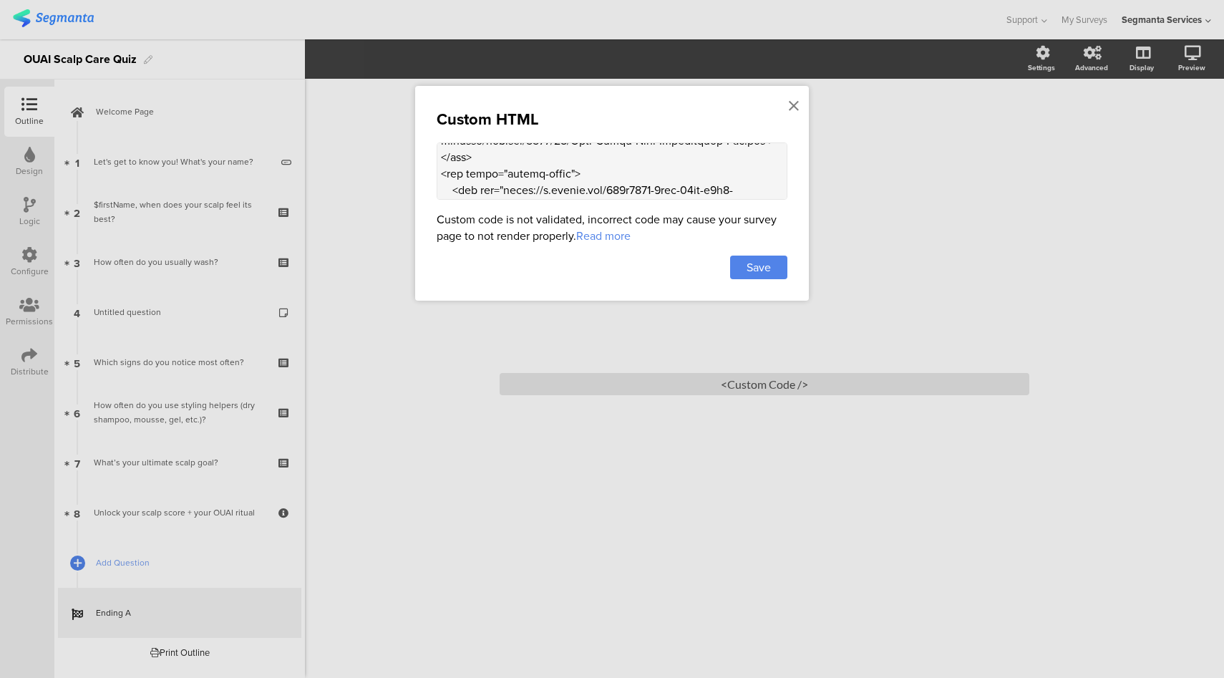
scroll to position [1906, 0]
drag, startPoint x: 594, startPoint y: 182, endPoint x: 504, endPoint y: 165, distance: 91.8
click at [504, 165] on textarea at bounding box center [612, 170] width 351 height 57
paste textarea "theouai.com/cdn/shop/articles/Anti-Dandruff_Site_Assets_Blog_Image_1238x1238_30…"
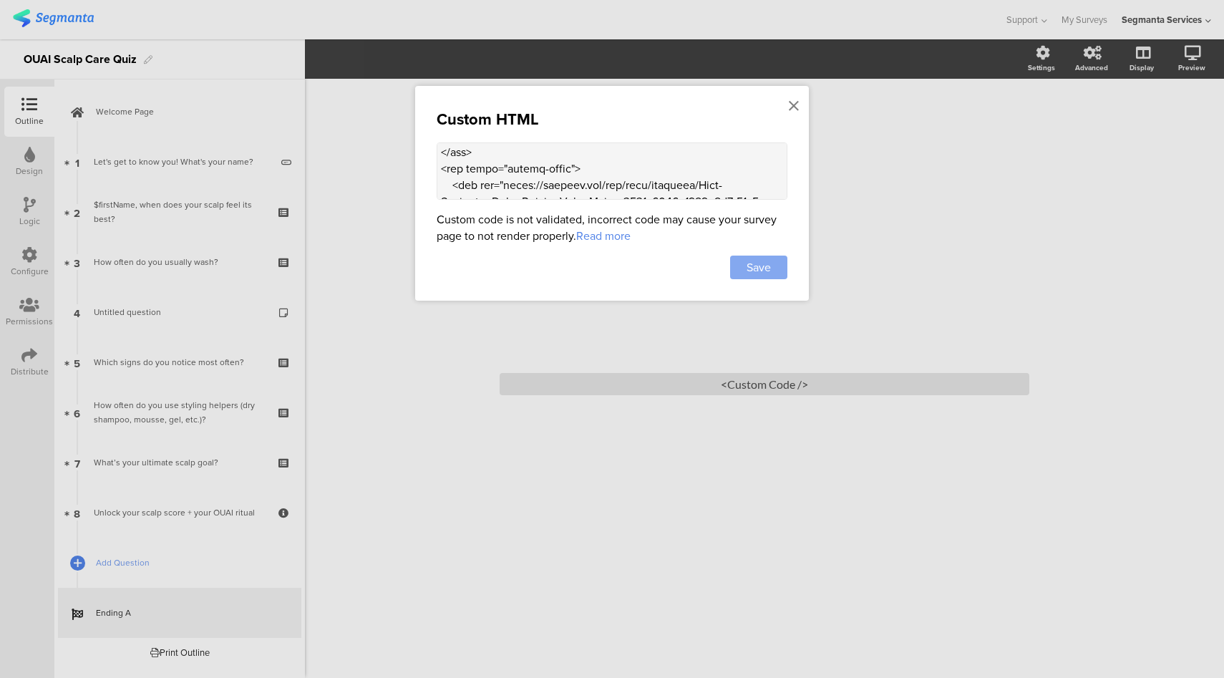
type textarea "<style> .animated-router-view { background: #F0EEE8 !important; } .question-pag…"
click at [770, 262] on span "Save" at bounding box center [758, 267] width 24 height 16
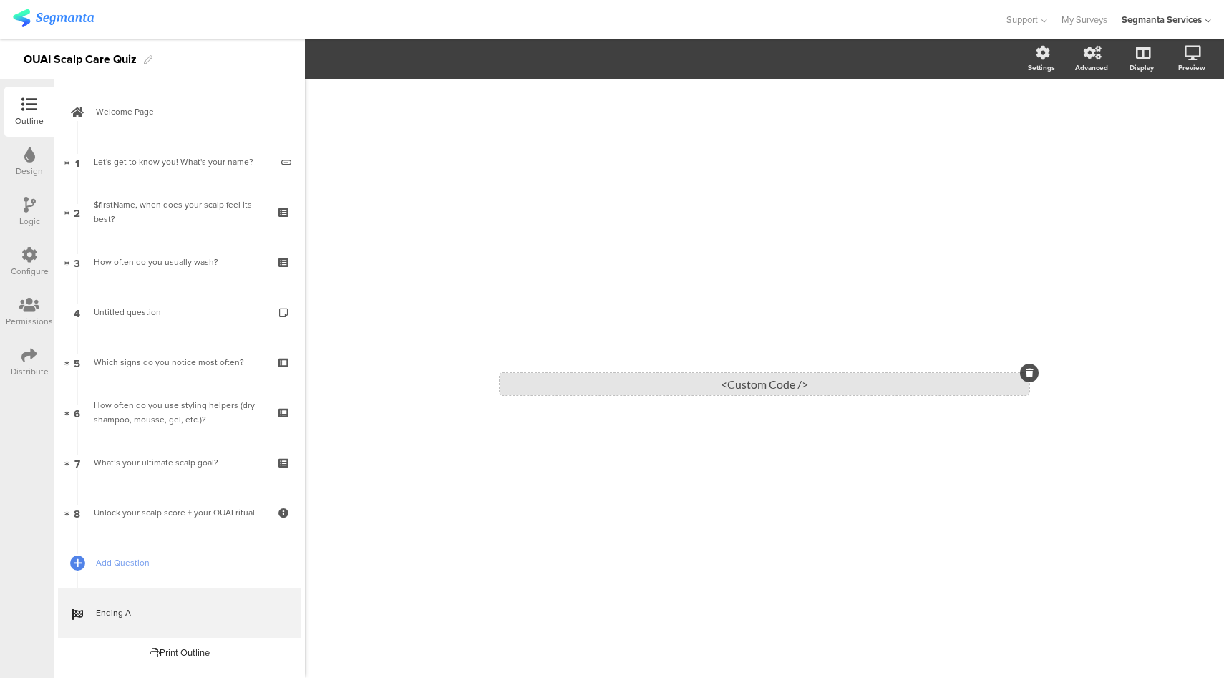
click at [609, 379] on div "<Custom Code />" at bounding box center [765, 384] width 530 height 22
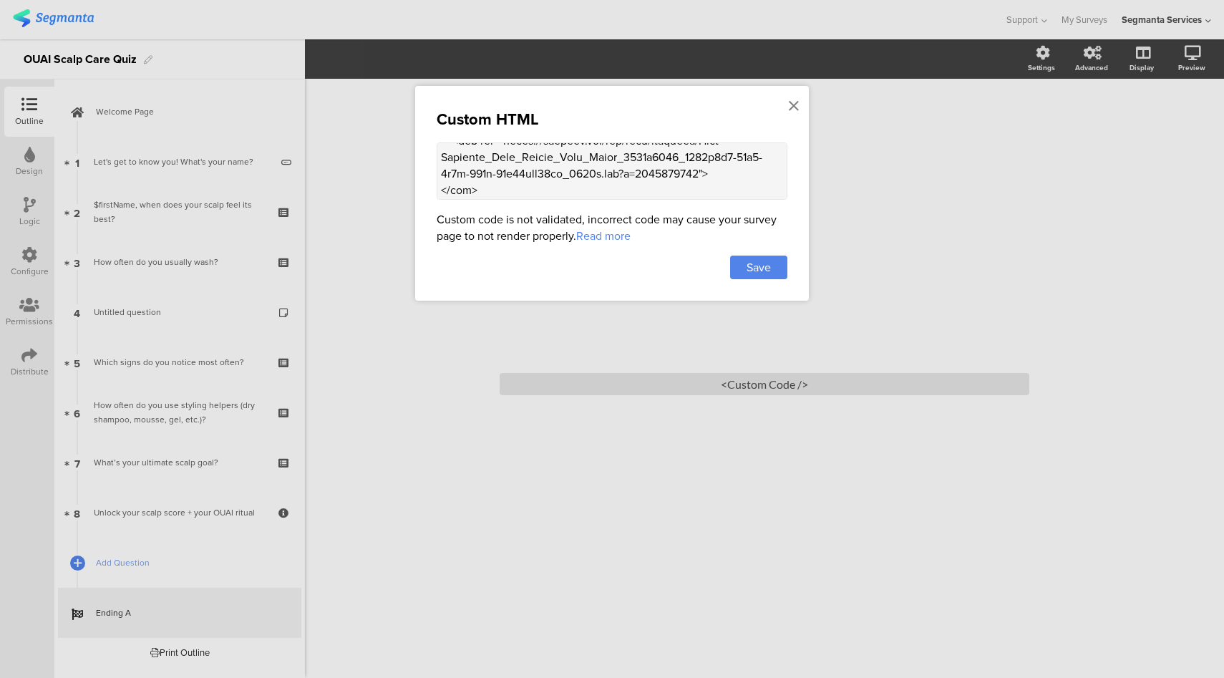
scroll to position [1964, 0]
drag, startPoint x: 737, startPoint y: 192, endPoint x: 555, endPoint y: 188, distance: 181.8
click at [555, 188] on textarea at bounding box center [612, 170] width 351 height 57
paste textarea "Hang tight—we’re personalizing your scalp care ritual just for you.”"
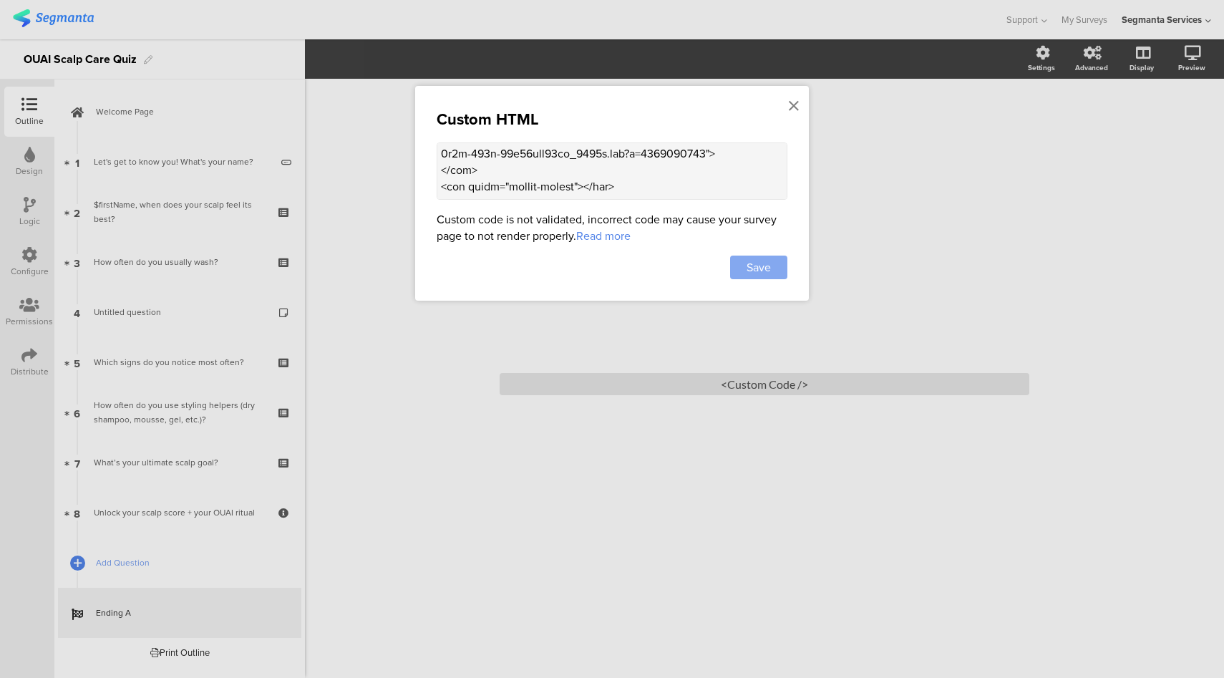
type textarea "<style> .animated-router-view { background: #F0EEE8 !important; } .question-pag…"
click at [759, 265] on span "Save" at bounding box center [758, 267] width 24 height 16
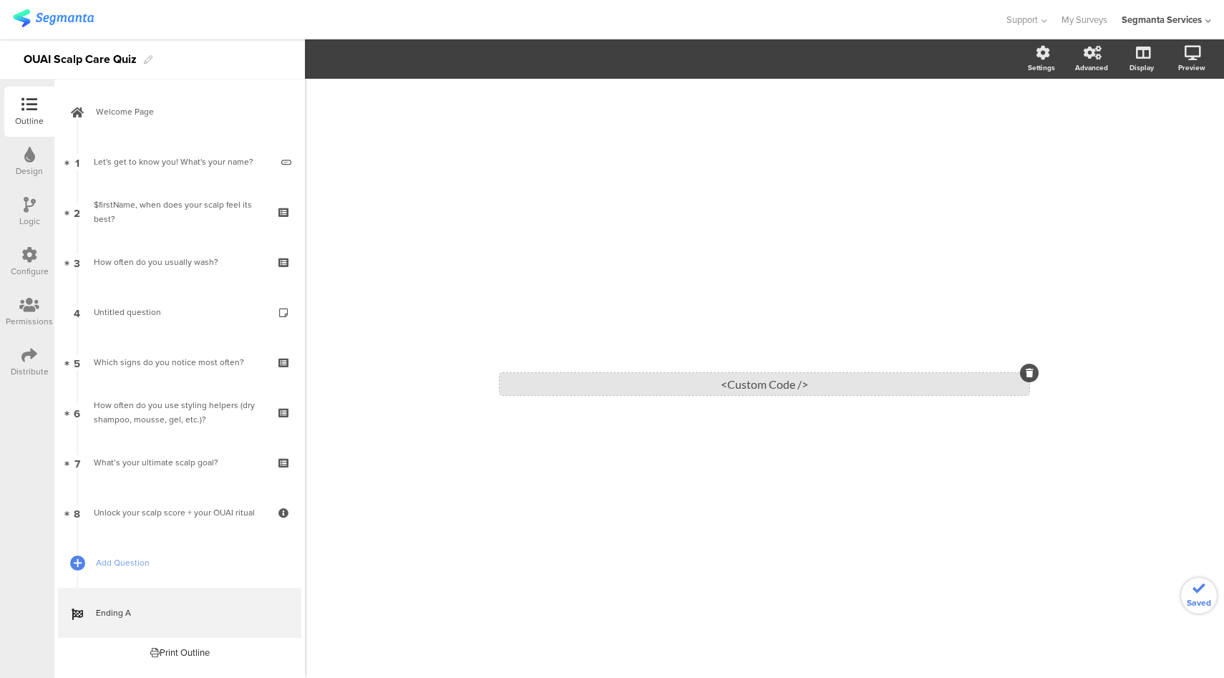
click at [699, 376] on div "<Custom Code />" at bounding box center [765, 384] width 530 height 22
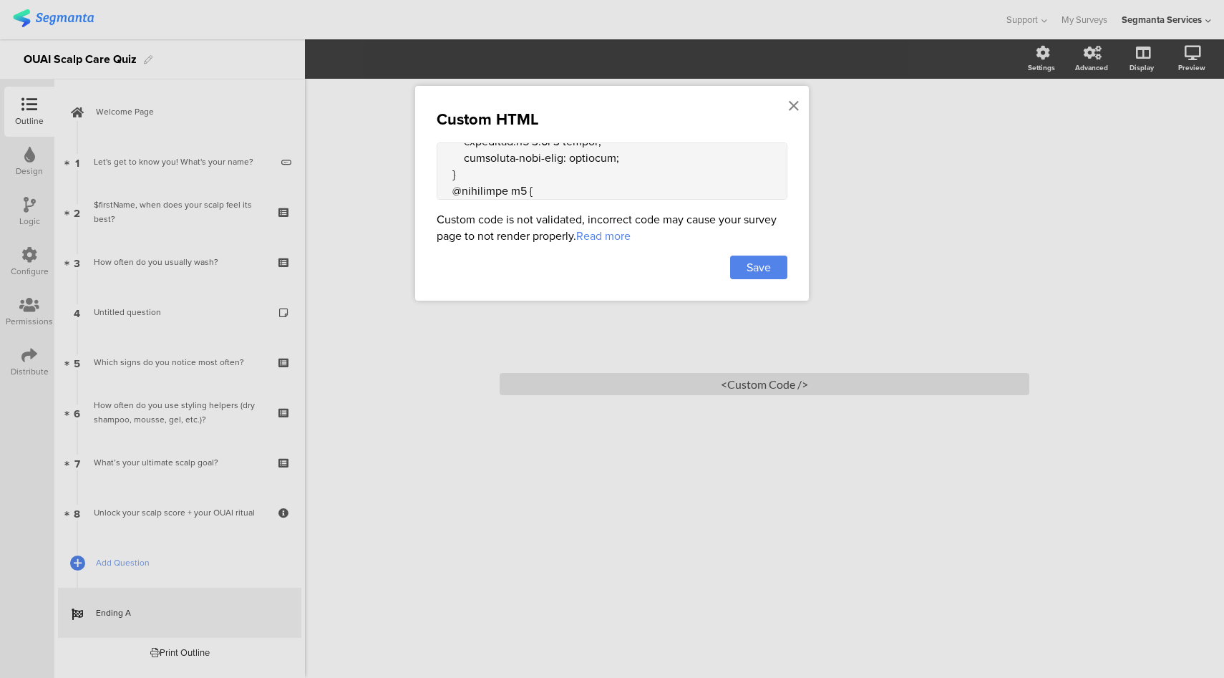
scroll to position [1980, 0]
click at [555, 189] on textarea at bounding box center [612, 170] width 351 height 57
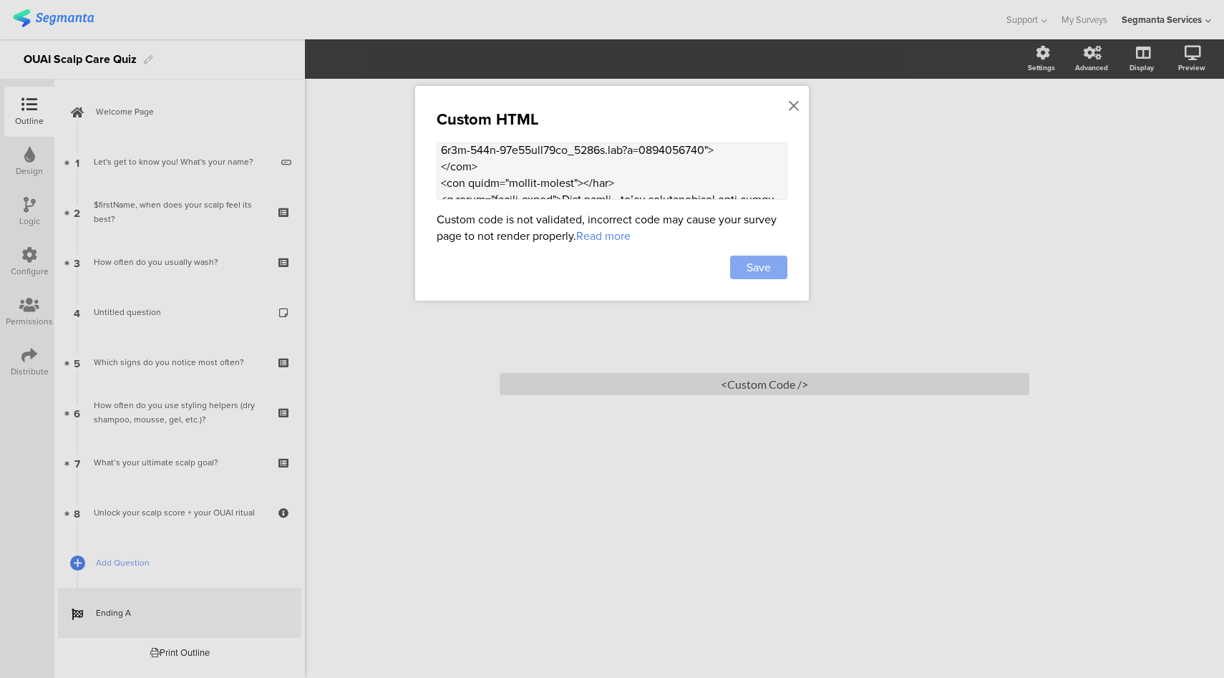
type textarea "<style> .animated-router-view { background: #F0EEE8 !important; } .question-pag…"
click at [754, 265] on span "Save" at bounding box center [758, 267] width 24 height 16
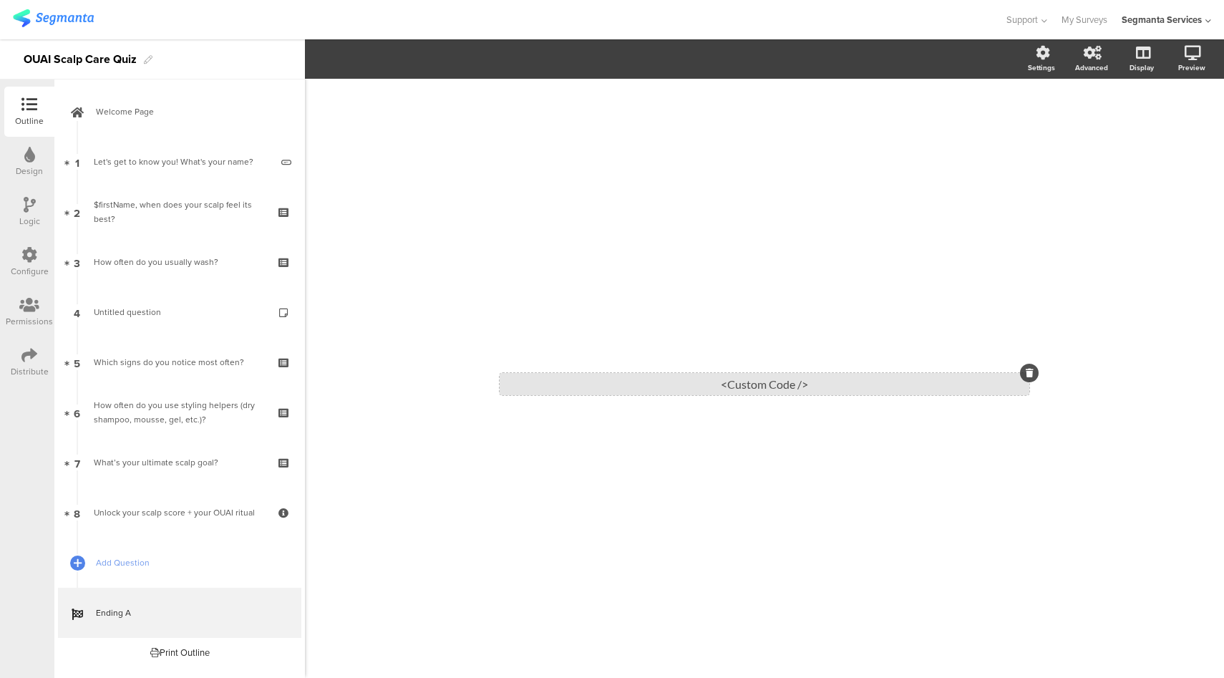
click at [623, 384] on div "<Custom Code />" at bounding box center [765, 384] width 530 height 22
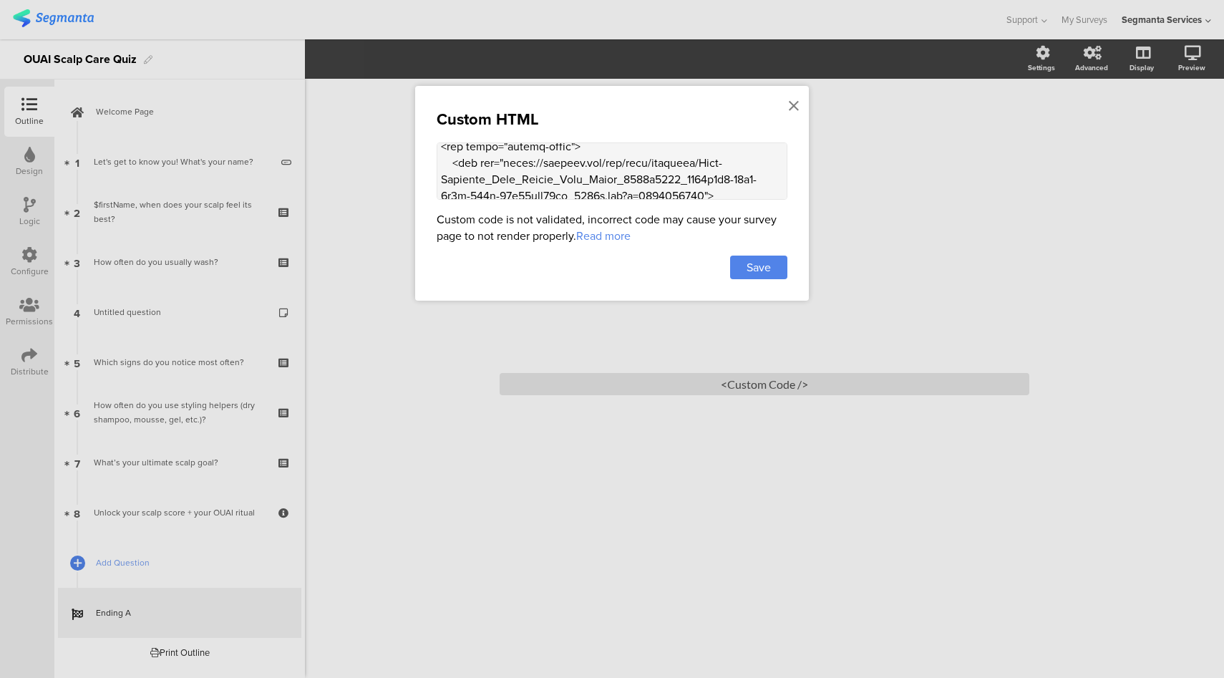
scroll to position [1945, 0]
drag, startPoint x: 507, startPoint y: 158, endPoint x: 699, endPoint y: 158, distance: 191.8
click at [699, 158] on textarea at bounding box center [612, 170] width 351 height 57
paste textarea "Digital_Model_Image_Update_Blog_Image_1238x1238_0f6369aa-17e5-4dfa-8e7a-8980790…"
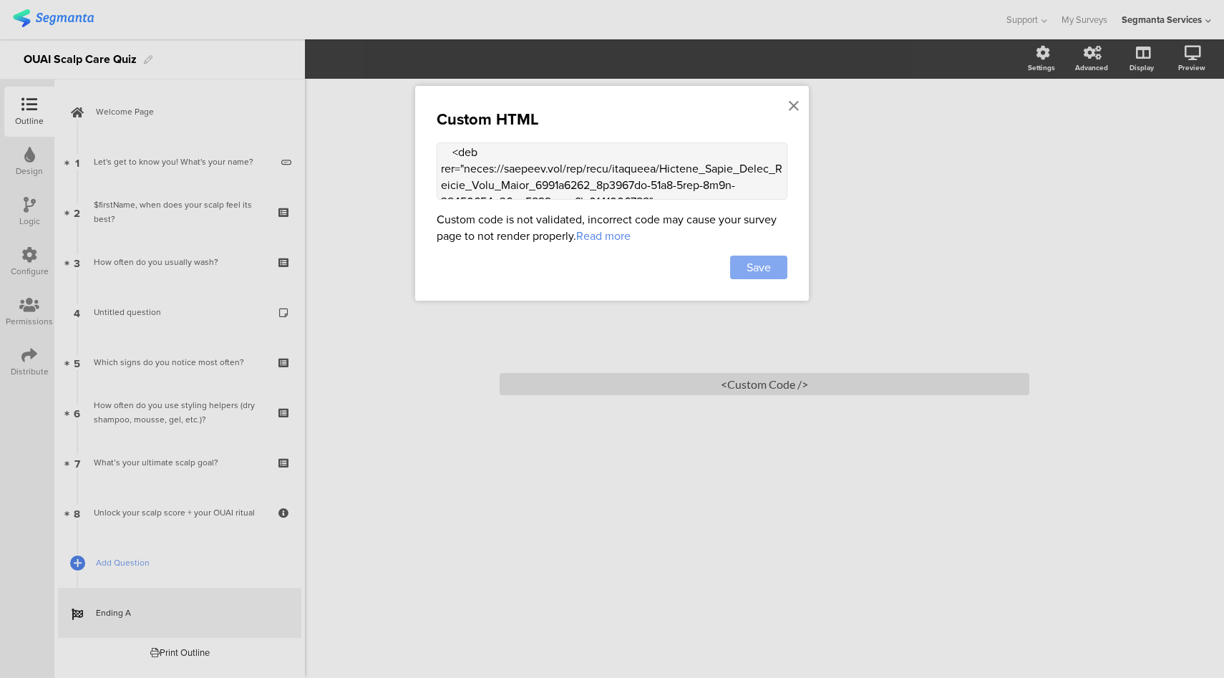
type textarea "<style> .animated-router-view { background: #F0EEE8 !important; } .question-pag…"
click at [771, 259] on span "Save" at bounding box center [758, 267] width 24 height 16
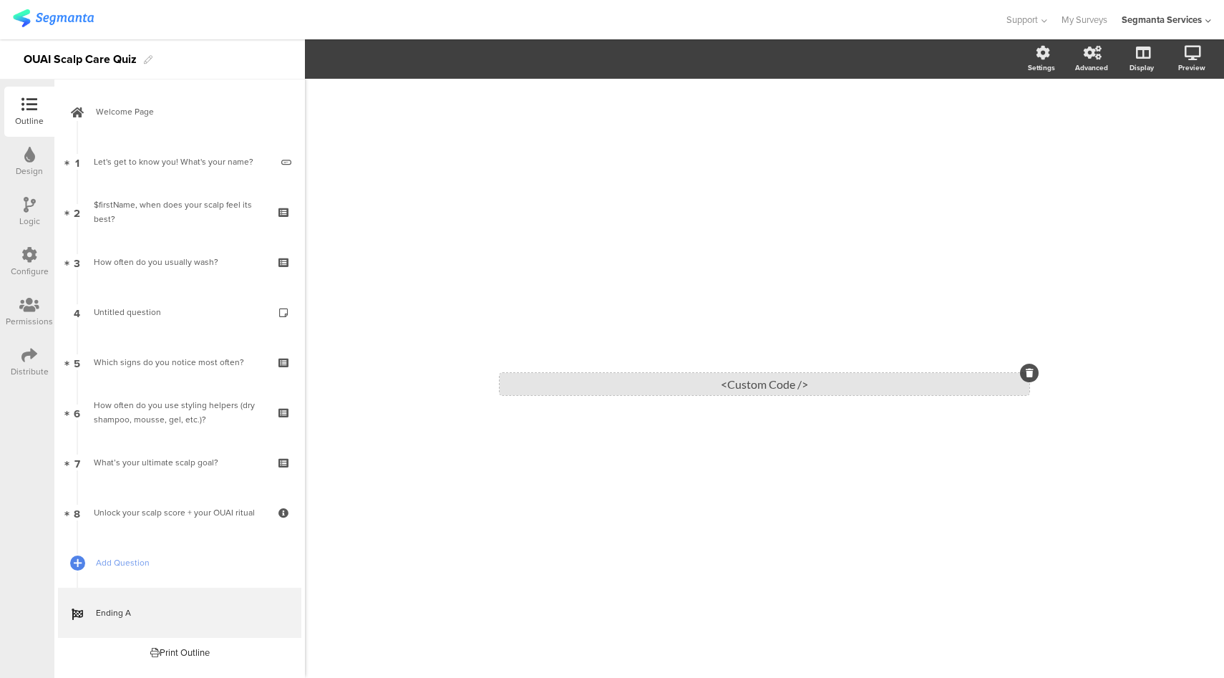
click at [724, 388] on div "<Custom Code />" at bounding box center [765, 384] width 530 height 22
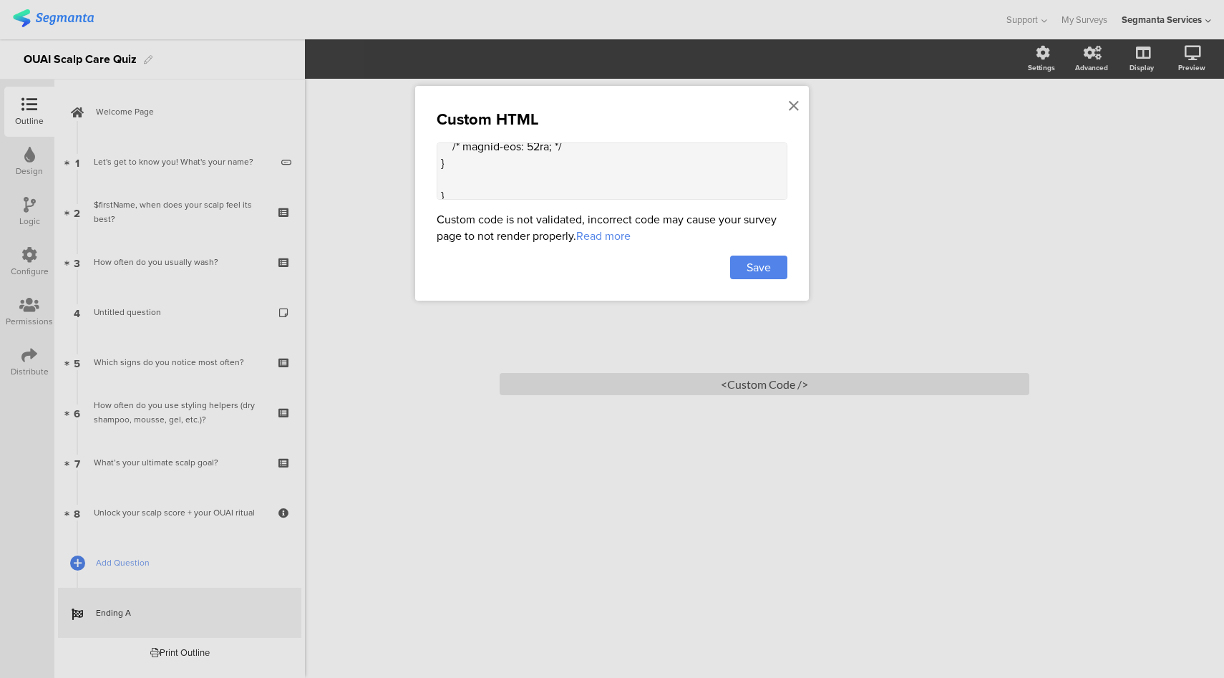
scroll to position [1996, 0]
click at [616, 169] on textarea at bounding box center [612, 170] width 351 height 57
type textarea "<style> .animated-router-view { background: #F0EEE8 !important; } .question-pag…"
click at [764, 270] on span "Save" at bounding box center [758, 267] width 24 height 16
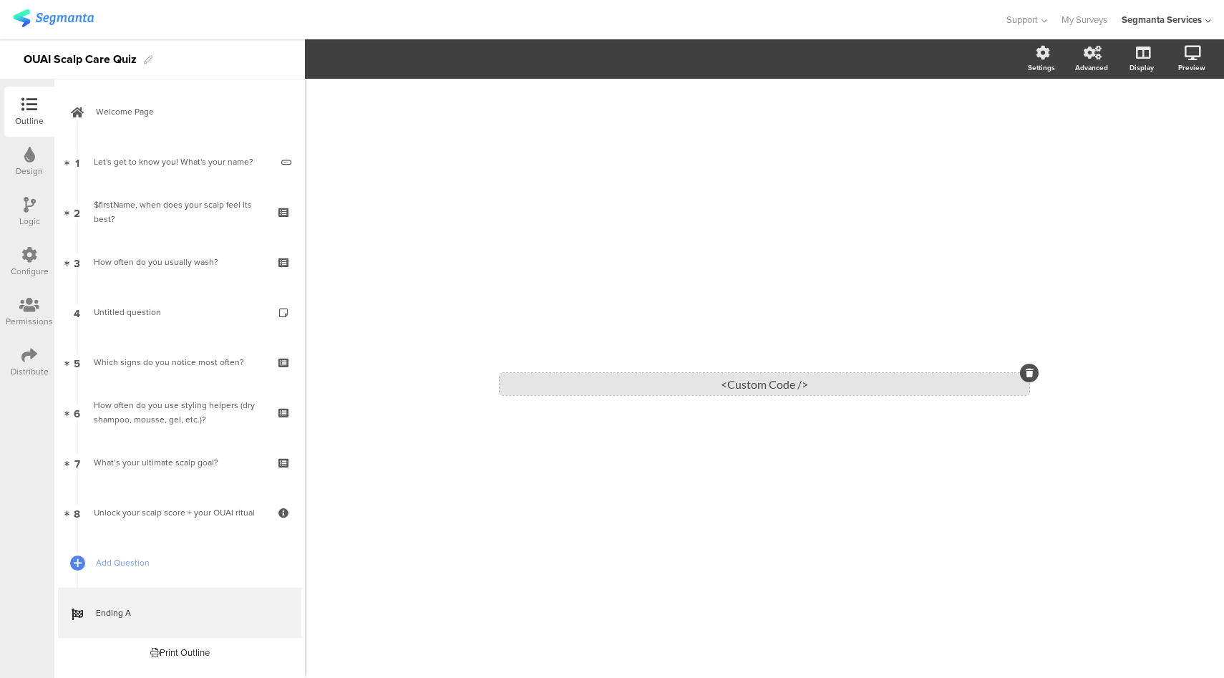
click at [744, 393] on div "<Custom Code />" at bounding box center [765, 384] width 530 height 22
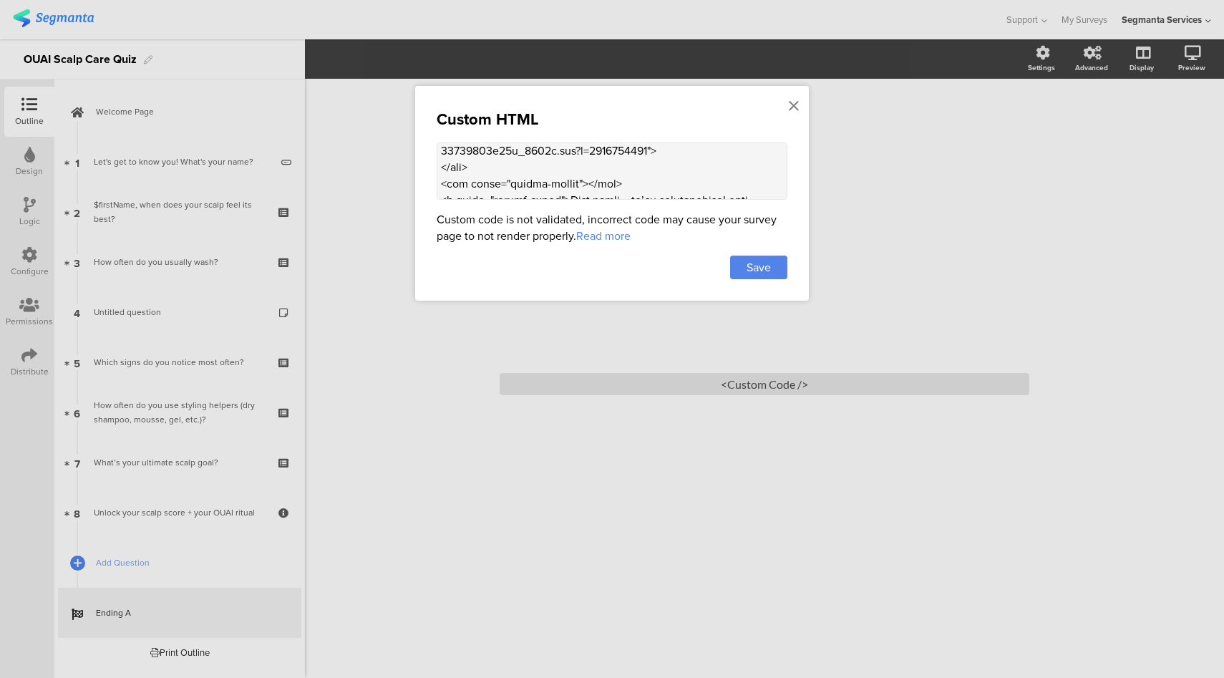
click at [618, 174] on textarea at bounding box center [612, 170] width 351 height 57
click at [614, 172] on textarea at bounding box center [612, 170] width 351 height 57
type textarea "<style> .animated-router-view { background: #F0EEE8 !important; } .question-pag…"
click at [767, 263] on span "Save" at bounding box center [758, 267] width 24 height 16
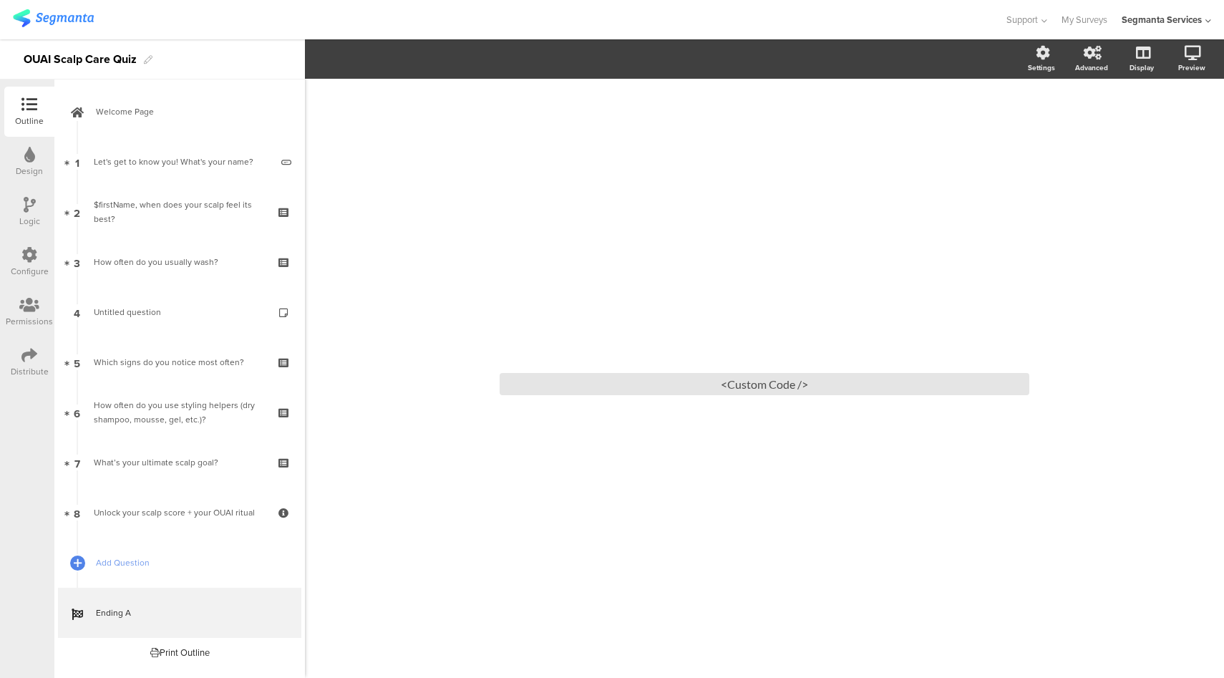
click at [651, 371] on sg-custom-html-editor "<Custom Code />" at bounding box center [765, 378] width 530 height 33
click at [652, 385] on div "<Custom Code />" at bounding box center [765, 384] width 530 height 22
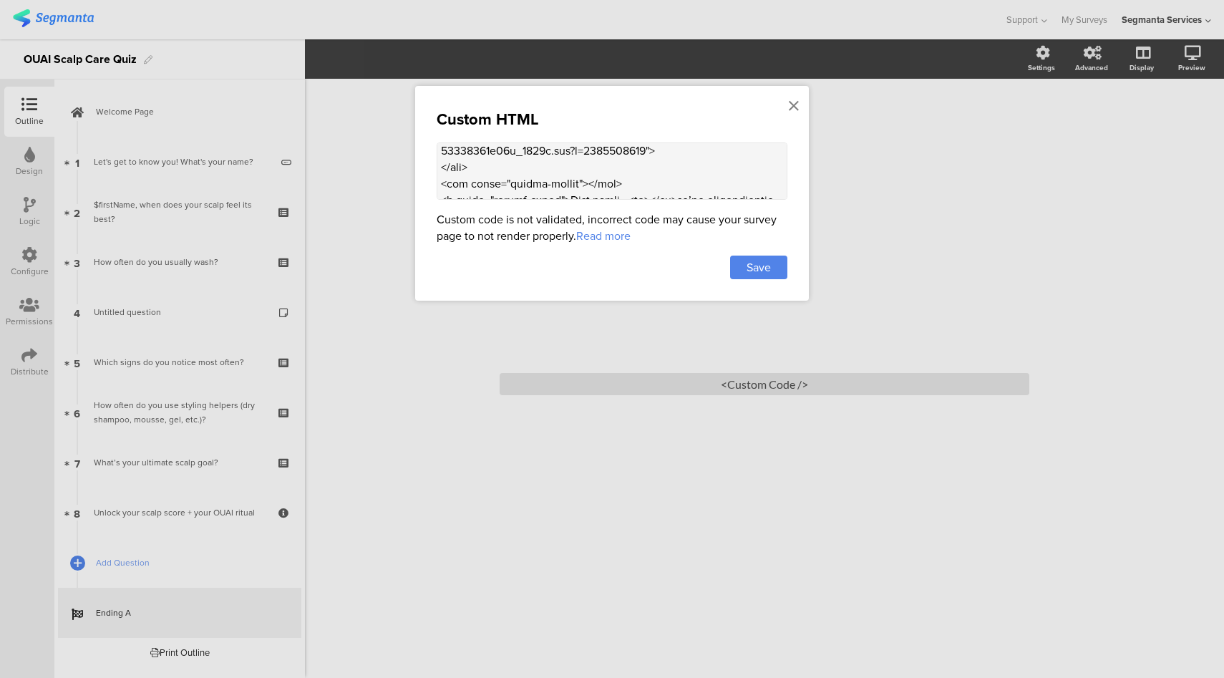
click at [637, 172] on textarea at bounding box center [612, 170] width 351 height 57
click at [626, 171] on textarea at bounding box center [612, 170] width 351 height 57
type textarea "<style> .animated-router-view { background: #F0EEE8 !important; } .question-pag…"
click at [751, 267] on span "Save" at bounding box center [758, 267] width 24 height 16
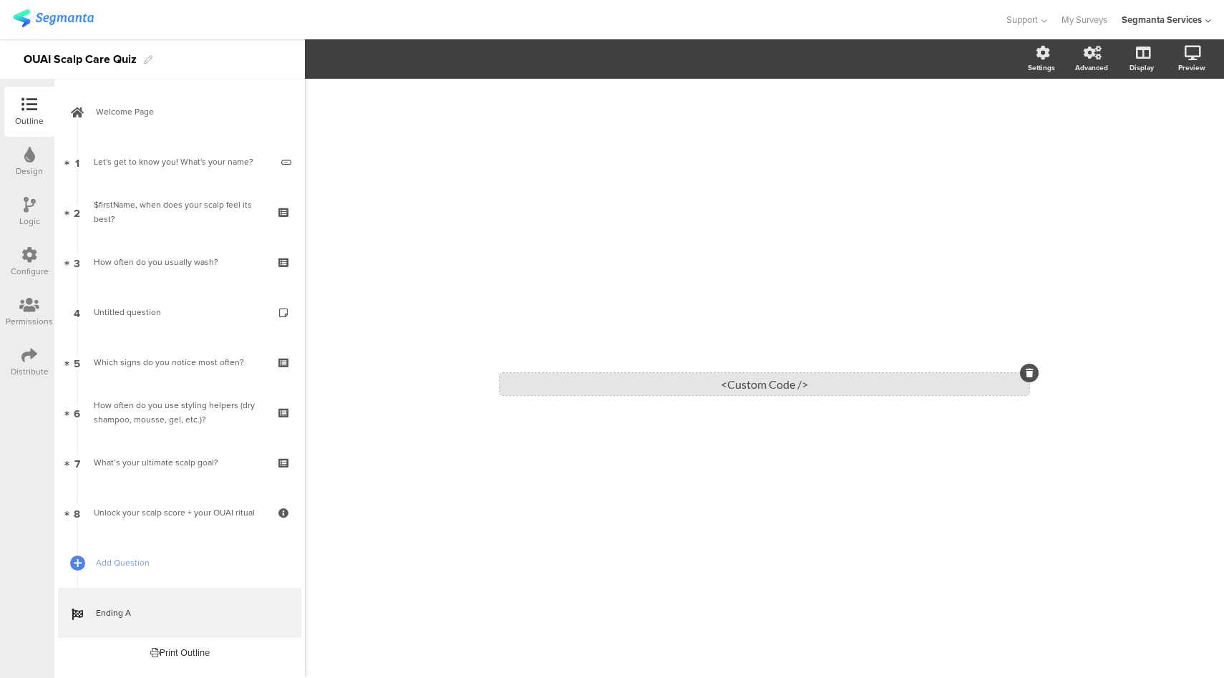
click at [647, 391] on div "<Custom Code />" at bounding box center [765, 384] width 530 height 22
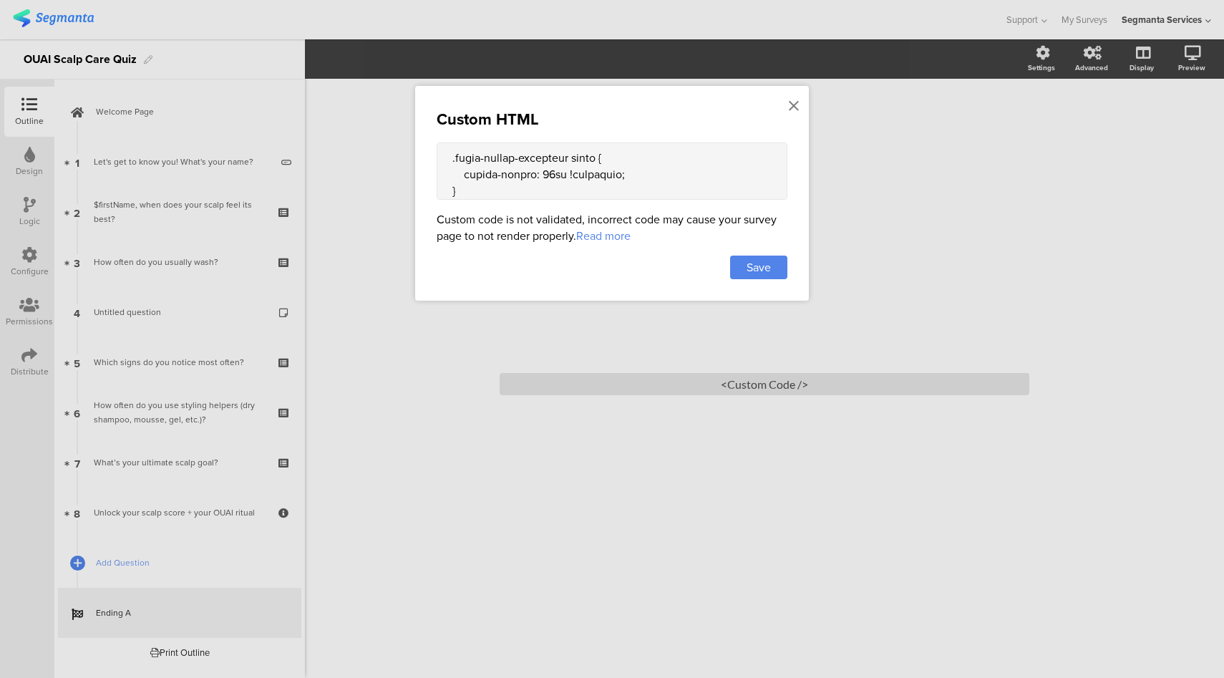
scroll to position [268, 0]
click at [796, 100] on icon at bounding box center [794, 106] width 10 height 16
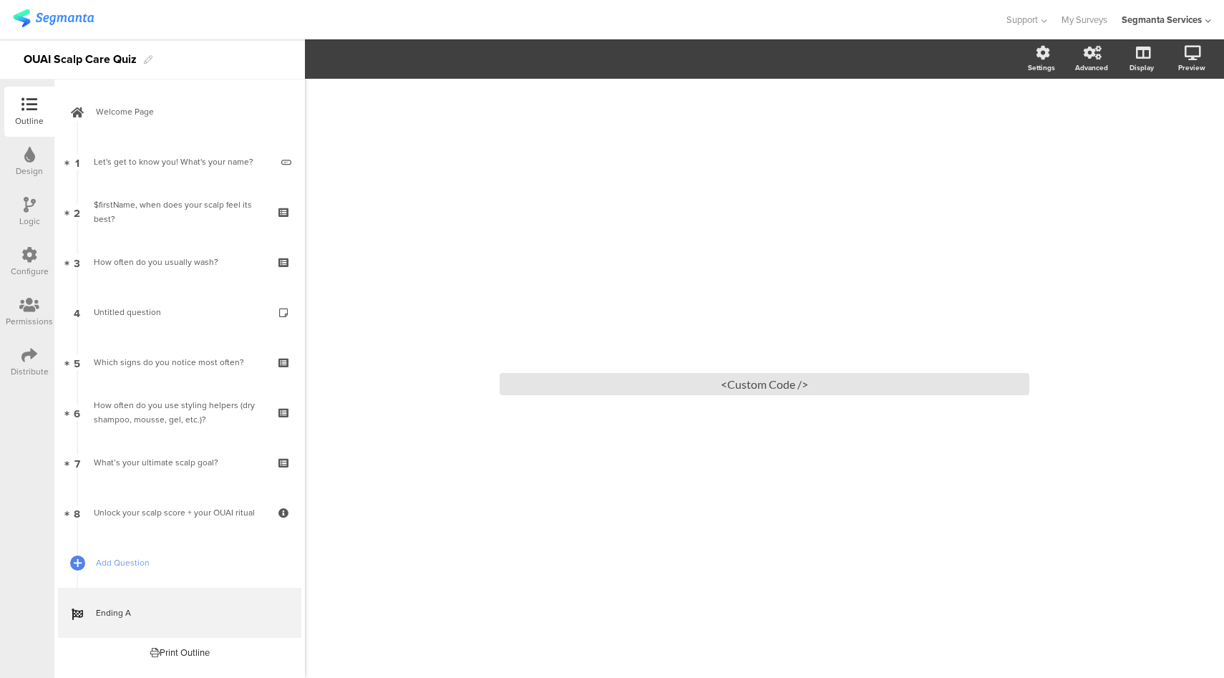
click at [6, 252] on div "Configure" at bounding box center [29, 262] width 50 height 50
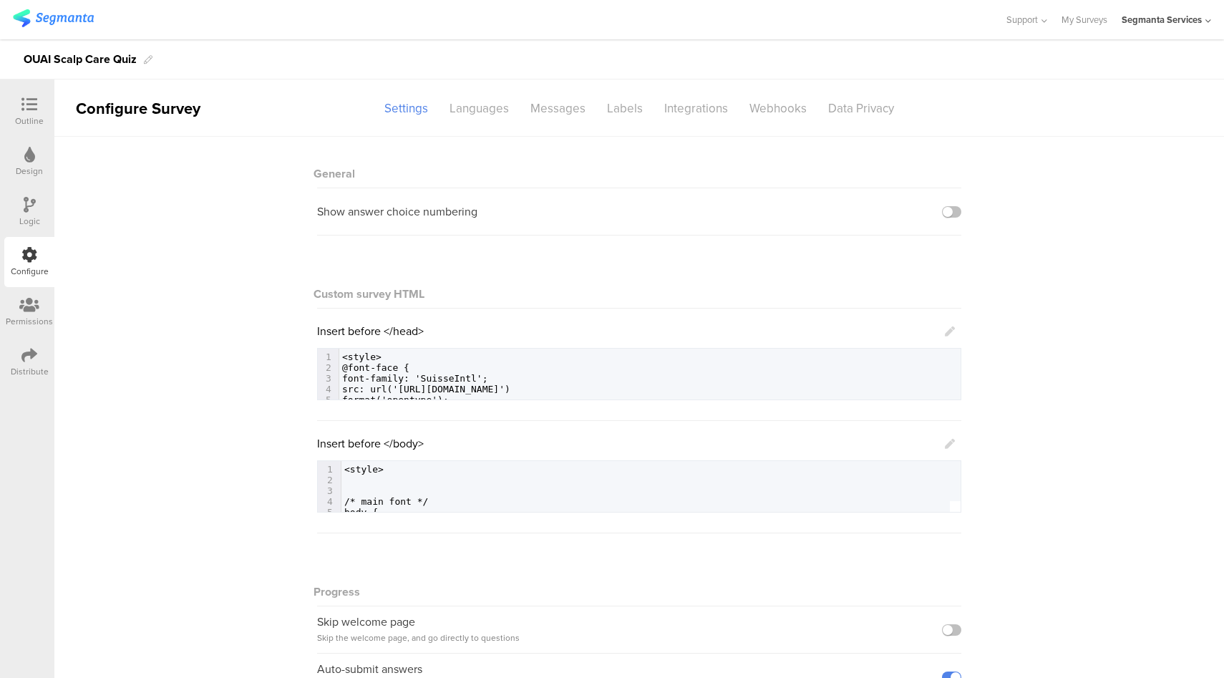
click at [945, 334] on icon at bounding box center [950, 331] width 10 height 10
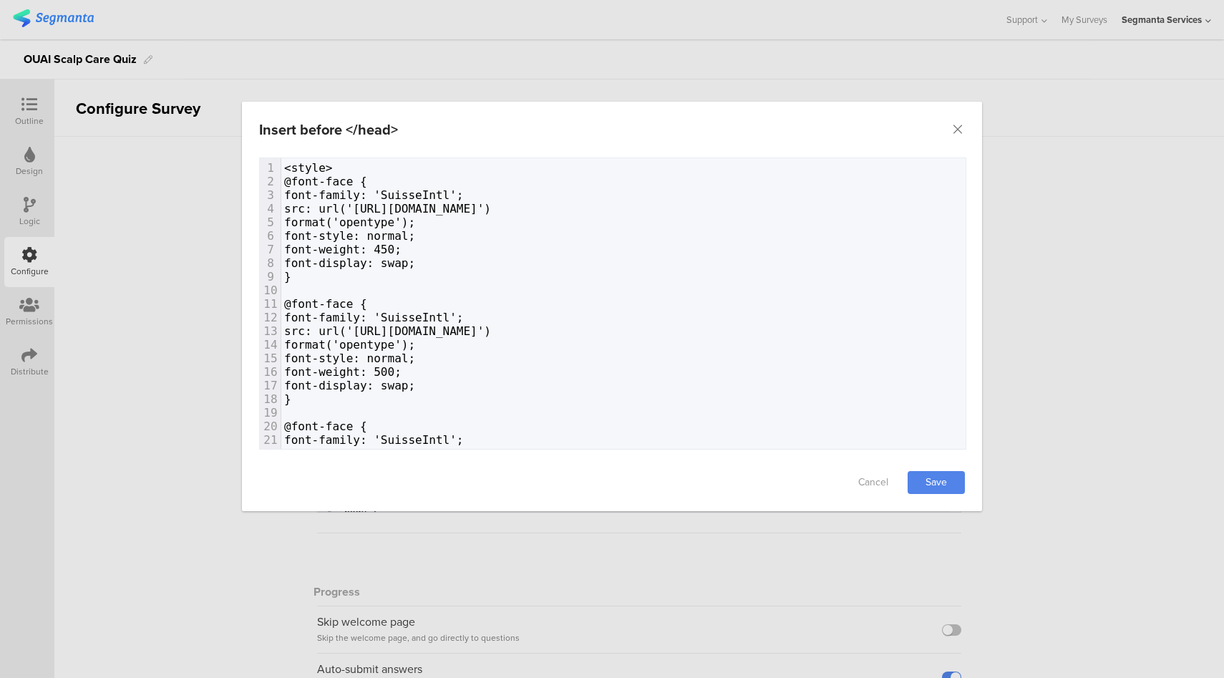
click at [464, 195] on span "font-family: 'SuisseIntl';" at bounding box center [374, 195] width 180 height 14
type textarea "-Book"
click at [462, 318] on span "font-family: 'SuisseIntl';" at bounding box center [374, 318] width 180 height 14
type textarea "-Medium"
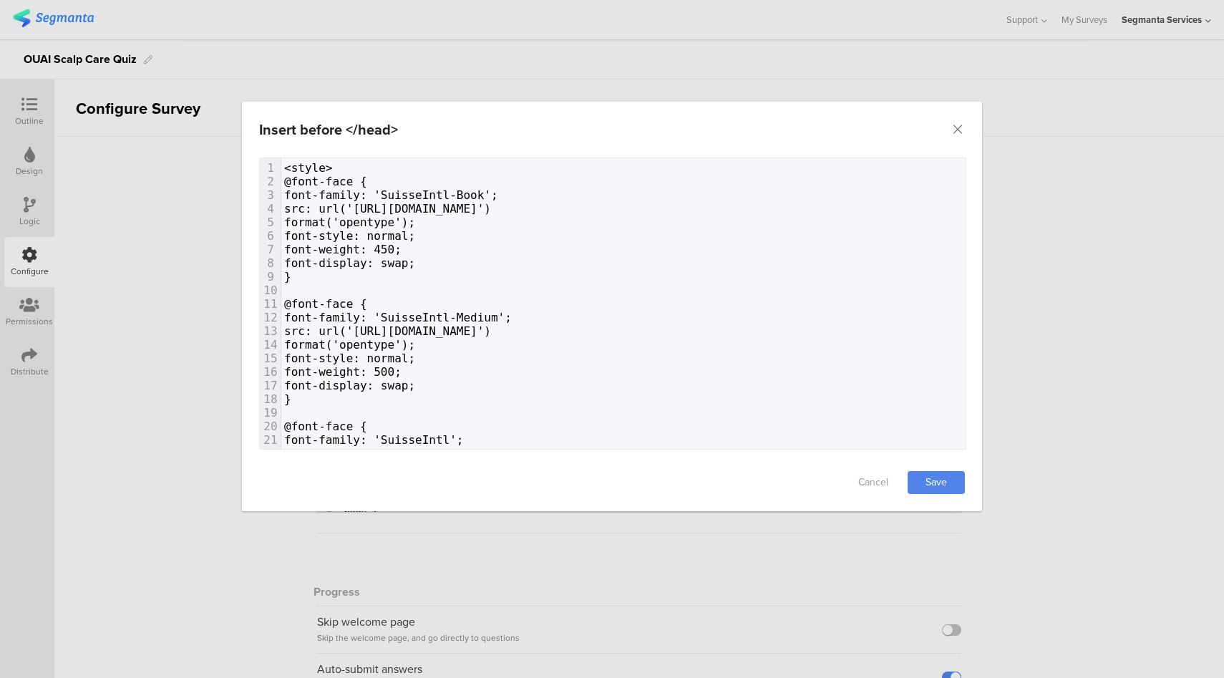
scroll to position [96, 0]
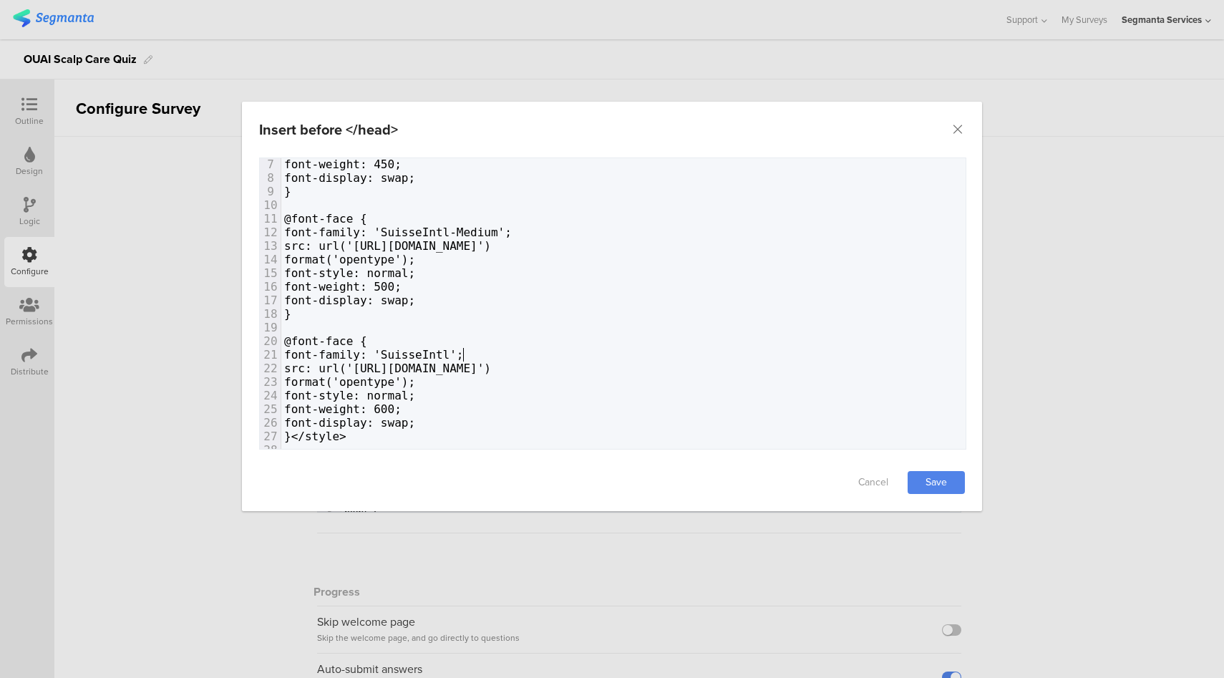
click at [464, 348] on span "font-family: 'SuisseIntl';" at bounding box center [374, 355] width 180 height 14
type textarea "-Sami"
type textarea "emiBold"
click at [945, 487] on link "Save" at bounding box center [936, 482] width 57 height 23
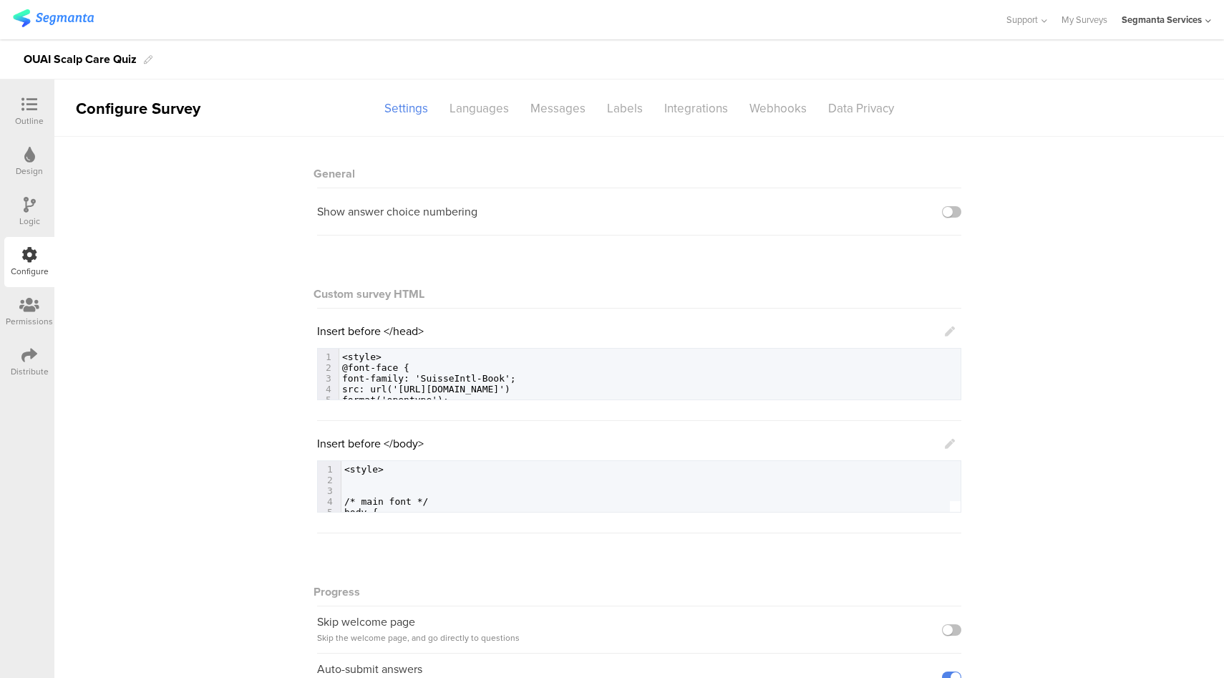
click at [17, 105] on div at bounding box center [29, 106] width 29 height 18
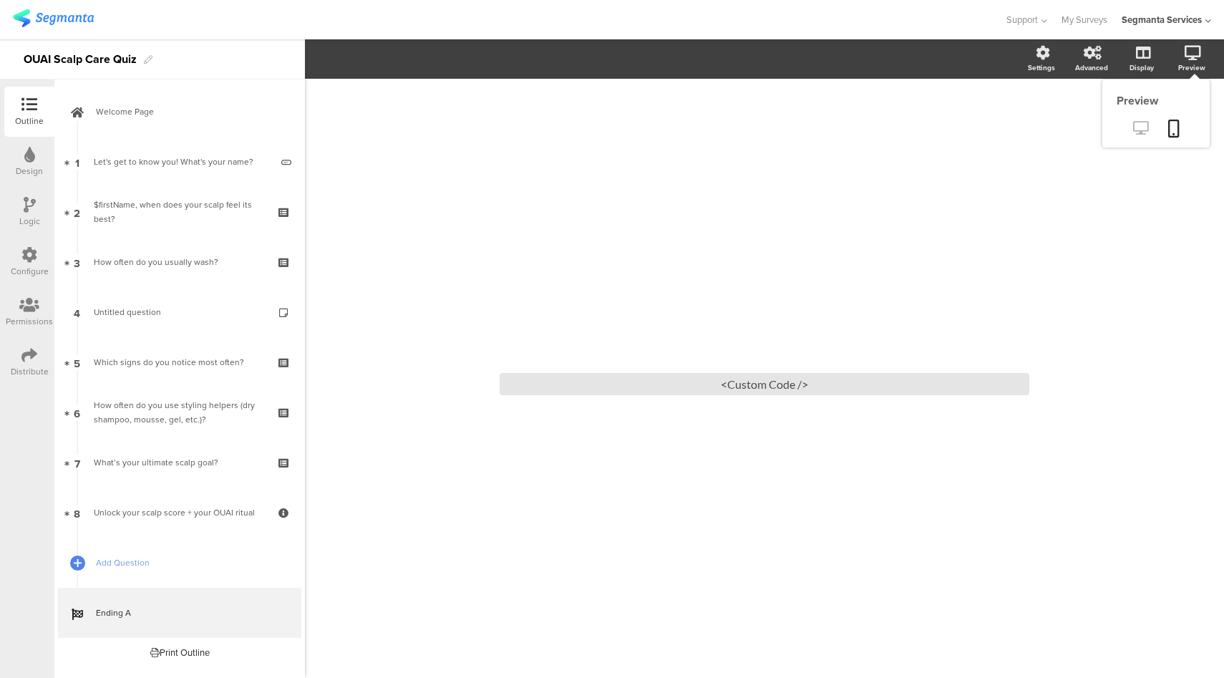
click at [1145, 127] on icon at bounding box center [1140, 128] width 15 height 14
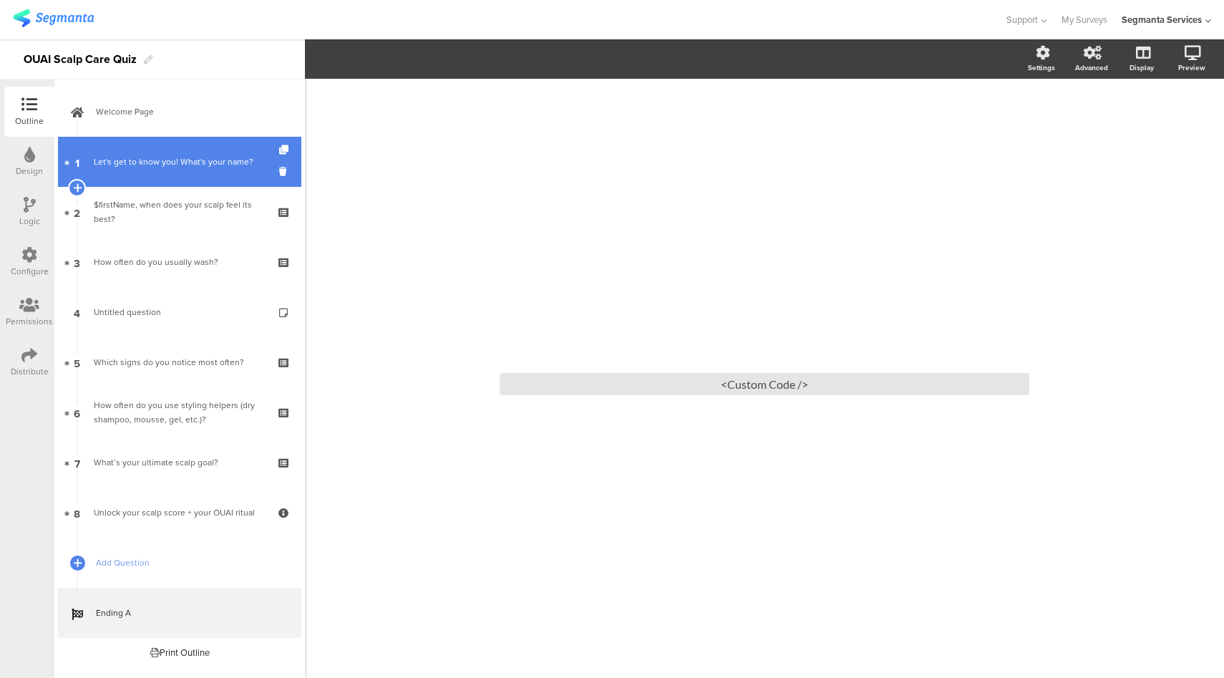
click at [183, 176] on link "1 Let's get to know you! What's your name?" at bounding box center [179, 162] width 243 height 50
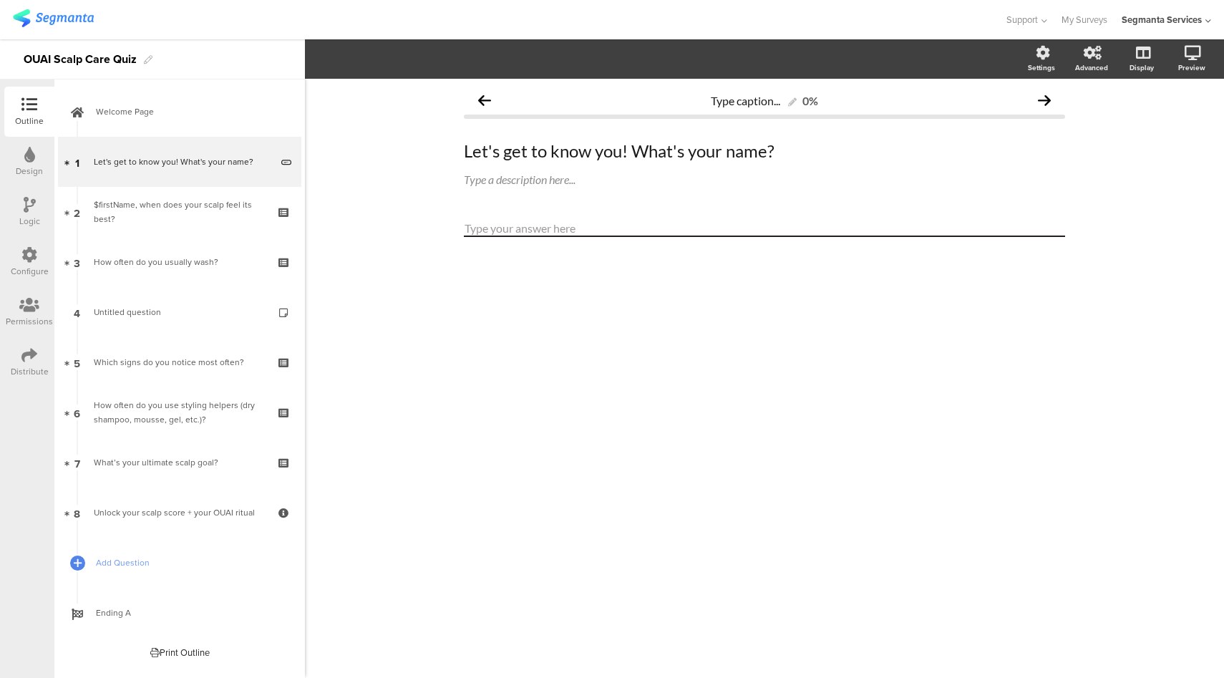
click at [29, 209] on icon at bounding box center [30, 205] width 12 height 16
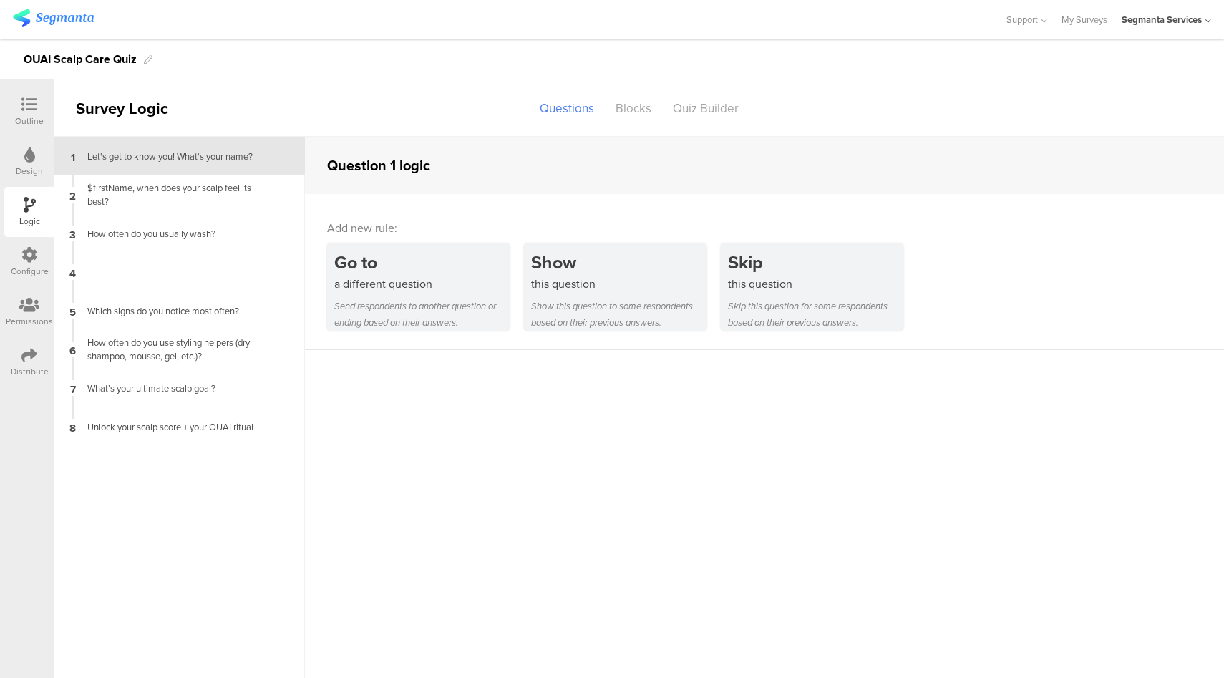
click at [14, 239] on div "Configure" at bounding box center [29, 262] width 50 height 50
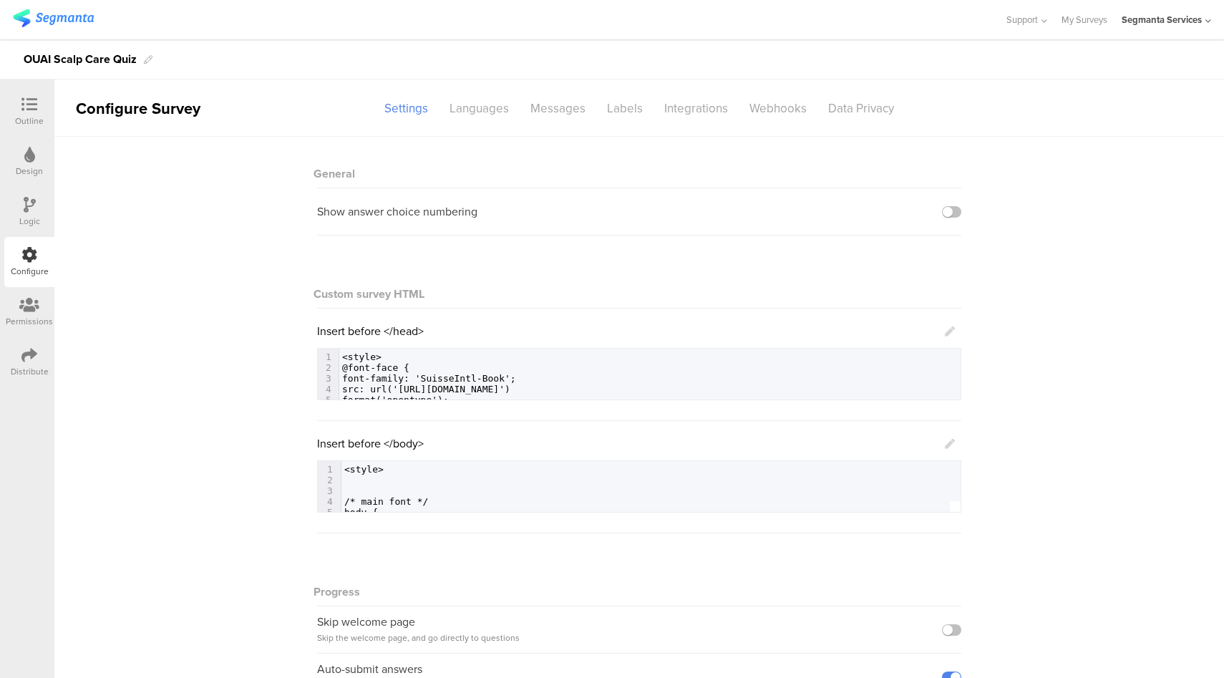
click at [945, 444] on icon at bounding box center [950, 444] width 10 height 10
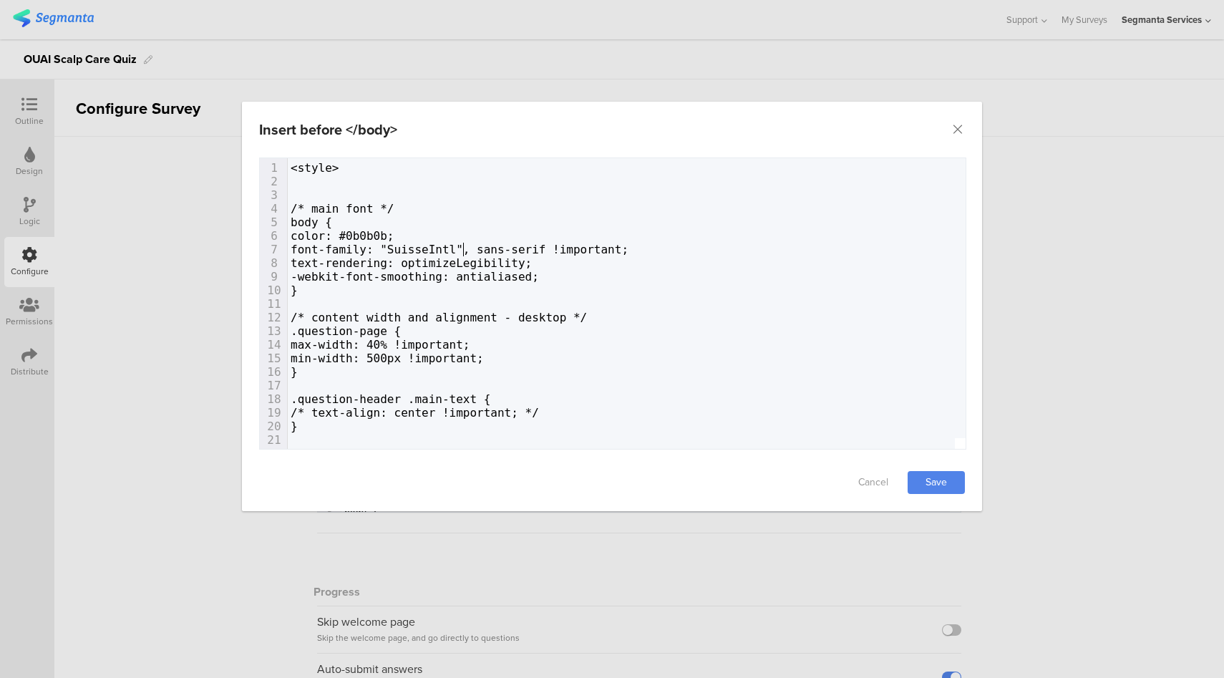
click at [465, 248] on span "font-family: "SuisseIntl", sans-serif !important;" at bounding box center [460, 250] width 338 height 14
click at [485, 249] on span "font-family: "SuisseIntl", sans-serif !important;" at bounding box center [460, 250] width 338 height 14
type textarea "-Book"
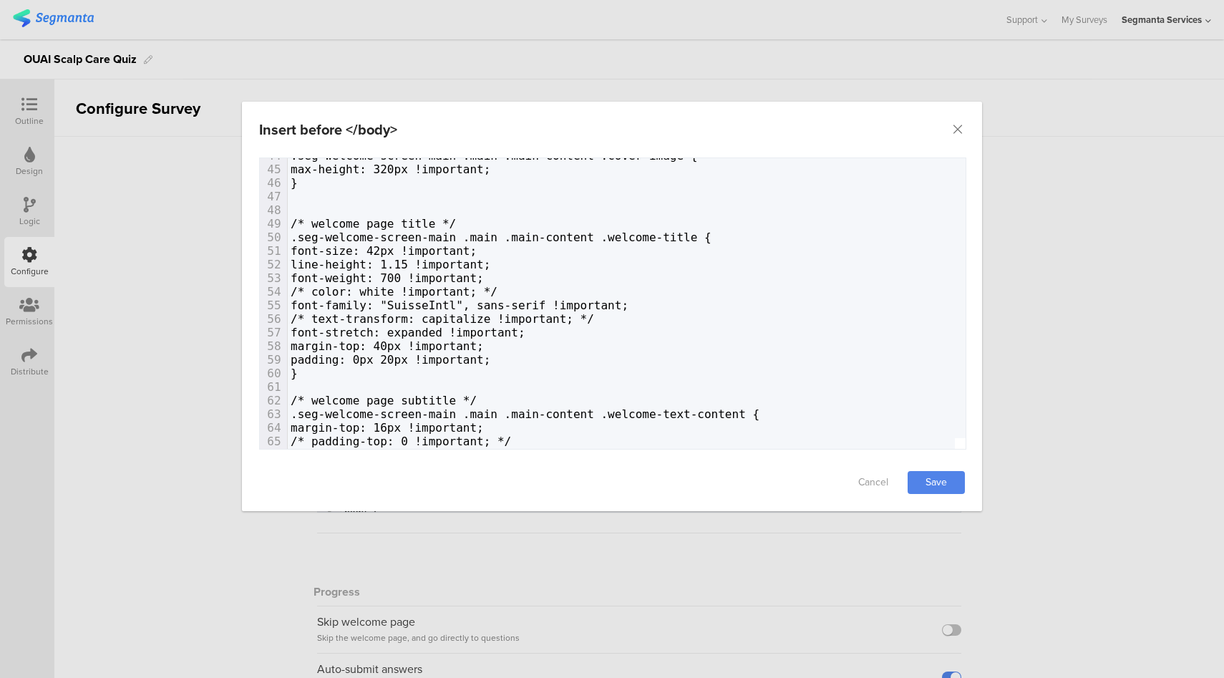
scroll to position [597, 0]
click at [512, 304] on span "font-family: "SuisseIntl", sans-serif !important;" at bounding box center [460, 305] width 338 height 14
type textarea "-SEMI"
type textarea "emiN"
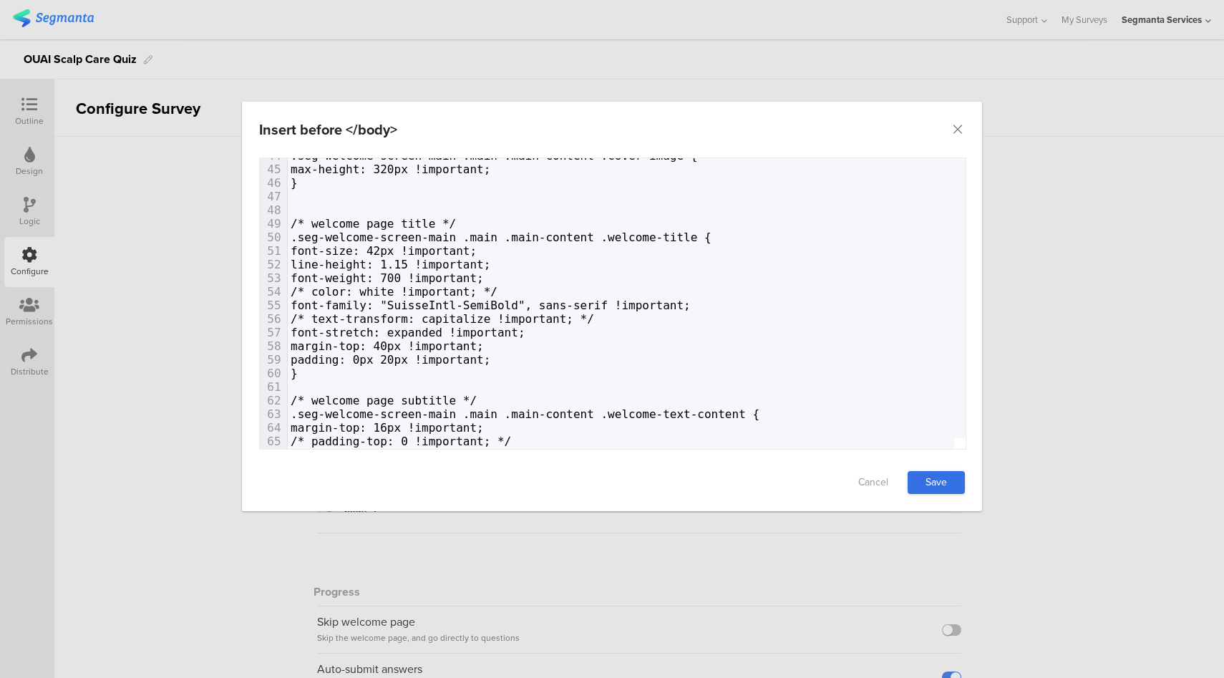
type textarea "Bold"
click at [950, 480] on link "Save" at bounding box center [936, 482] width 57 height 23
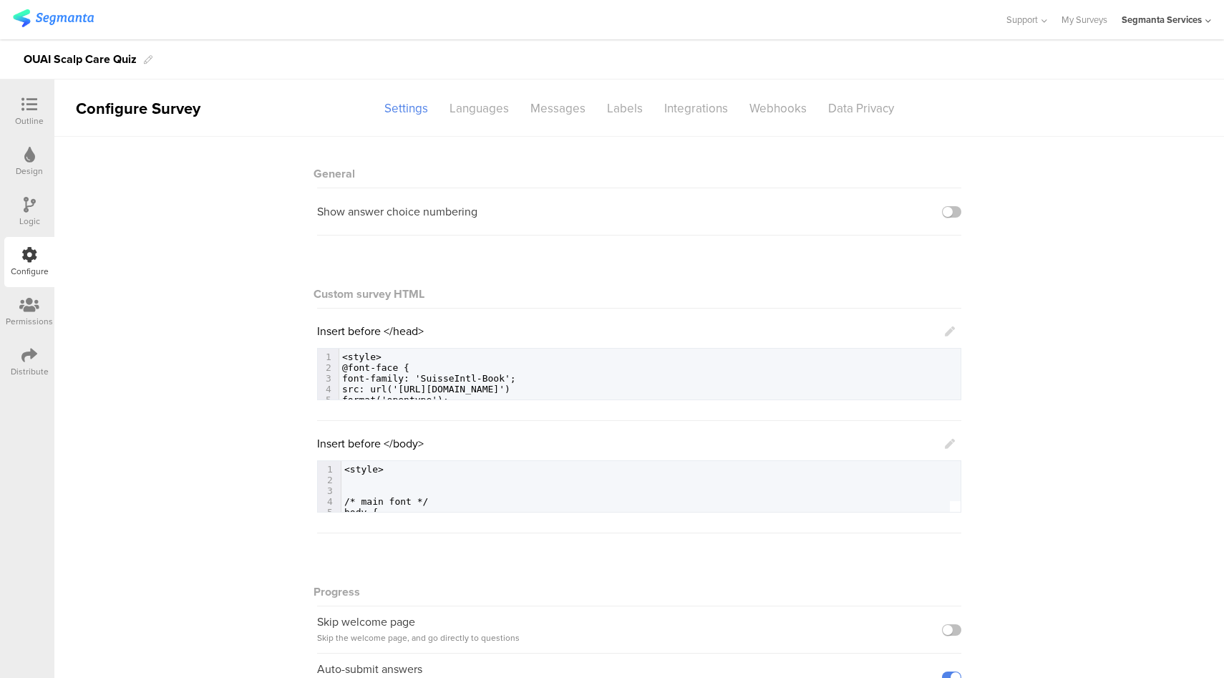
click at [25, 109] on icon at bounding box center [29, 105] width 16 height 16
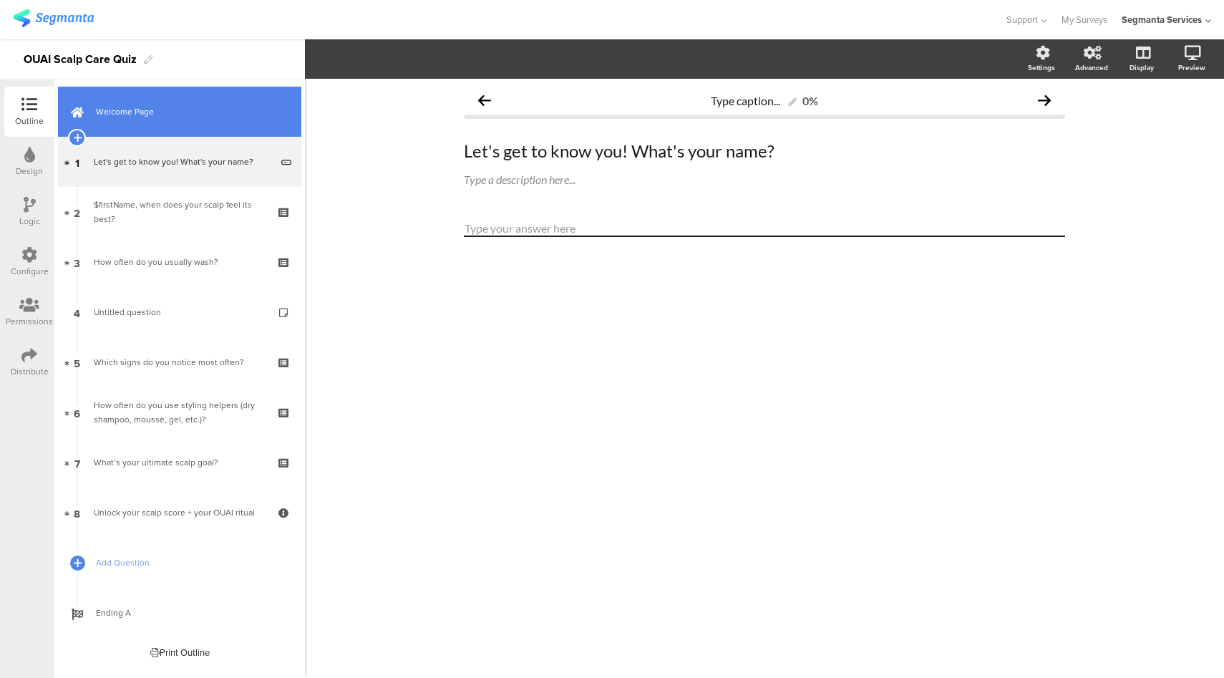
click at [234, 116] on span "Welcome Page" at bounding box center [187, 111] width 183 height 14
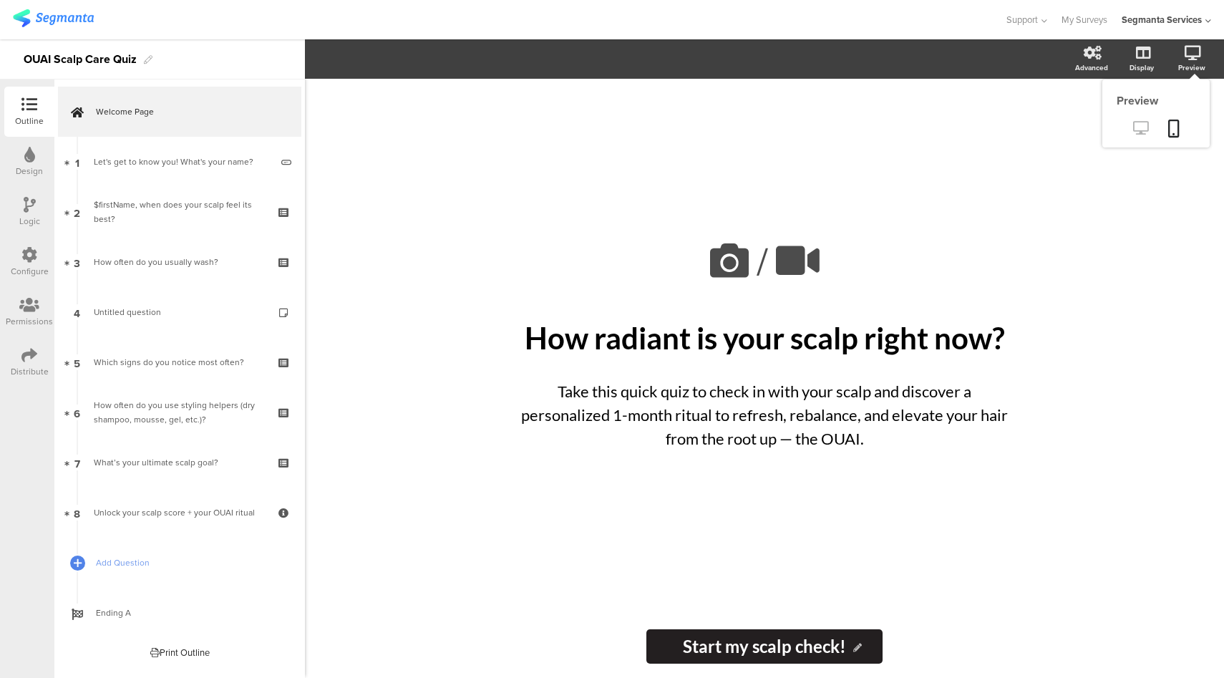
click at [1138, 134] on icon at bounding box center [1140, 128] width 15 height 14
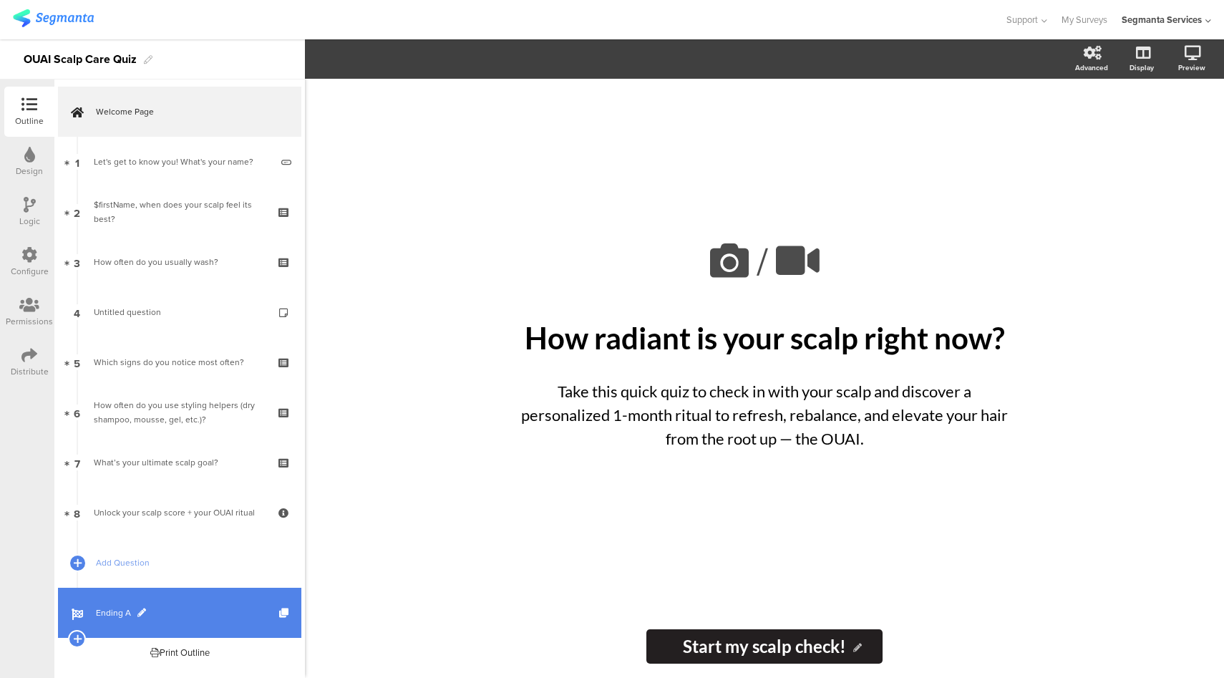
click at [188, 590] on link "Ending A" at bounding box center [179, 613] width 243 height 50
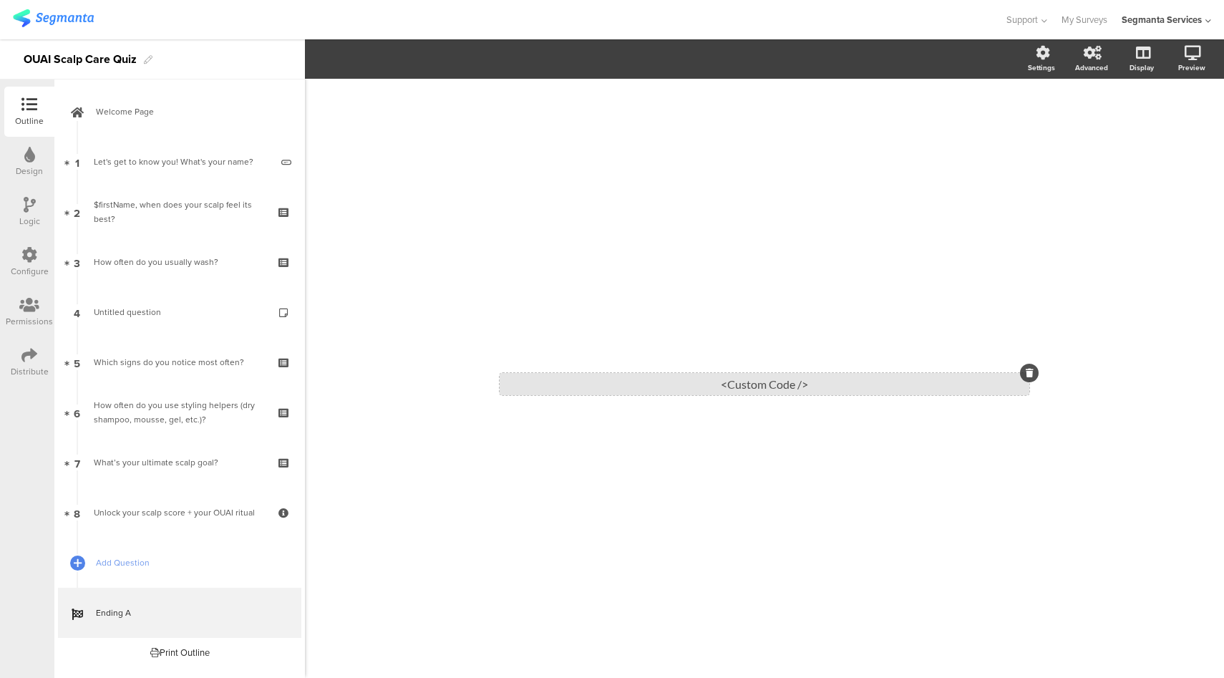
click at [704, 383] on div "<Custom Code />" at bounding box center [765, 384] width 530 height 22
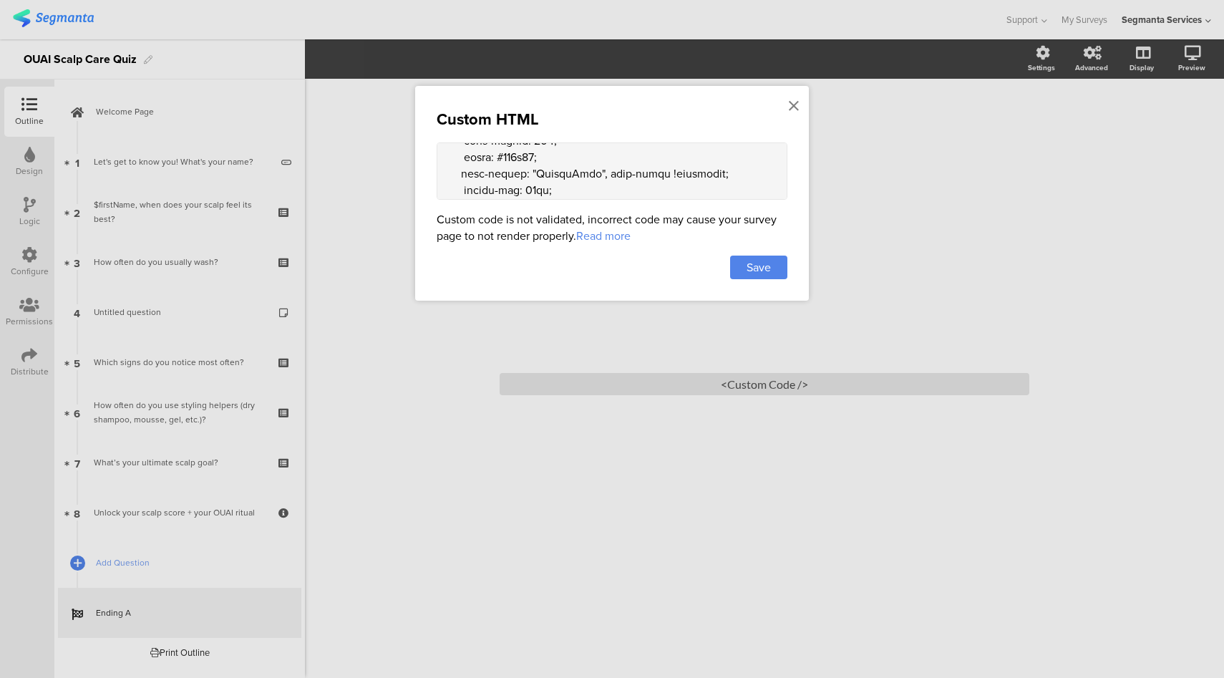
scroll to position [561, 0]
click at [571, 157] on textarea at bounding box center [612, 170] width 351 height 57
type textarea "<style> .animated-router-view { background: #F0EEE8 !important; } .question-pag…"
click at [765, 261] on span "Save" at bounding box center [758, 267] width 24 height 16
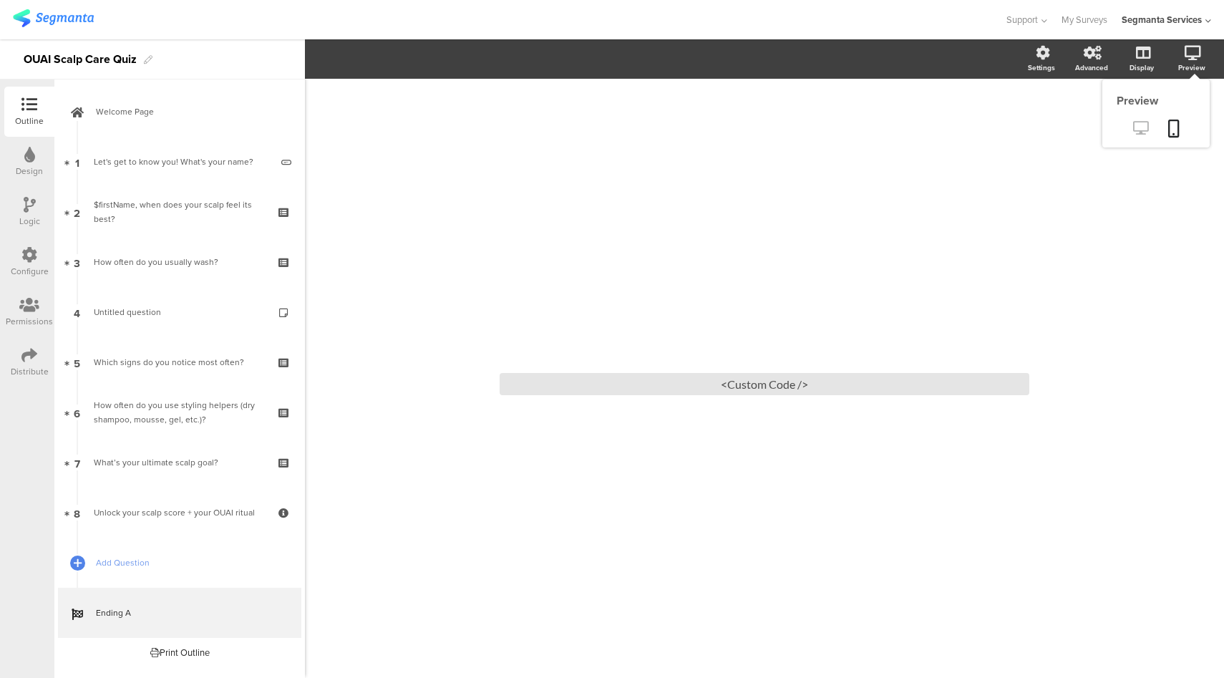
click at [1138, 128] on icon at bounding box center [1140, 128] width 15 height 14
click at [672, 389] on div "<Custom Code />" at bounding box center [765, 384] width 530 height 22
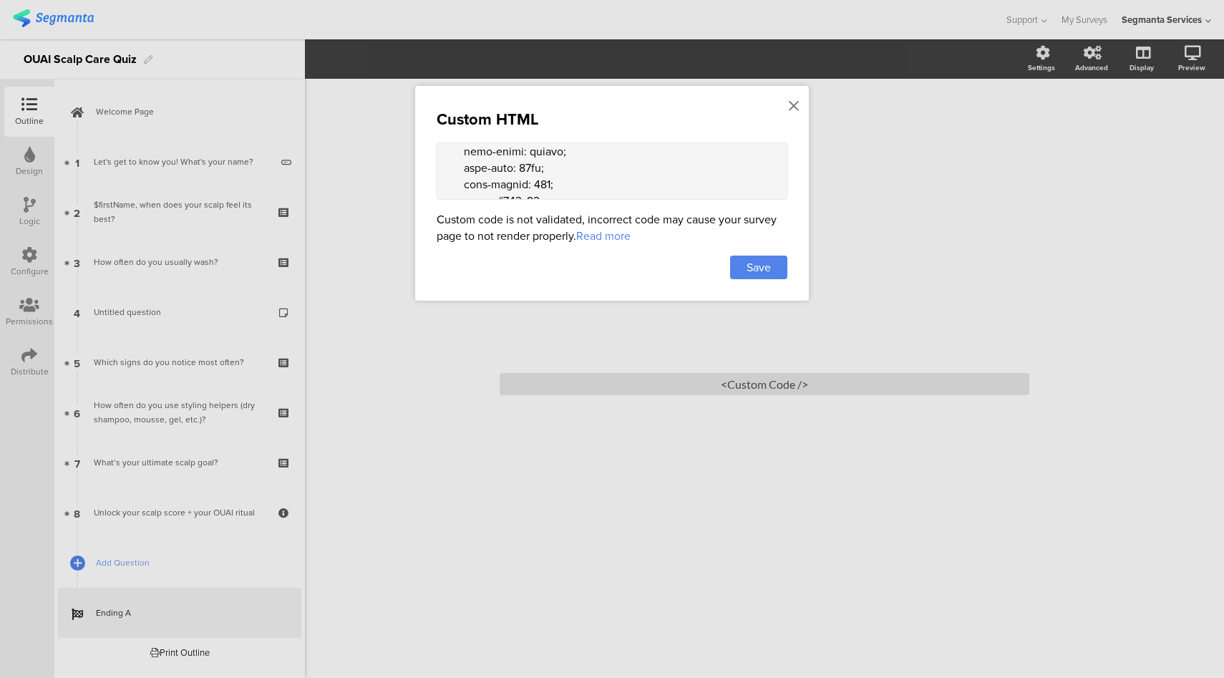
scroll to position [510, 0]
drag, startPoint x: 526, startPoint y: 161, endPoint x: 514, endPoint y: 162, distance: 12.2
click at [514, 162] on textarea at bounding box center [612, 170] width 351 height 57
click at [535, 179] on textarea at bounding box center [612, 170] width 351 height 57
type textarea "<style> .animated-router-view { background: #F0EEE8 !important; } .question-pag…"
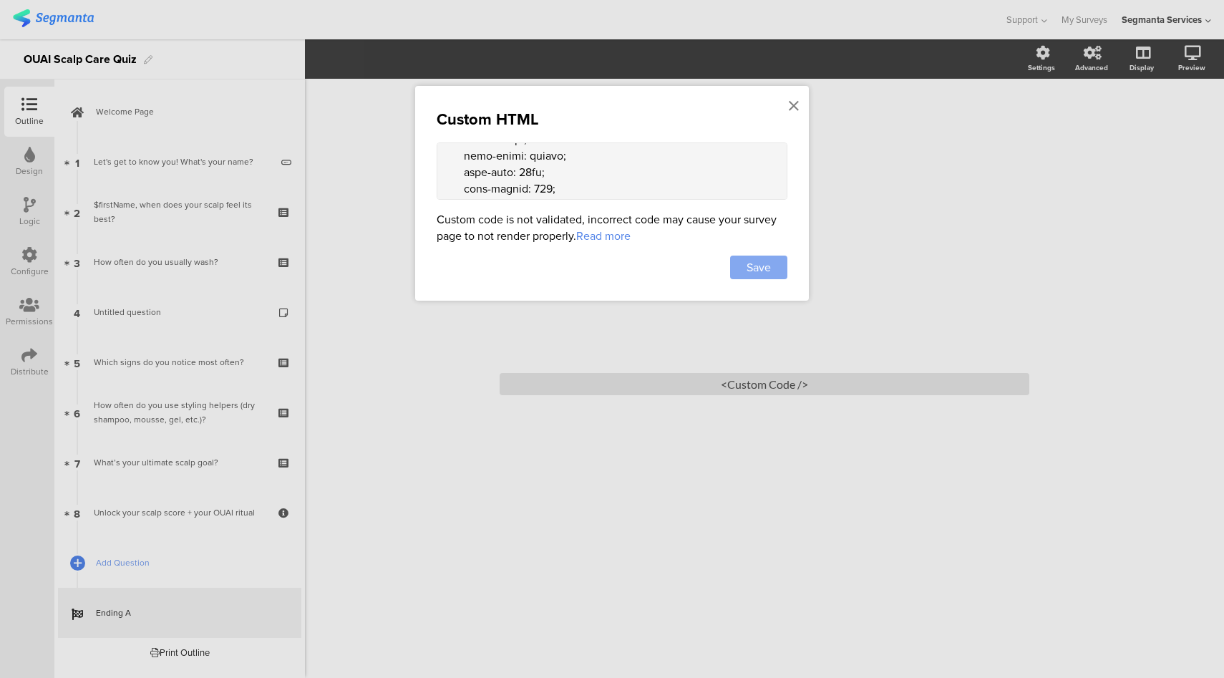
click at [755, 266] on span "Save" at bounding box center [758, 267] width 24 height 16
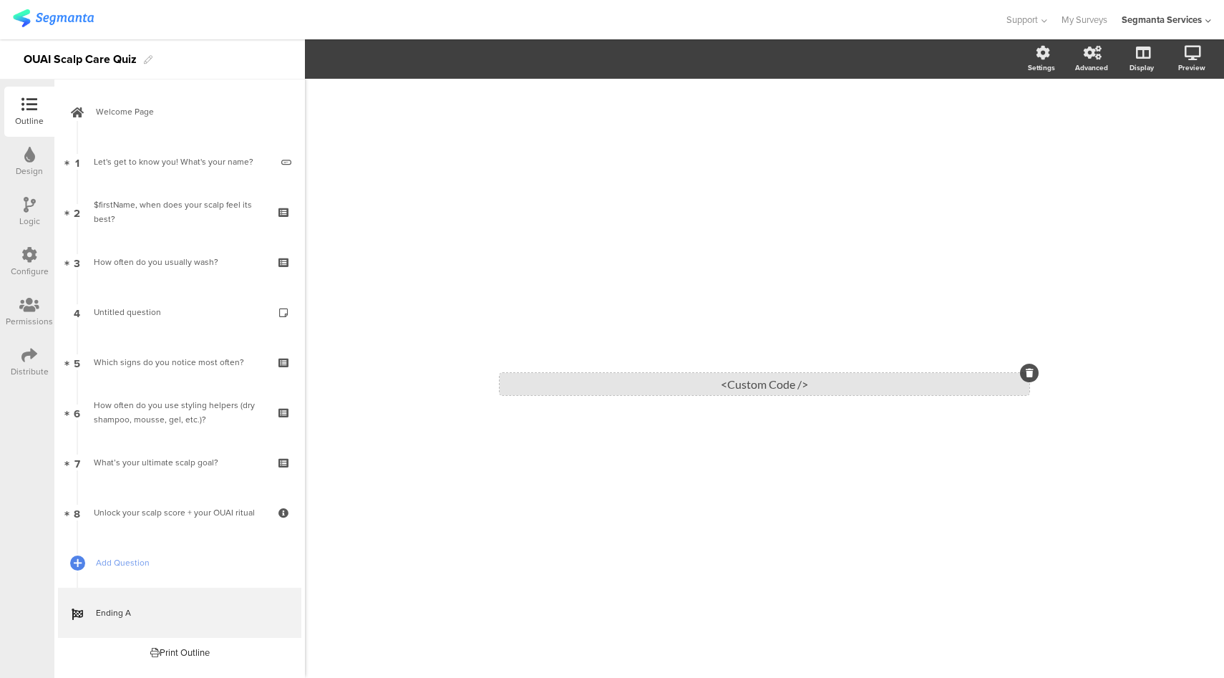
click at [681, 382] on div "<Custom Code />" at bounding box center [765, 384] width 530 height 22
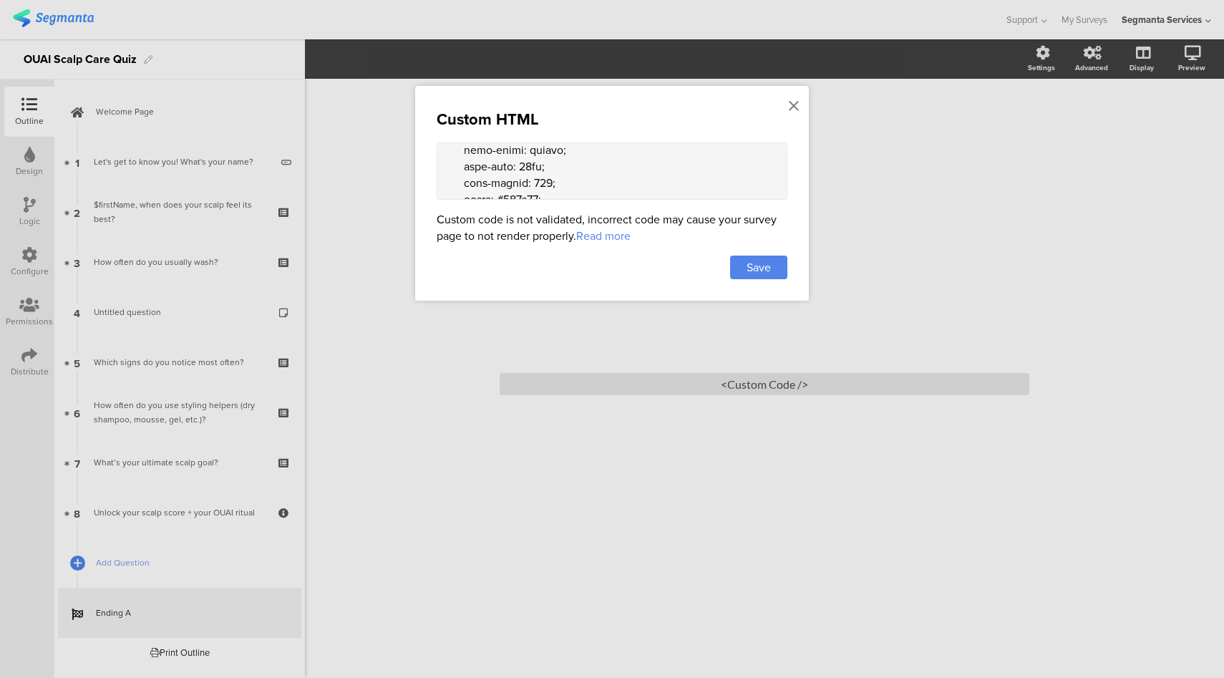
scroll to position [512, 0]
click at [532, 172] on textarea at bounding box center [612, 170] width 351 height 57
type textarea "<style> .animated-router-view { background: #F0EEE8 !important; } .question-pag…"
click at [770, 272] on span "Save" at bounding box center [758, 267] width 24 height 16
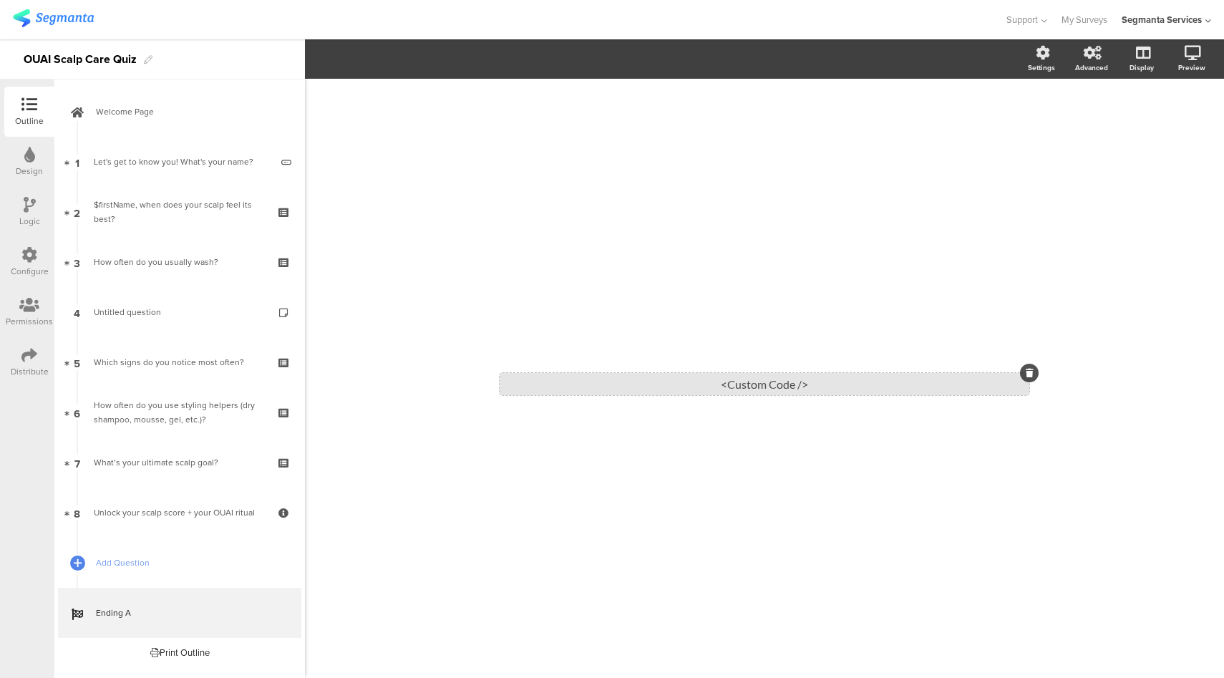
click at [694, 382] on div "<Custom Code />" at bounding box center [765, 384] width 530 height 22
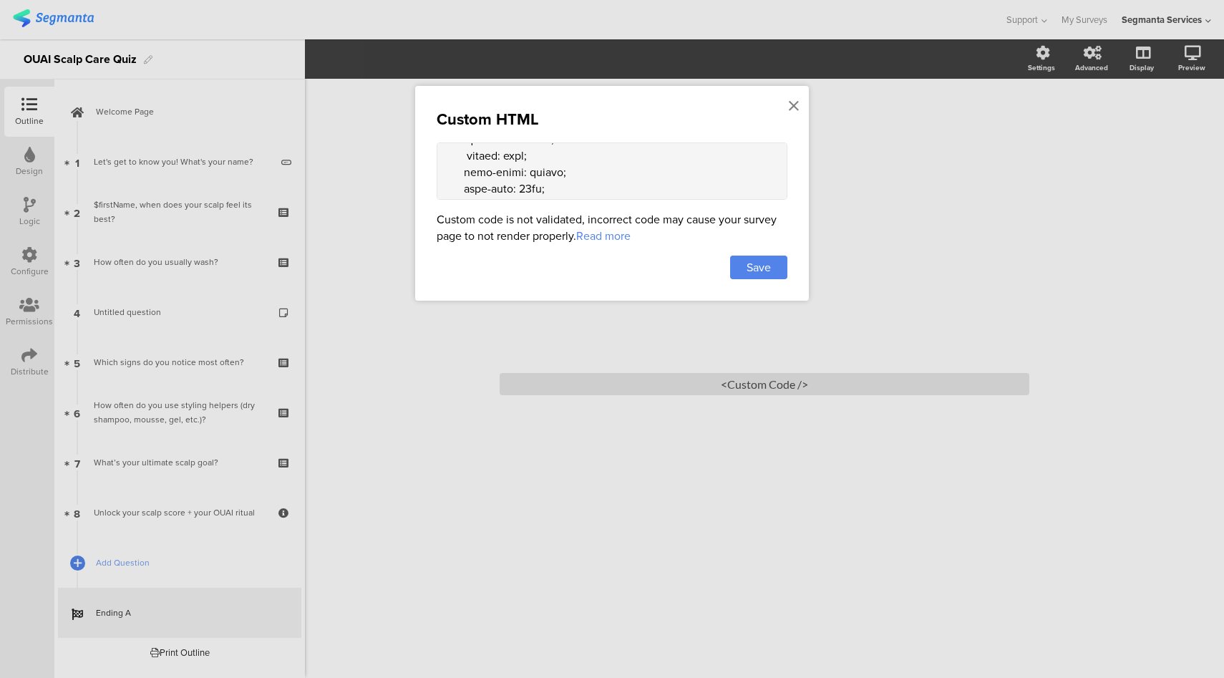
scroll to position [514, 0]
click at [526, 155] on textarea at bounding box center [612, 170] width 351 height 57
type textarea "<style> .animated-router-view { background: #F0EEE8 !important; } .question-pag…"
click at [772, 258] on div "Save" at bounding box center [758, 268] width 57 height 24
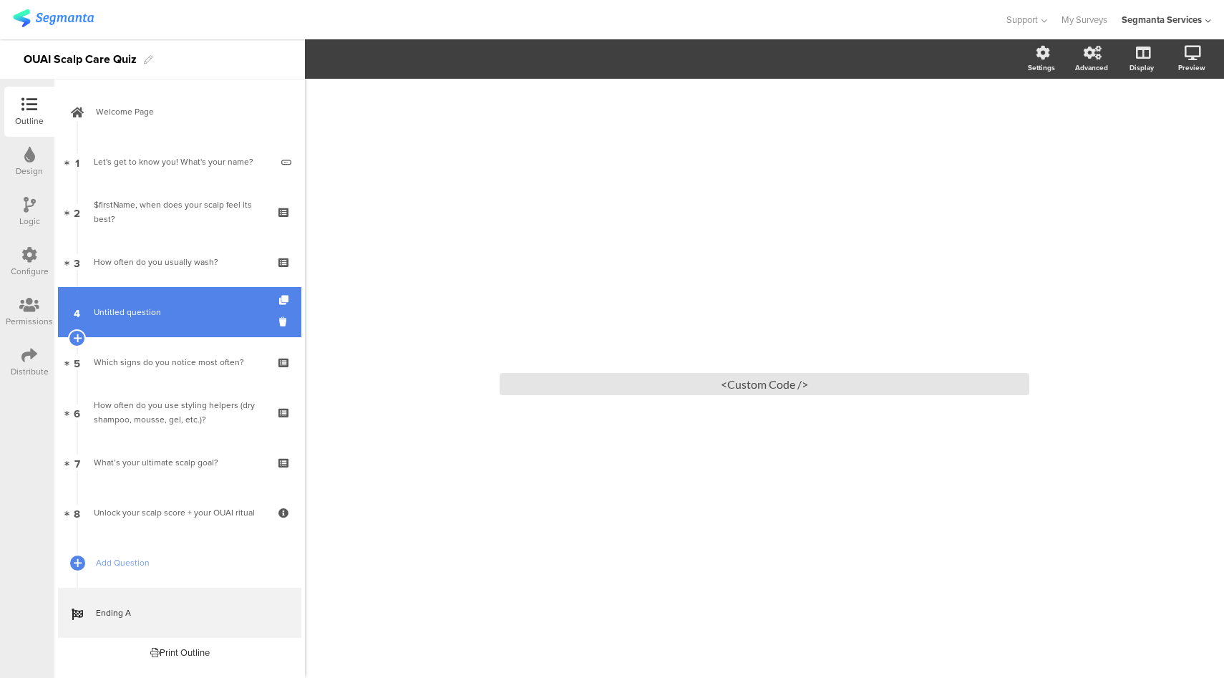
click at [166, 322] on link "4 Untitled question" at bounding box center [179, 312] width 243 height 50
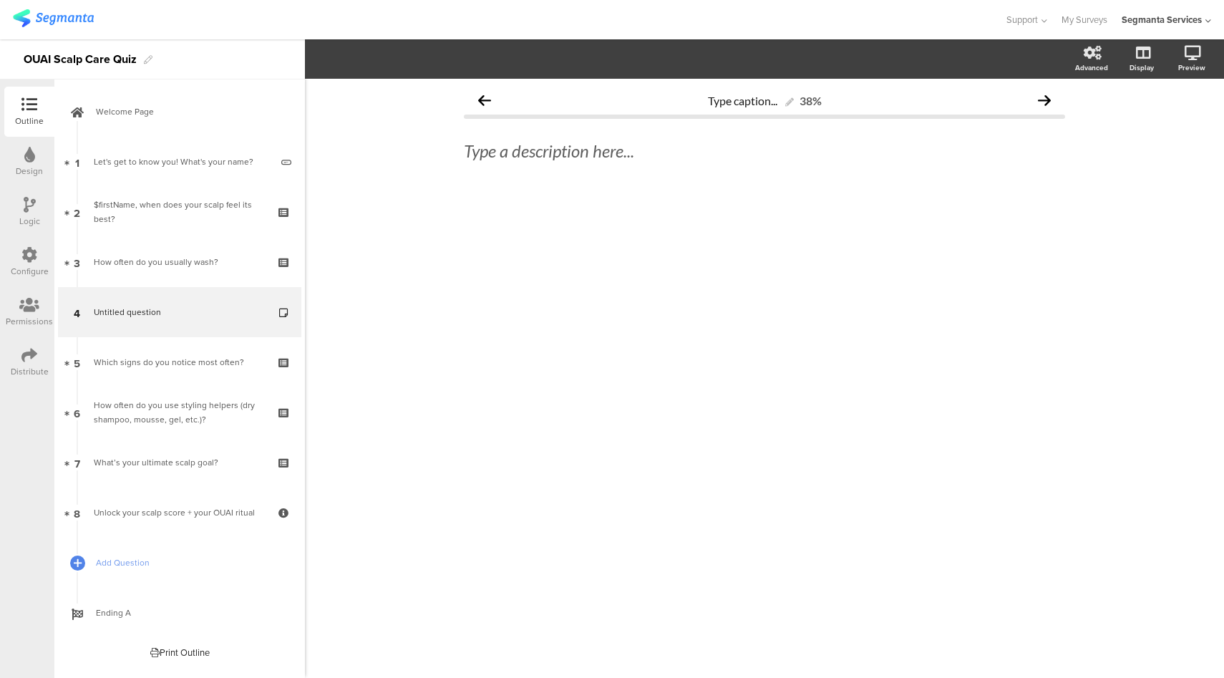
click at [26, 166] on div "Design" at bounding box center [29, 171] width 27 height 13
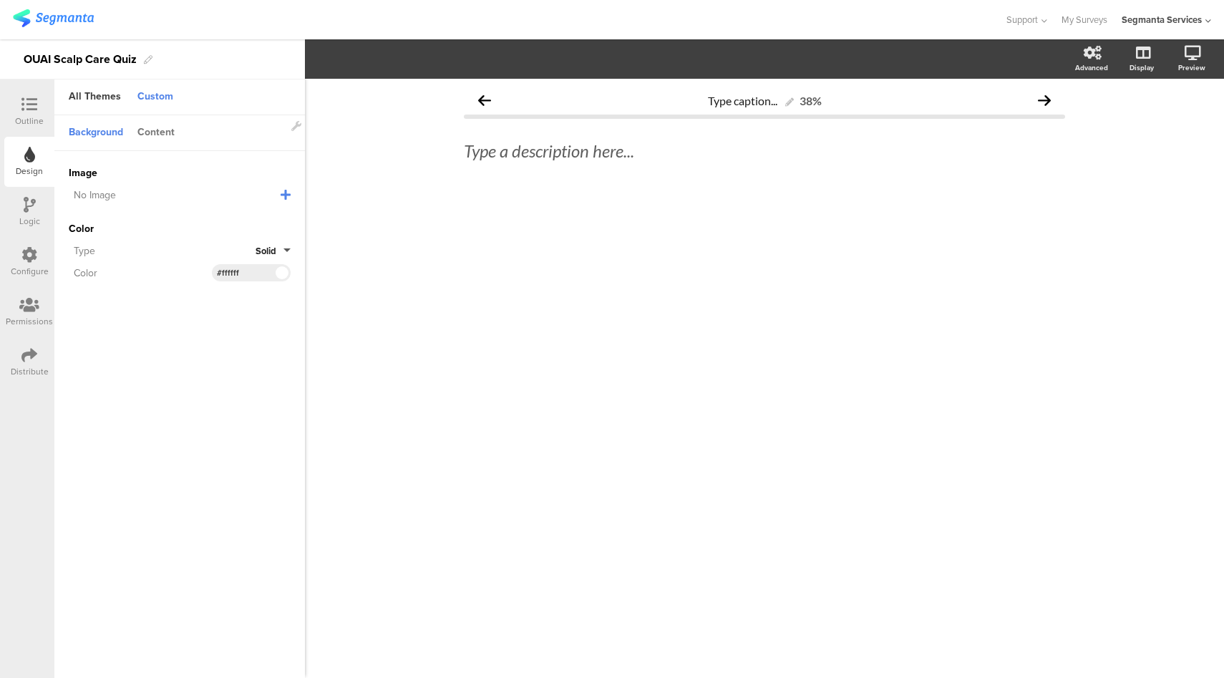
click at [158, 132] on div "Content" at bounding box center [156, 133] width 52 height 24
drag, startPoint x: 257, startPoint y: 221, endPoint x: 222, endPoint y: 223, distance: 35.1
click at [222, 223] on input "#231f20" at bounding box center [238, 219] width 43 height 11
click at [34, 106] on icon at bounding box center [29, 105] width 16 height 16
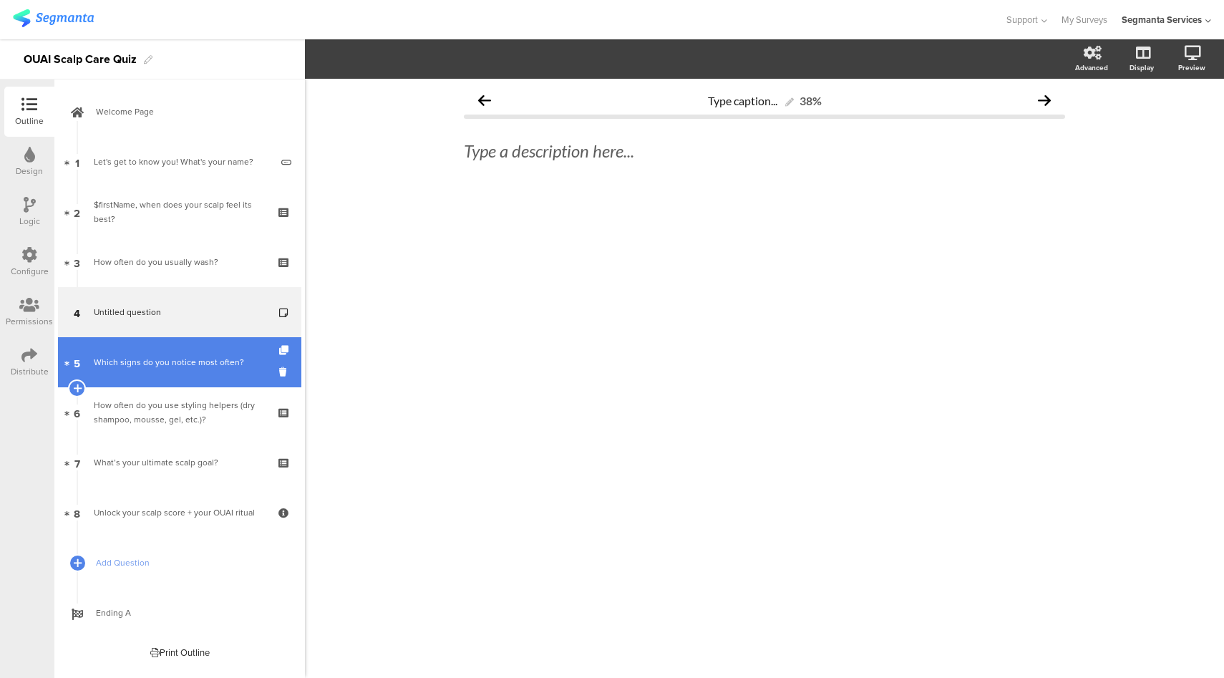
click at [137, 362] on div "Which signs do you notice most often?" at bounding box center [179, 362] width 171 height 14
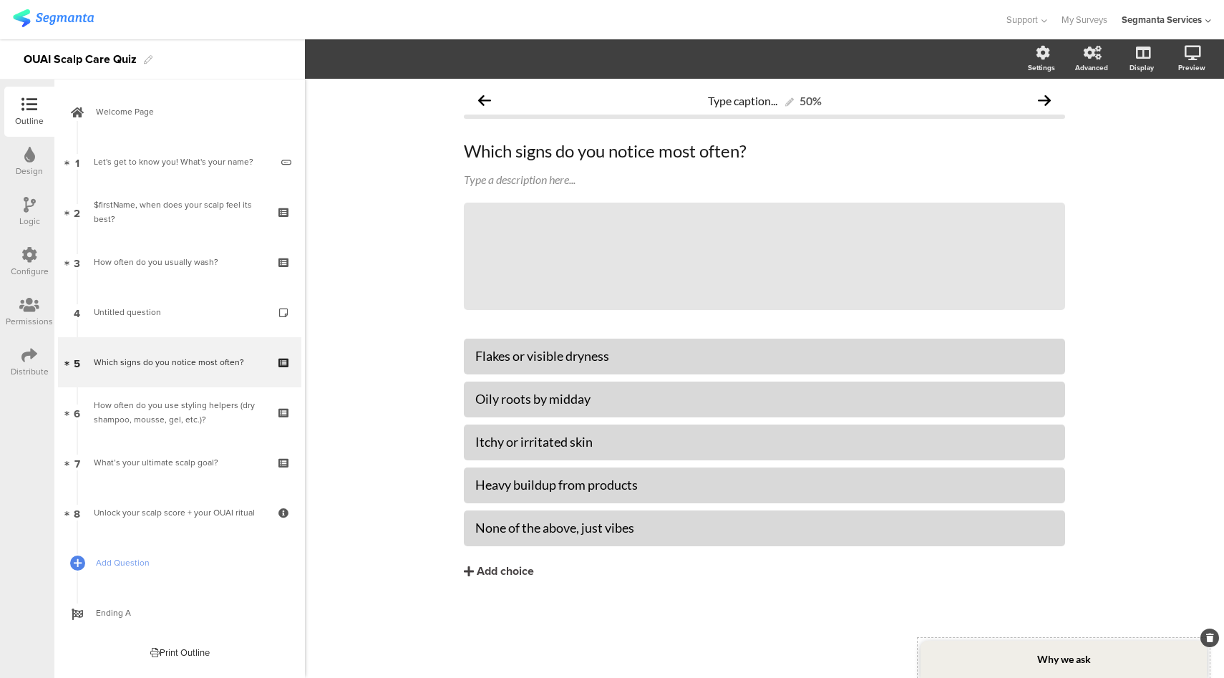
click at [963, 660] on div "Why we ask" at bounding box center [1063, 659] width 286 height 37
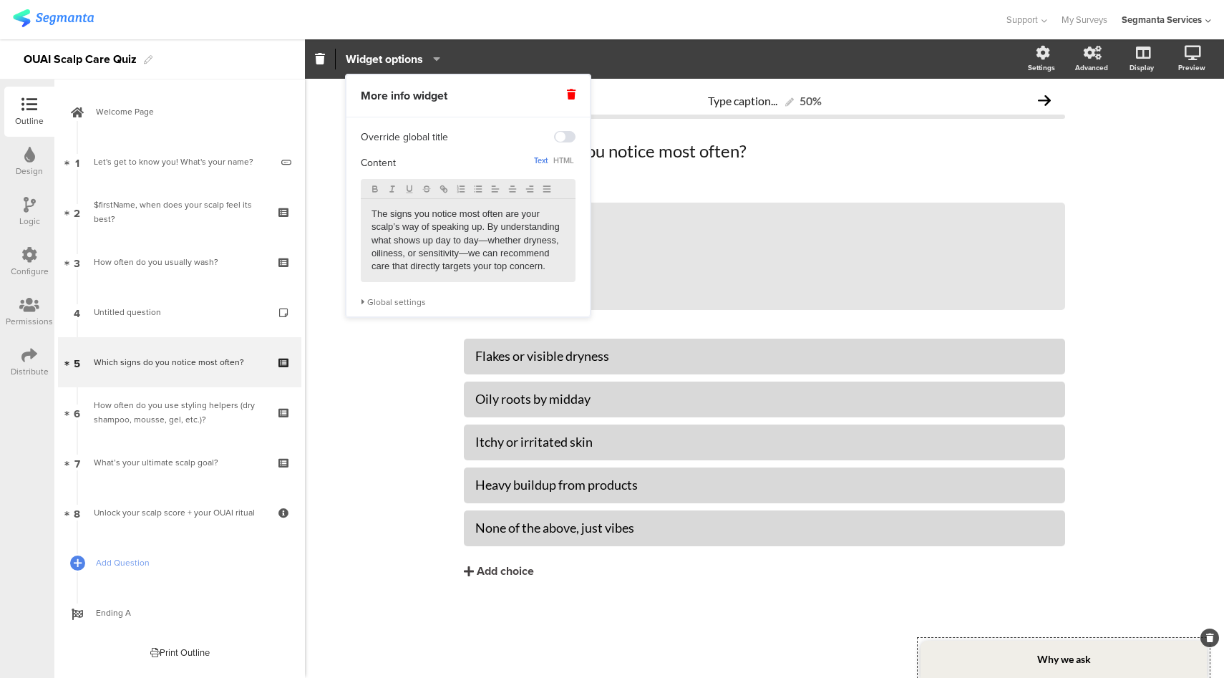
click at [419, 303] on div "Global settings" at bounding box center [468, 301] width 215 height 11
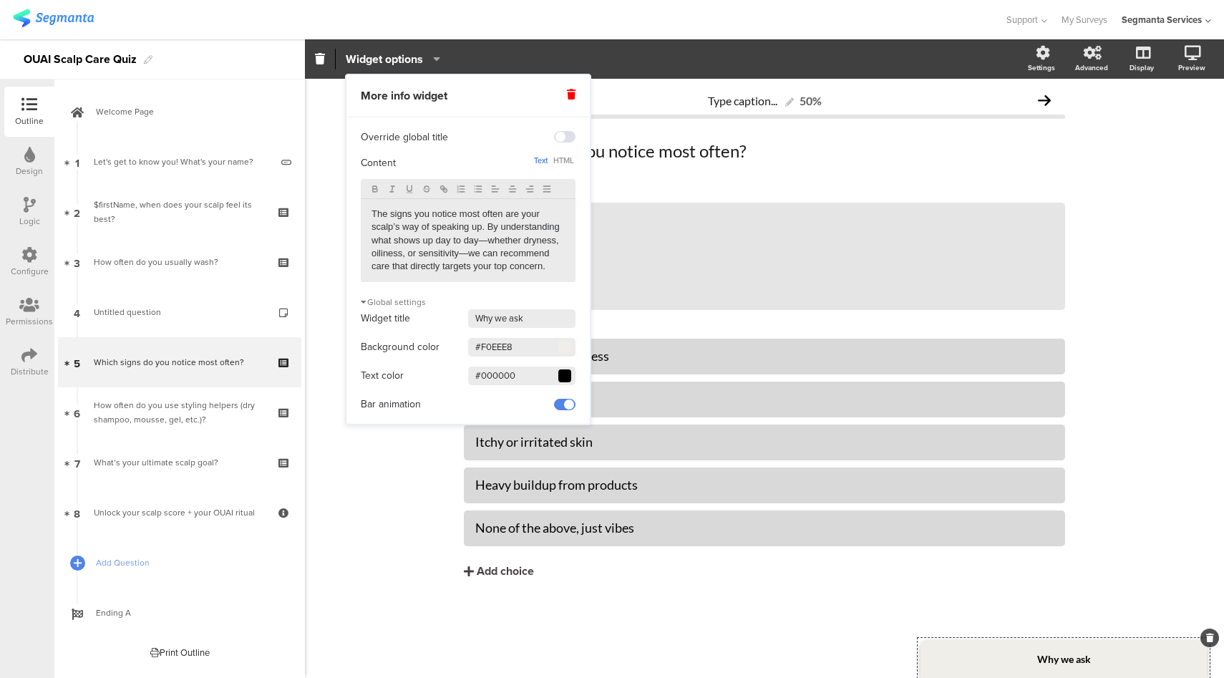
click at [494, 357] on div "Background color #F0EEE8 Clear OK" at bounding box center [468, 346] width 215 height 21
click at [494, 350] on input "#F0EEE8" at bounding box center [521, 347] width 107 height 19
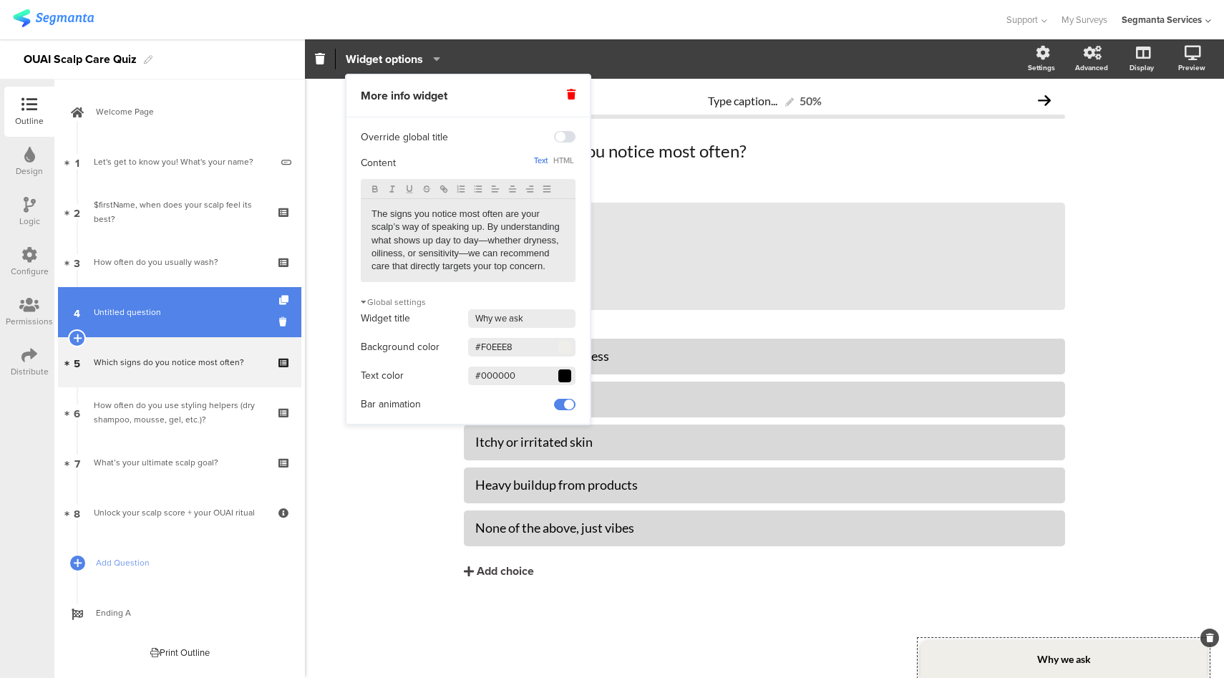
click at [203, 298] on link "4 Untitled question" at bounding box center [179, 312] width 243 height 50
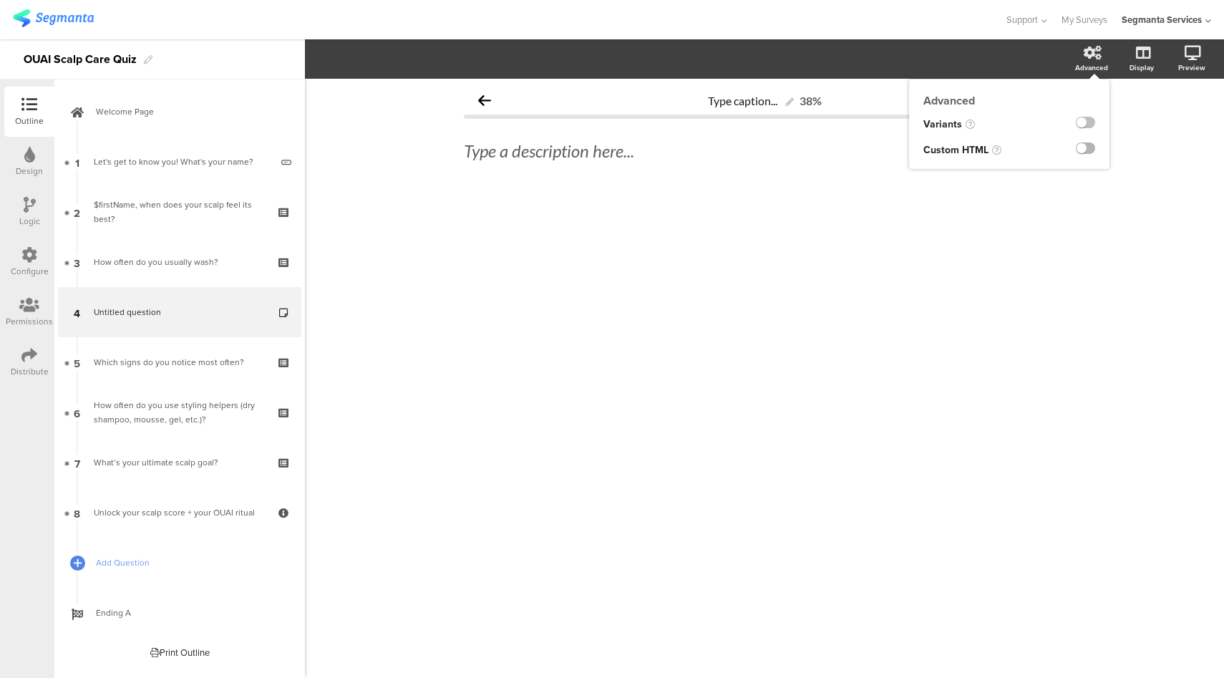
click at [1087, 148] on label at bounding box center [1085, 147] width 19 height 11
click at [0, 0] on input "checkbox" at bounding box center [0, 0] width 0 height 0
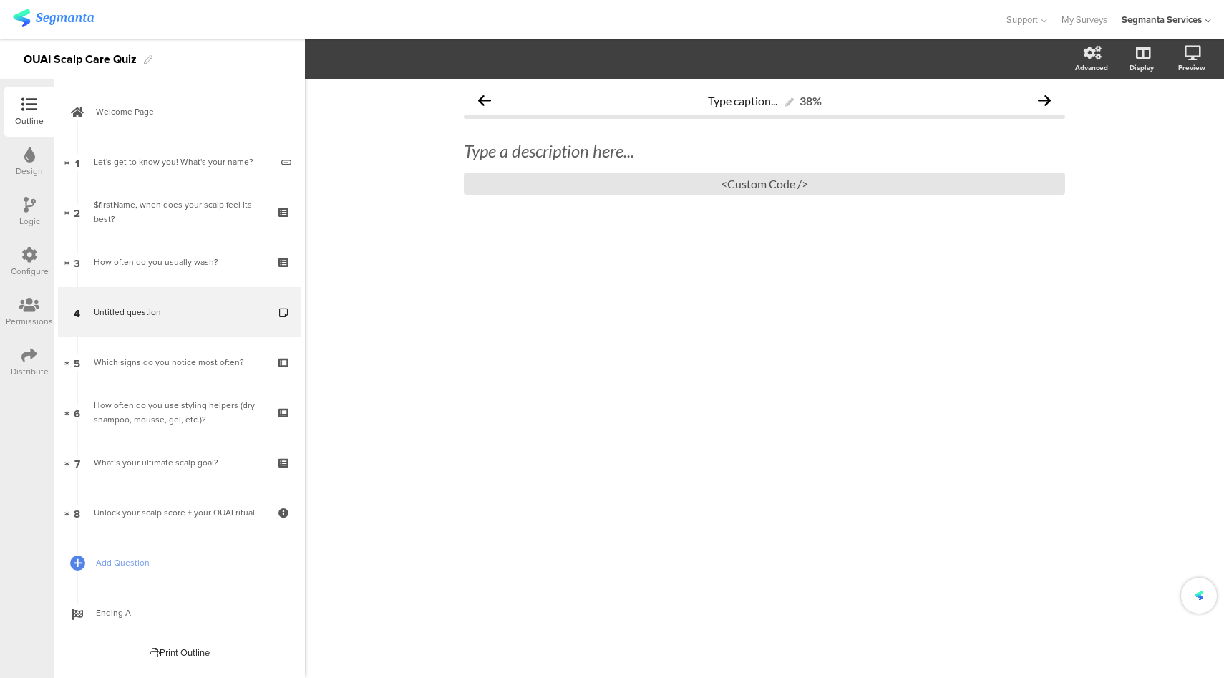
click at [757, 165] on sg-custom-html-editor "<Custom Code />" at bounding box center [764, 178] width 601 height 33
click at [755, 180] on div "<Custom Code />" at bounding box center [764, 183] width 601 height 22
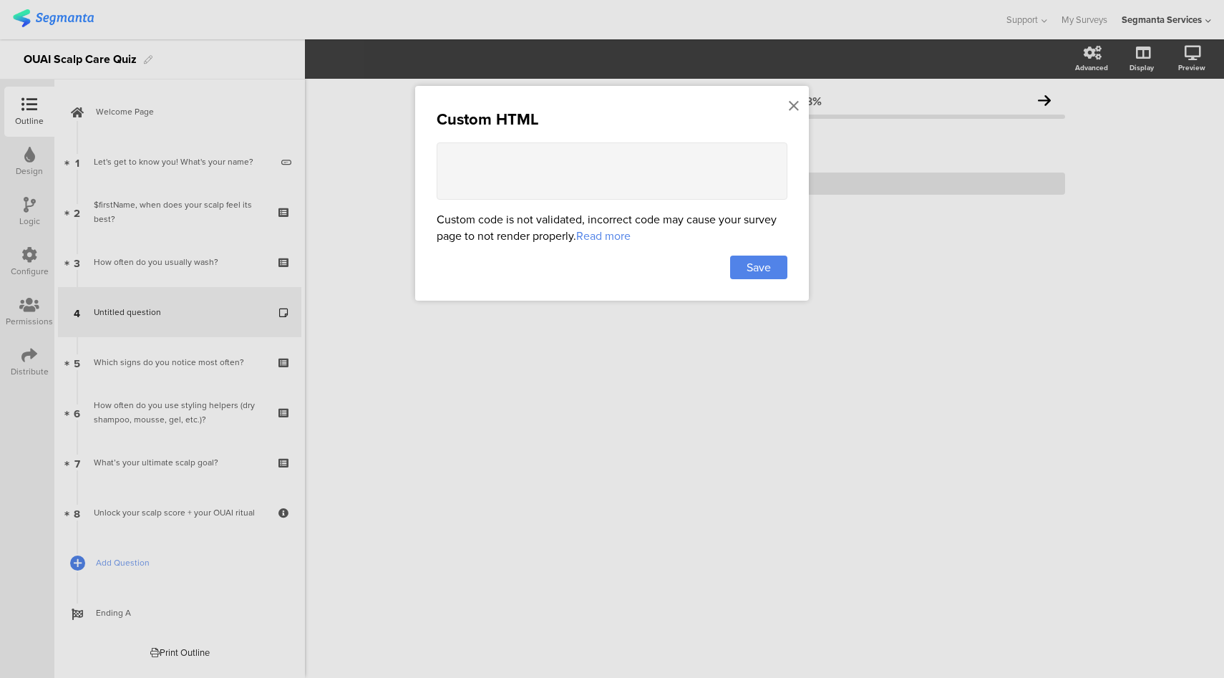
click at [647, 195] on textarea at bounding box center [612, 170] width 351 height 57
paste textarea "<!doctype html> <html lang="en"> <head> <meta charset="utf-8" /> <meta name="vi…"
drag, startPoint x: 530, startPoint y: 195, endPoint x: 518, endPoint y: 160, distance: 36.9
click at [518, 160] on textarea at bounding box center [612, 170] width 351 height 57
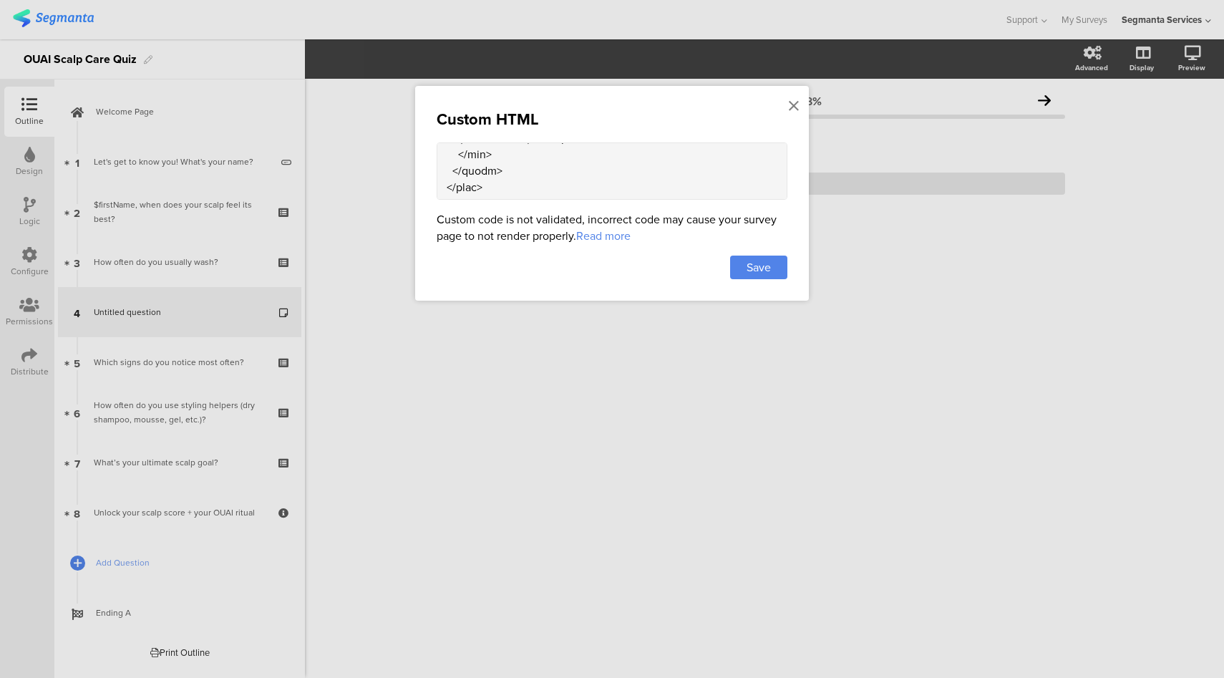
scroll to position [1562, 0]
drag, startPoint x: 520, startPoint y: 188, endPoint x: 519, endPoint y: 162, distance: 25.1
click at [519, 162] on textarea at bounding box center [612, 170] width 351 height 57
drag, startPoint x: 500, startPoint y: 185, endPoint x: 447, endPoint y: 151, distance: 62.5
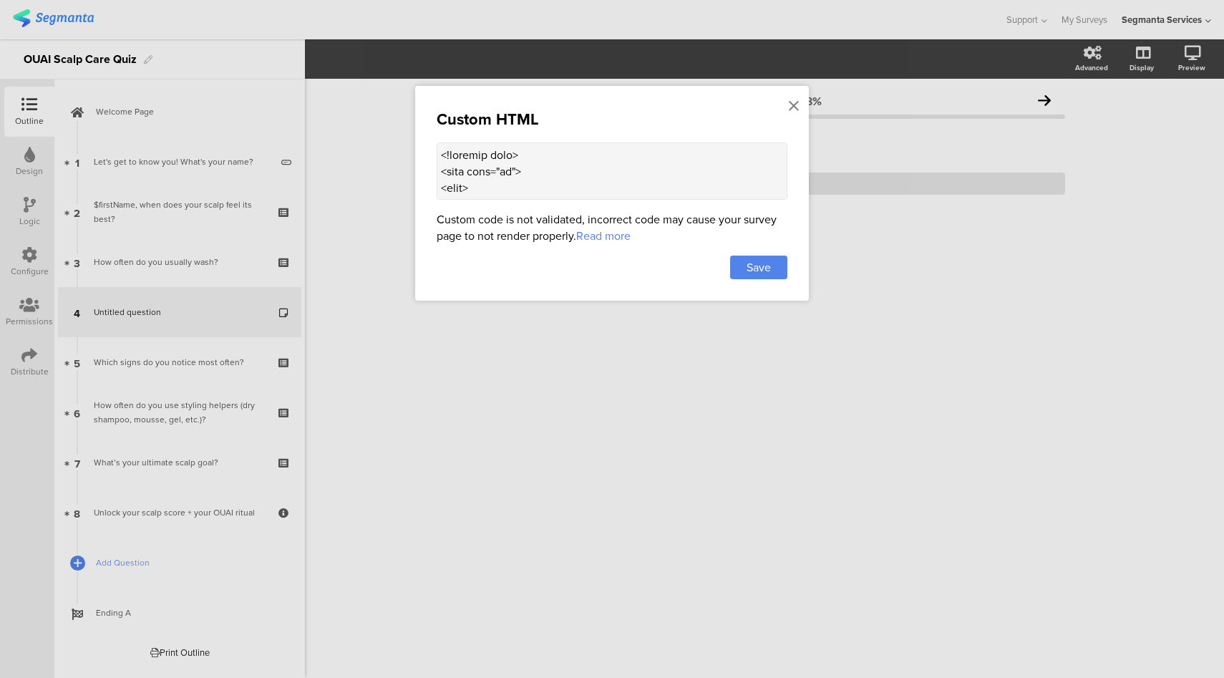
click at [447, 151] on textarea at bounding box center [612, 170] width 351 height 57
drag, startPoint x: 563, startPoint y: 170, endPoint x: 414, endPoint y: 162, distance: 149.1
click at [414, 162] on div "Custom HTML Custom code is not validated, incorrect code may cause your survey …" at bounding box center [612, 339] width 1224 height 678
type textarea "<head> <meta charset="utf-8" /> <meta name="viewport" content="width=device-wid…"
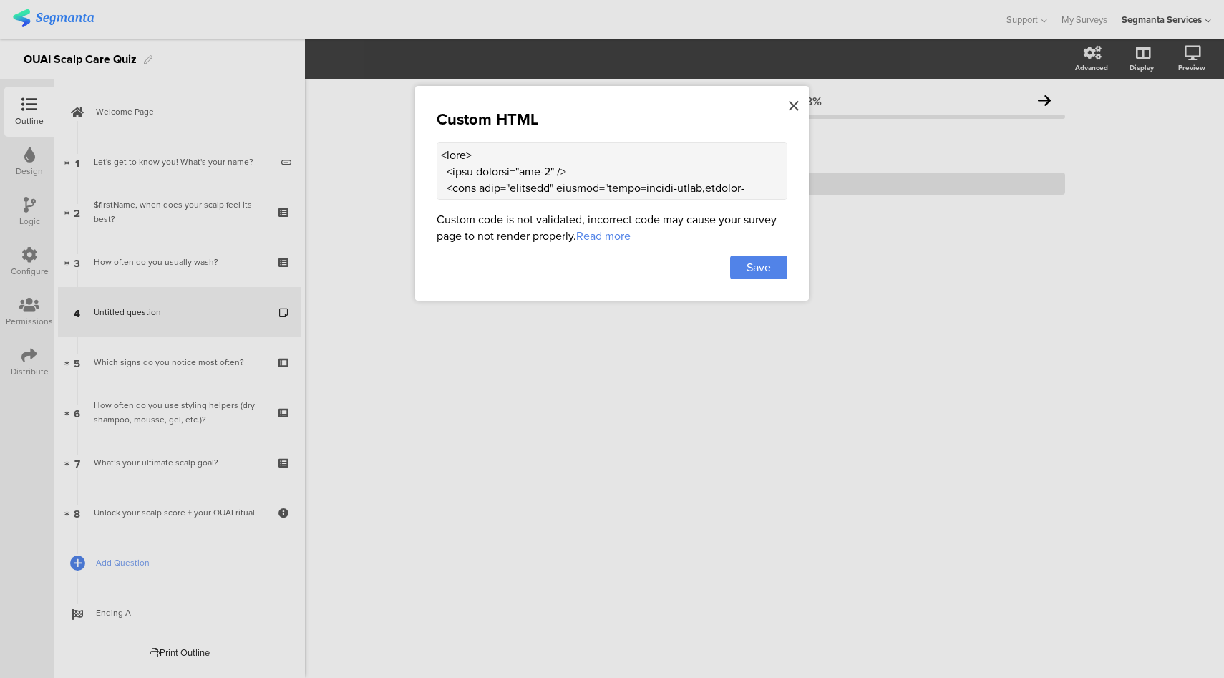
click at [794, 104] on icon at bounding box center [794, 106] width 10 height 16
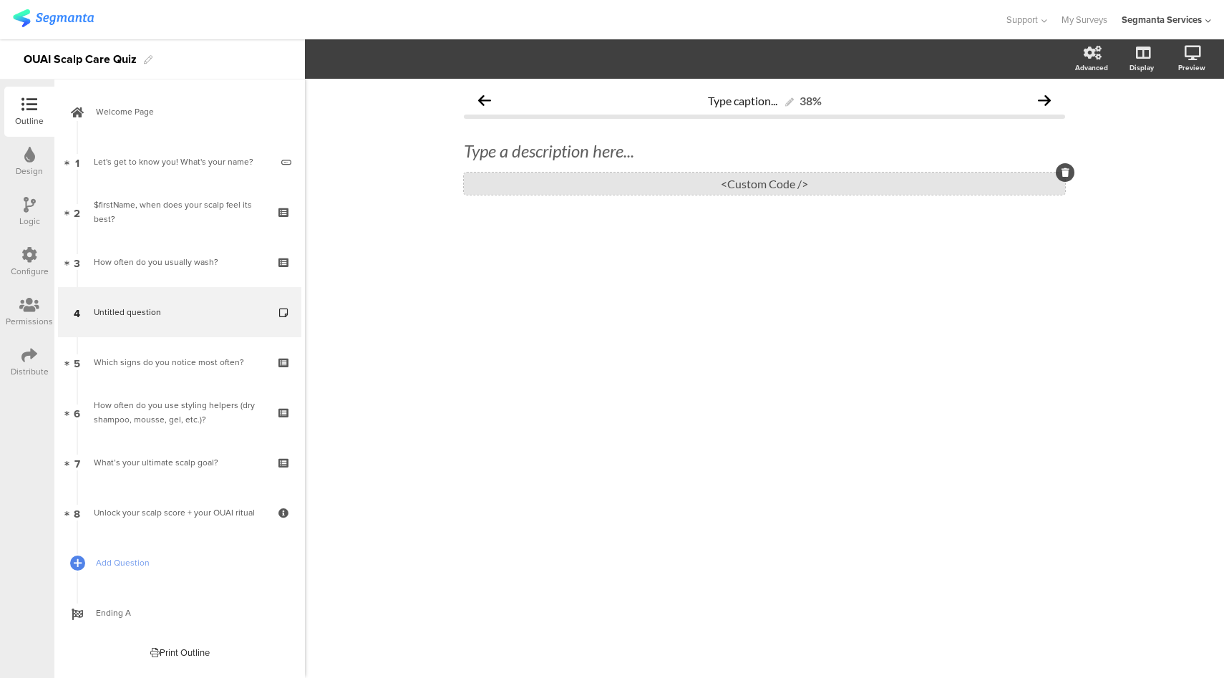
click at [610, 183] on div "<Custom Code />" at bounding box center [764, 183] width 601 height 22
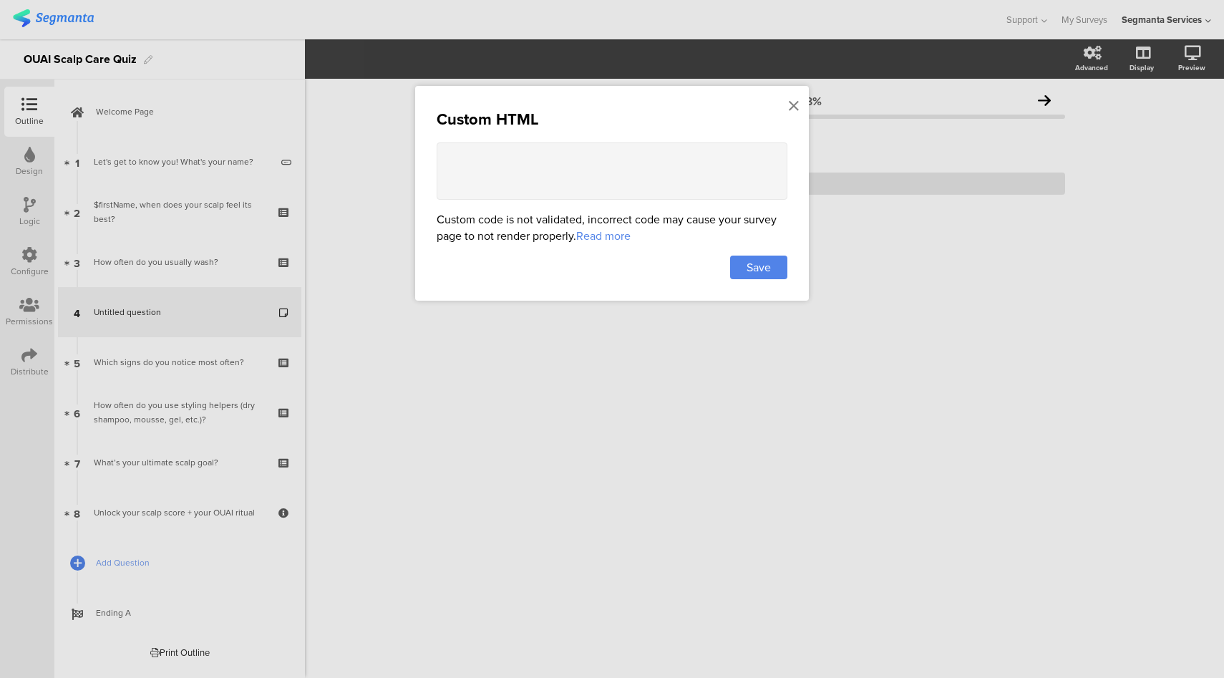
click at [637, 161] on textarea at bounding box center [612, 170] width 351 height 57
paste textarea "<div class="scalp-care-info" style="display:grid;grid-template-columns:1fr 420p…"
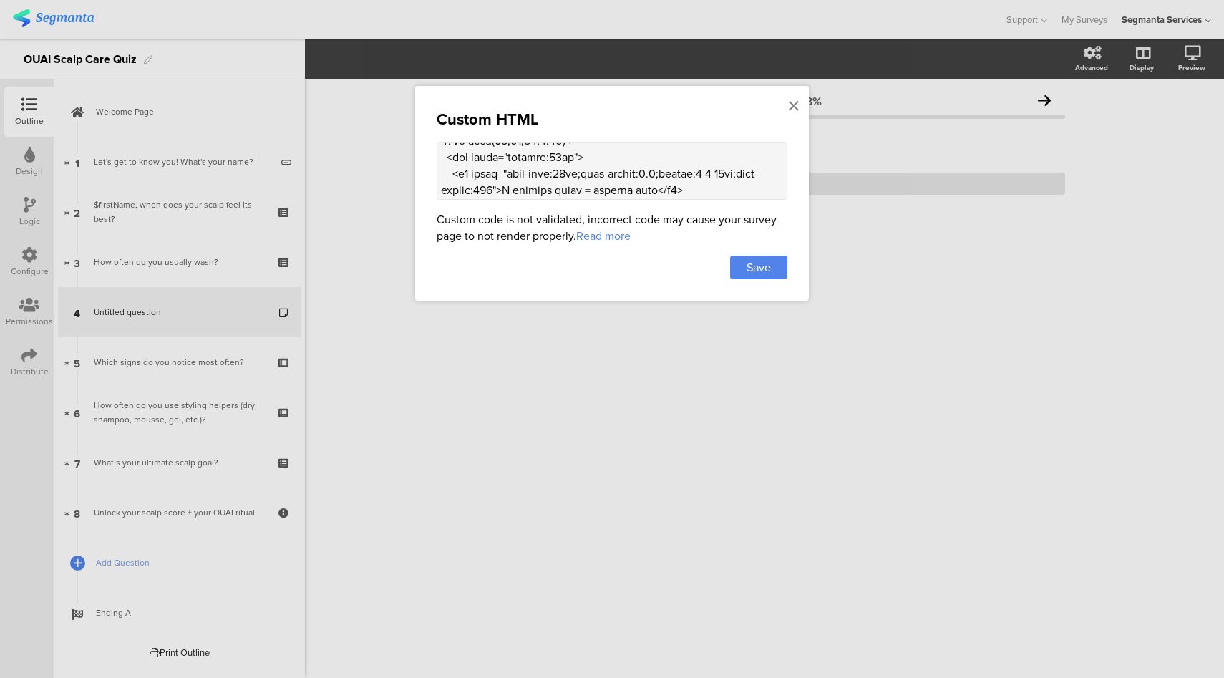
scroll to position [110, 0]
click at [638, 165] on textarea at bounding box center [612, 170] width 351 height 57
paste textarea "'SuisseIntl', Inter, ui-sans-serif, system-ui, -apple-system, Segoe UI, Roboto,…"
type textarea "<div class="scalp-care-info" style="display:grid;grid-template-columns:1fr 420p…"
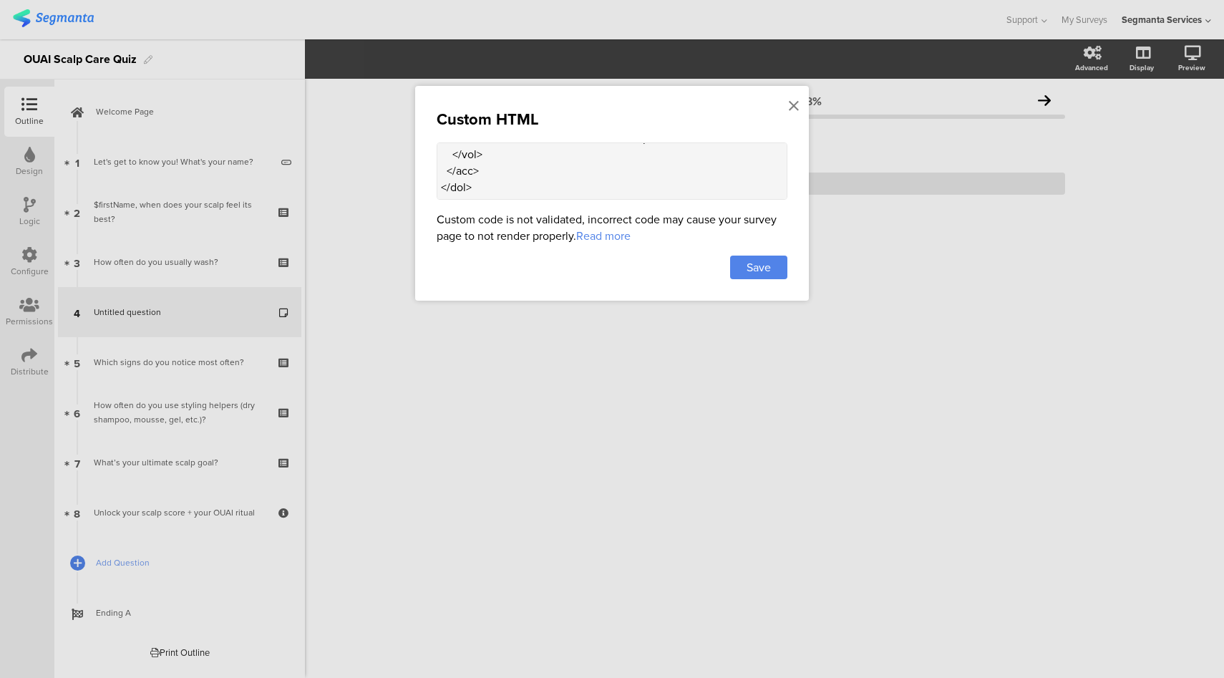
click at [774, 278] on div "Custom HTML Custom code is not validated, incorrect code may cause your survey …" at bounding box center [612, 193] width 394 height 215
click at [769, 271] on span "Save" at bounding box center [758, 267] width 24 height 16
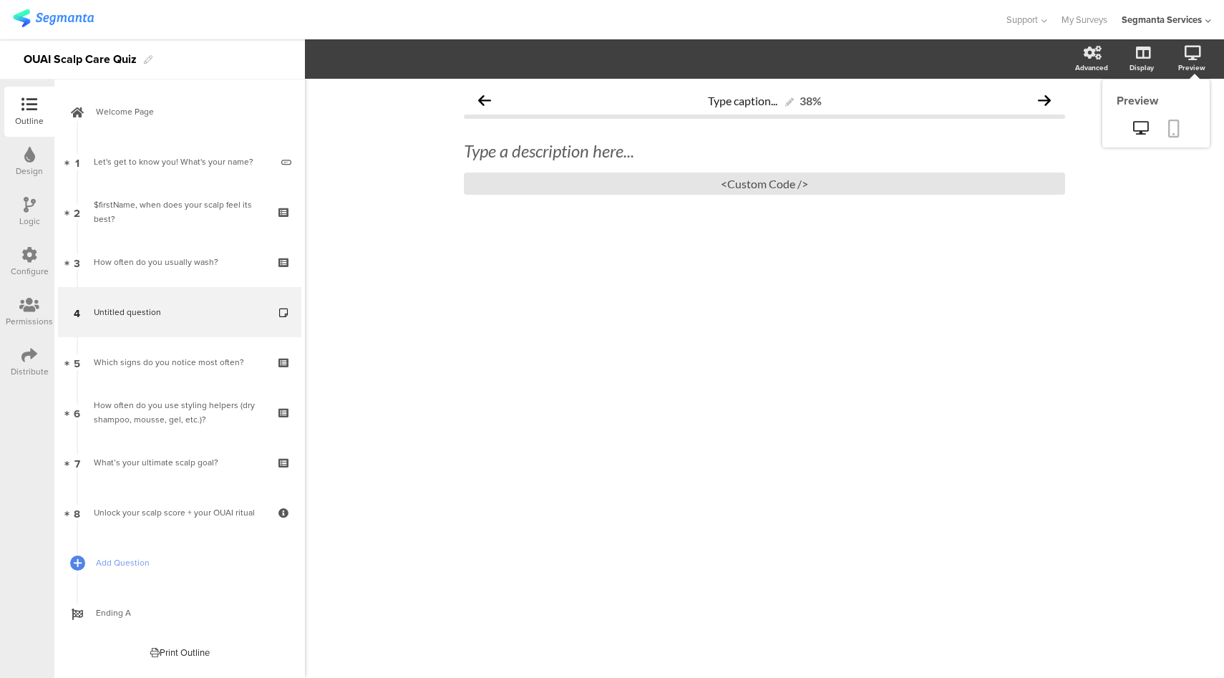
click at [1167, 133] on link at bounding box center [1173, 129] width 31 height 27
click at [758, 170] on sg-custom-html-editor "<Custom Code />" at bounding box center [764, 178] width 601 height 33
click at [755, 185] on div "<Custom Code />" at bounding box center [764, 183] width 601 height 22
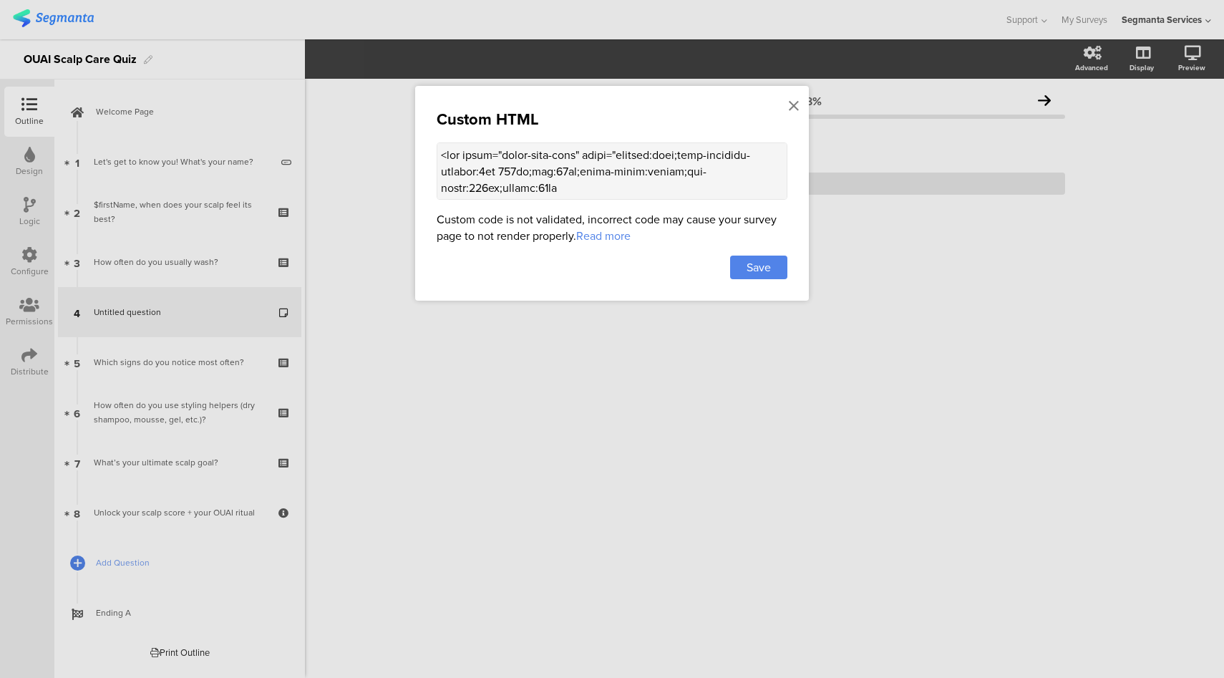
click at [605, 142] on textarea at bounding box center [612, 170] width 351 height 57
paste textarea "border-radius:16px;overflow:hidden;background:#F0EEE8;box-shadow:0 10px 30px rg…"
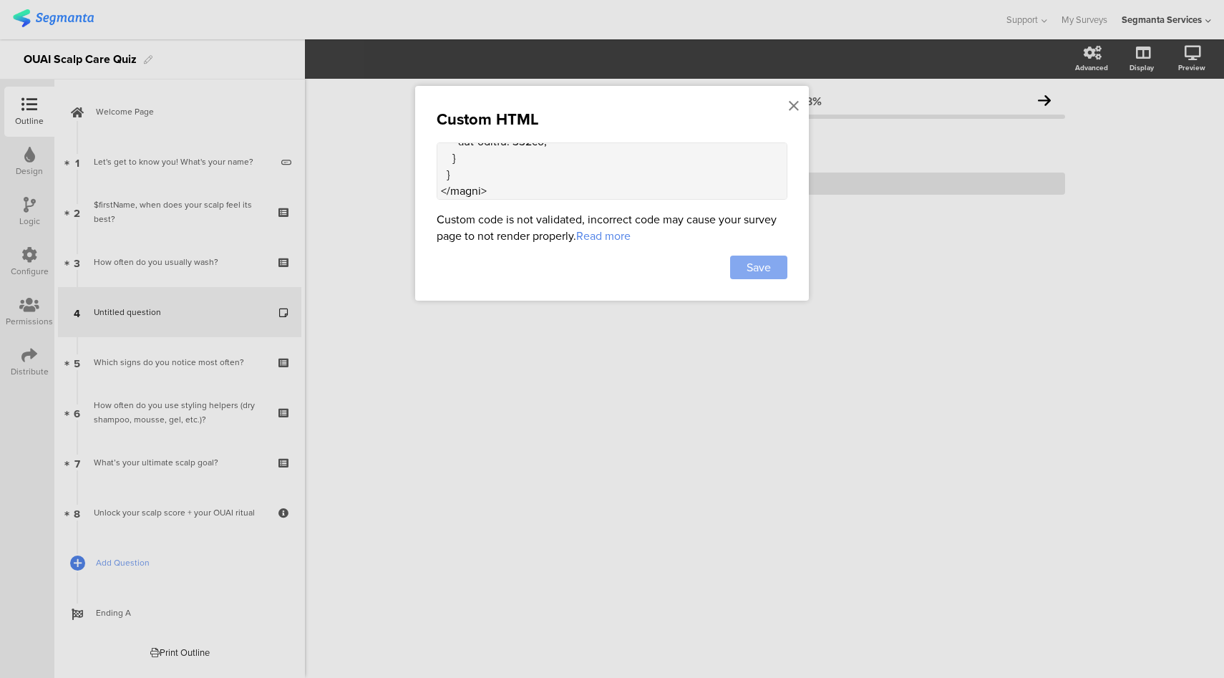
type textarea "<div class="scalp-care-info" style="display:grid;grid-template-columns:1fr 420p…"
click at [766, 268] on span "Save" at bounding box center [758, 267] width 24 height 16
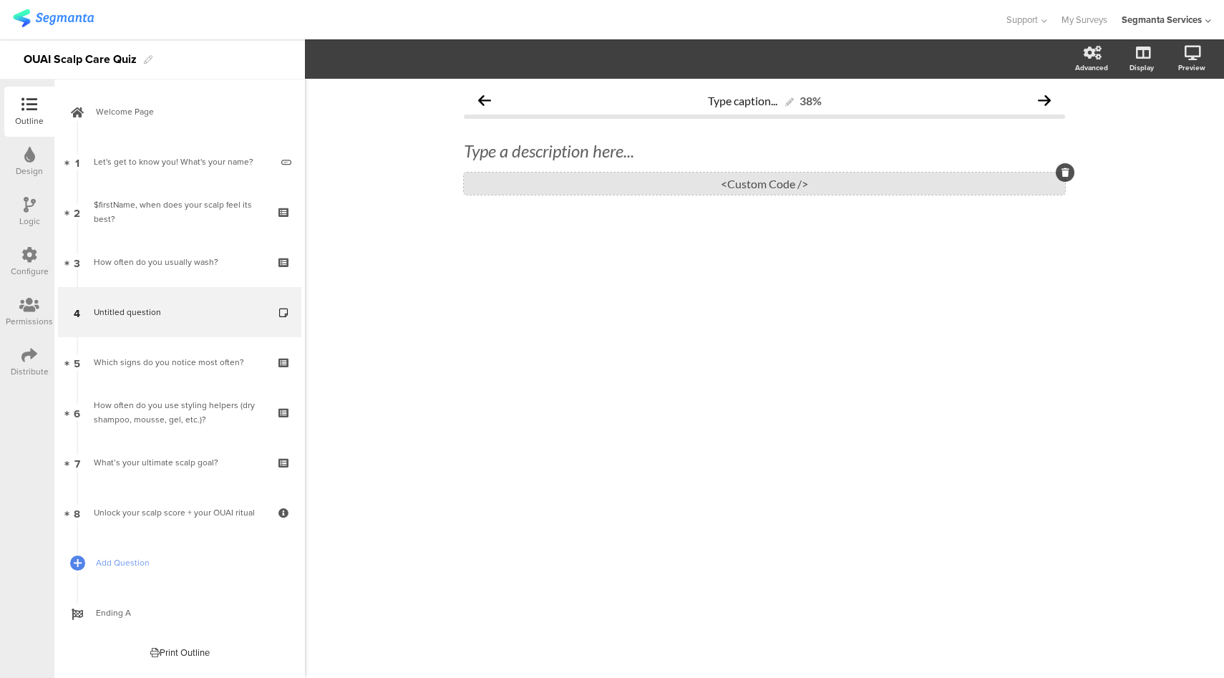
click at [575, 190] on div "<Custom Code />" at bounding box center [764, 183] width 601 height 22
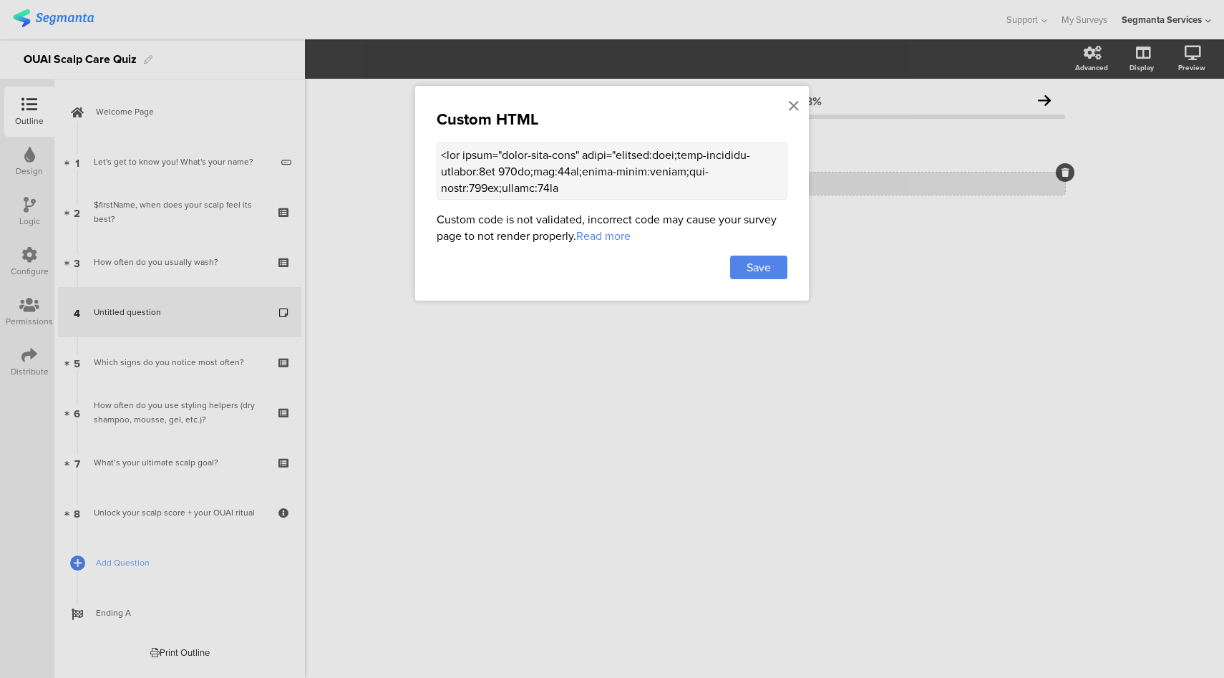
click at [575, 189] on textarea at bounding box center [612, 170] width 351 height 57
paste textarea "> <div class="text"> <h1>A radiant scalp = radiant hair</h1> <p class="lead">Fr…"
type textarea "<div class="scalp-care-info"> <div class="text"> <h1>A radiant scalp = radiant …"
click at [754, 268] on span "Save" at bounding box center [758, 267] width 24 height 16
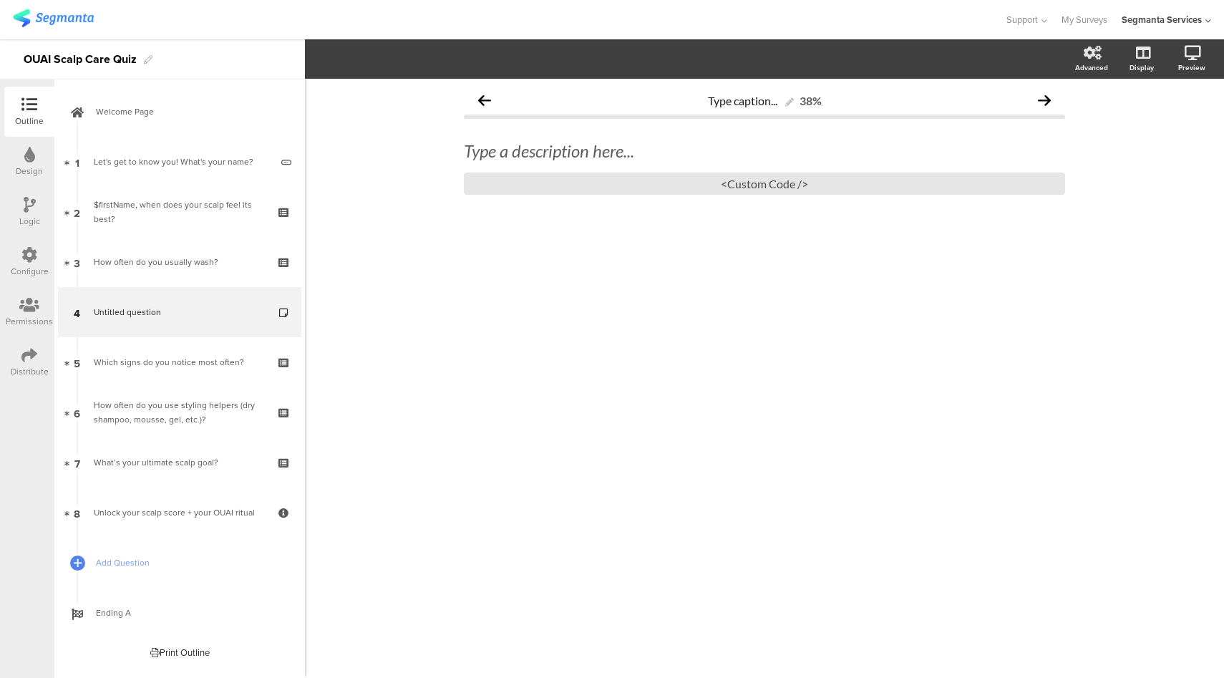
click at [663, 199] on div "Type a description here... <Custom Code />" at bounding box center [764, 167] width 601 height 83
click at [662, 190] on div "<Custom Code />" at bounding box center [764, 183] width 601 height 22
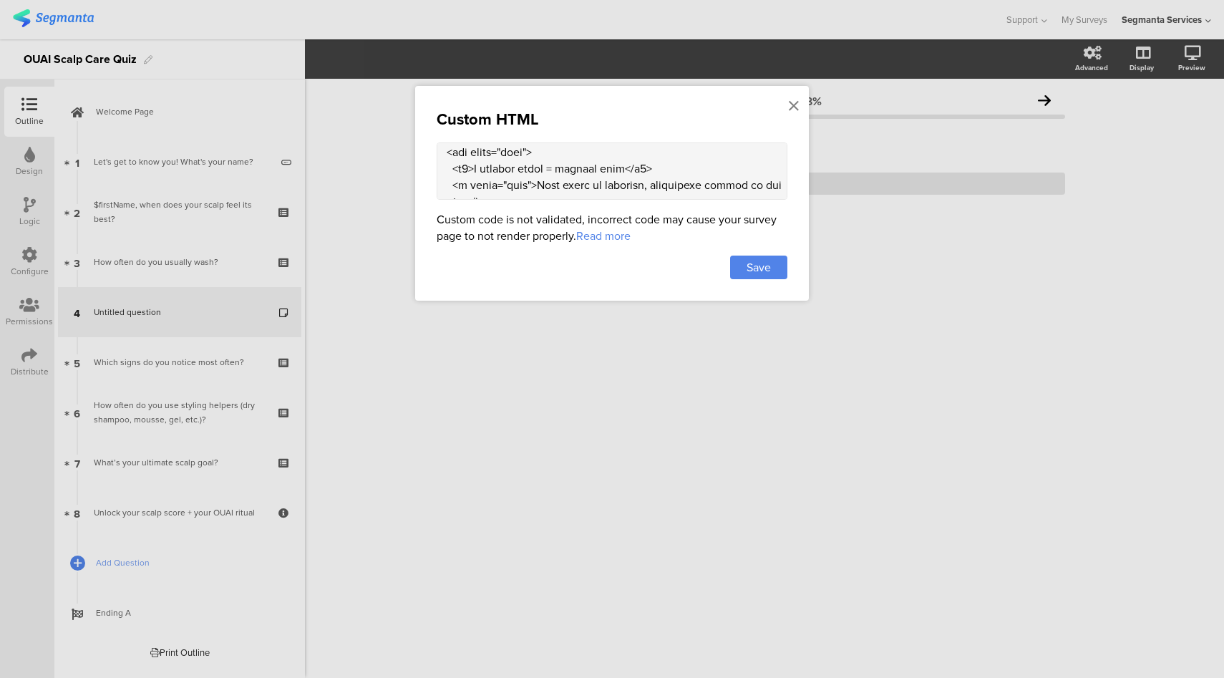
scroll to position [0, 0]
click at [469, 187] on textarea at bounding box center [612, 170] width 351 height 57
click at [638, 187] on textarea at bounding box center [612, 170] width 351 height 57
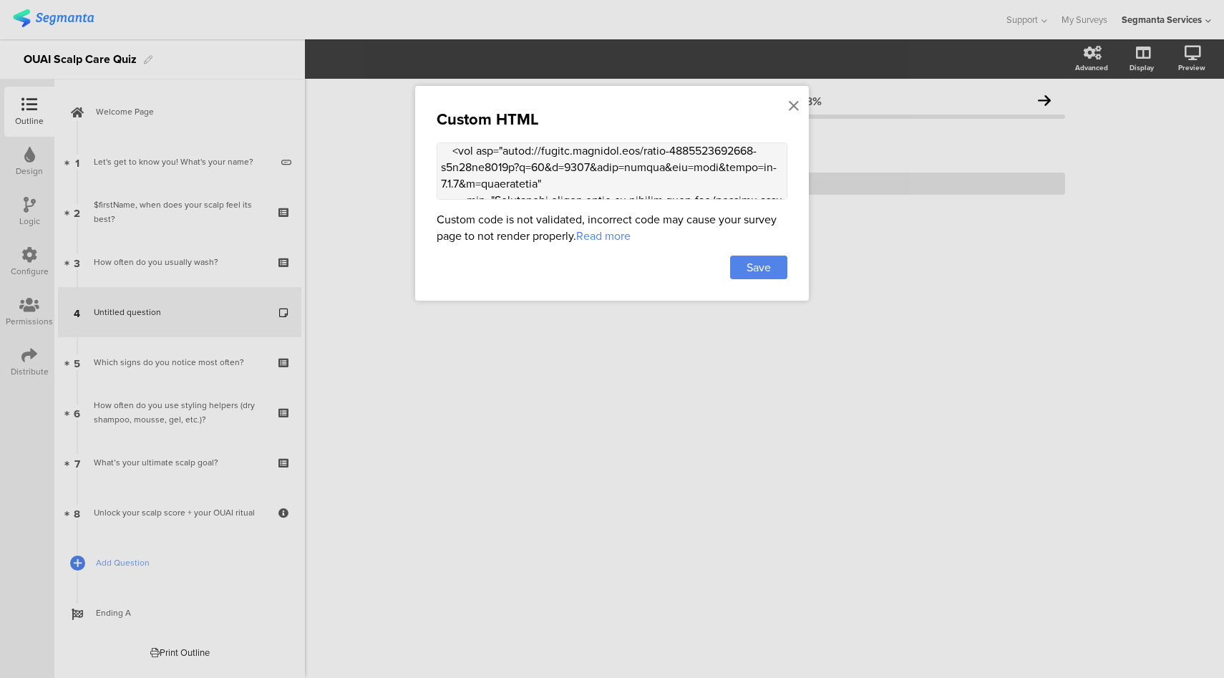
scroll to position [207, 0]
type textarea "<div class="scalp-care-info"> <div class="text"> <h2>A radiant scalp = radiant …"
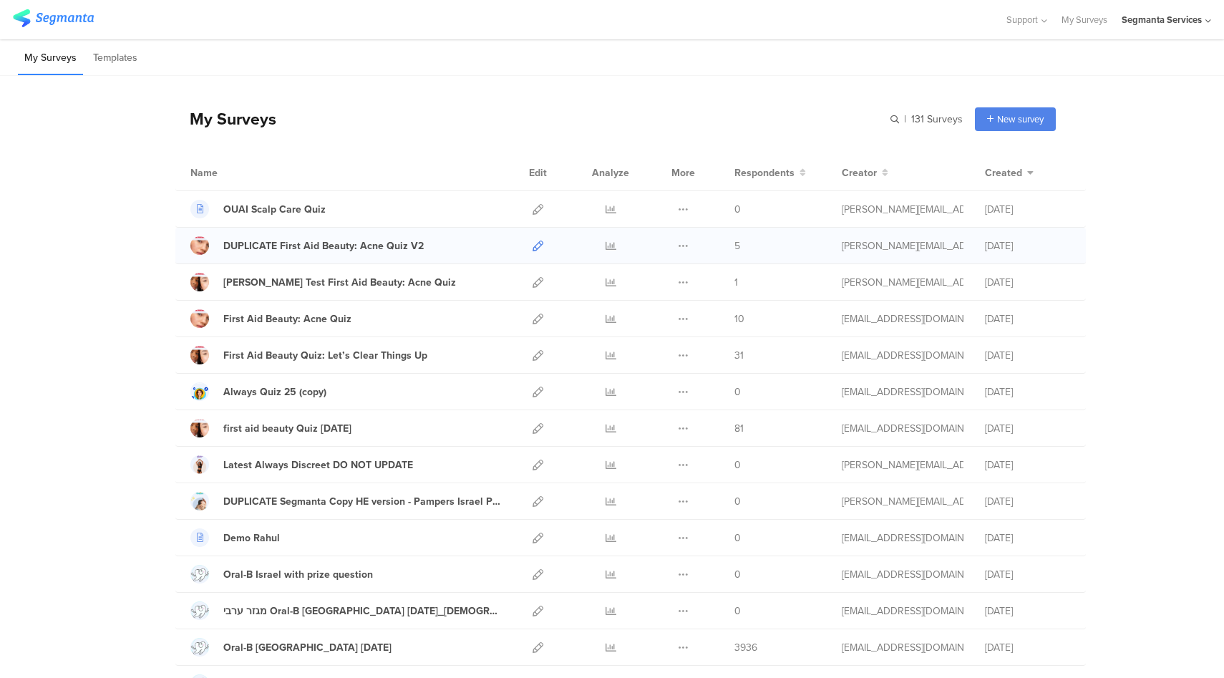
click at [534, 244] on icon at bounding box center [537, 245] width 11 height 11
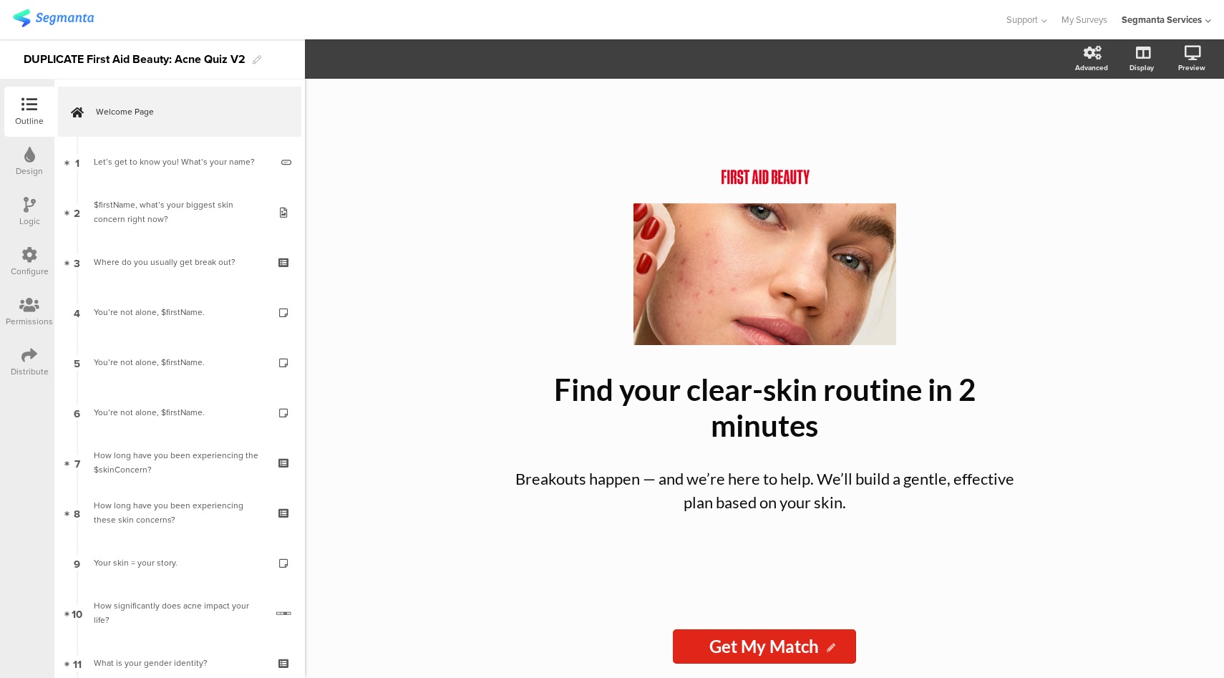
click at [23, 256] on icon at bounding box center [29, 255] width 16 height 16
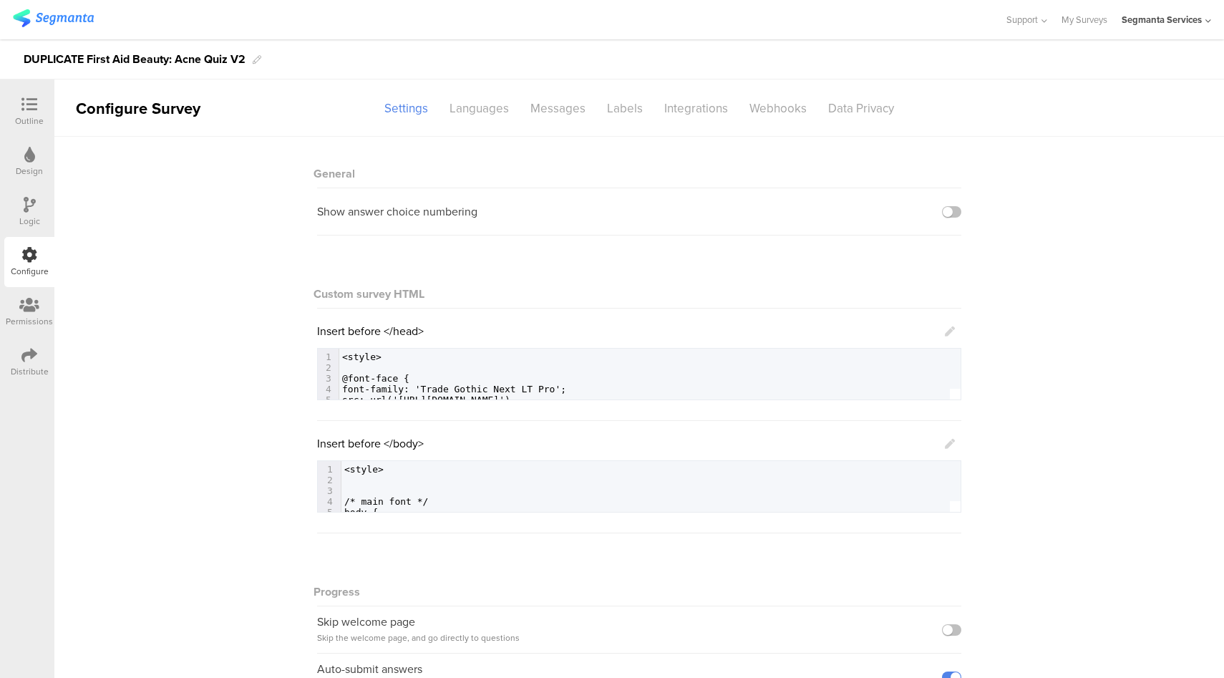
click at [945, 330] on icon at bounding box center [950, 331] width 10 height 10
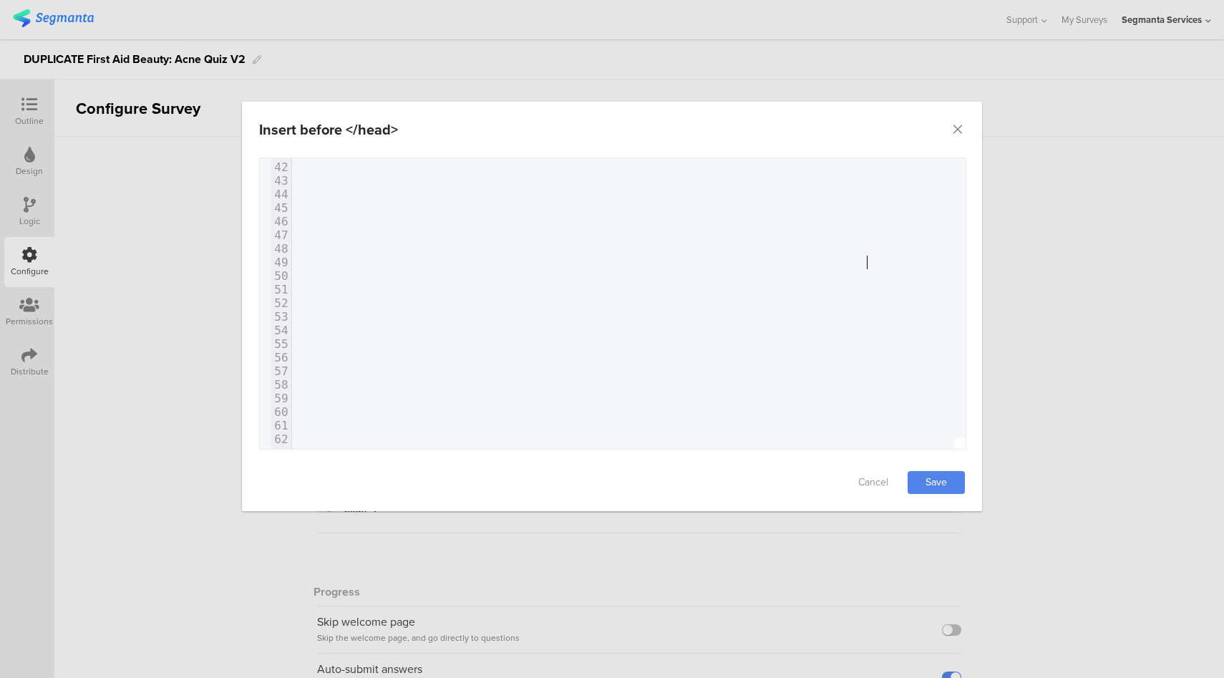
click at [858, 269] on pre "font-weight: 400;" at bounding box center [436, 276] width 1060 height 14
type textarea "<style> @font-face { font-family: 'Trade Gothic Next LT Pro'; src: url('https:/…"
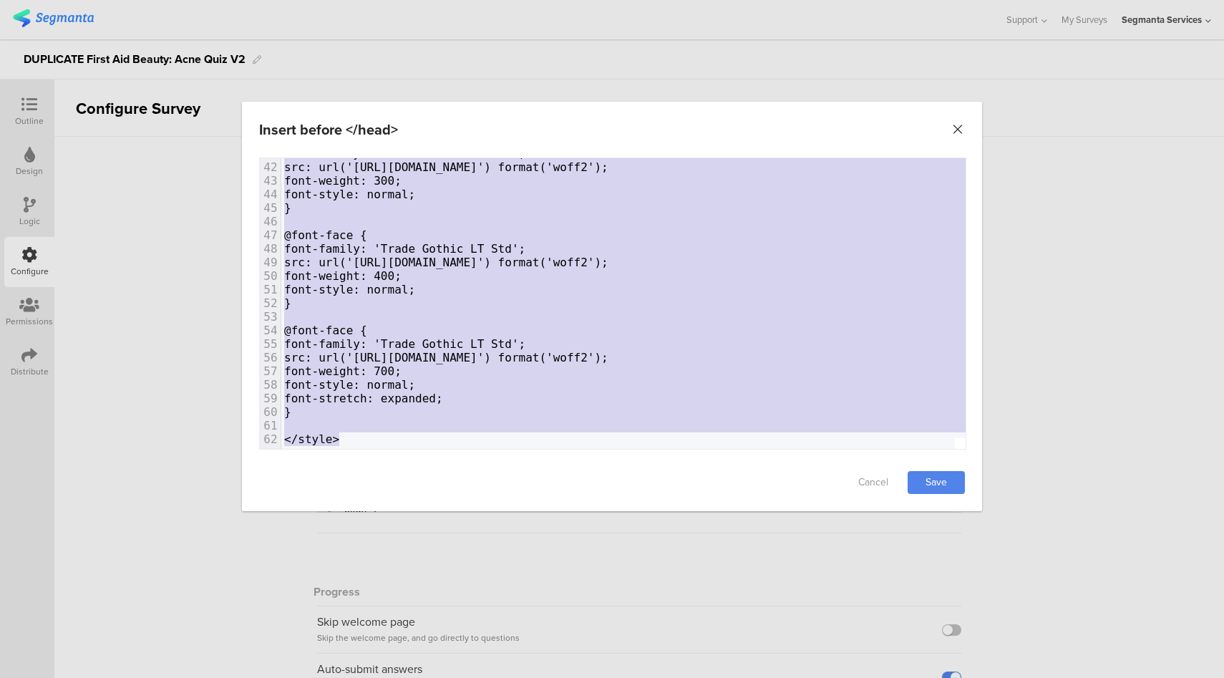
click at [954, 133] on icon "Close" at bounding box center [957, 129] width 14 height 14
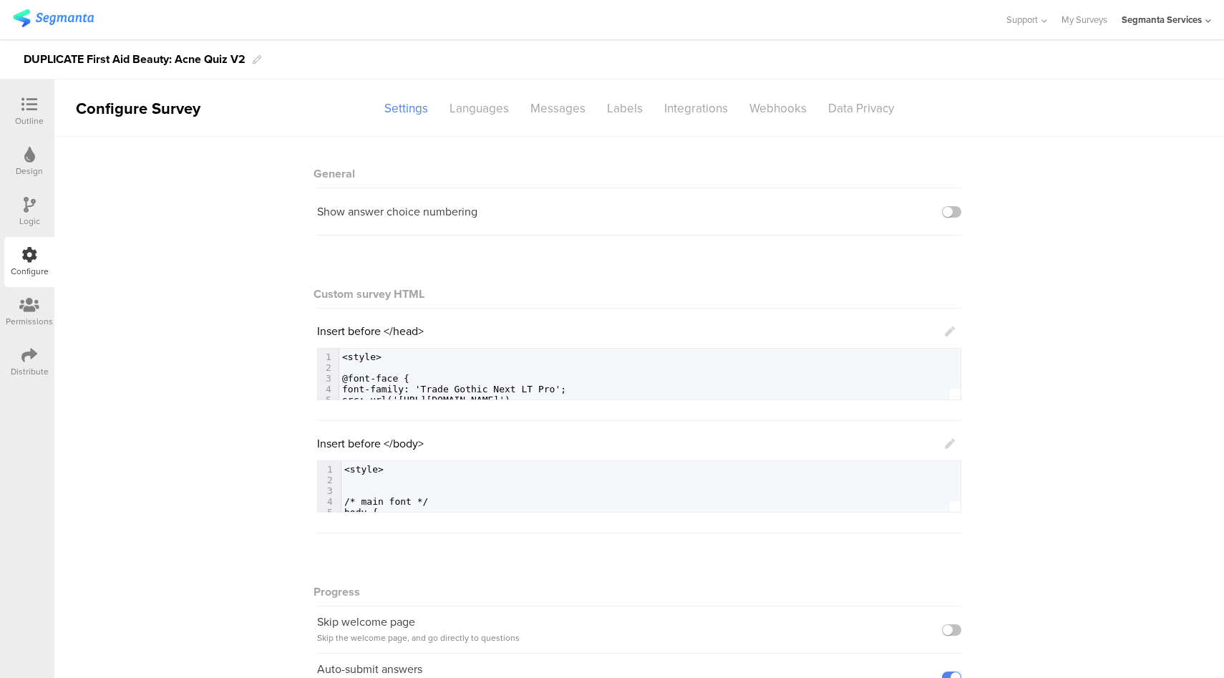
click at [945, 440] on icon at bounding box center [950, 444] width 10 height 10
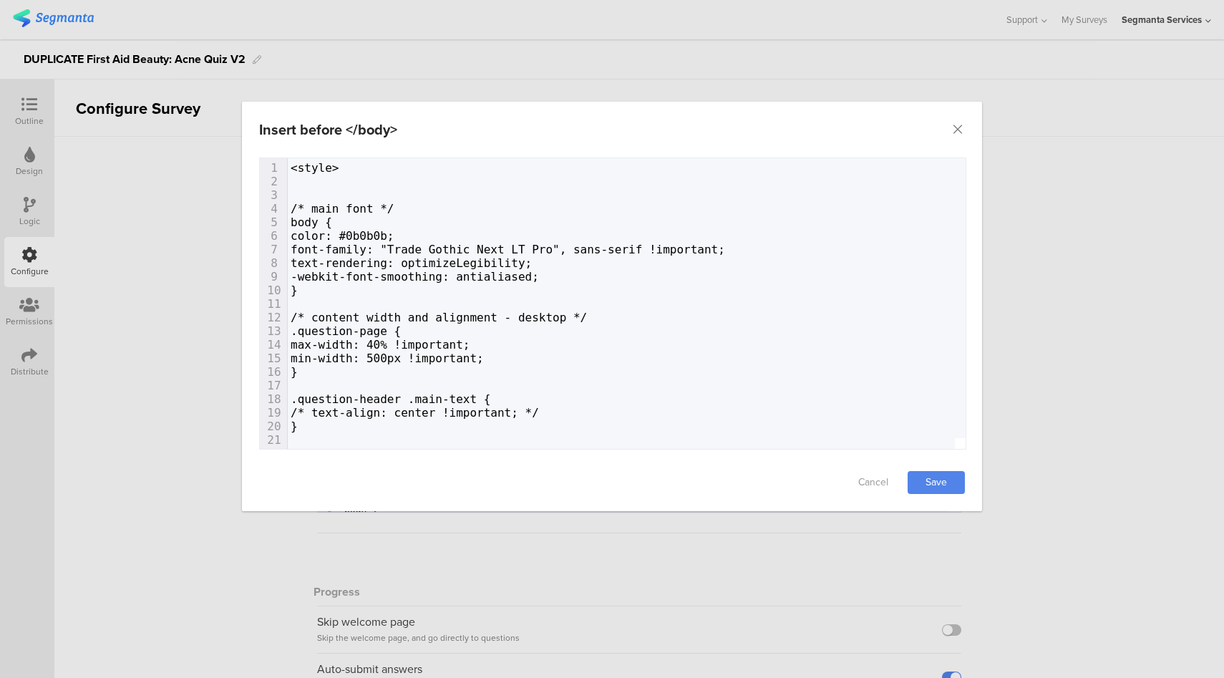
type textarea "<style> /* main font */ body { color: #0b0b0b; font-family: "Trade Gothic Next …"
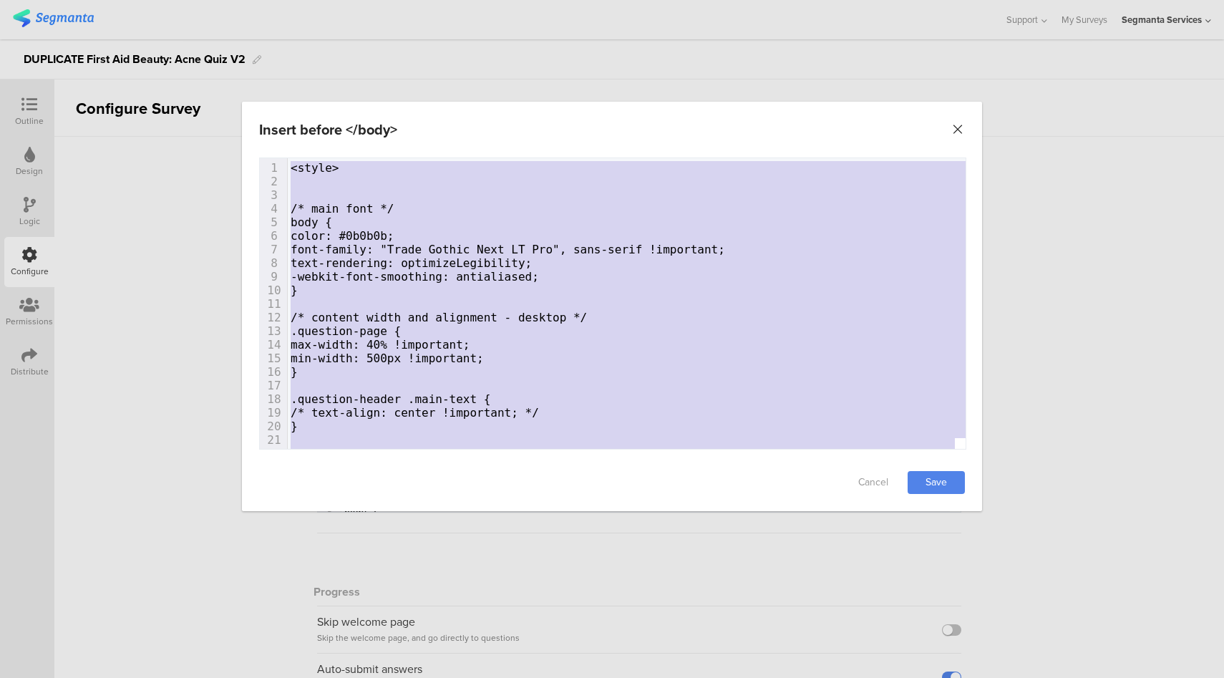
click at [956, 127] on icon "Close" at bounding box center [957, 129] width 14 height 14
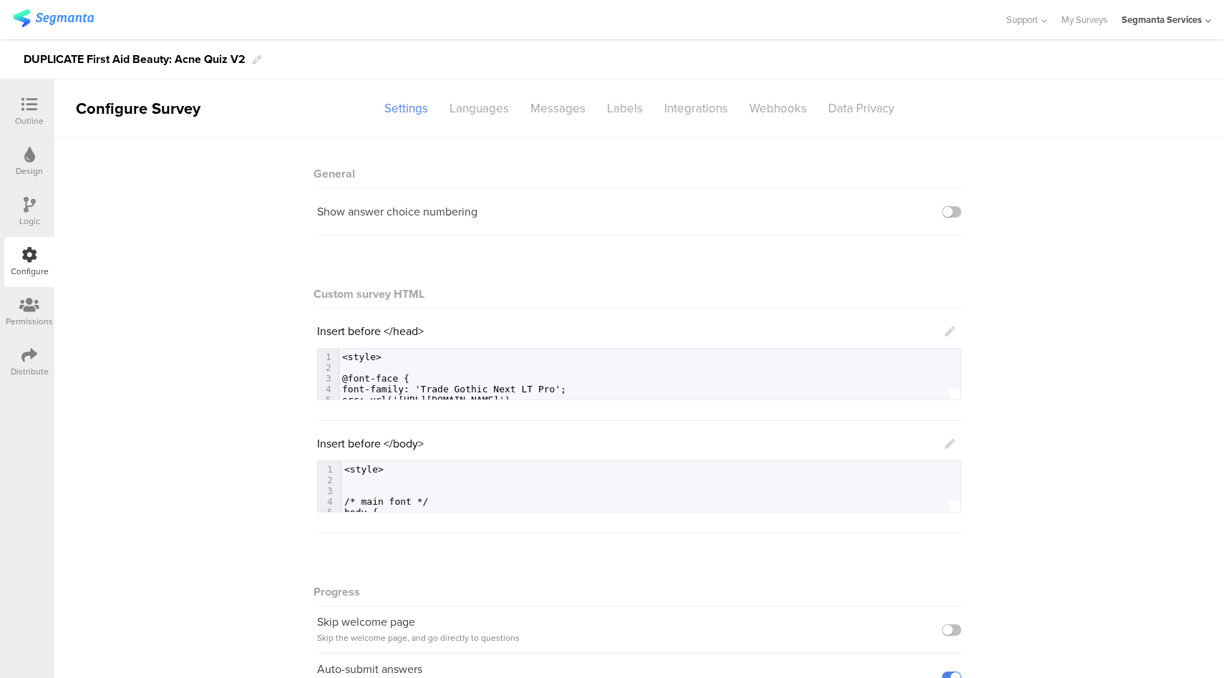
click at [21, 102] on div at bounding box center [29, 106] width 29 height 18
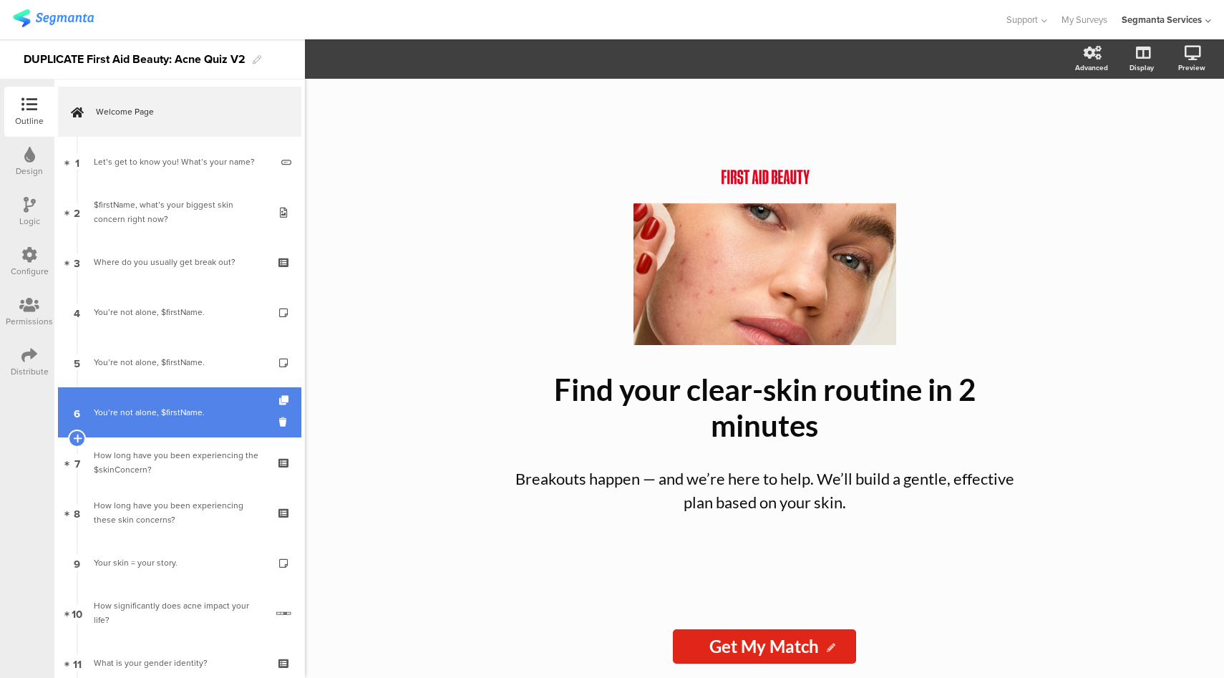
scroll to position [1195, 0]
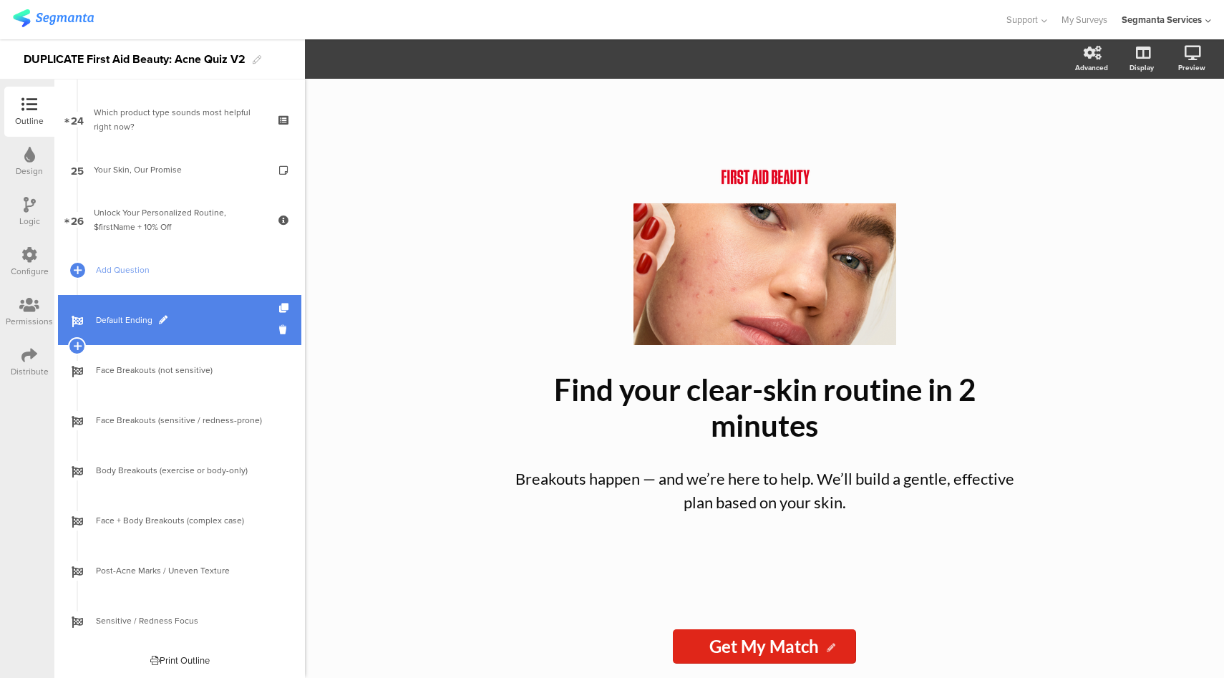
click at [183, 328] on link "Default Ending" at bounding box center [179, 320] width 243 height 50
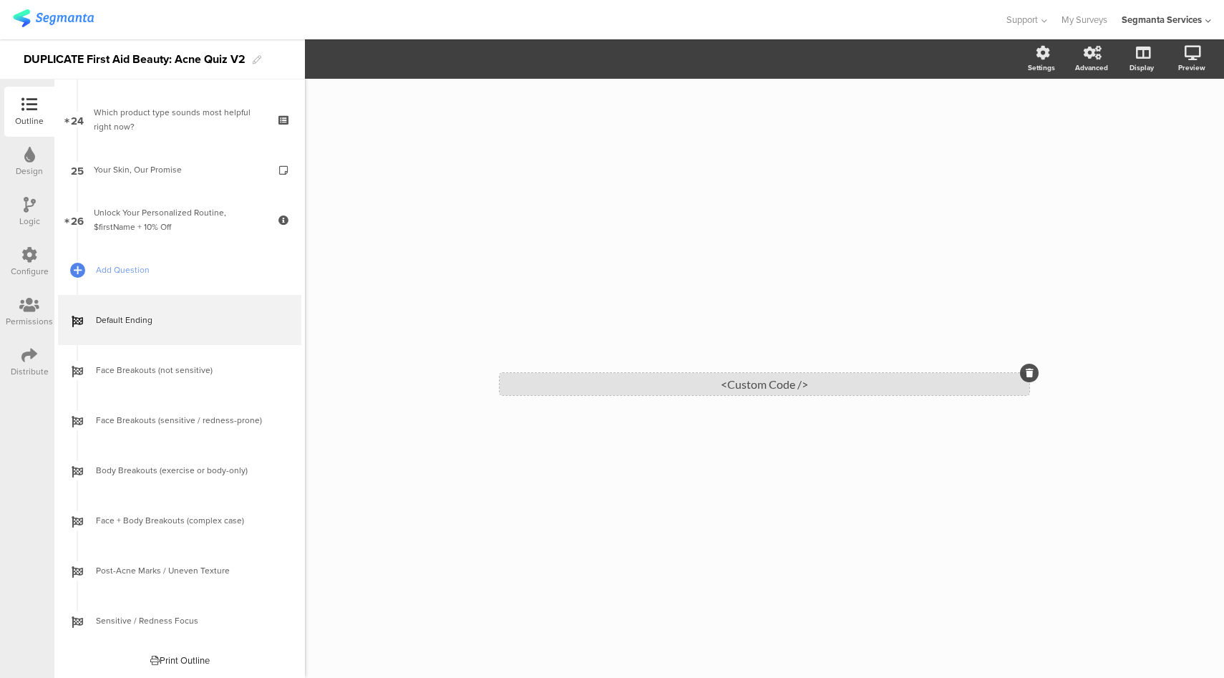
click at [639, 375] on div "<Custom Code />" at bounding box center [765, 384] width 530 height 22
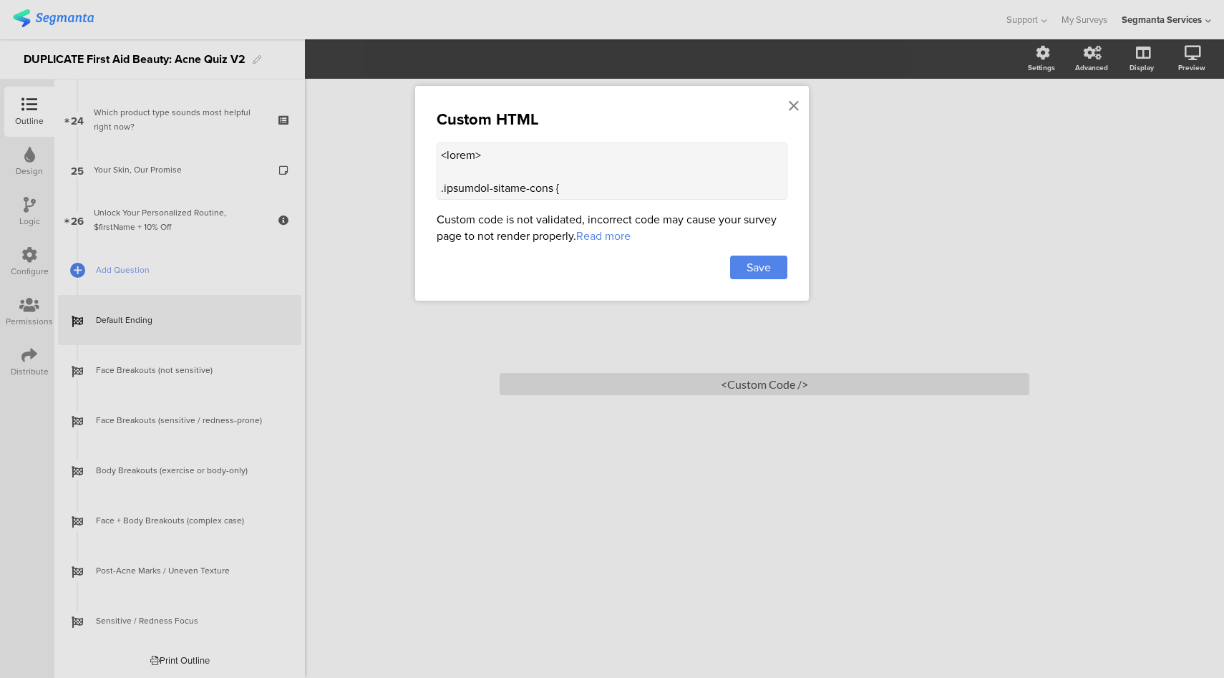
click at [624, 201] on div "Custom HTML Custom code is not validated, incorrect code may cause your survey …" at bounding box center [612, 193] width 394 height 215
click at [621, 172] on textarea at bounding box center [612, 170] width 351 height 57
click at [600, 154] on textarea at bounding box center [612, 170] width 351 height 57
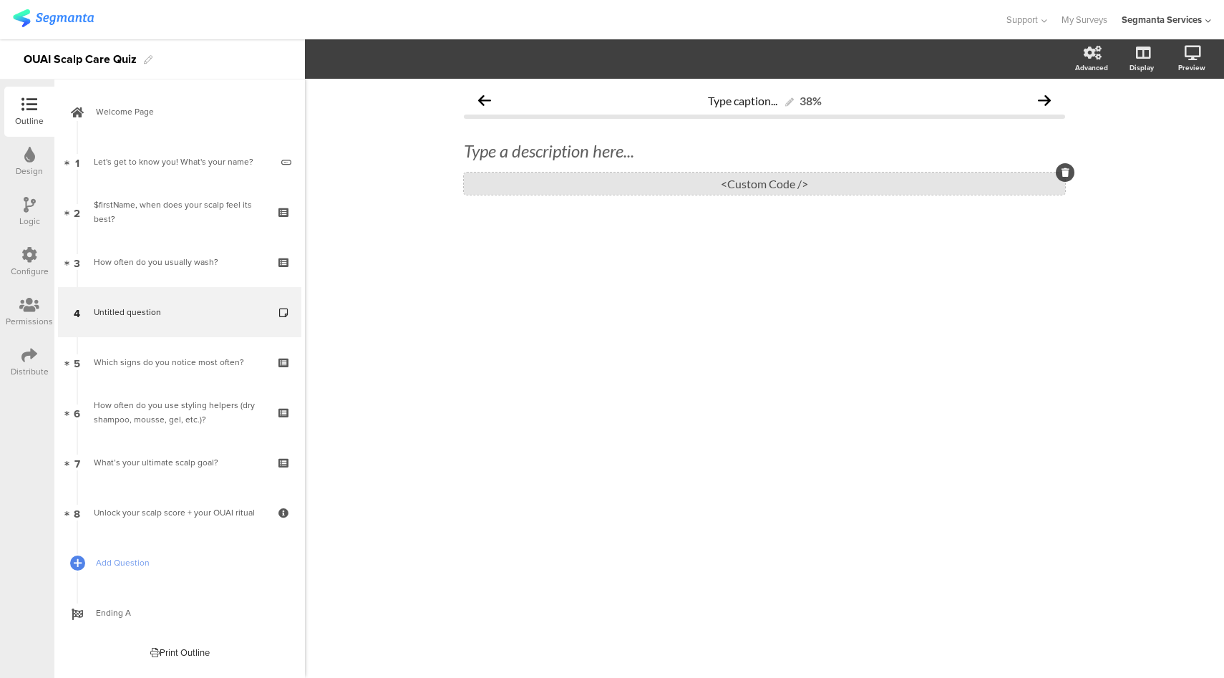
click at [696, 188] on div "<Custom Code />" at bounding box center [764, 183] width 601 height 22
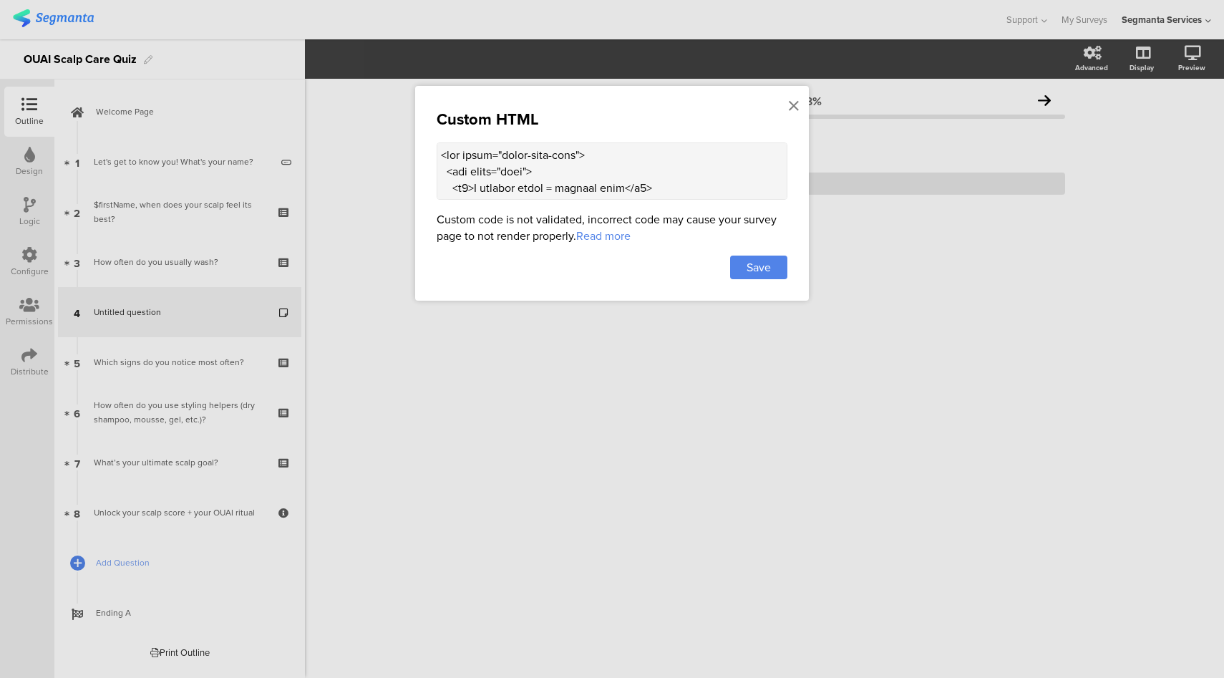
click at [471, 185] on textarea at bounding box center [612, 170] width 351 height 57
click at [640, 187] on textarea at bounding box center [612, 170] width 351 height 57
paste textarea "1>A radiant scalp = radiant hair</h1> <p class="lead">From shine to strength, e…"
click at [471, 186] on textarea at bounding box center [612, 170] width 351 height 57
click at [641, 190] on textarea at bounding box center [612, 170] width 351 height 57
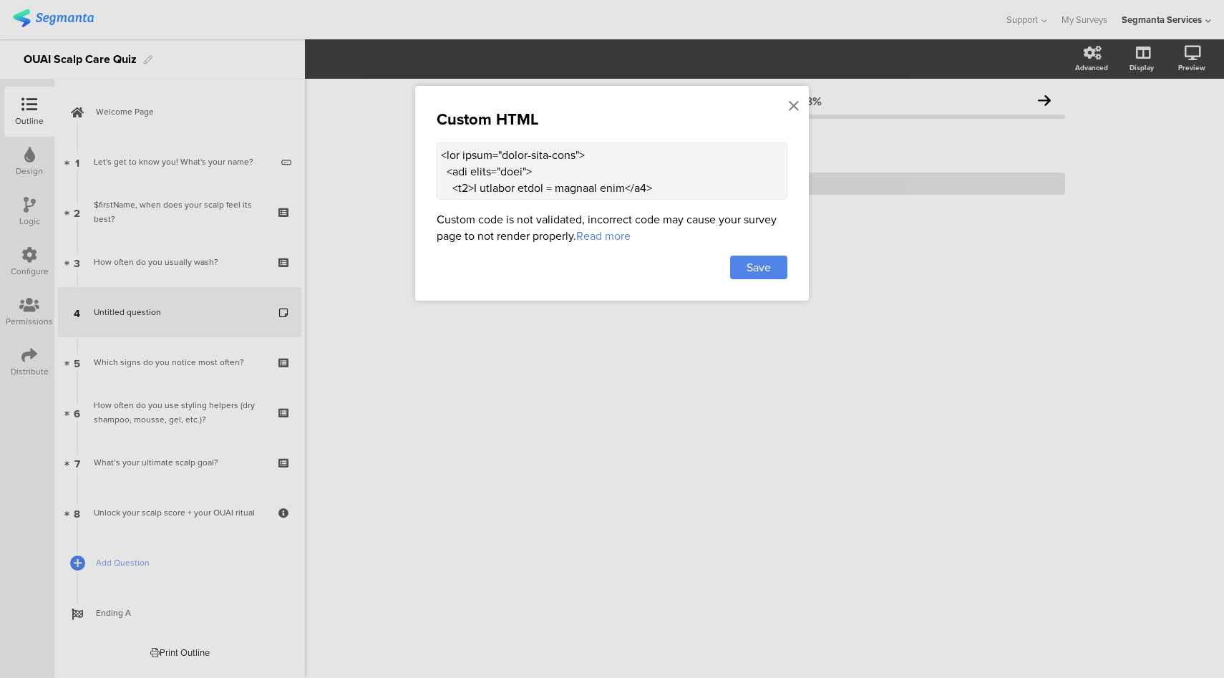
click at [560, 189] on textarea at bounding box center [612, 170] width 351 height 57
type textarea "<div class="scalp-care-info"> <div class="text"> <h2>A radiant scalp leads to r…"
click at [775, 273] on div "Save" at bounding box center [758, 268] width 57 height 24
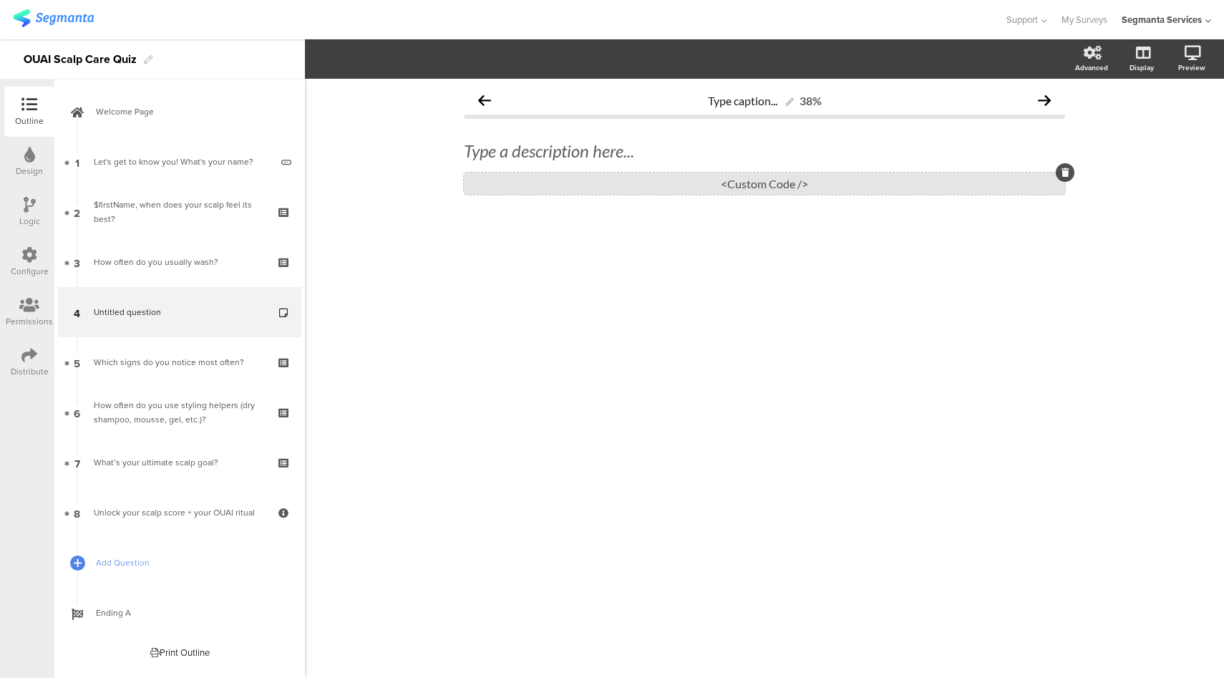
click at [582, 184] on div "<Custom Code />" at bounding box center [764, 183] width 601 height 22
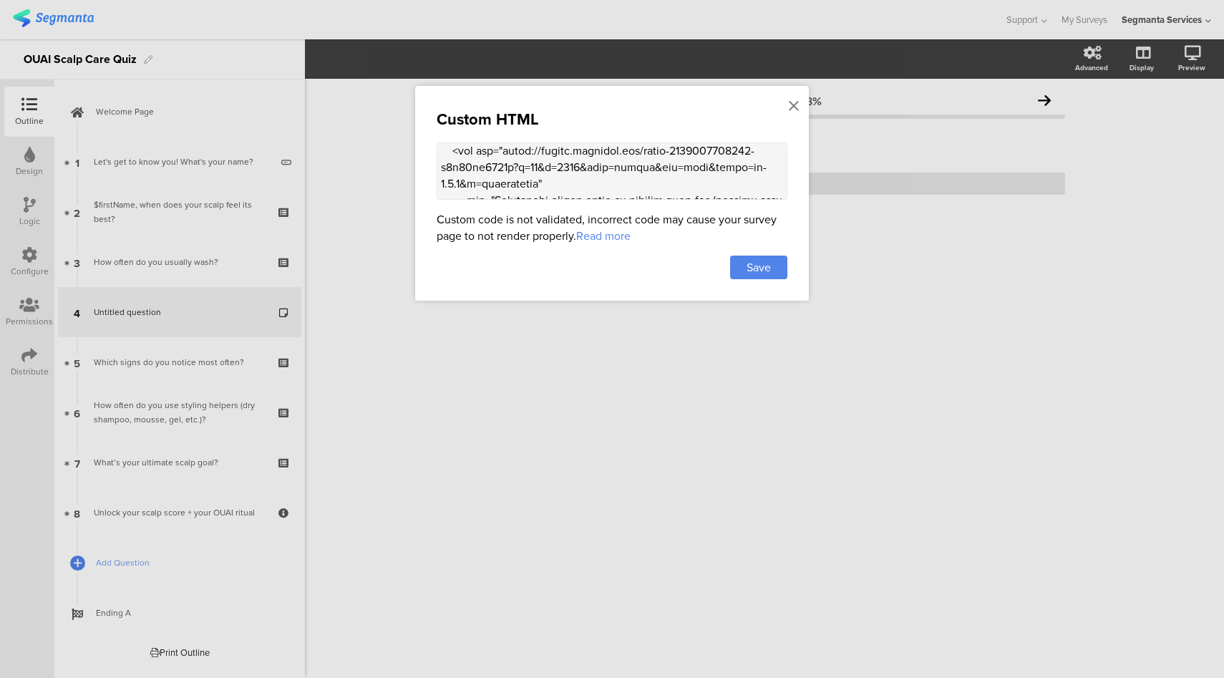
scroll to position [203, 0]
drag, startPoint x: 542, startPoint y: 178, endPoint x: 504, endPoint y: 149, distance: 48.5
click at [504, 149] on textarea at bounding box center [612, 170] width 351 height 57
paste textarea "cld.accentuate.io/4439539646534/1752784265989/Brand_Campaign_Detox_Site_Asset_P…"
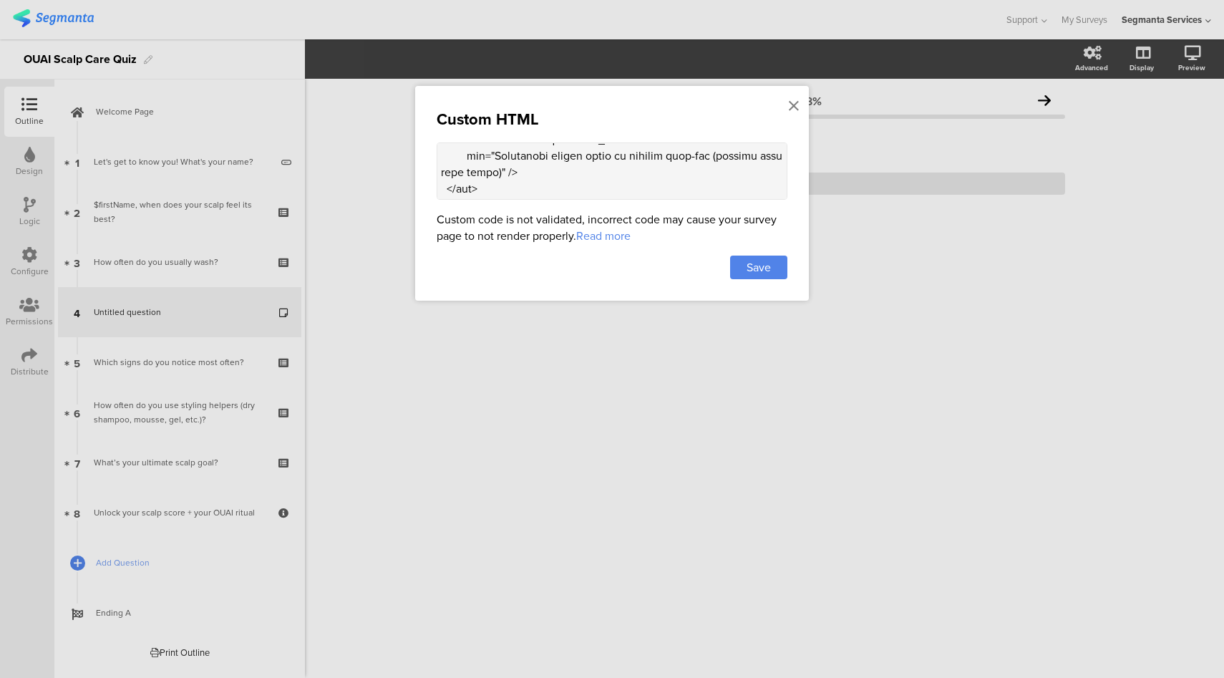
drag, startPoint x: 503, startPoint y: 162, endPoint x: 469, endPoint y: 152, distance: 36.0
click at [469, 152] on textarea at bounding box center [612, 170] width 351 height 57
type textarea "<div class="scalp-care-info"> <div class="text"> <h2>A radiant scalp leads to r…"
click at [769, 267] on span "Save" at bounding box center [758, 267] width 24 height 16
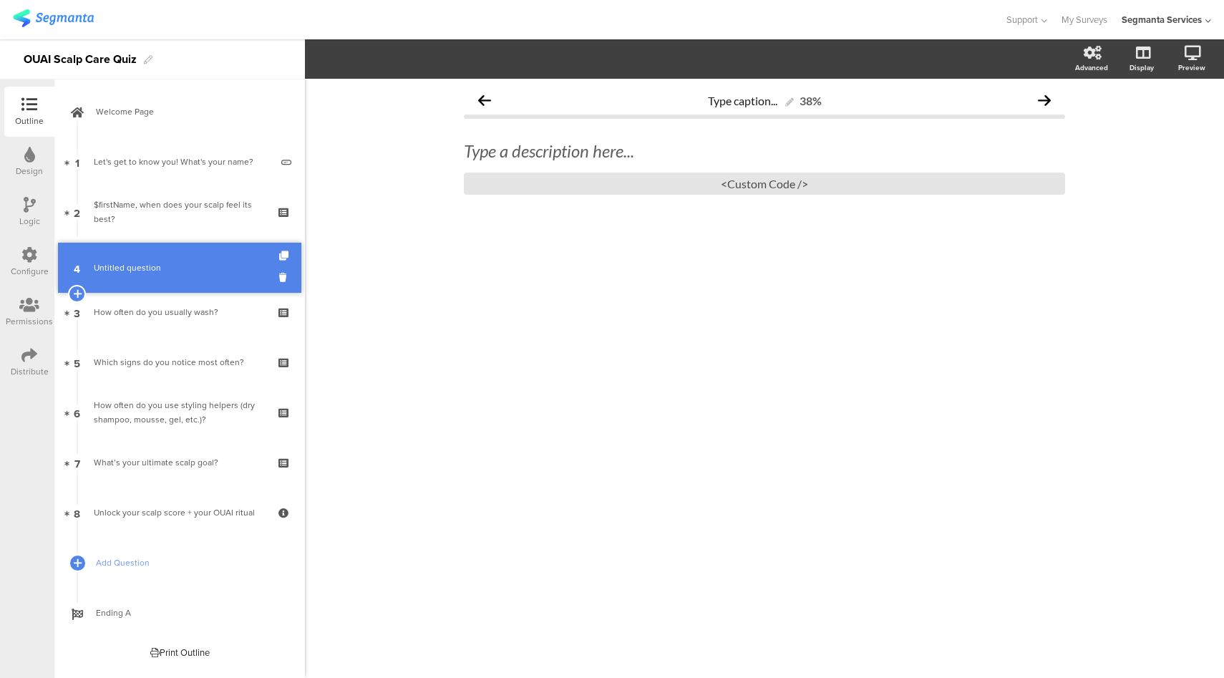
drag, startPoint x: 193, startPoint y: 320, endPoint x: 194, endPoint y: 276, distance: 43.7
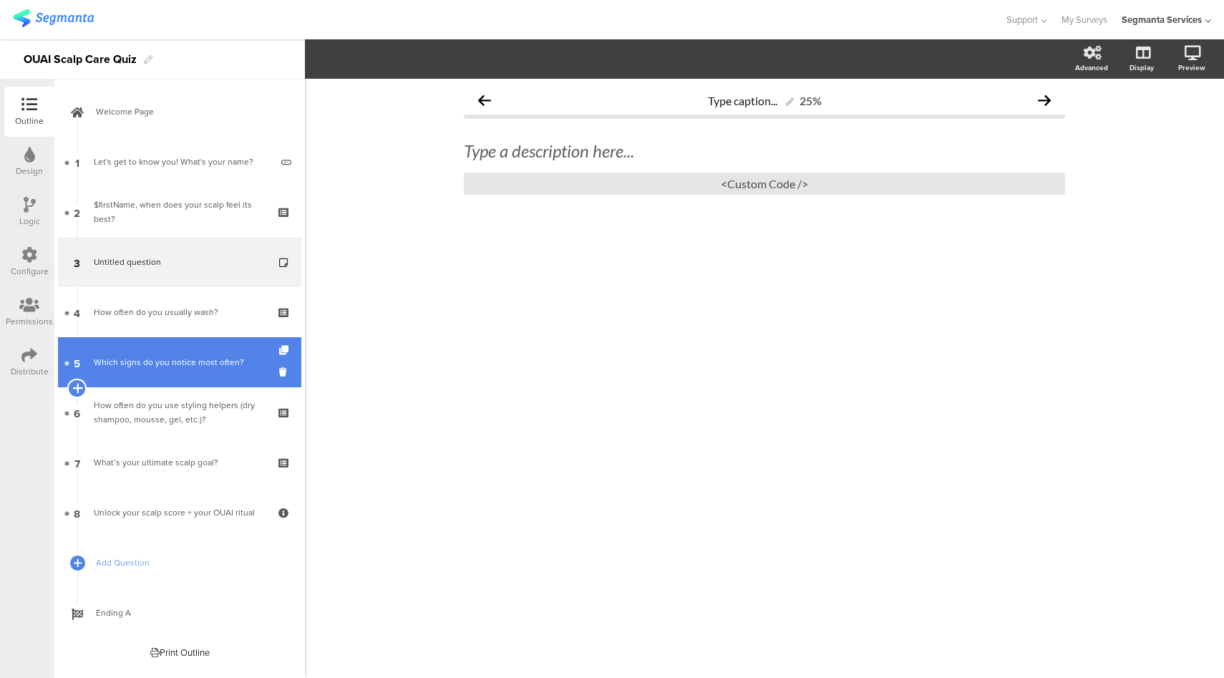
click at [79, 386] on icon at bounding box center [76, 387] width 9 height 13
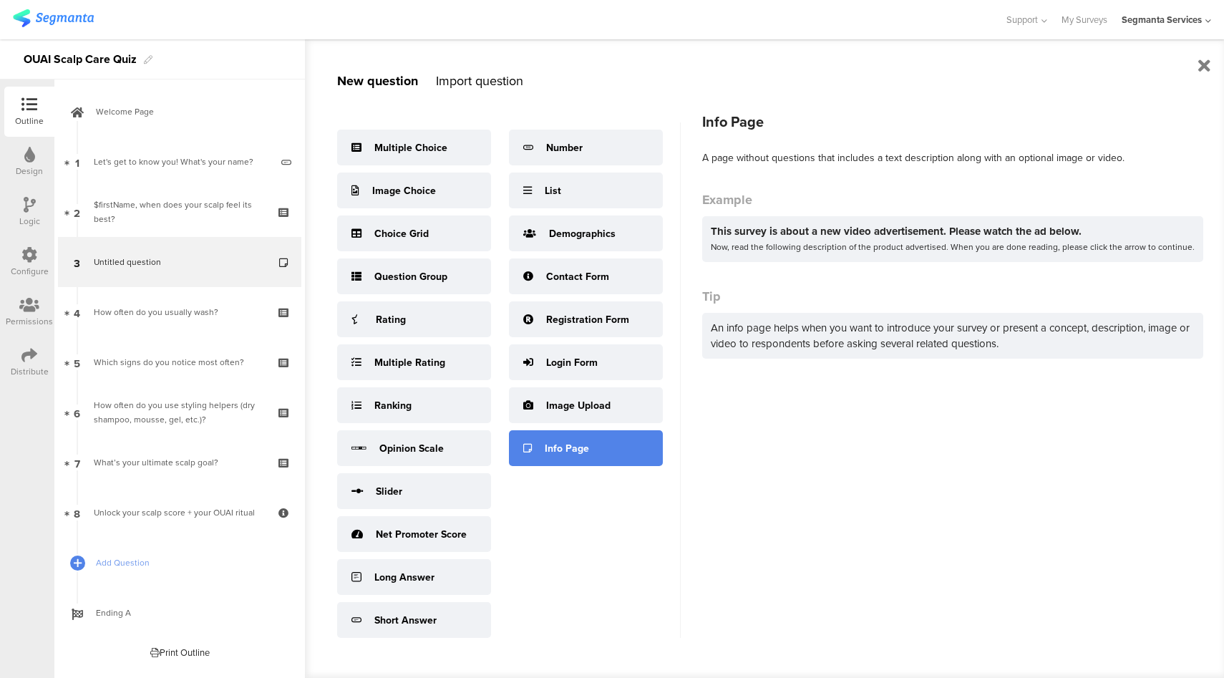
click at [587, 438] on div "Info Page" at bounding box center [586, 448] width 154 height 36
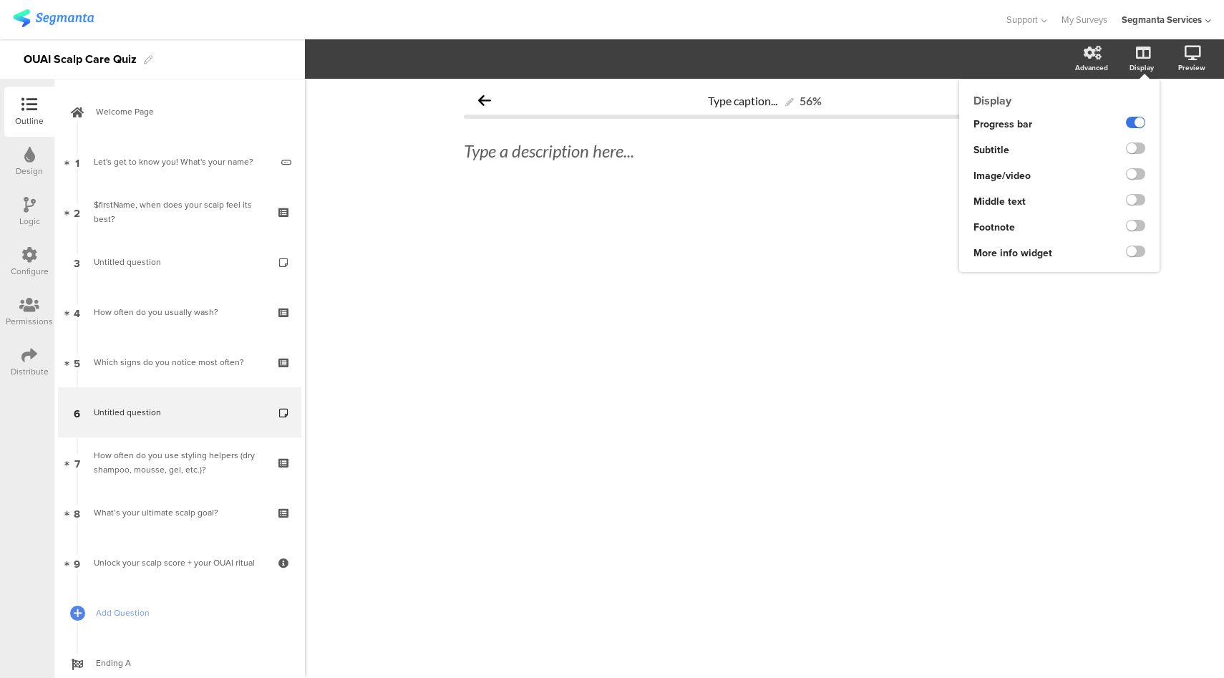
click at [1135, 123] on label at bounding box center [1135, 122] width 19 height 11
click at [0, 0] on input "checkbox" at bounding box center [0, 0] width 0 height 0
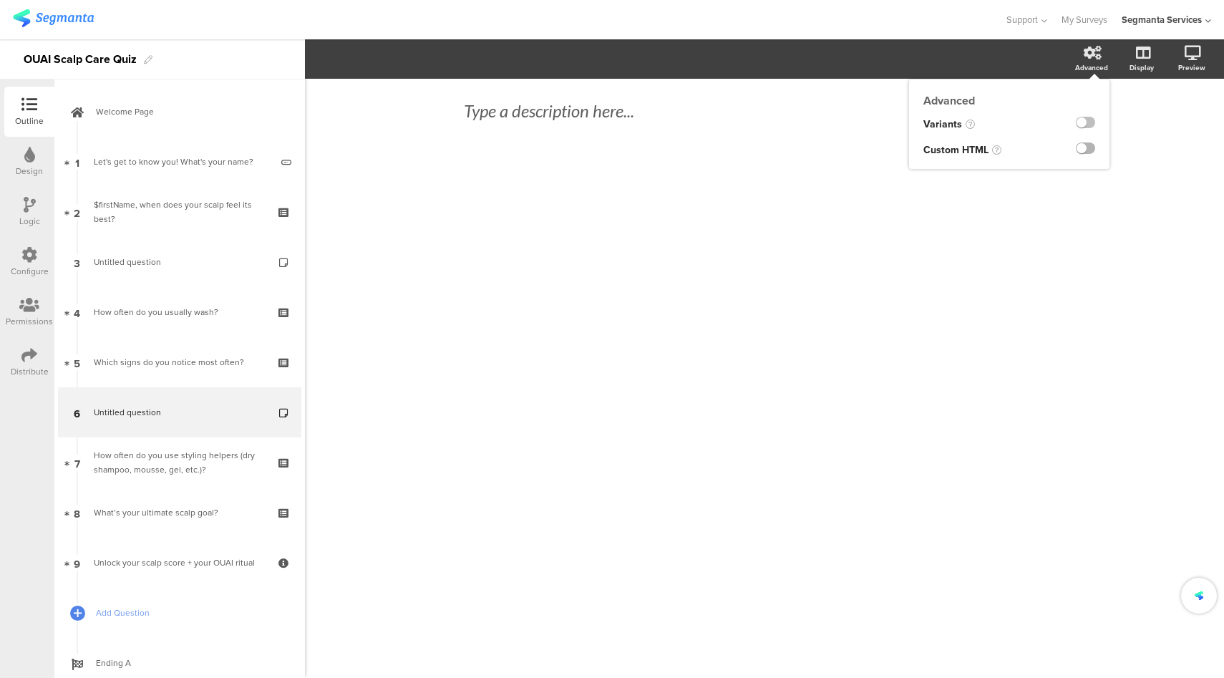
click at [1089, 151] on label at bounding box center [1085, 147] width 19 height 11
click at [0, 0] on input "checkbox" at bounding box center [0, 0] width 0 height 0
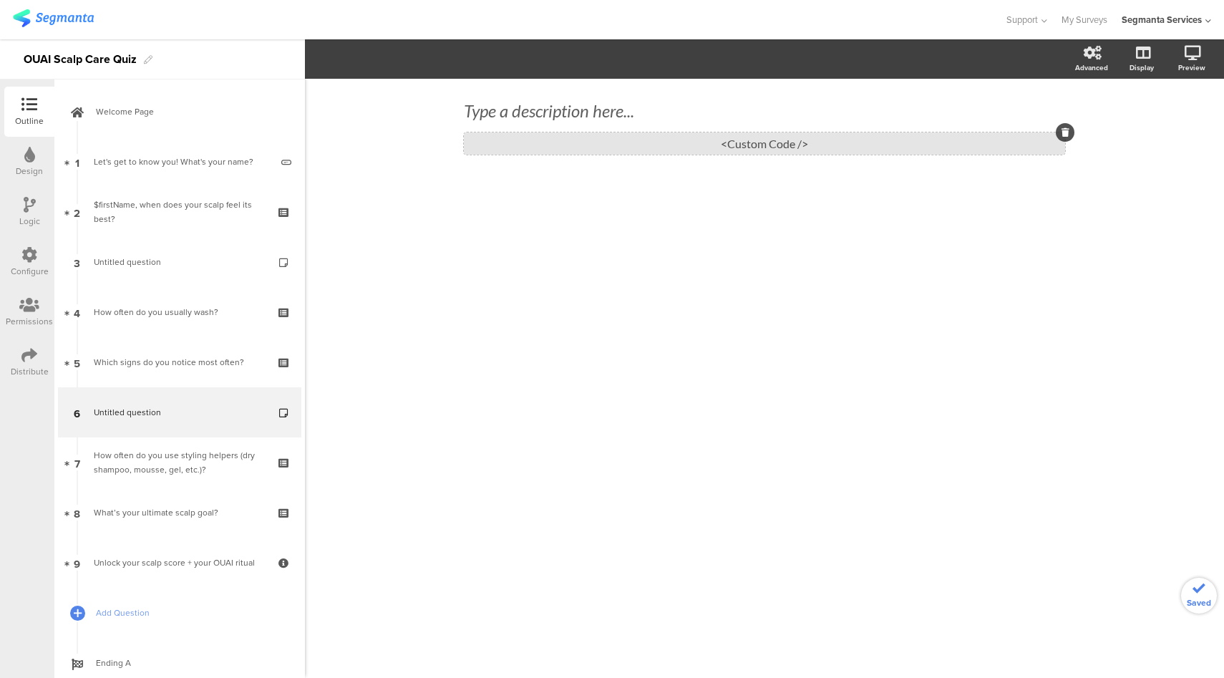
click at [845, 148] on div "<Custom Code />" at bounding box center [764, 143] width 601 height 22
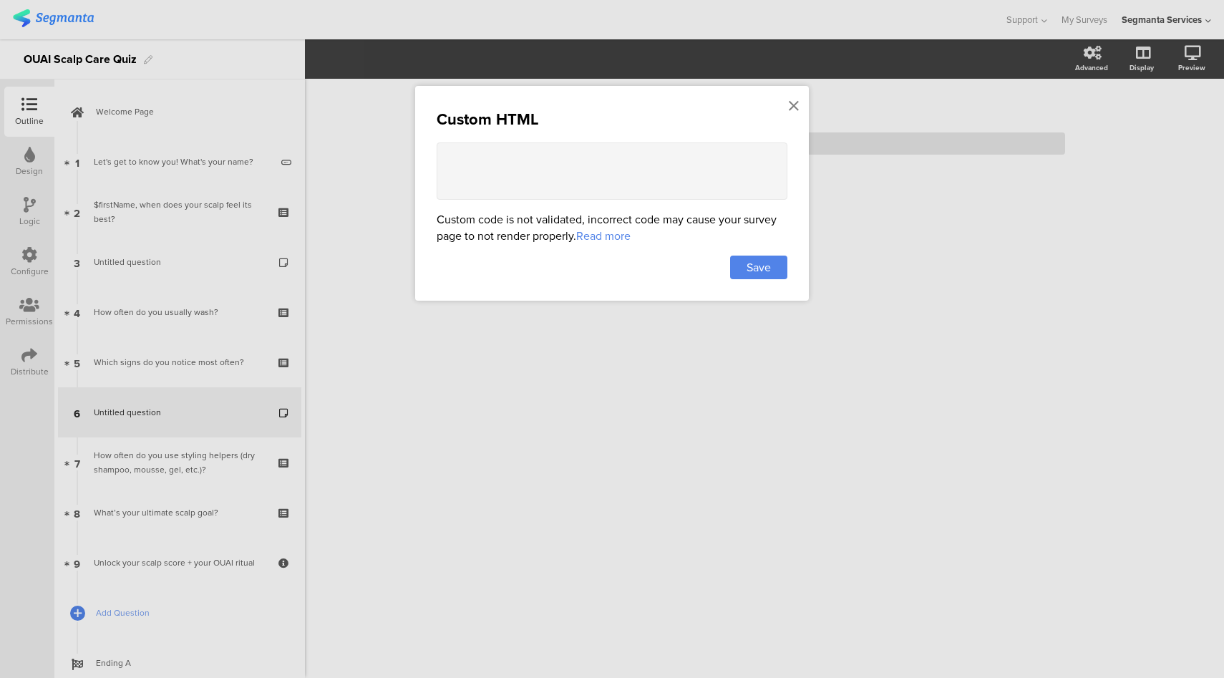
click at [718, 181] on textarea at bounding box center [612, 170] width 351 height 57
paste textarea "<div class="scalp-carousel"> <div class="carousel-track"> <div class="carousel-…"
type textarea "<div class="scalp-carousel"> <div class="carousel-track"> <div class="carousel-…"
click at [774, 265] on div "Save" at bounding box center [758, 268] width 57 height 24
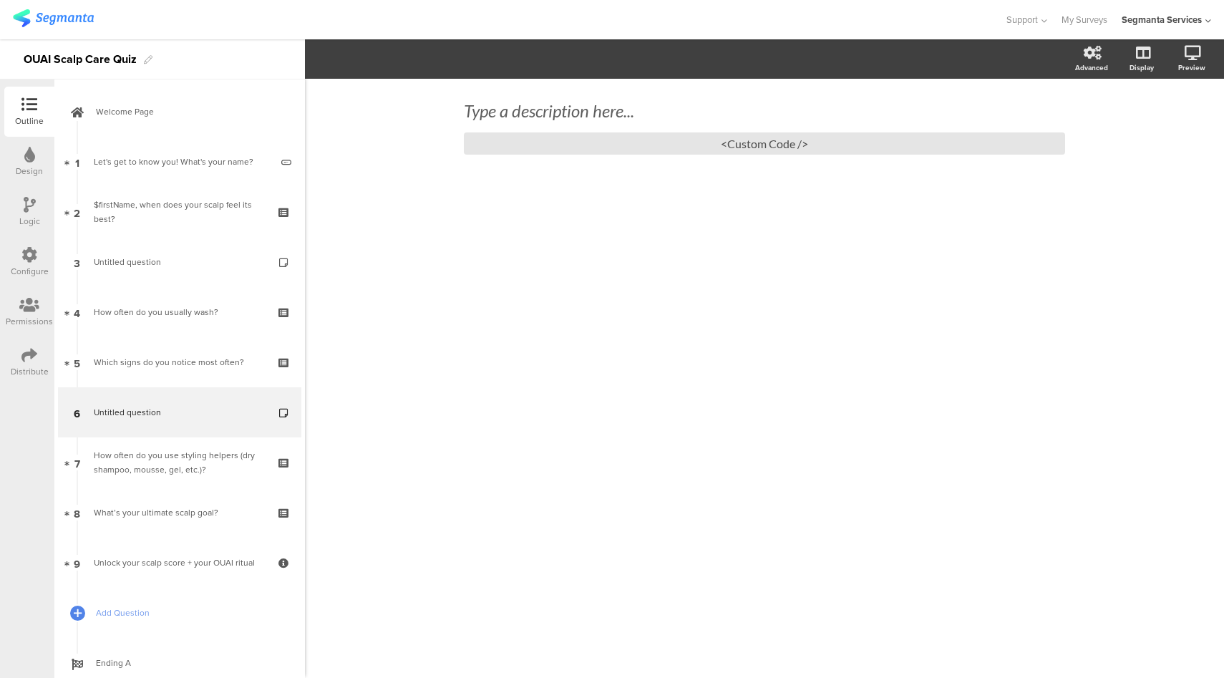
click at [1189, 64] on div "Preview" at bounding box center [1191, 67] width 27 height 11
click at [1174, 125] on icon at bounding box center [1173, 129] width 11 height 18
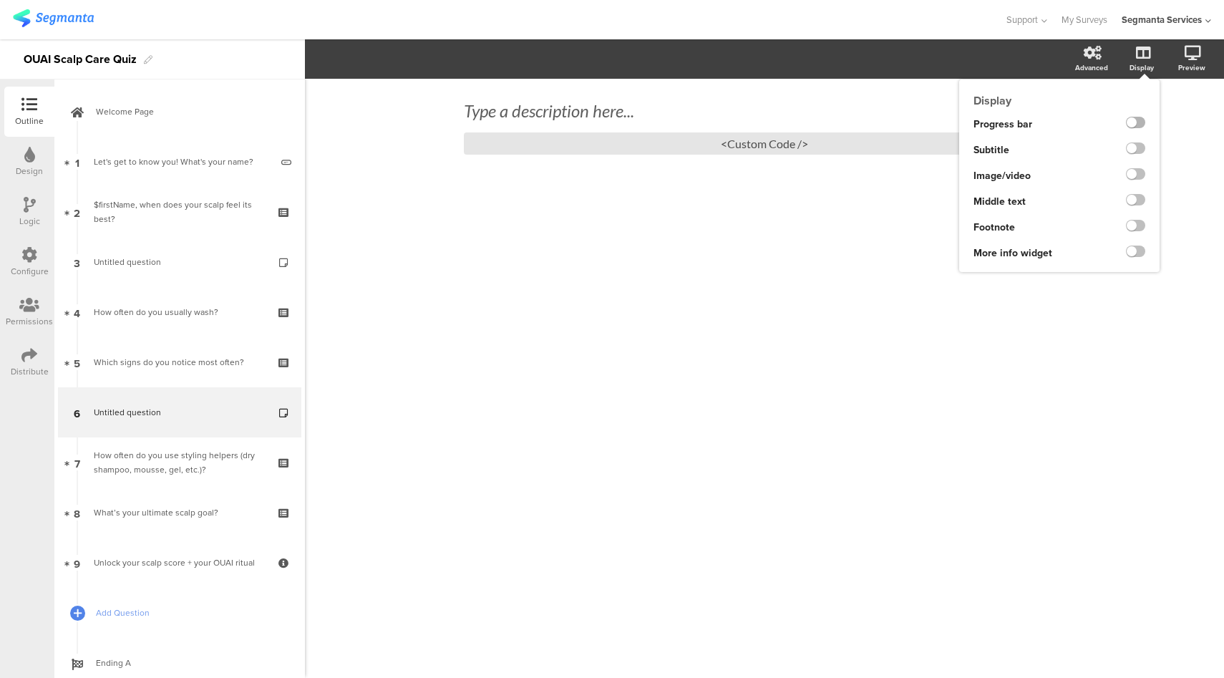
click at [1134, 125] on label at bounding box center [1135, 122] width 19 height 11
click at [0, 0] on input "checkbox" at bounding box center [0, 0] width 0 height 0
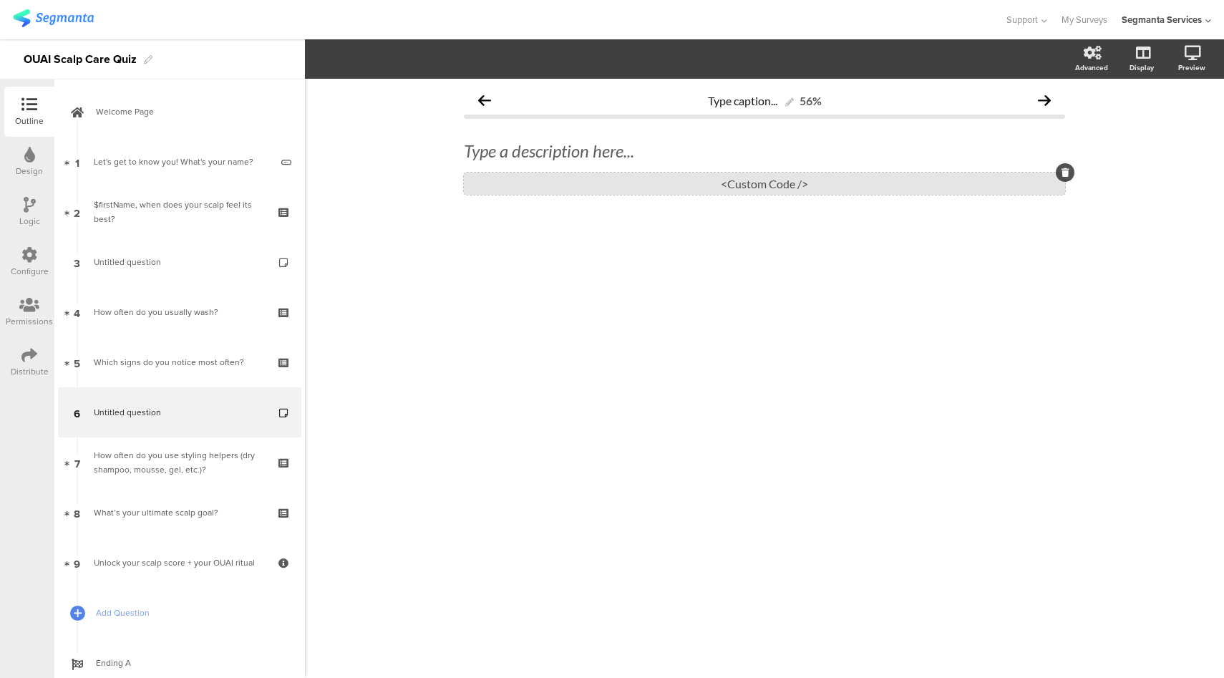
click at [644, 184] on div "<Custom Code />" at bounding box center [764, 183] width 601 height 22
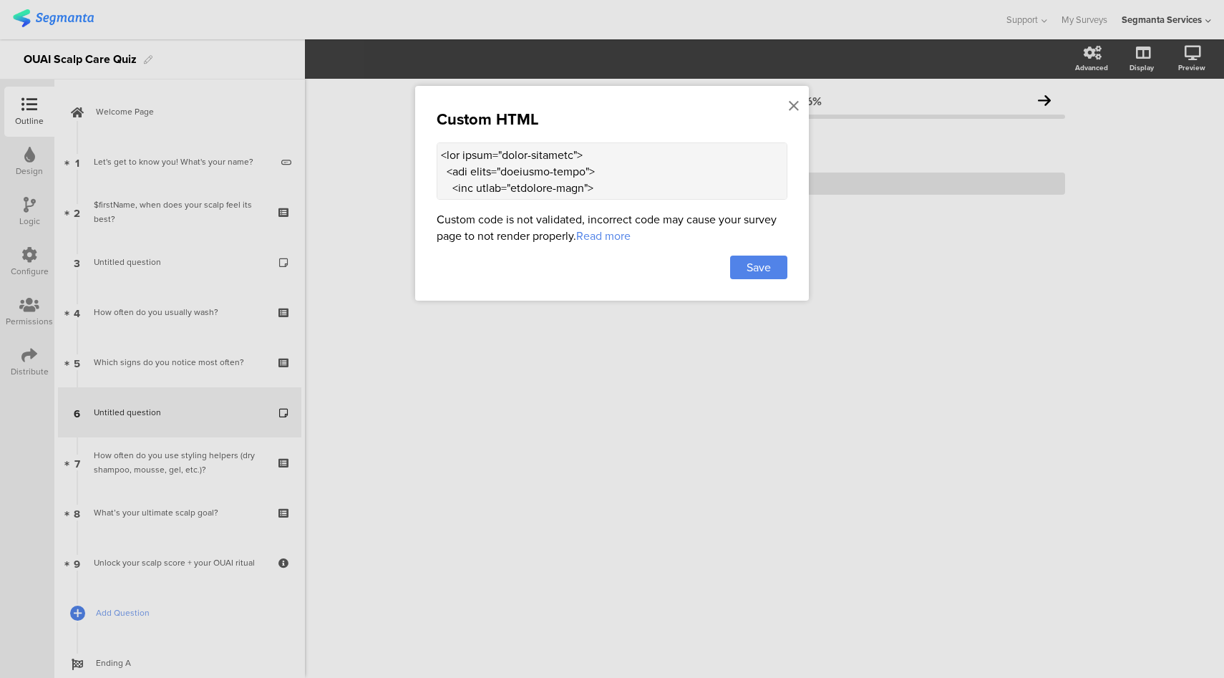
click at [613, 183] on textarea at bounding box center [612, 170] width 351 height 57
paste textarea "<!-- Slide 1 --> <div class="carousel-item"> <div class="carousel-img"> <img sr…"
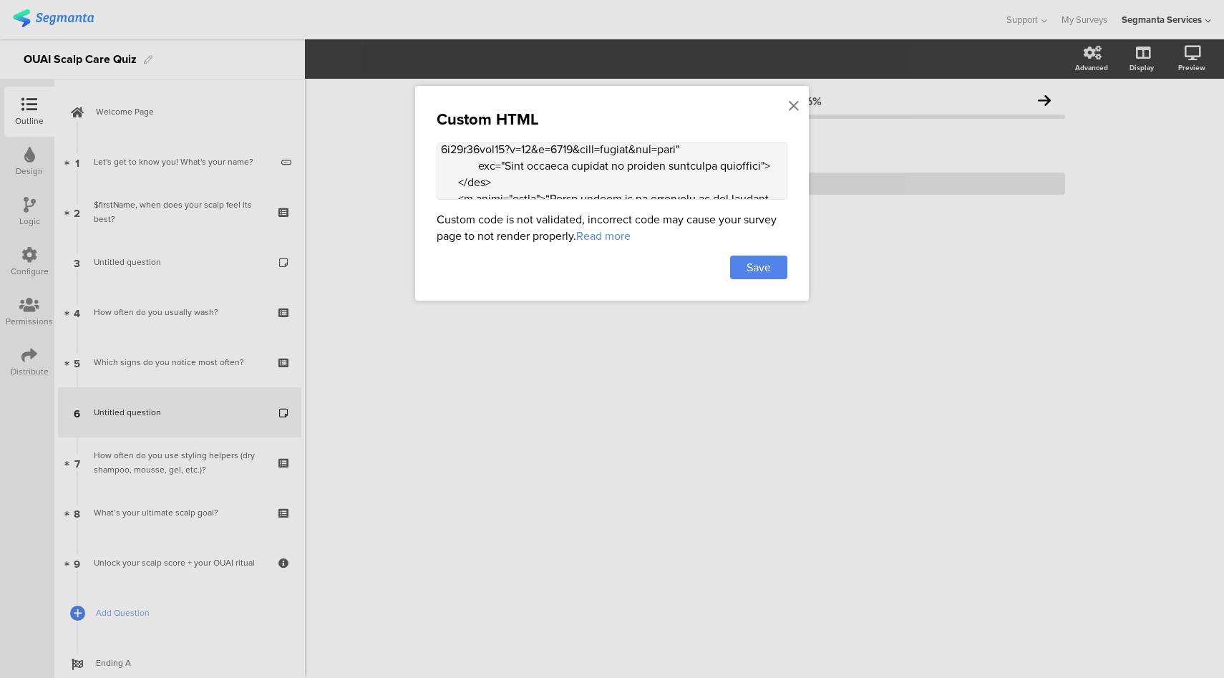
scroll to position [125, 0]
drag, startPoint x: 762, startPoint y: 174, endPoint x: 728, endPoint y: 174, distance: 34.4
click at [728, 174] on textarea at bounding box center [612, 170] width 351 height 57
click at [758, 177] on textarea at bounding box center [612, 170] width 351 height 57
drag, startPoint x: 758, startPoint y: 177, endPoint x: 738, endPoint y: 155, distance: 29.9
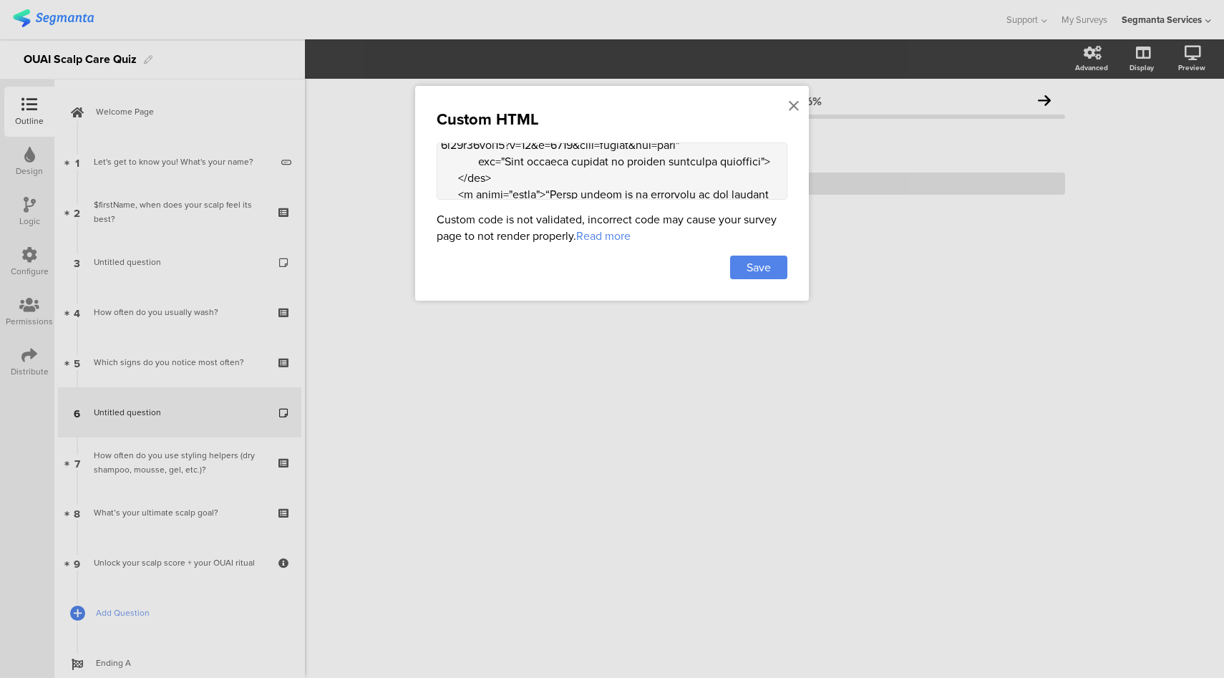
click at [738, 155] on textarea at bounding box center [612, 170] width 351 height 57
click at [756, 175] on textarea at bounding box center [612, 170] width 351 height 57
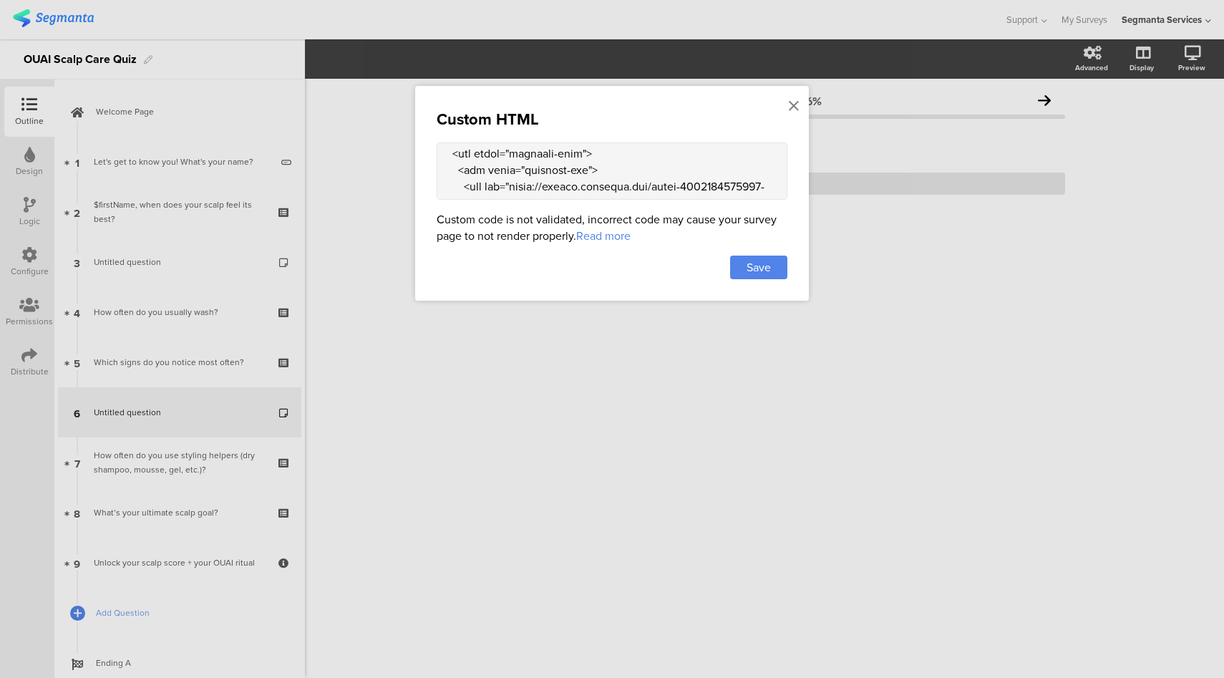
scroll to position [0, 0]
drag, startPoint x: 756, startPoint y: 175, endPoint x: 672, endPoint y: 138, distance: 92.0
click at [672, 138] on div "Custom HTML Custom code is not validated, incorrect code may cause your survey …" at bounding box center [612, 193] width 394 height 215
click at [640, 170] on textarea at bounding box center [612, 170] width 351 height 57
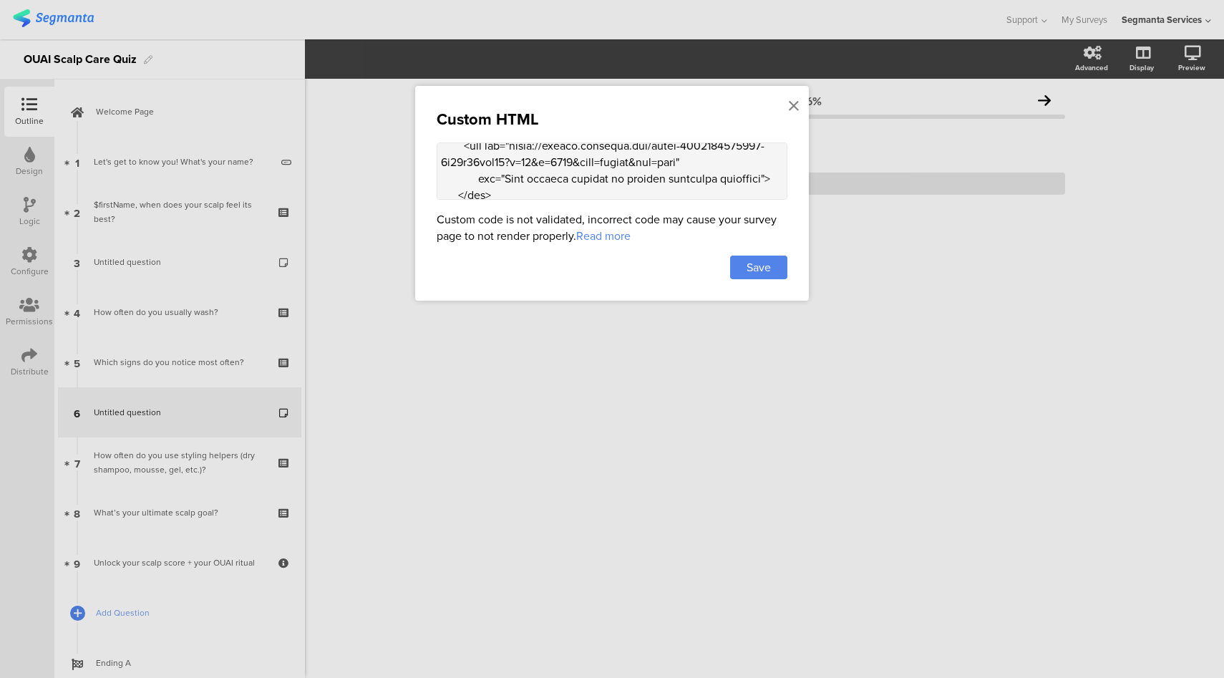
scroll to position [100, 0]
drag, startPoint x: 519, startPoint y: 147, endPoint x: 626, endPoint y: 185, distance: 113.2
click at [626, 185] on textarea at bounding box center [612, 170] width 351 height 57
paste textarea "theouai.com/cdn/shop/files/Brand_Campaign_Image_Replacement_Site_Asset_Definiti…"
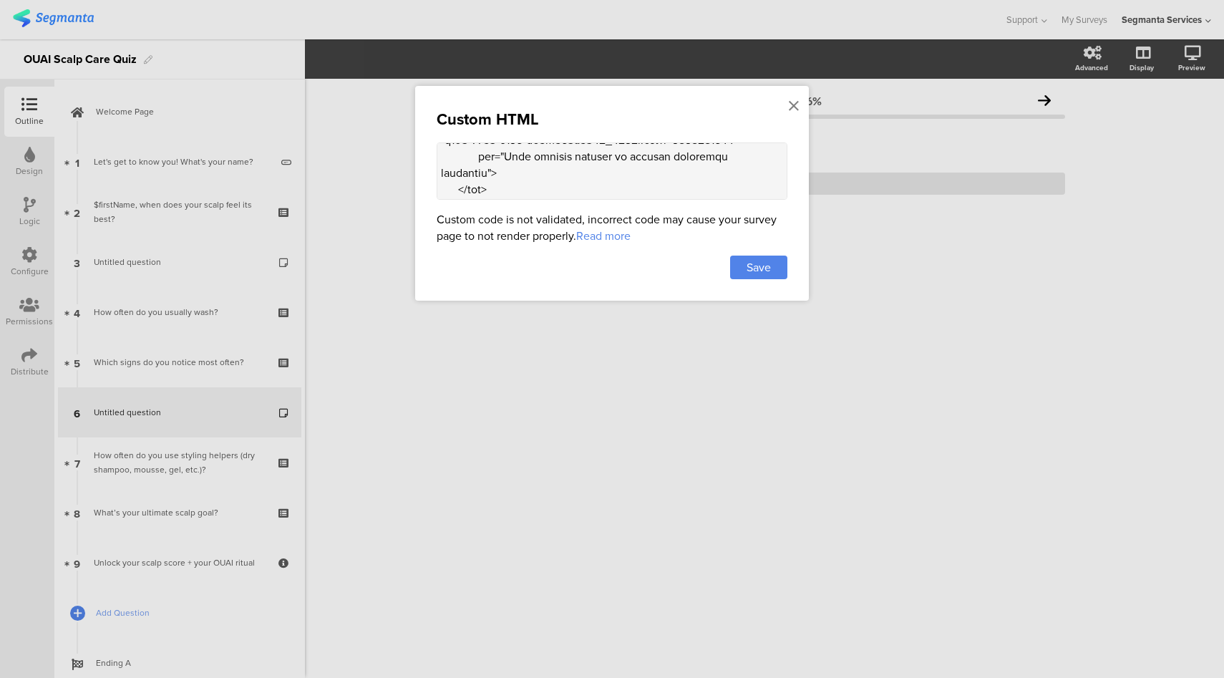
drag, startPoint x: 762, startPoint y: 168, endPoint x: 746, endPoint y: 157, distance: 18.9
click at [746, 157] on textarea at bounding box center [612, 170] width 351 height 57
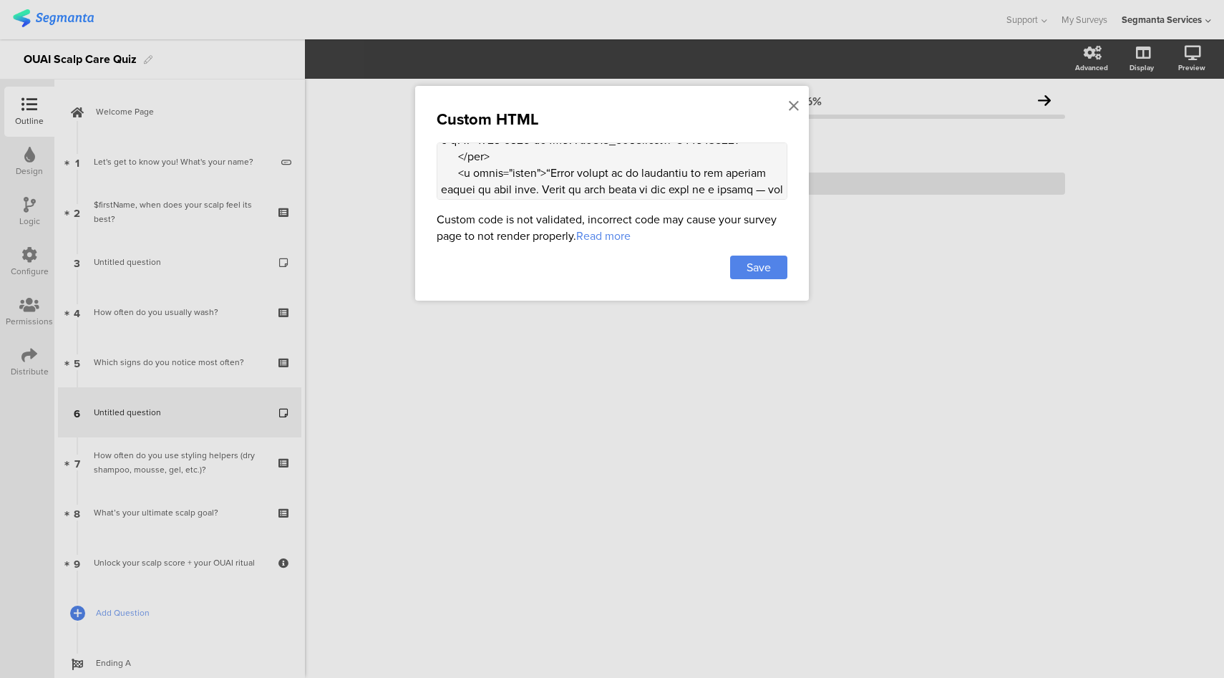
scroll to position [147, 0]
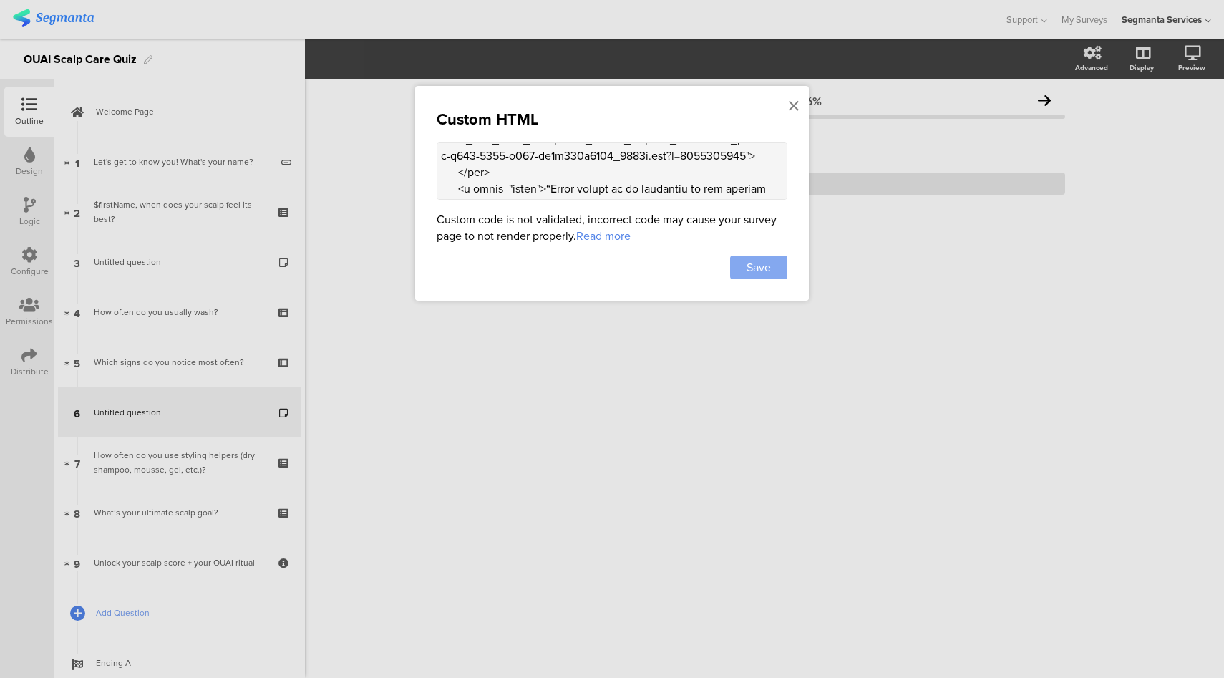
type textarea "<div class="scalp-carousel"> <div class="carousel-track"> <!-- Slide 1 --> <div…"
click at [767, 267] on span "Save" at bounding box center [758, 267] width 24 height 16
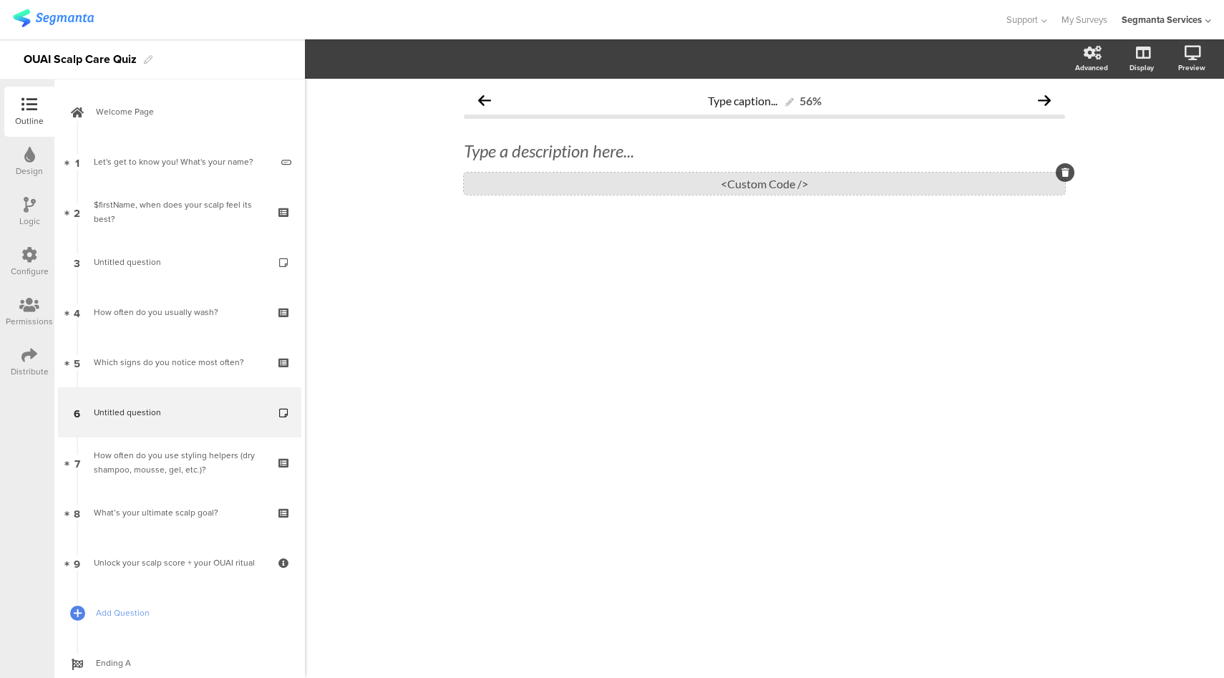
click at [706, 189] on div "<Custom Code />" at bounding box center [764, 183] width 601 height 22
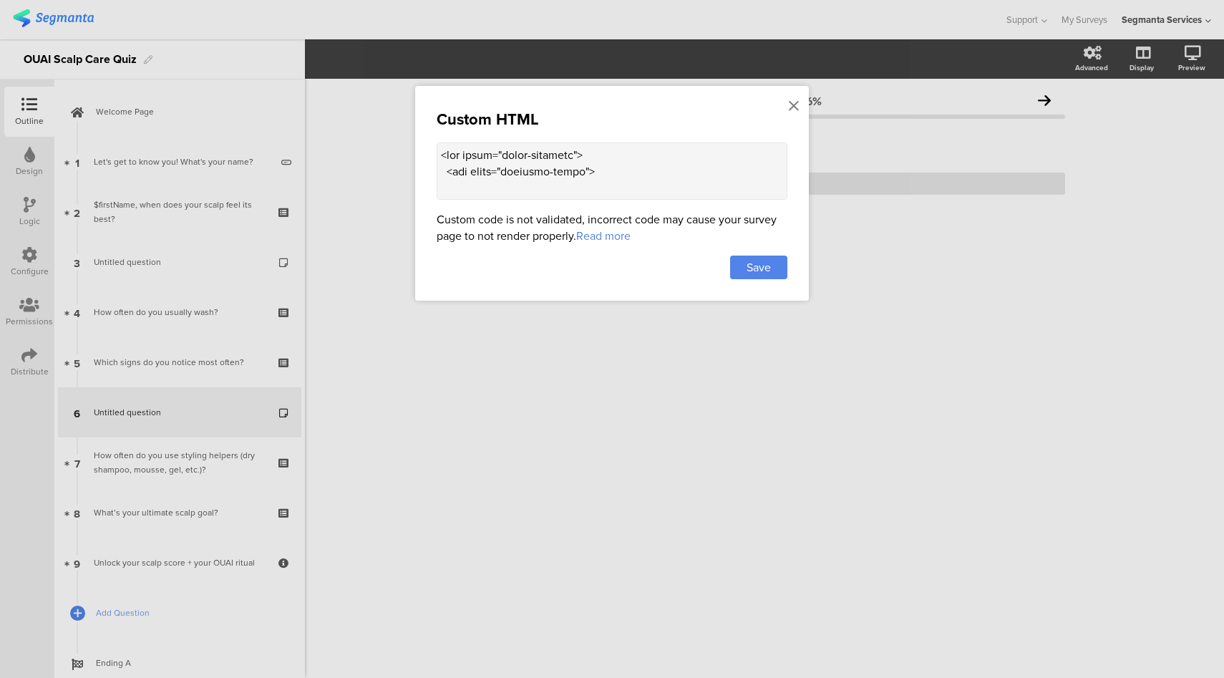
scroll to position [52, 0]
click at [585, 182] on textarea at bounding box center [612, 170] width 351 height 57
paste textarea "&auto=format&fit=crop"
type textarea "<div class="scalp-carousel"> <div class="carousel-track"> <!-- Slide 1 --> <div…"
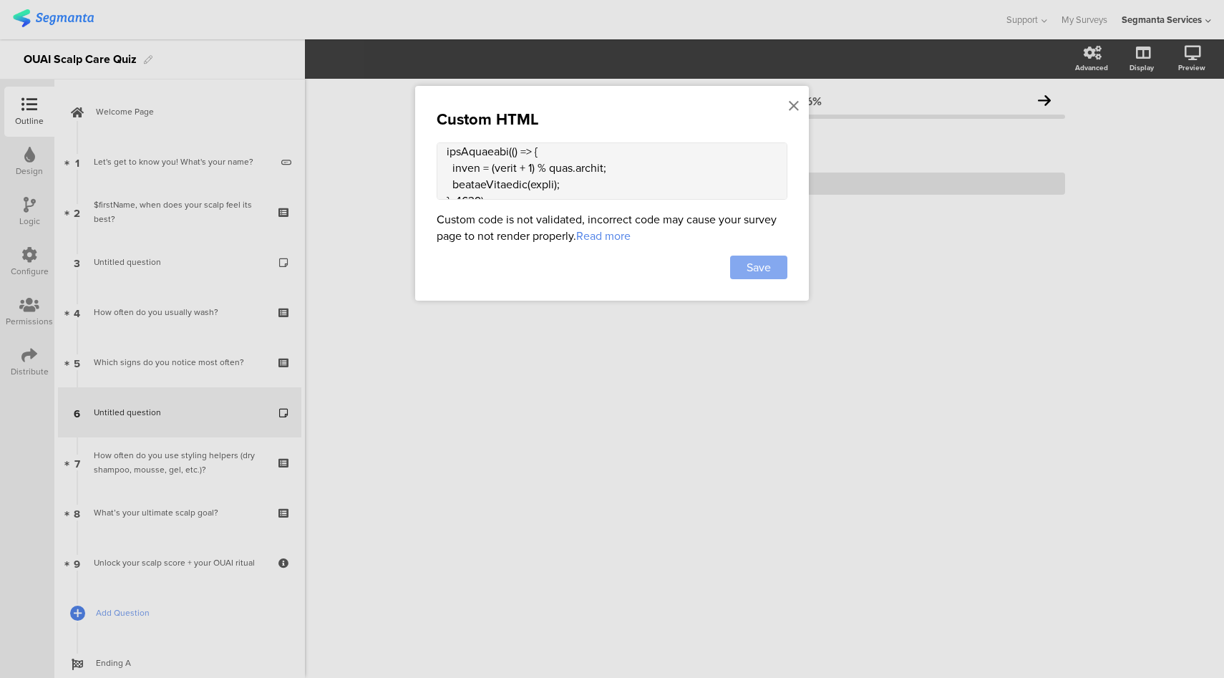
click at [757, 270] on span "Save" at bounding box center [758, 267] width 24 height 16
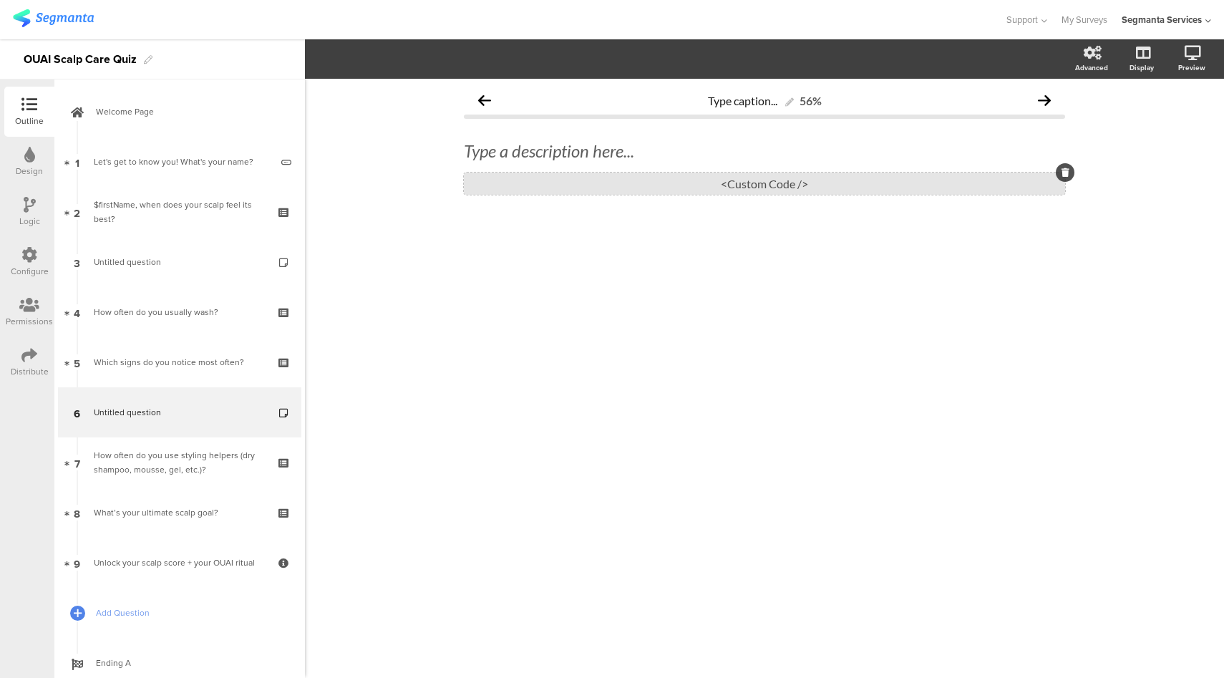
click at [545, 193] on div "<Custom Code />" at bounding box center [764, 183] width 601 height 22
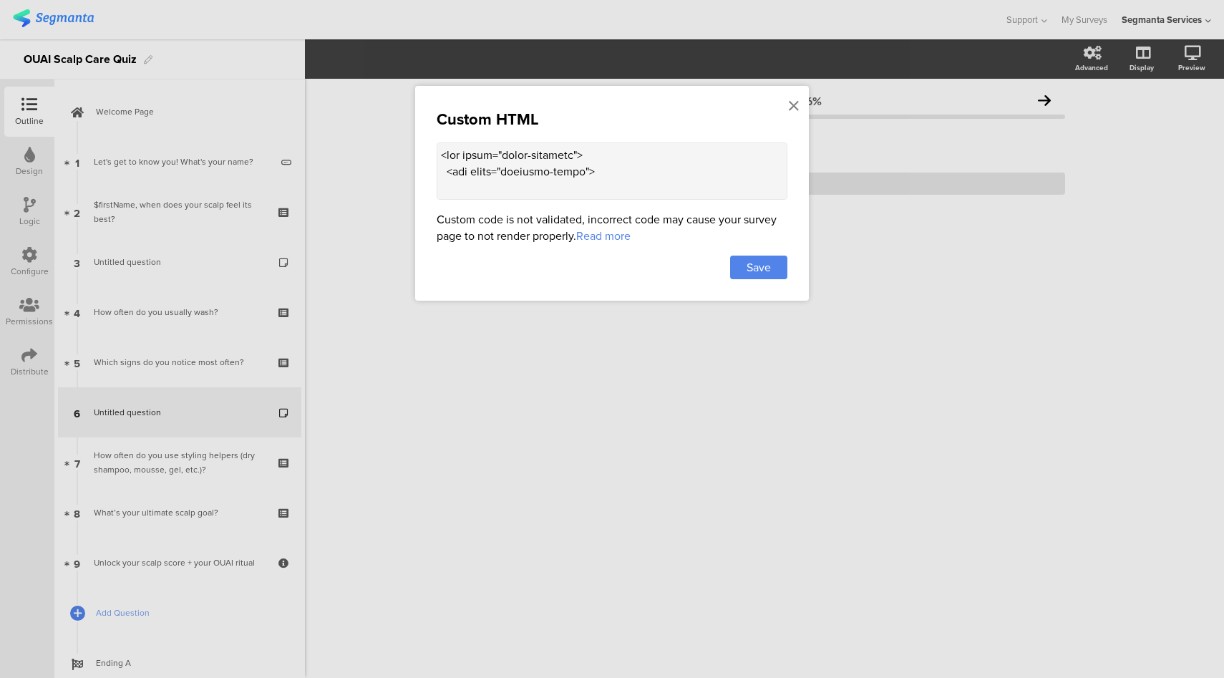
click at [598, 188] on textarea at bounding box center [612, 170] width 351 height 57
paste textarea "content"> <div class="text"> <p class="quote">“Scalp health is so important to …"
type textarea "<div class="scalp-carousel"> <div class="carousel-track"> <!-- Slide 1 --> <div…"
click at [757, 260] on span "Save" at bounding box center [758, 267] width 24 height 16
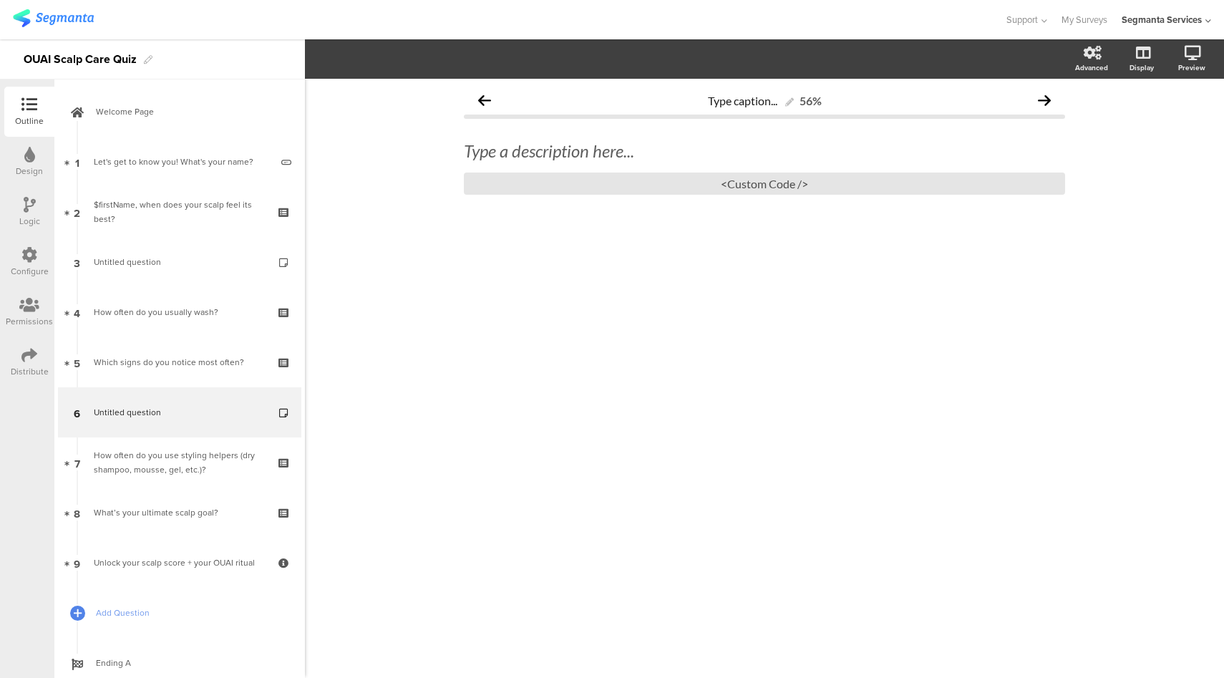
click at [631, 198] on div "Type a description here... <Custom Code />" at bounding box center [764, 167] width 601 height 83
click at [631, 190] on div "<Custom Code />" at bounding box center [764, 183] width 601 height 22
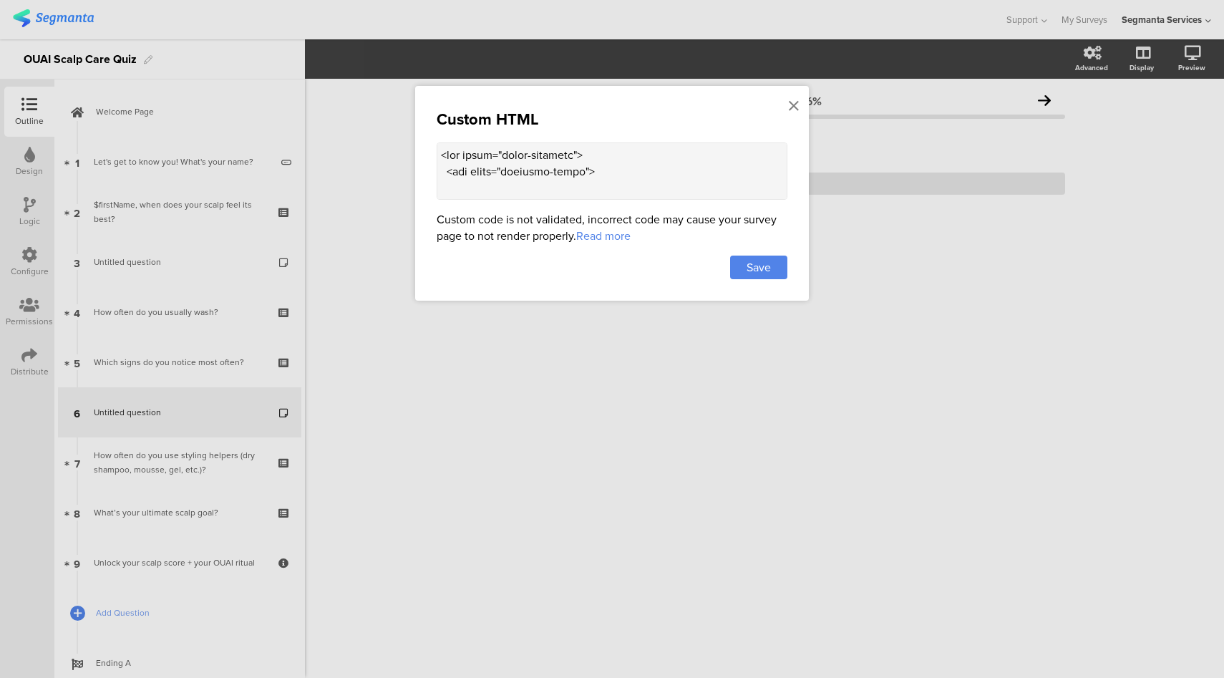
click at [618, 182] on textarea at bounding box center [612, 170] width 351 height 57
paste textarea "ontent"> <img src="https://images.unsplash.com/photo-1600180758895-3f54e95eae84…"
type textarea "<div class="scalp-carousel"> <div class="carousel-track"> <!-- Slide 1 --> <div…"
click at [748, 259] on span "Save" at bounding box center [758, 267] width 24 height 16
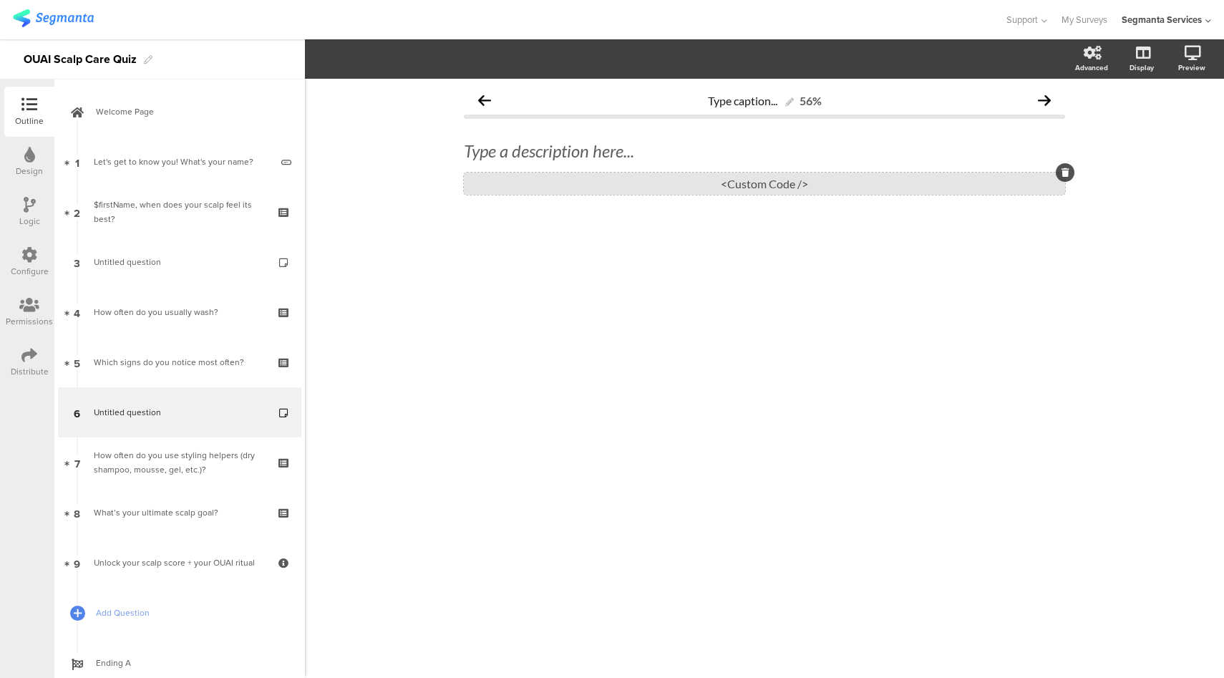
click at [647, 185] on div "<Custom Code />" at bounding box center [764, 183] width 601 height 22
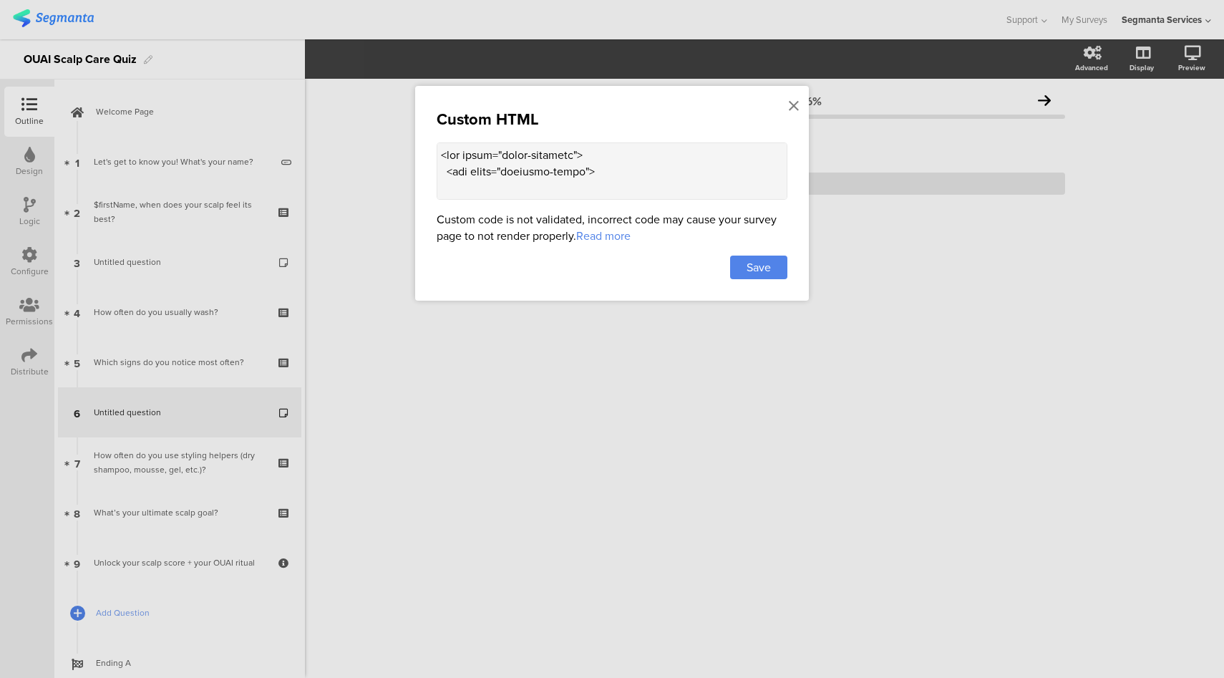
click at [650, 173] on textarea at bounding box center [612, 170] width 351 height 57
paste textarea "!-- Scalp Care Quote Carousel (Instacart-style: image card + overlay + outside …"
type textarea "<!-- Scalp Care Quote Carousel (Instacart-style: image card + overlay + outside…"
click at [770, 274] on div "Save" at bounding box center [758, 268] width 57 height 24
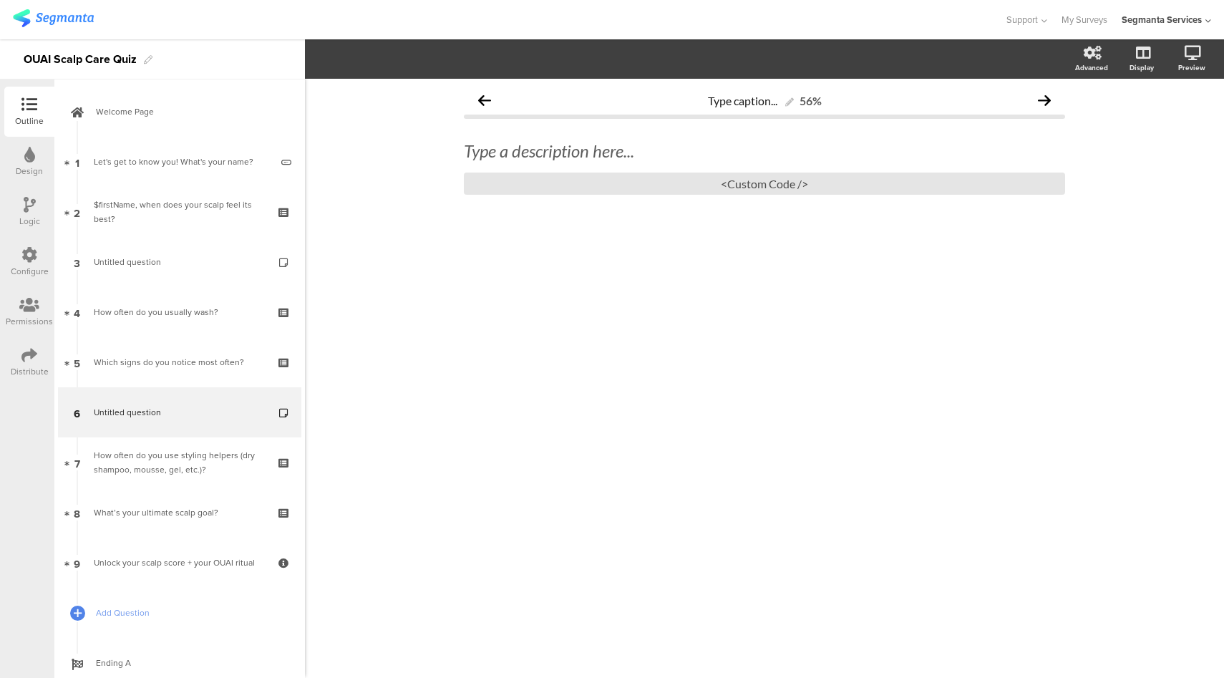
click at [568, 195] on div "Type a description here... <Custom Code />" at bounding box center [764, 167] width 601 height 83
click at [567, 185] on div "<Custom Code />" at bounding box center [764, 183] width 601 height 22
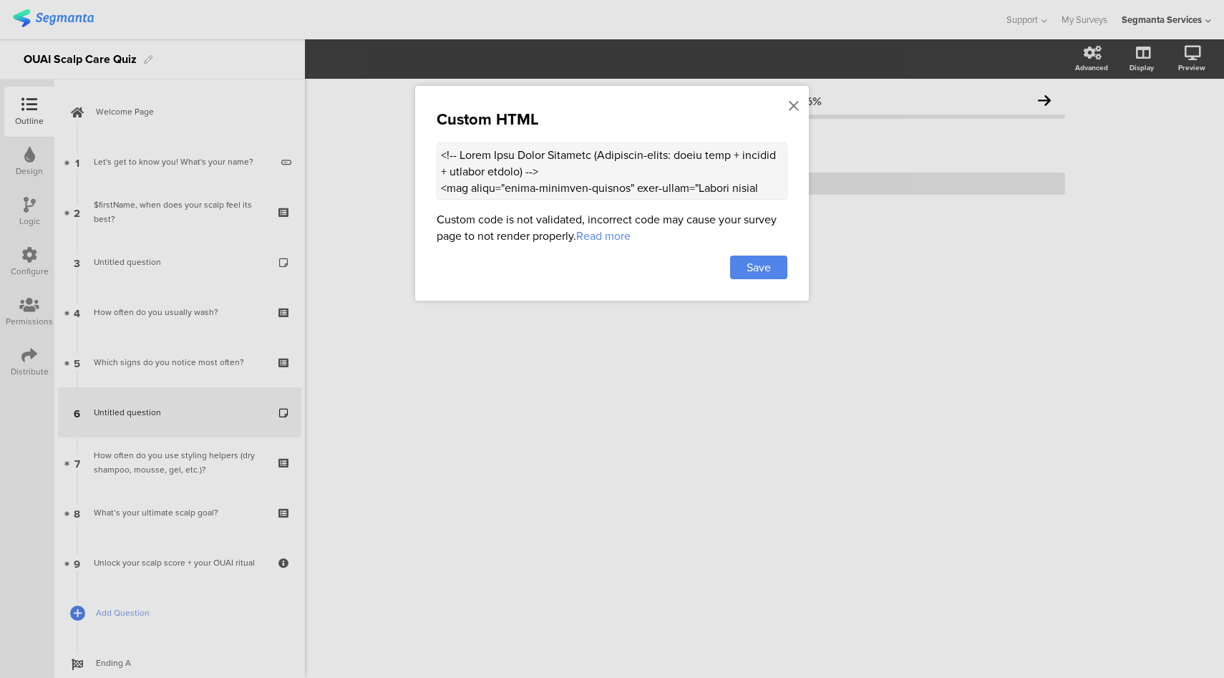
click at [590, 196] on textarea at bounding box center [612, 170] width 351 height 57
paste textarea ") --> <div class="carousel-container" style="max-width:800px;margin:8px auto 0;…"
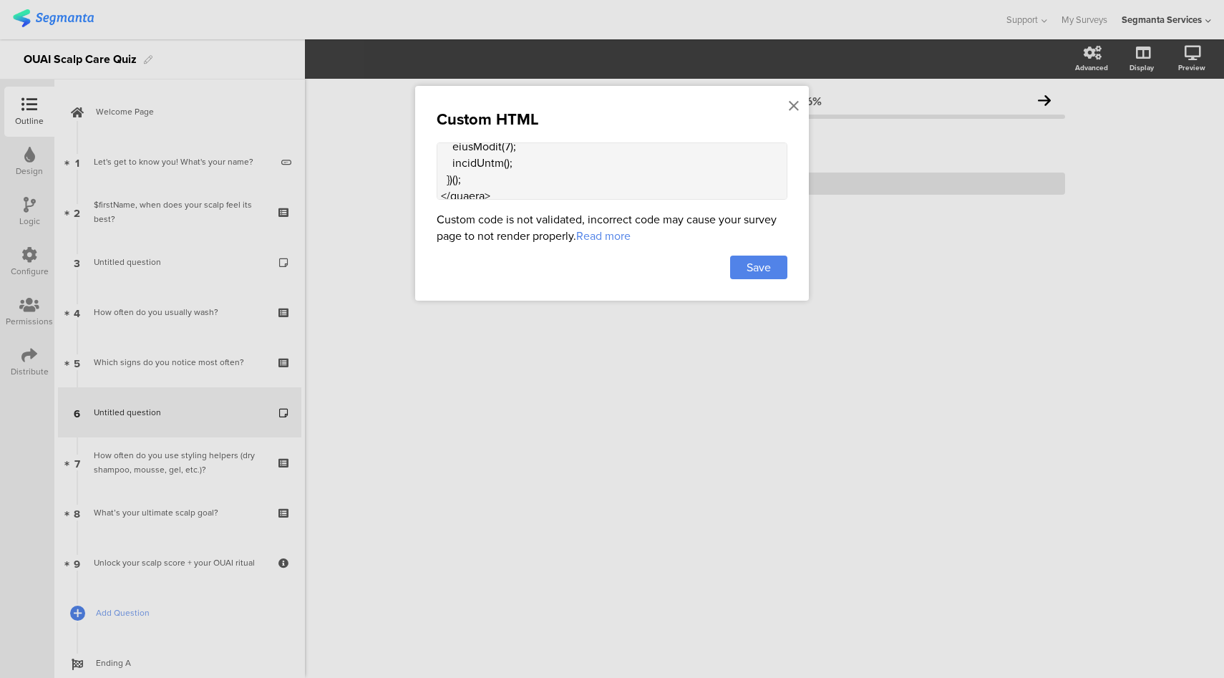
scroll to position [2367, 0]
type textarea "<!-- Scalp Care Quote Carousel (Instacart-style) --> <div class="carousel-conta…"
click at [751, 273] on div "Save" at bounding box center [758, 268] width 57 height 24
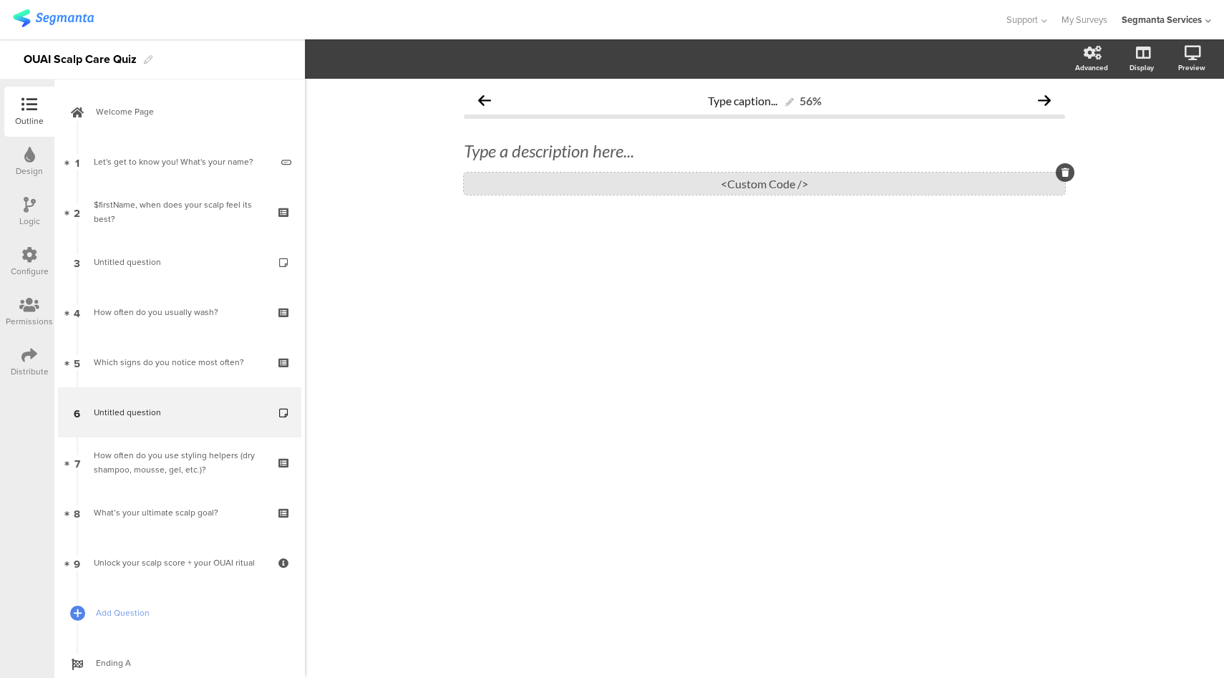
click at [694, 188] on div "<Custom Code />" at bounding box center [764, 183] width 601 height 22
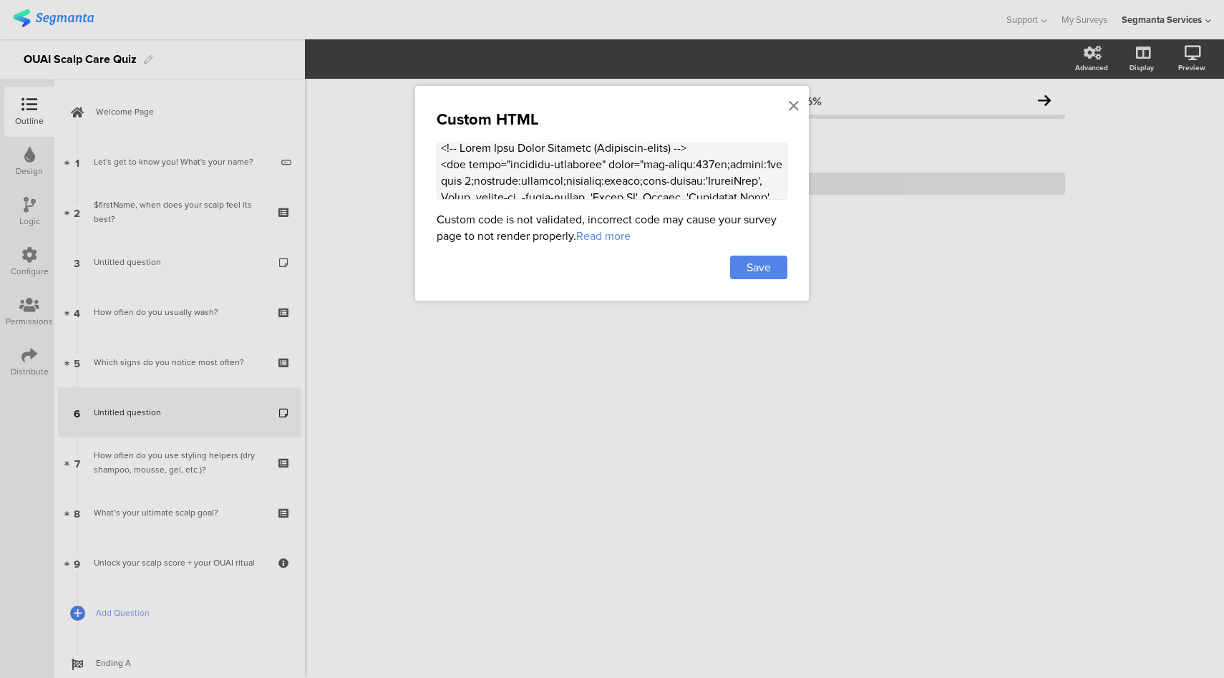
scroll to position [0, 0]
drag, startPoint x: 442, startPoint y: 170, endPoint x: 442, endPoint y: 155, distance: 15.0
click at [442, 155] on textarea at bounding box center [612, 170] width 351 height 57
drag, startPoint x: 643, startPoint y: 179, endPoint x: 510, endPoint y: 158, distance: 135.4
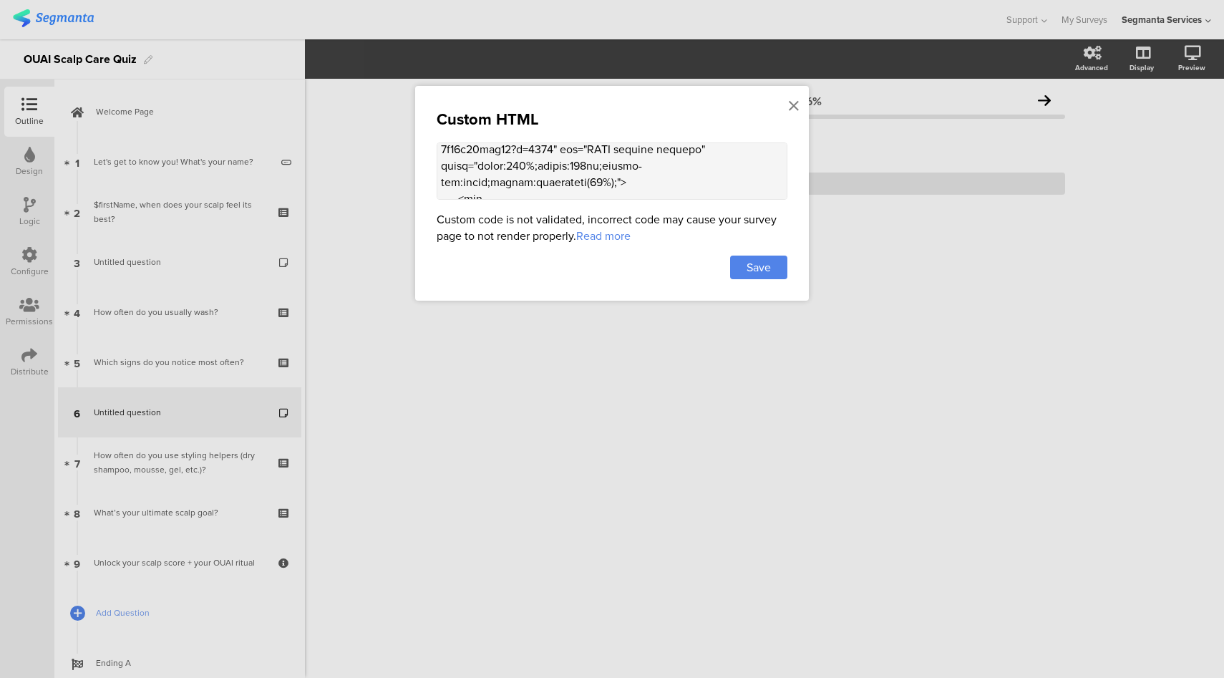
click at [510, 158] on textarea at bounding box center [612, 170] width 351 height 57
paste textarea "theouai.com/cdn/shop/files/Brand_Campaign_Image_Replacement_Site_Asset_Definiti…"
type textarea "<div class="carousel-container" style="max-width:800px;margin:8px auto 0;positi…"
click at [772, 264] on div "Save" at bounding box center [758, 268] width 57 height 24
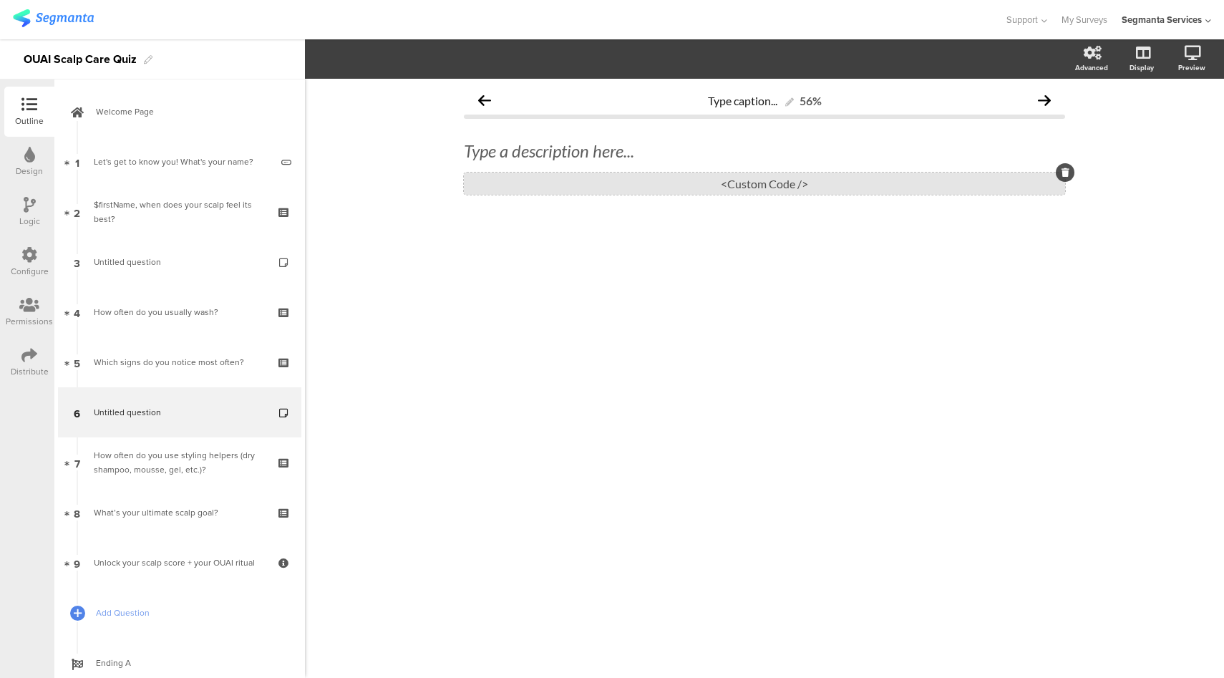
click at [629, 191] on div "<Custom Code />" at bounding box center [764, 183] width 601 height 22
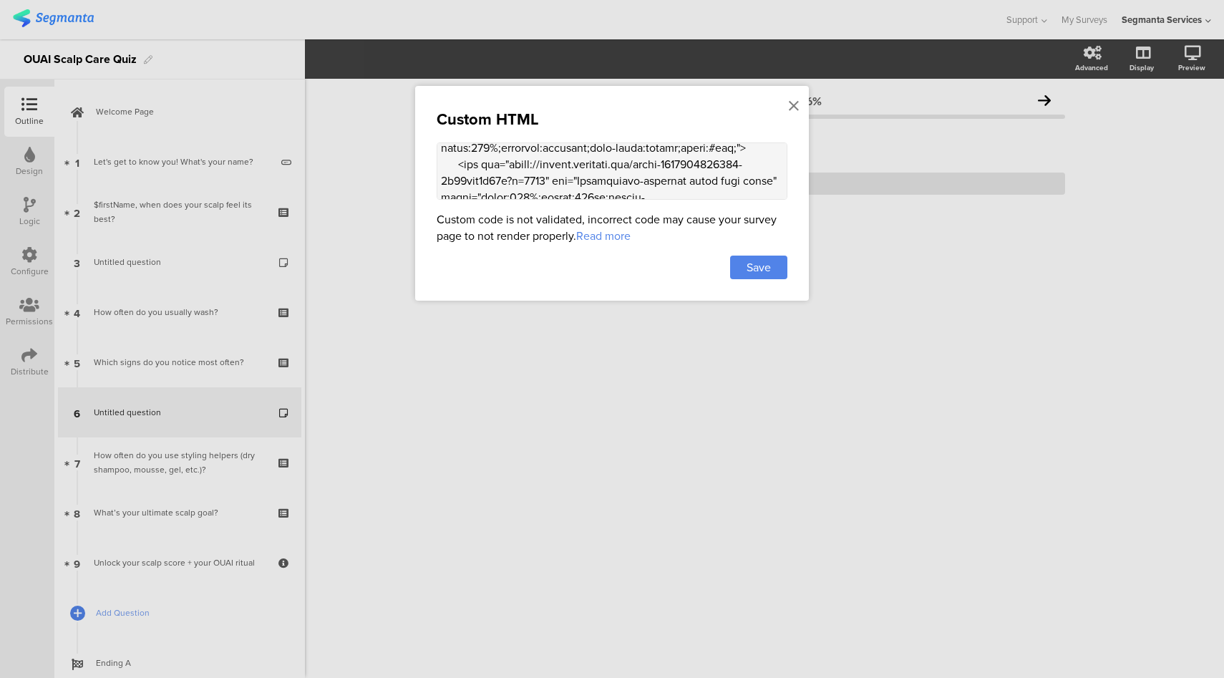
scroll to position [575, 0]
drag, startPoint x: 512, startPoint y: 160, endPoint x: 553, endPoint y: 176, distance: 43.1
click at [553, 176] on textarea at bounding box center [612, 170] width 351 height 57
paste textarea "theouai.com/cdn/shop/files/Brand_Campaign_Image_Replacement_About_Us_Hero_Image…"
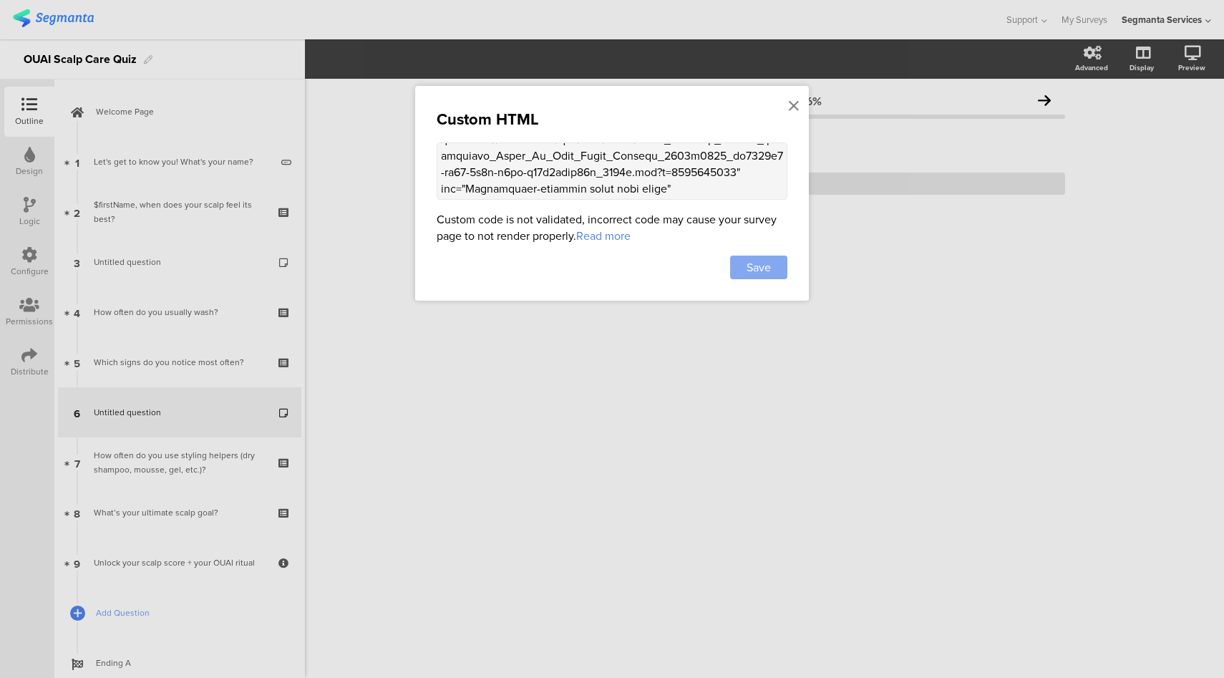
type textarea "<div class="carousel-container" style="max-width:800px;margin:8px auto 0;positi…"
click at [758, 265] on span "Save" at bounding box center [758, 267] width 24 height 16
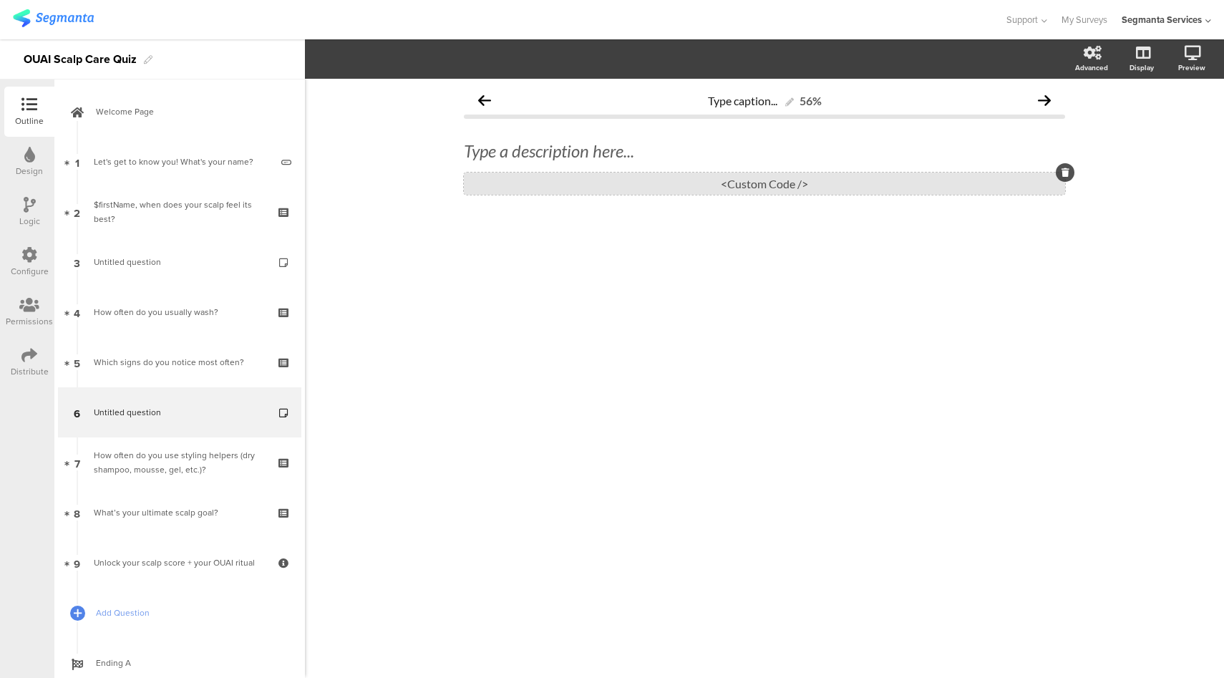
click at [705, 181] on div "<Custom Code />" at bounding box center [764, 183] width 601 height 22
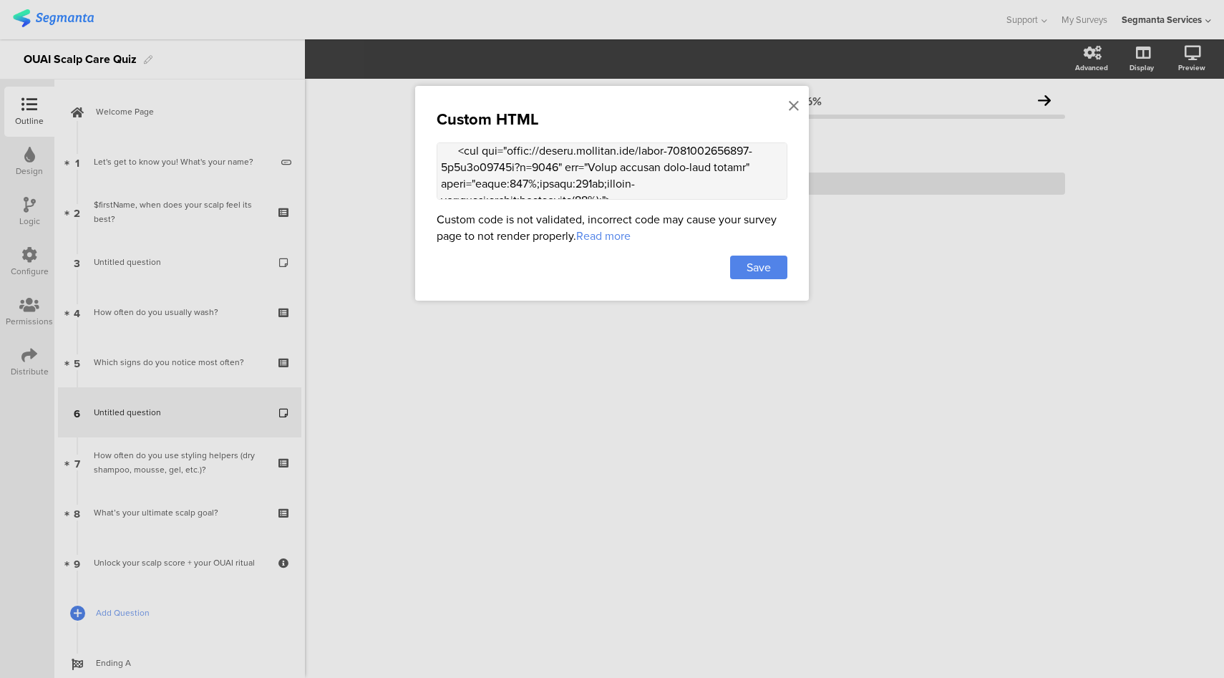
scroll to position [953, 0]
drag, startPoint x: 560, startPoint y: 186, endPoint x: 512, endPoint y: 170, distance: 50.7
click at [512, 170] on textarea at bounding box center [612, 170] width 351 height 57
paste textarea "cld.accentuate.io/4406035939398/1752784516754/Brand_Campaign_Site_Asset_PDP_Fin…"
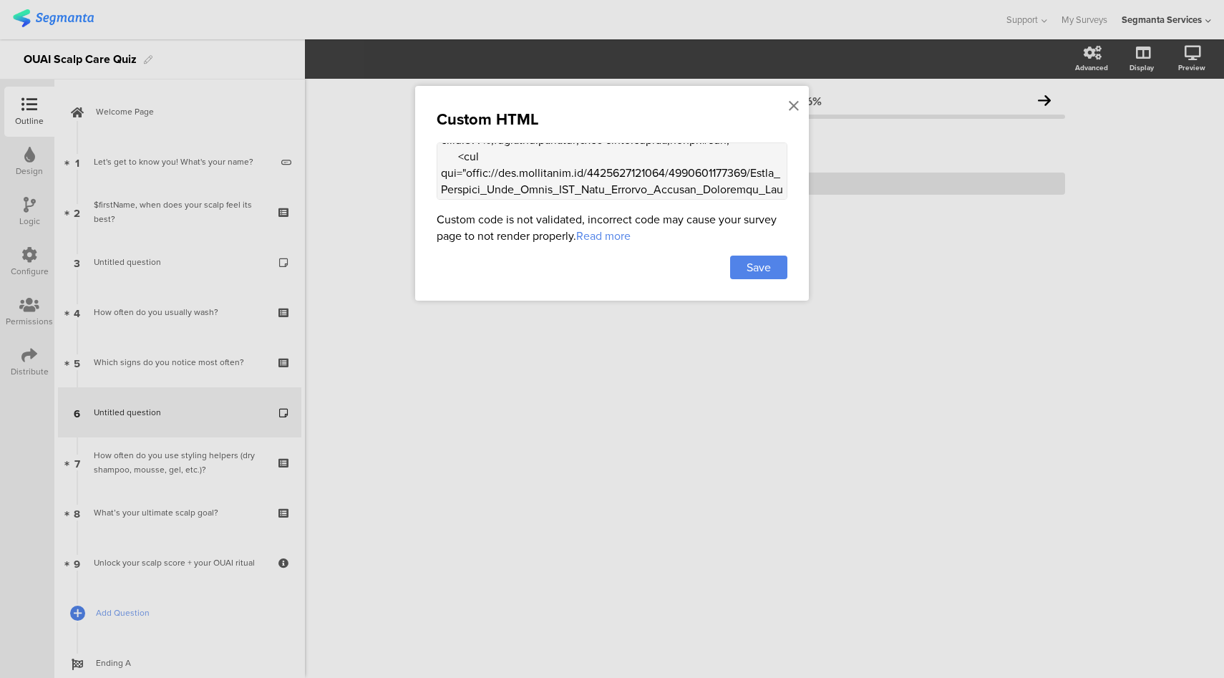
scroll to position [994, 0]
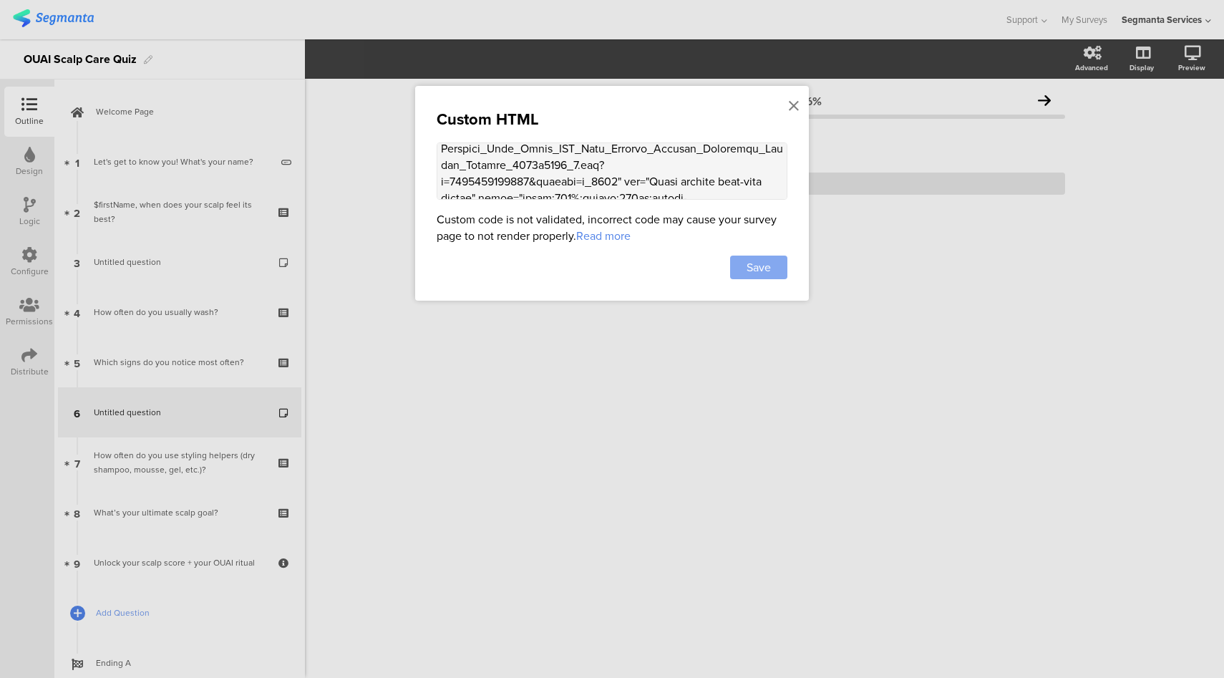
type textarea "<div class="carousel-container" style="max-width:800px;margin:8px auto 0;positi…"
click at [764, 261] on span "Save" at bounding box center [758, 267] width 24 height 16
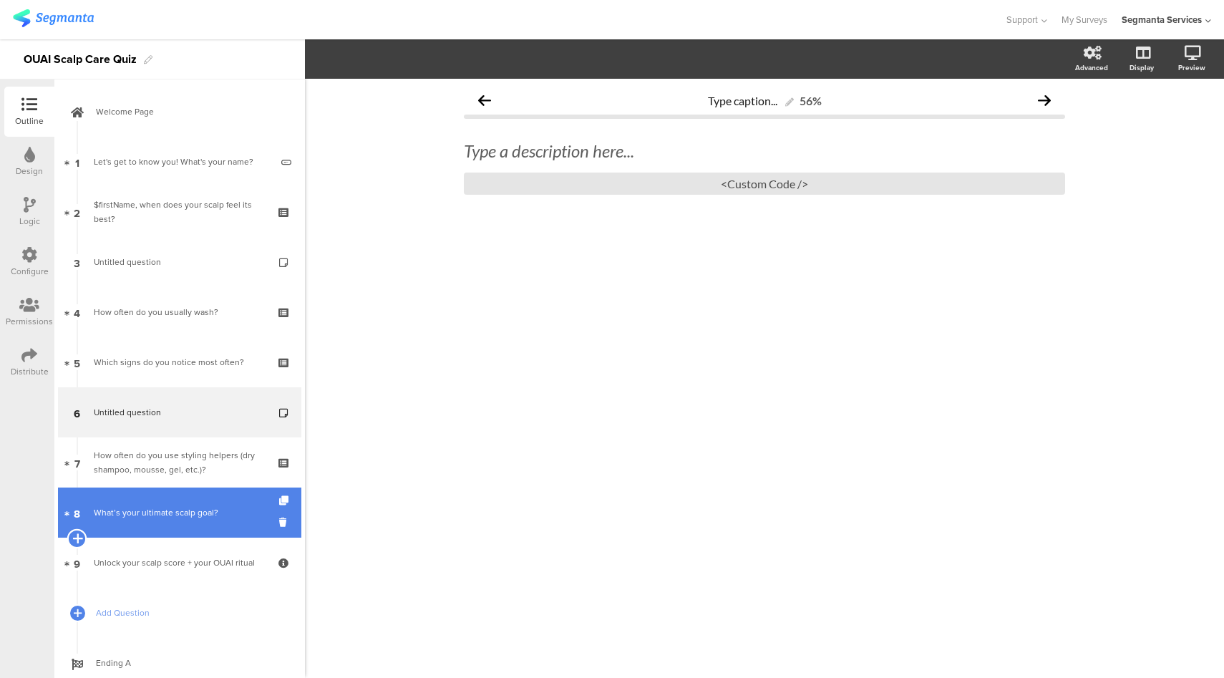
click at [79, 537] on icon at bounding box center [76, 538] width 9 height 13
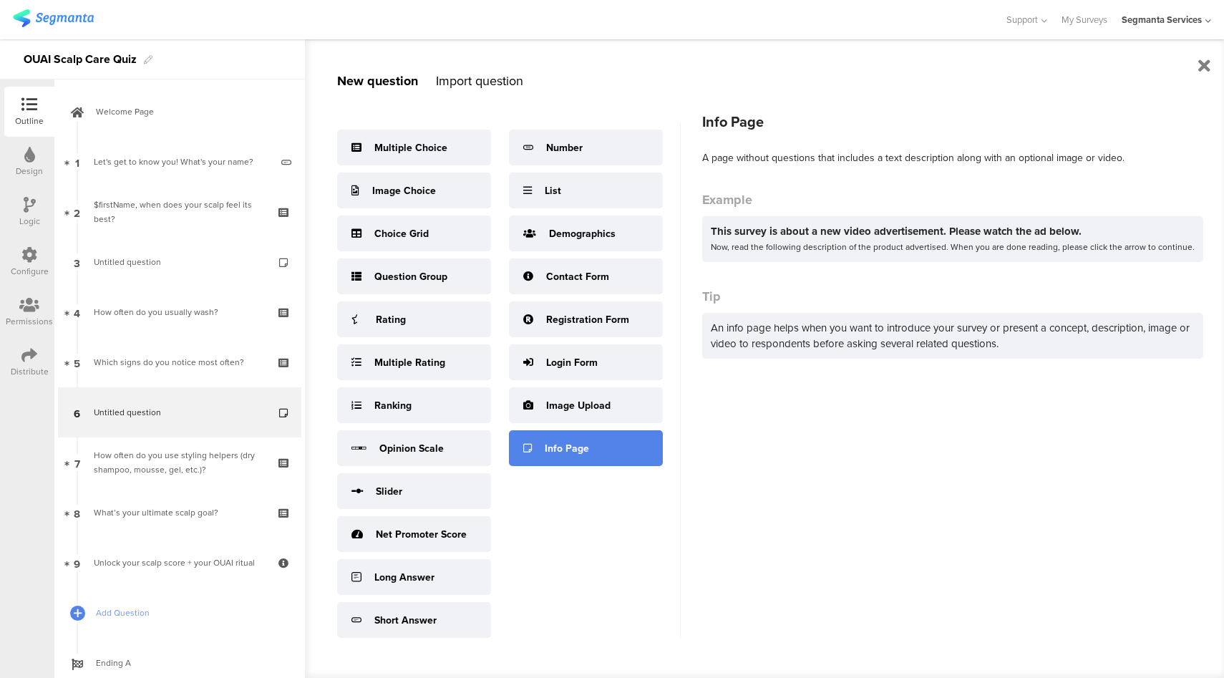
click at [577, 455] on div "Info Page" at bounding box center [586, 448] width 154 height 36
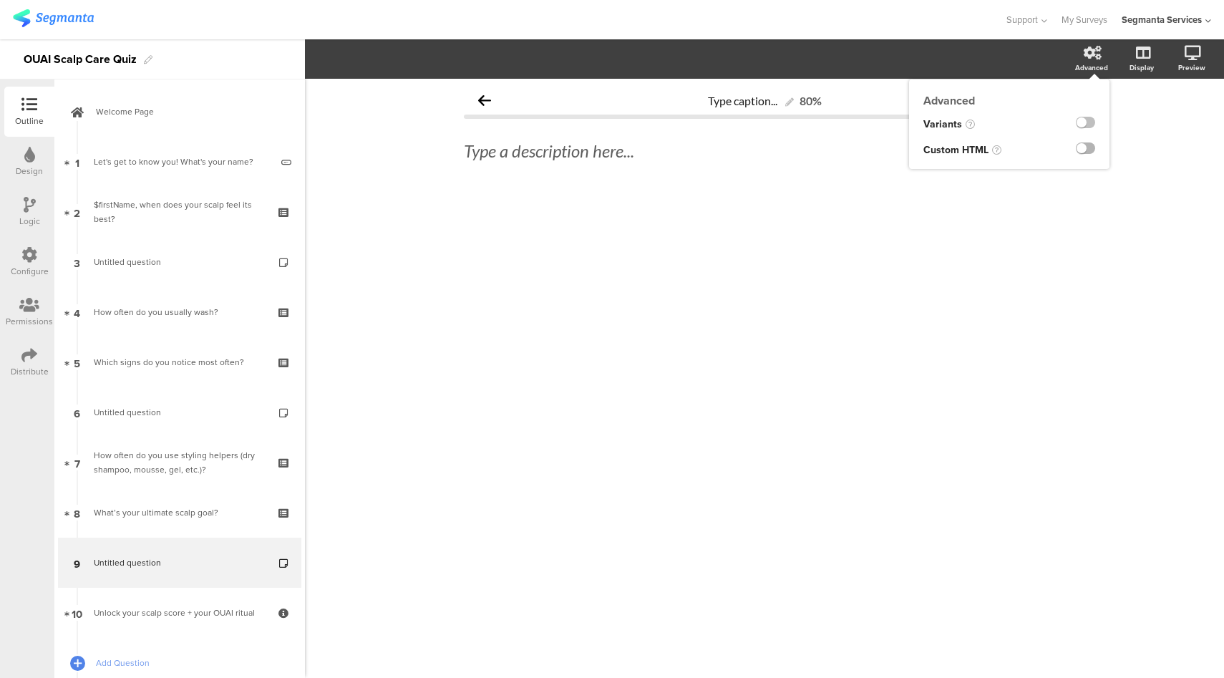
click at [1087, 150] on label at bounding box center [1085, 147] width 19 height 11
click at [0, 0] on input "checkbox" at bounding box center [0, 0] width 0 height 0
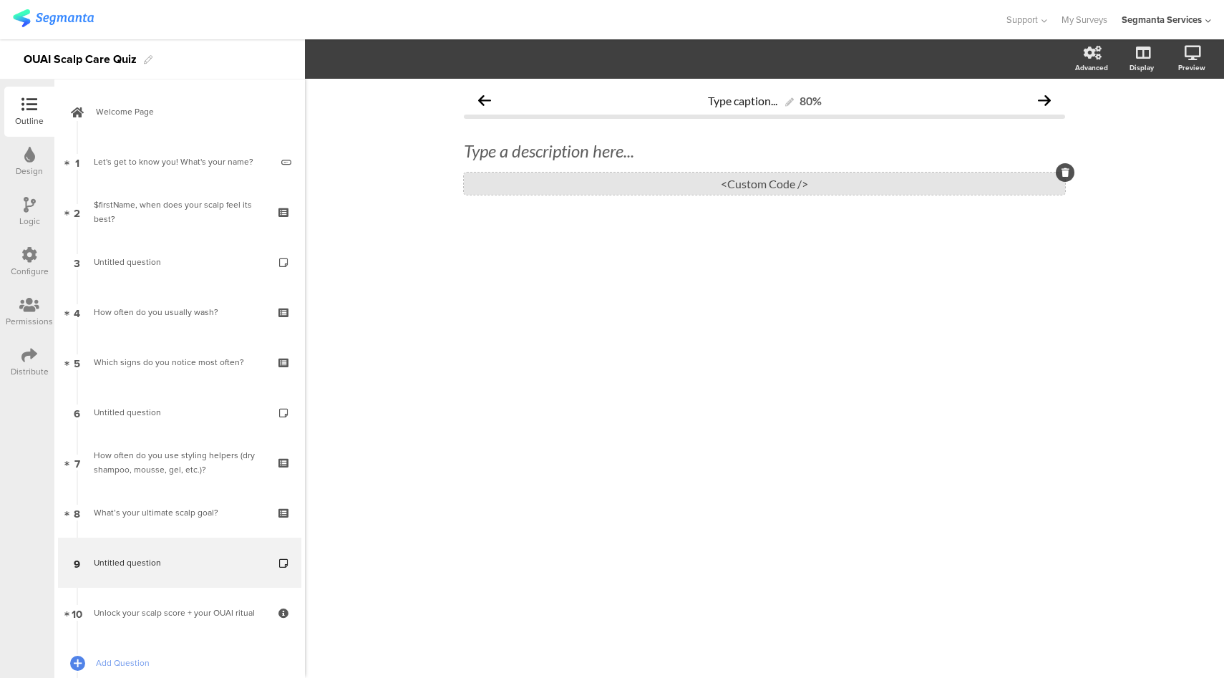
click at [713, 194] on div "<Custom Code />" at bounding box center [764, 183] width 601 height 22
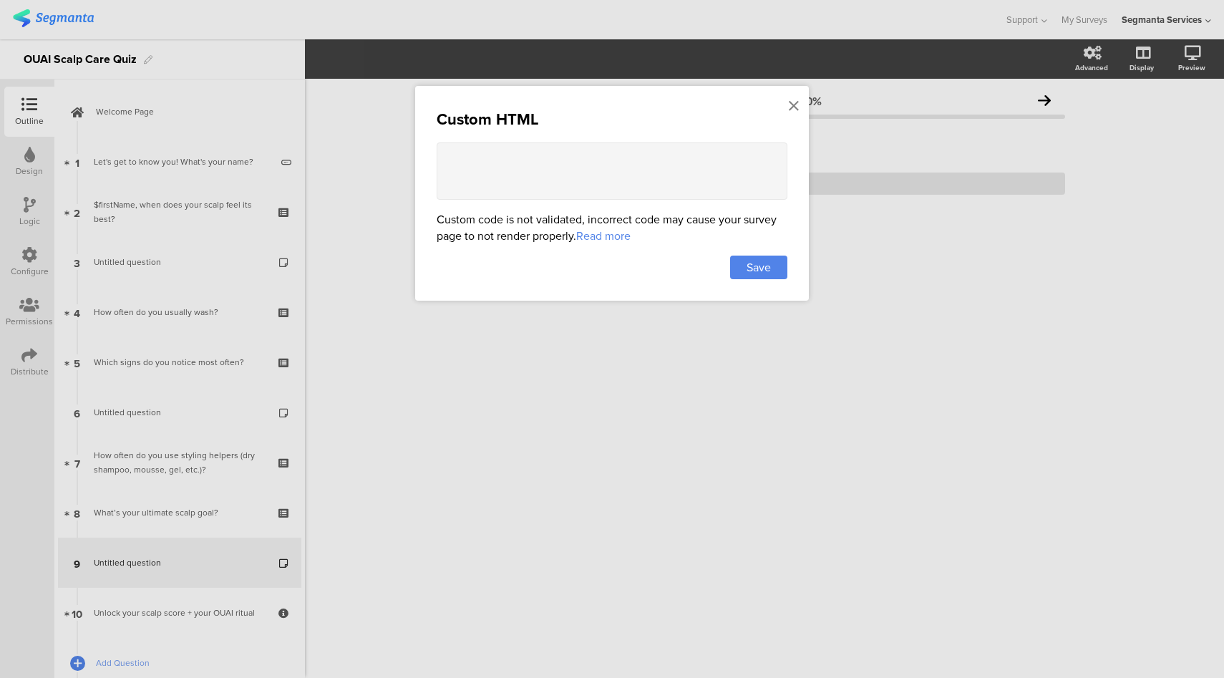
click at [679, 167] on textarea at bounding box center [612, 170] width 351 height 57
paste textarea "<!-- Scalp Care Trusted Reviews --> <div style="max-width:700px;margin:0 auto;p…"
type textarea "<!-- Scalp Care Trusted Reviews --> <div style="max-width:700px;margin:0 auto;p…"
click at [758, 267] on span "Save" at bounding box center [758, 267] width 24 height 16
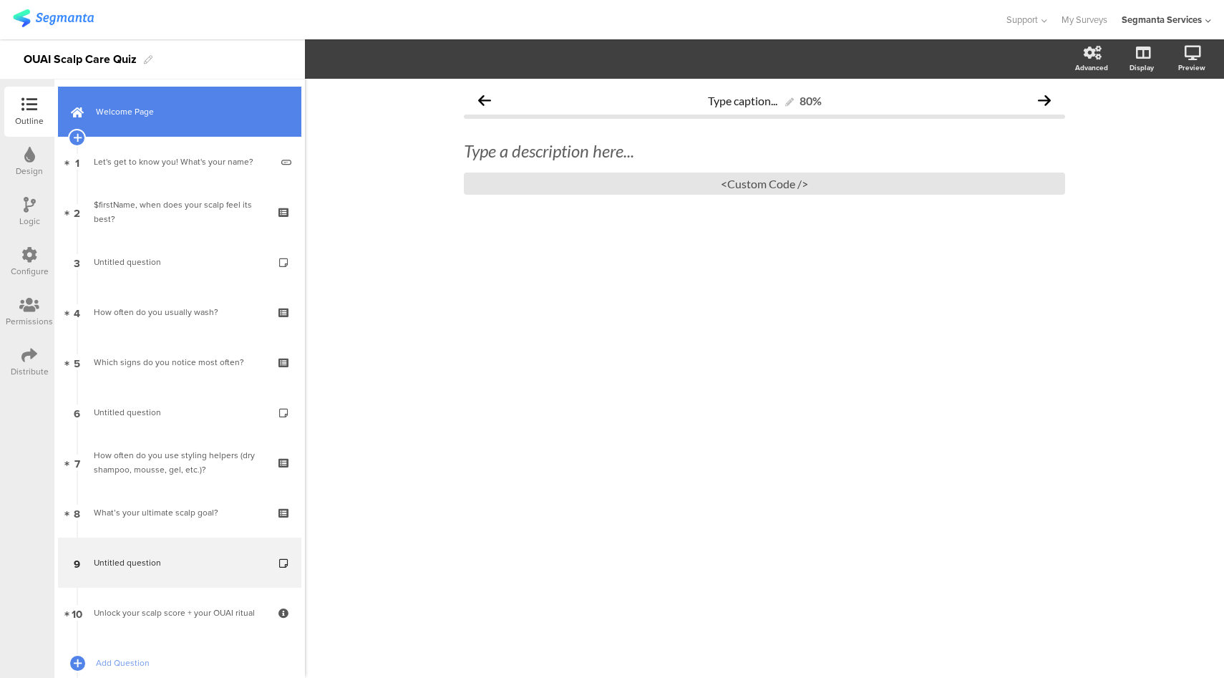
click at [196, 111] on span "Welcome Page" at bounding box center [187, 111] width 183 height 14
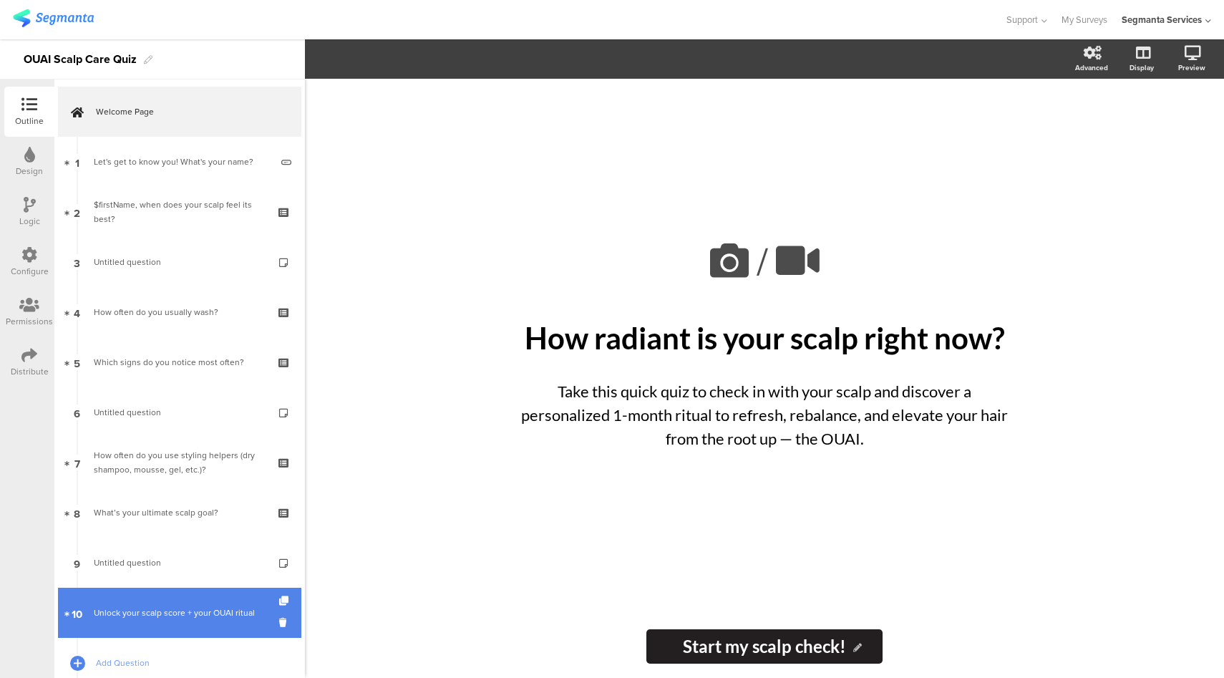
click at [147, 615] on div "Unlock your scalp score + your OUAI ritual" at bounding box center [179, 612] width 171 height 14
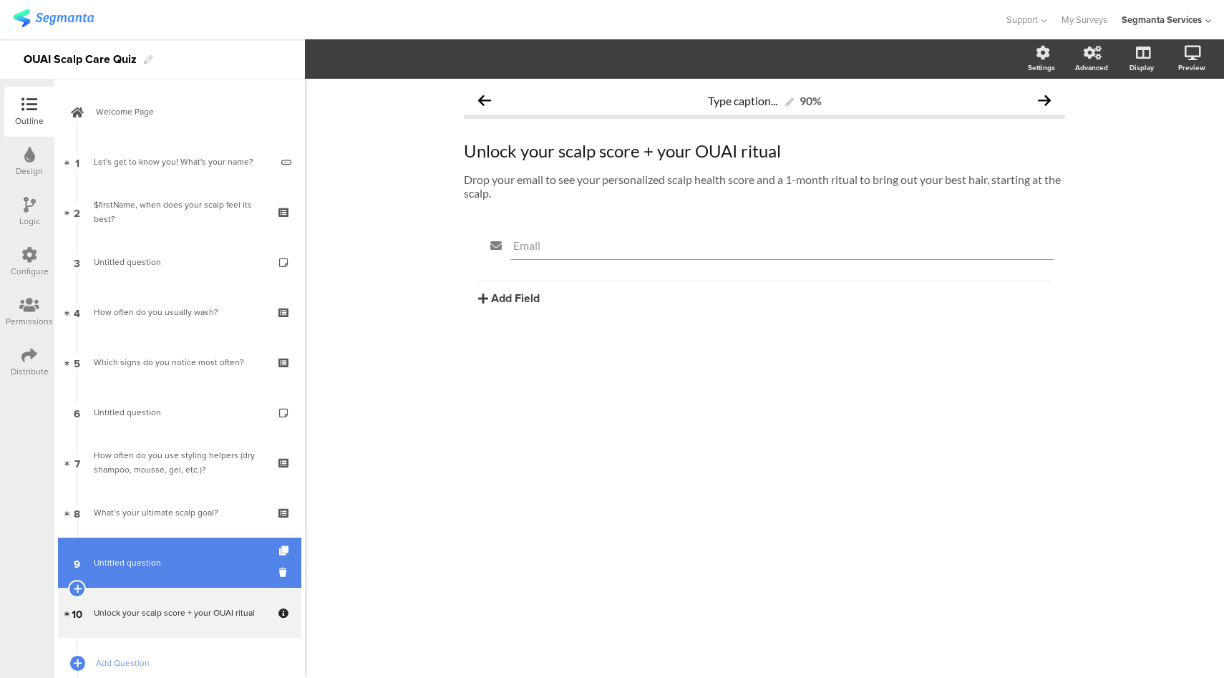
click at [143, 572] on link "9 Untitled question" at bounding box center [179, 562] width 243 height 50
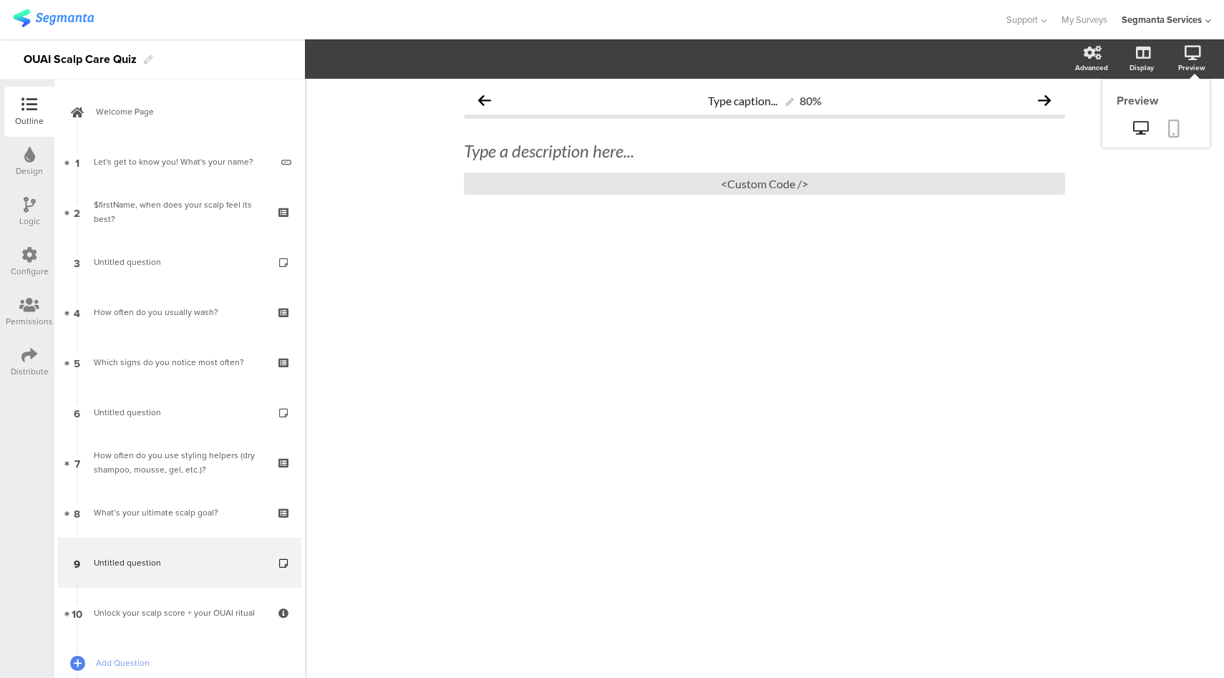
click at [1170, 129] on icon at bounding box center [1173, 129] width 11 height 18
click at [670, 188] on div "<Custom Code />" at bounding box center [764, 183] width 601 height 22
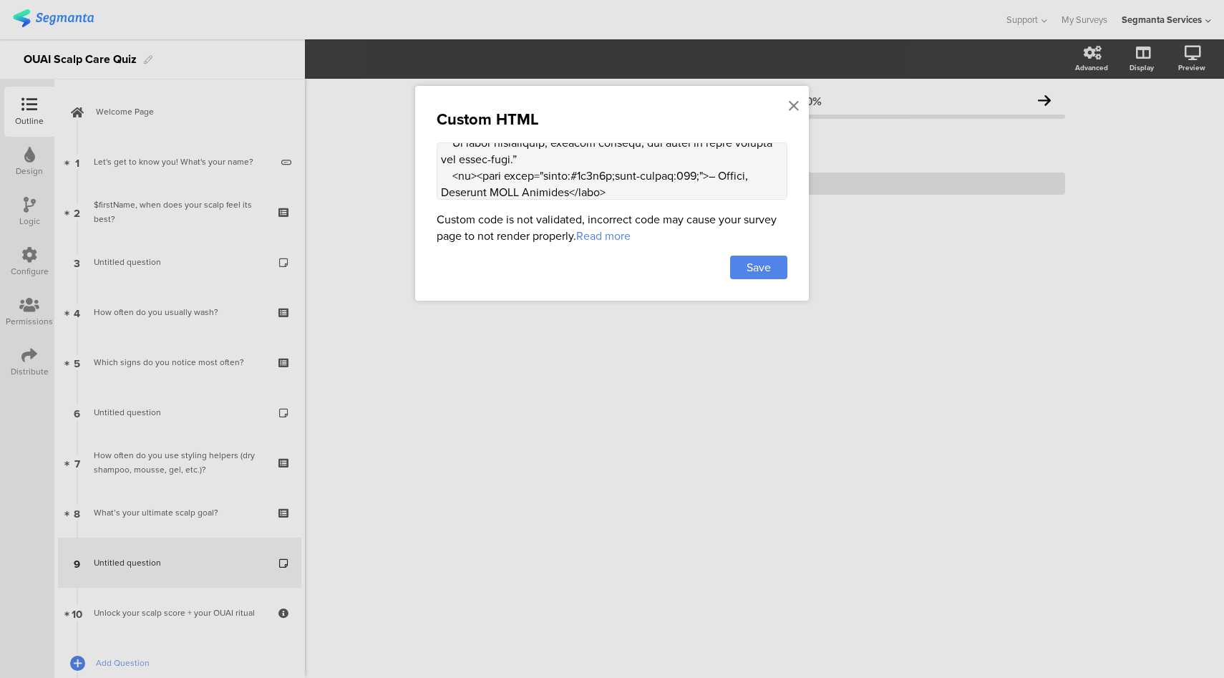
scroll to position [653, 0]
click at [729, 165] on textarea at bounding box center [612, 170] width 351 height 57
click at [498, 177] on textarea at bounding box center [612, 170] width 351 height 57
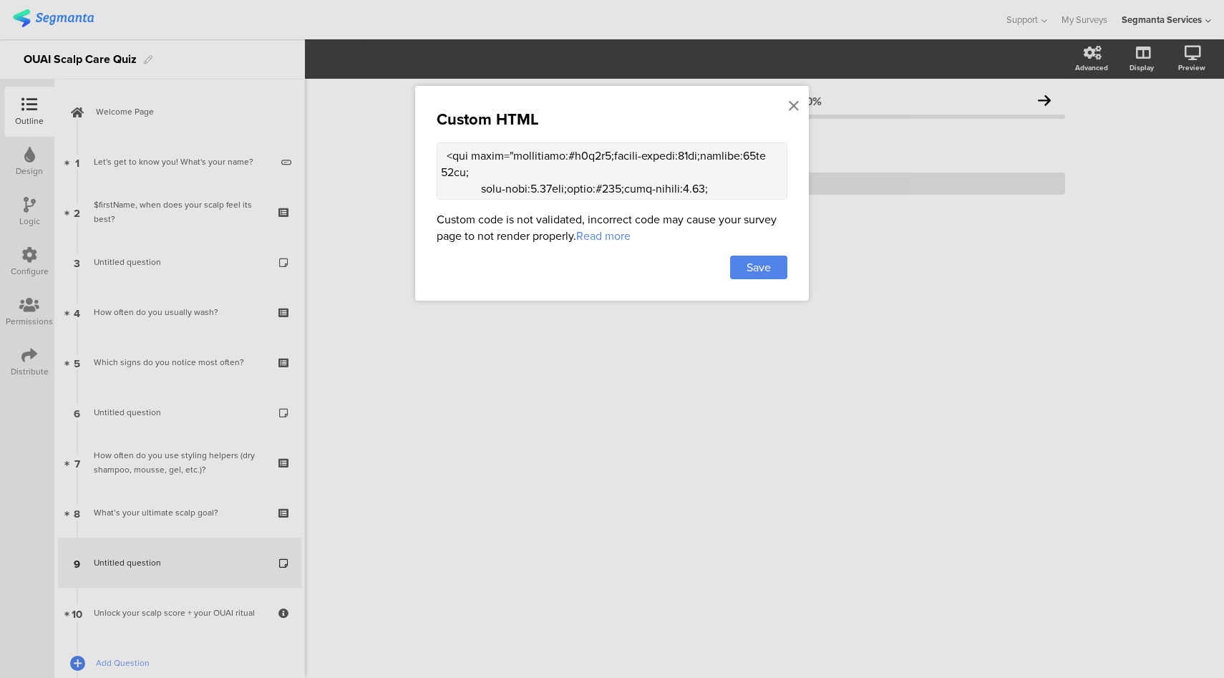
scroll to position [522, 0]
type textarea "<!-- Scalp Care Trusted Reviews --> <div style="max-width:700px;margin:0 auto;p…"
click at [749, 268] on span "Save" at bounding box center [758, 267] width 24 height 16
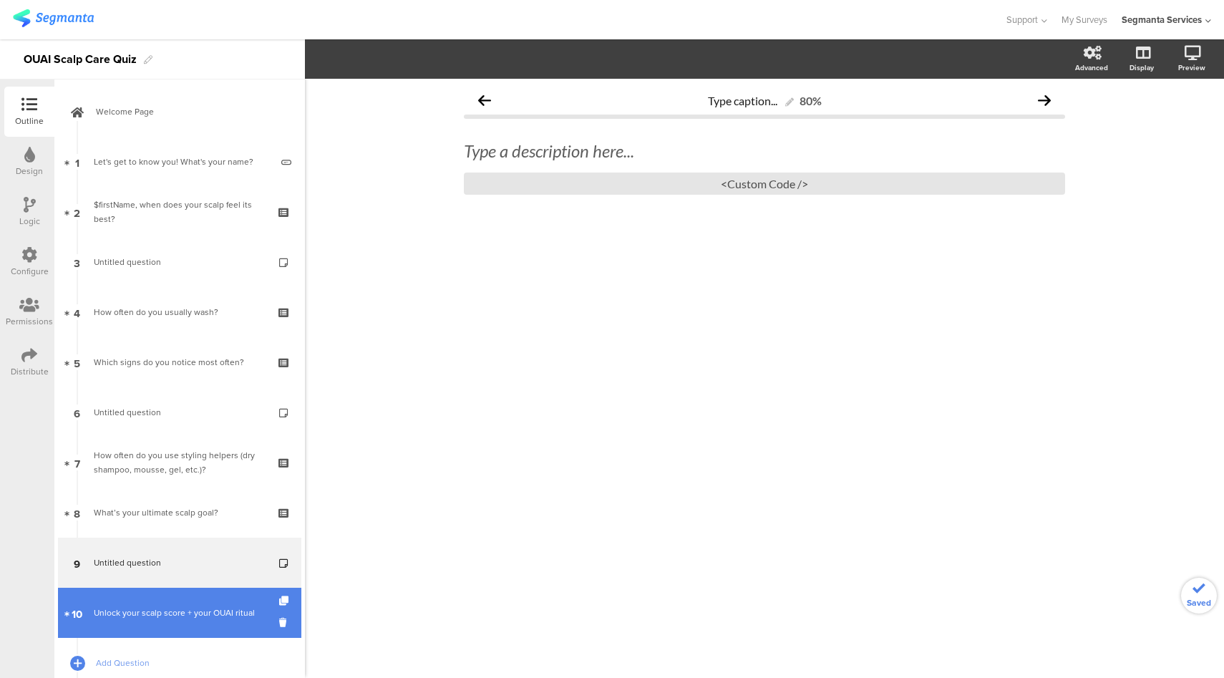
click at [159, 609] on div "Unlock your scalp score + your OUAI ritual" at bounding box center [179, 612] width 171 height 14
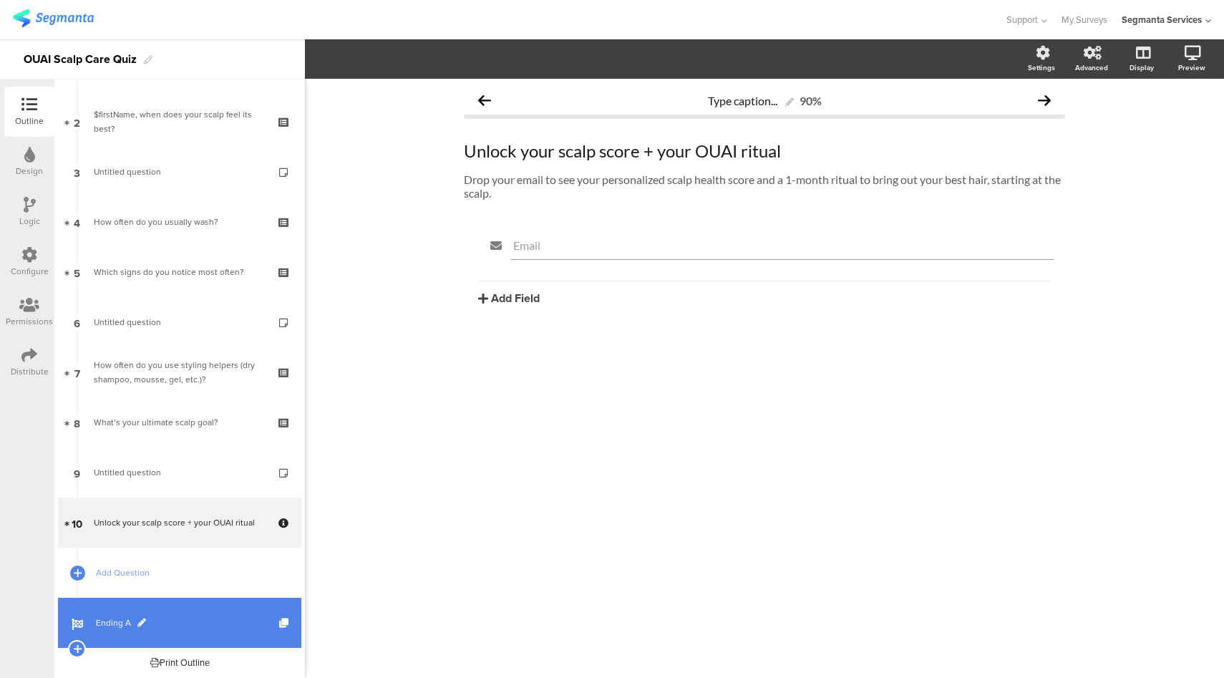
scroll to position [92, 0]
click at [202, 613] on span "Ending A" at bounding box center [187, 620] width 183 height 14
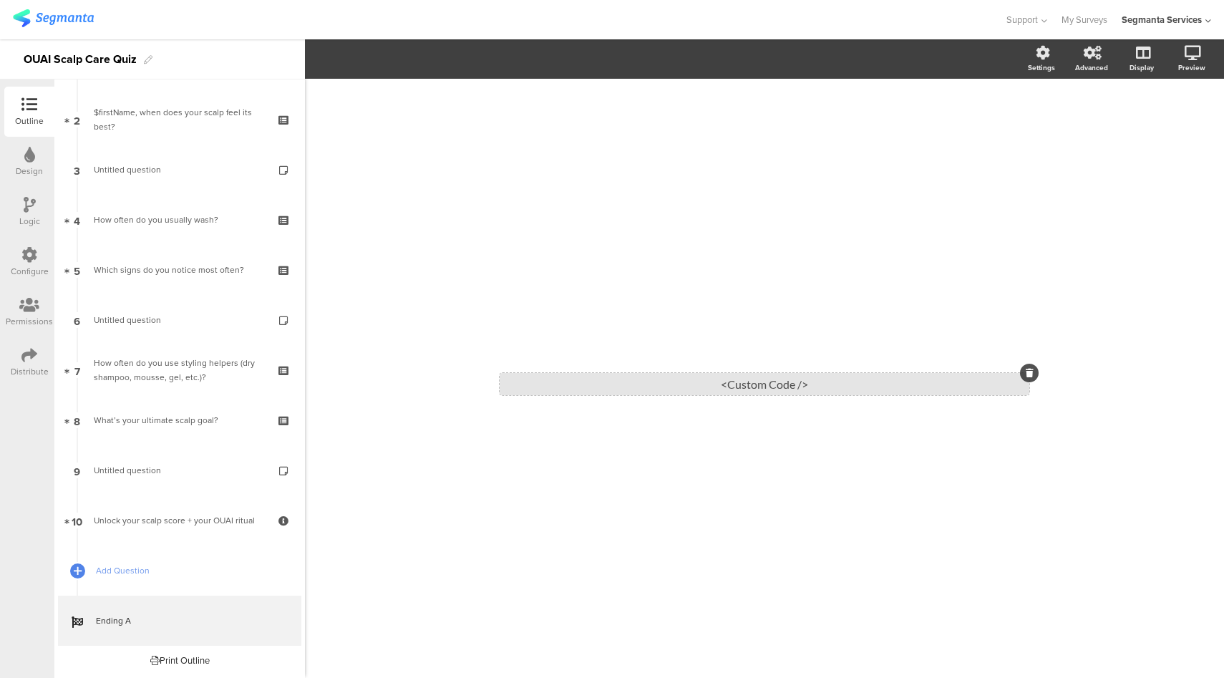
click at [723, 379] on div "<Custom Code />" at bounding box center [765, 384] width 530 height 22
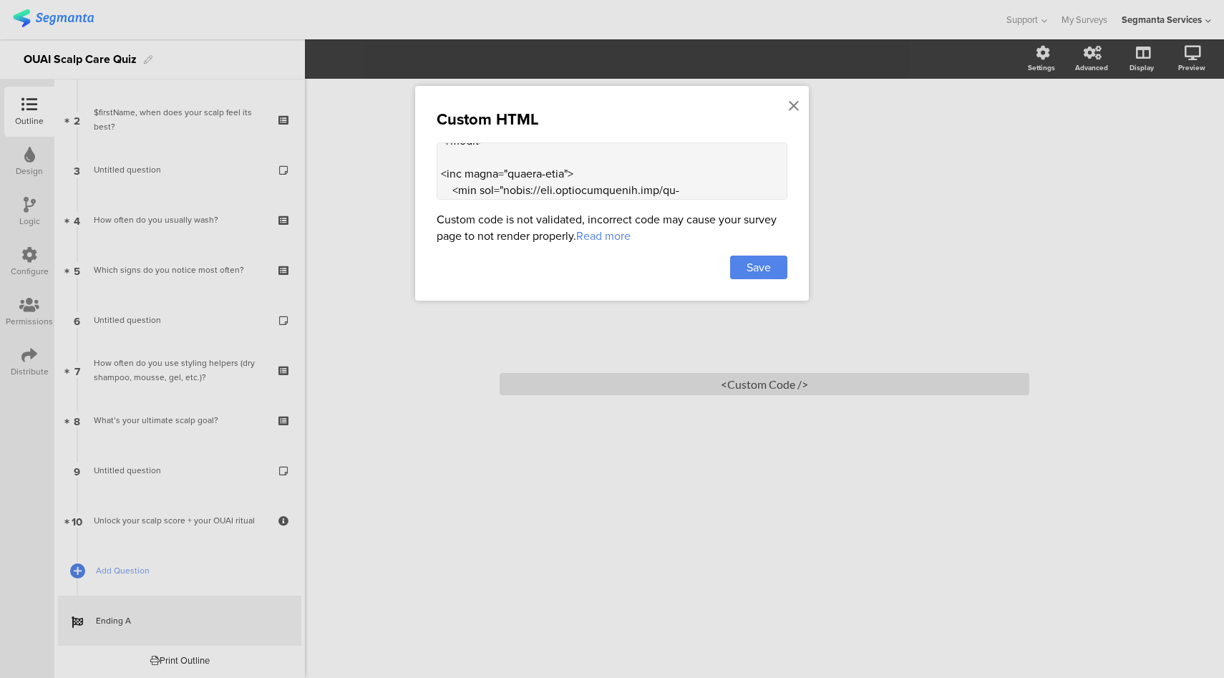
scroll to position [1840, 0]
drag, startPoint x: 506, startPoint y: 150, endPoint x: 484, endPoint y: 180, distance: 36.8
click at [484, 180] on textarea at bounding box center [612, 170] width 351 height 57
click at [166, 460] on div at bounding box center [612, 339] width 1224 height 678
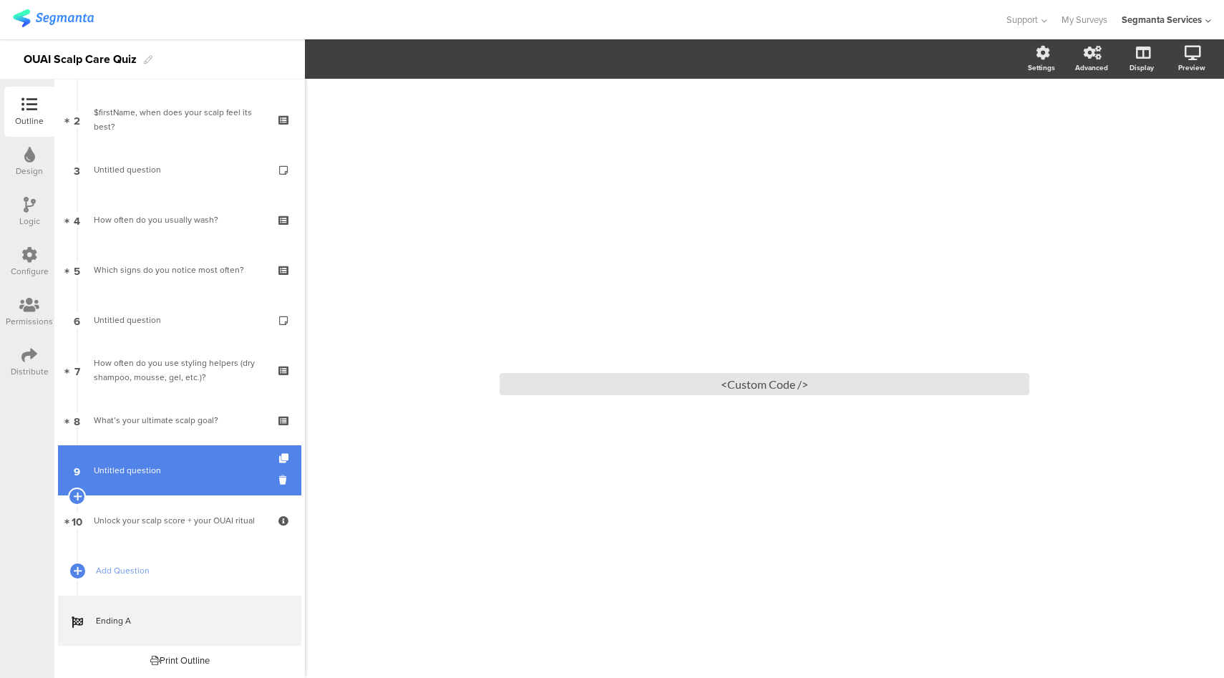
click at [172, 475] on span "Untitled question" at bounding box center [179, 470] width 171 height 14
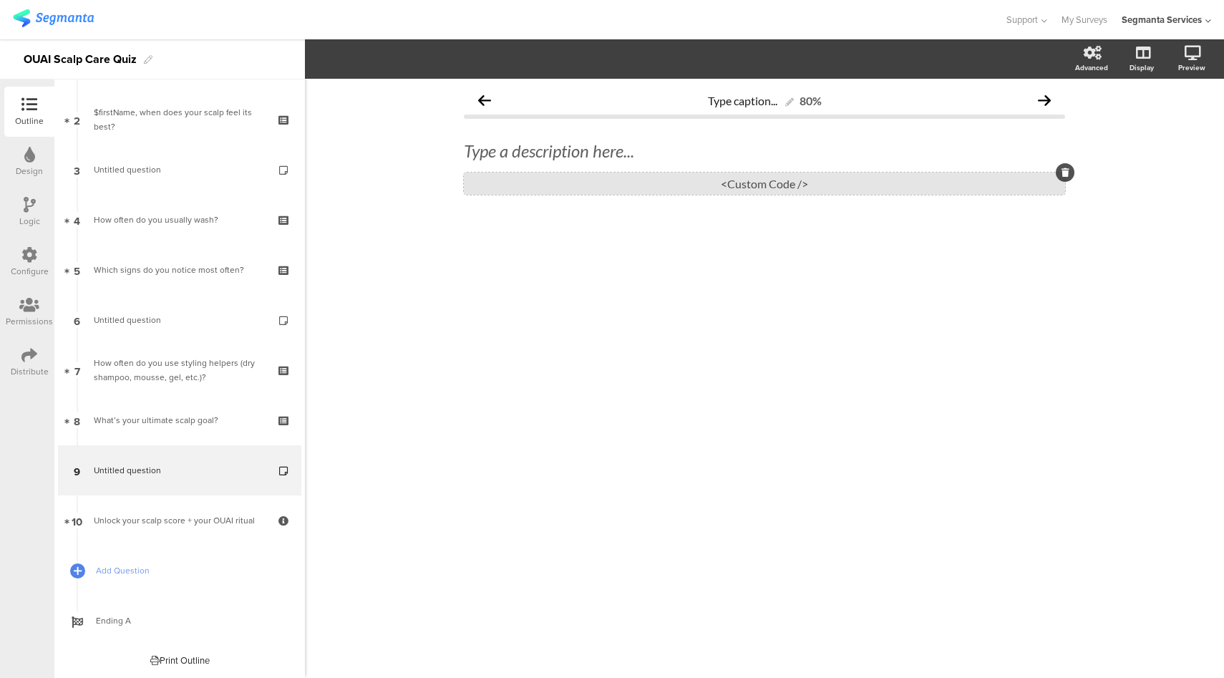
click at [707, 183] on div "<Custom Code />" at bounding box center [764, 183] width 601 height 22
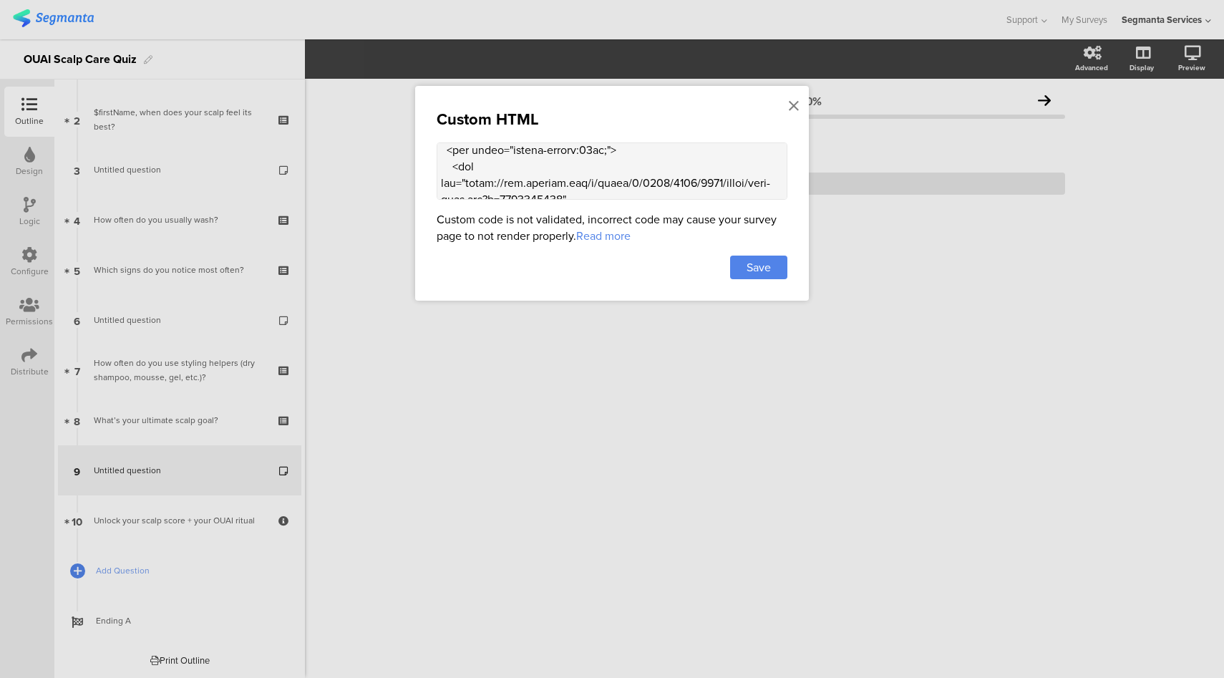
scroll to position [155, 0]
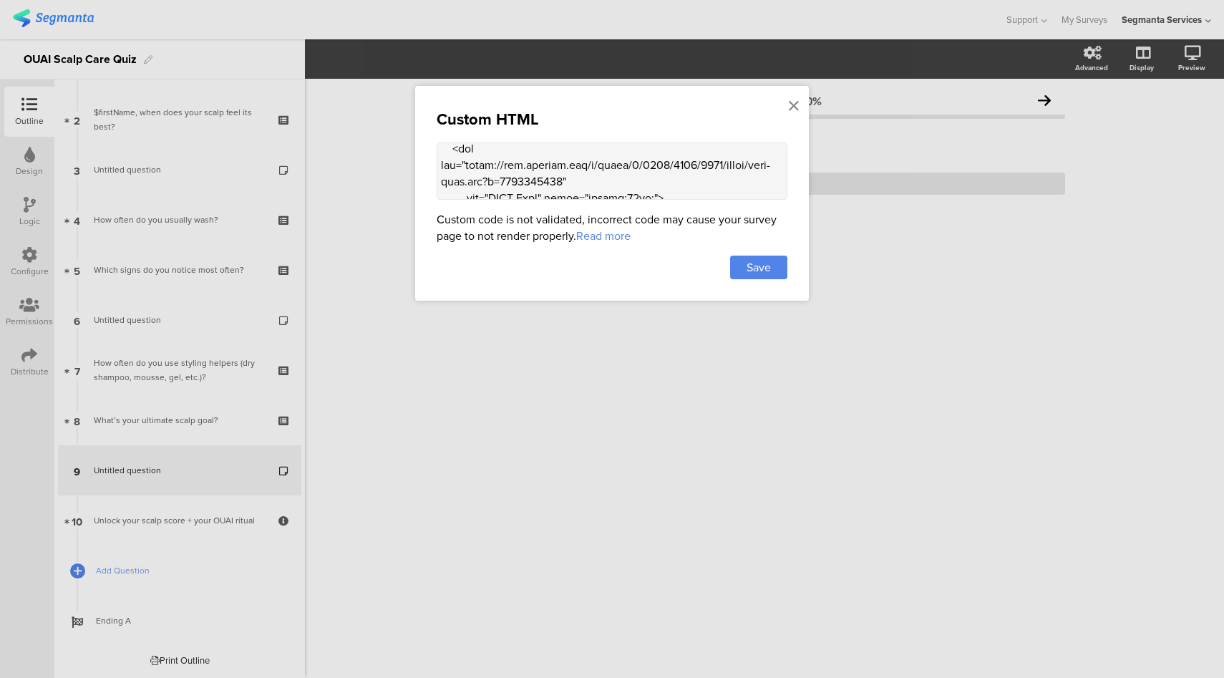
drag, startPoint x: 563, startPoint y: 177, endPoint x: 465, endPoint y: 159, distance: 99.1
click at [465, 159] on textarea at bounding box center [612, 170] width 351 height 57
paste textarea "www.affirmationpod.com/wp-content/uploads/2021/07/Ouai-Promo-Code-Affirmation-P…"
type textarea "<!-- Scalp Care Trusted Reviews --> <div style="max-width:700px;margin:0 auto;p…"
click at [762, 263] on span "Save" at bounding box center [758, 267] width 24 height 16
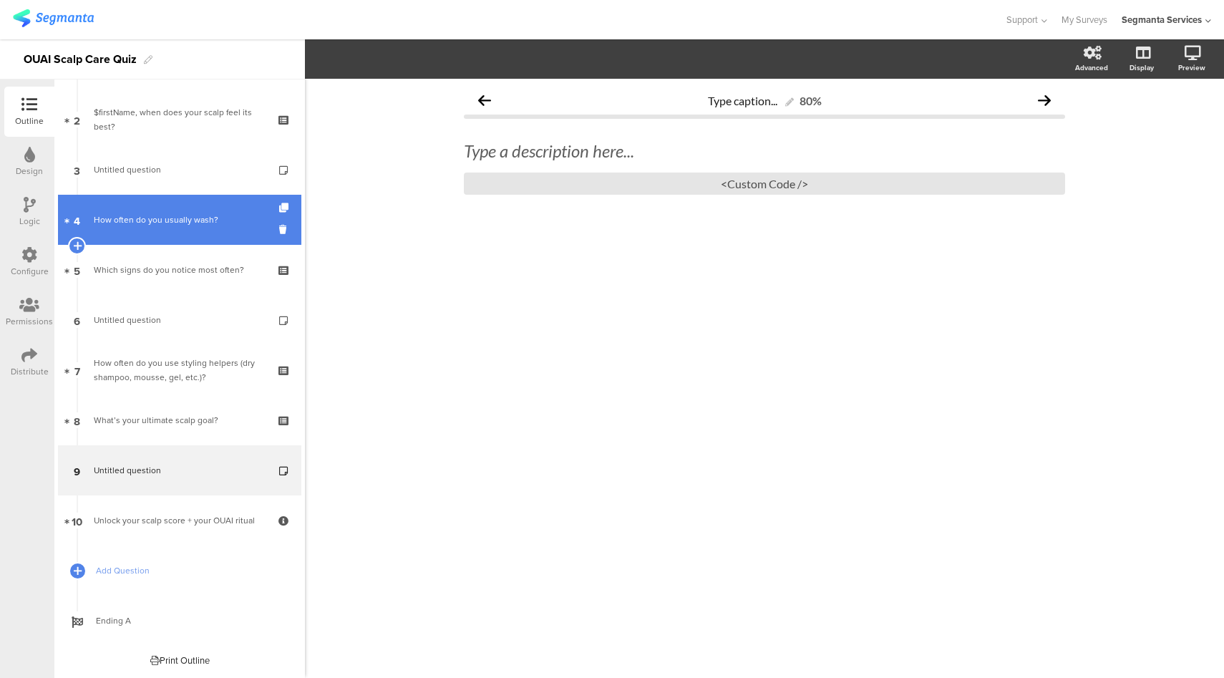
scroll to position [0, 0]
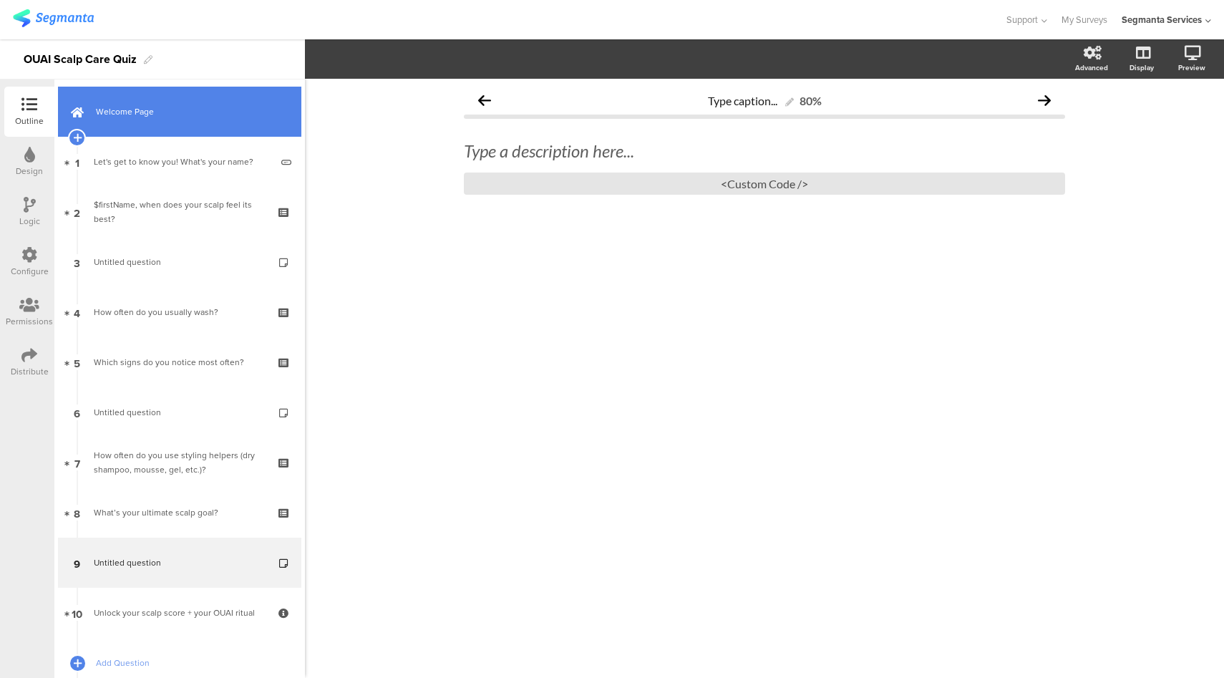
click at [172, 108] on span "Welcome Page" at bounding box center [187, 111] width 183 height 14
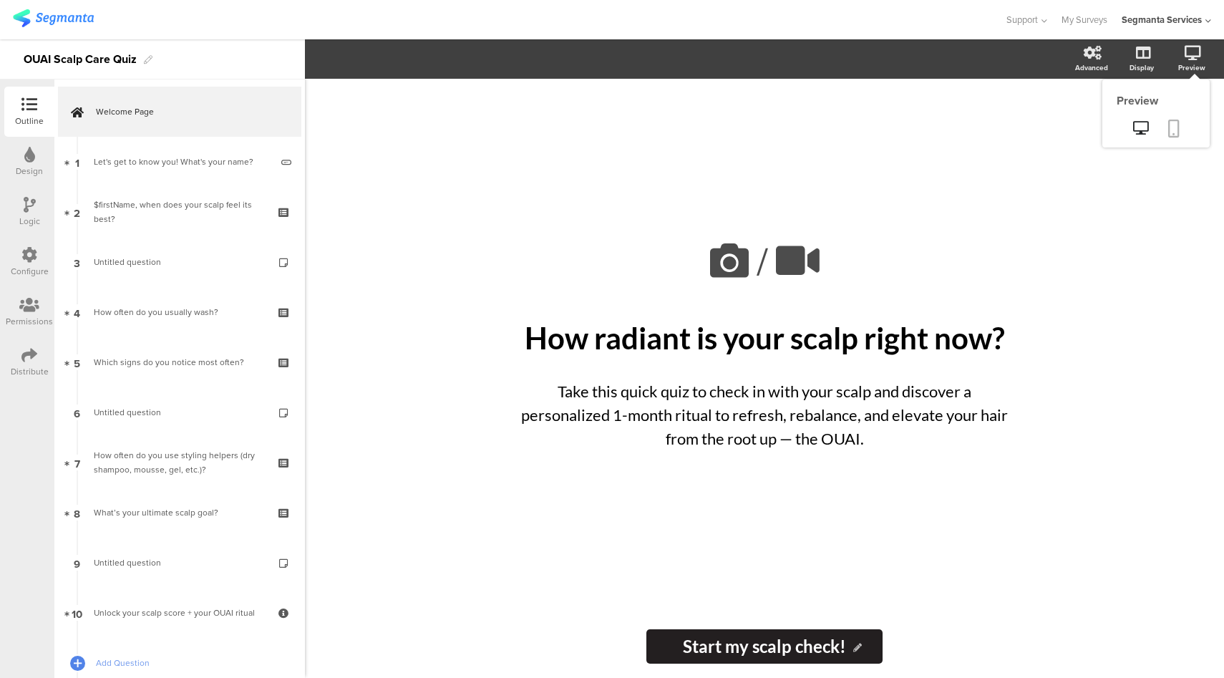
click at [1179, 132] on link at bounding box center [1173, 129] width 31 height 27
click at [729, 263] on icon at bounding box center [729, 260] width 49 height 49
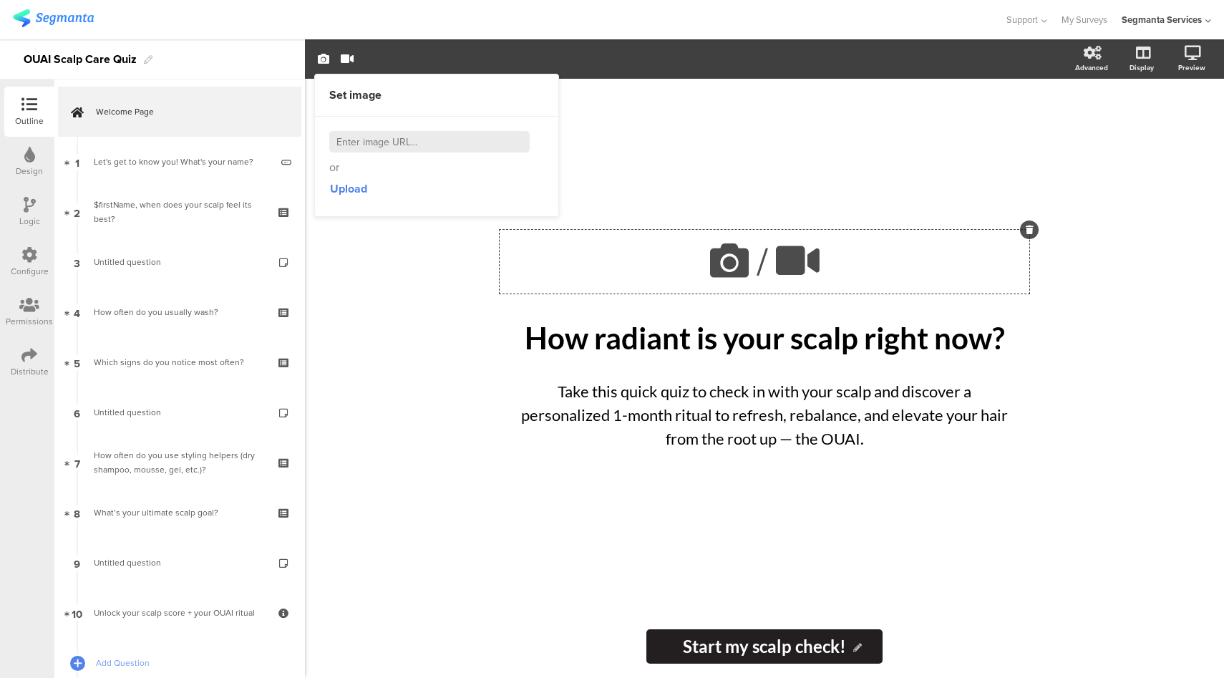
click at [385, 137] on input at bounding box center [429, 141] width 200 height 21
paste input "https://www.affirmationpod.com/wp-content/uploads/2021/07/Ouai-Promo-Code-Affir…"
type input "https://www.affirmationpod.com/wp-content/uploads/2021/07/Ouai-Promo-Code-Affir…"
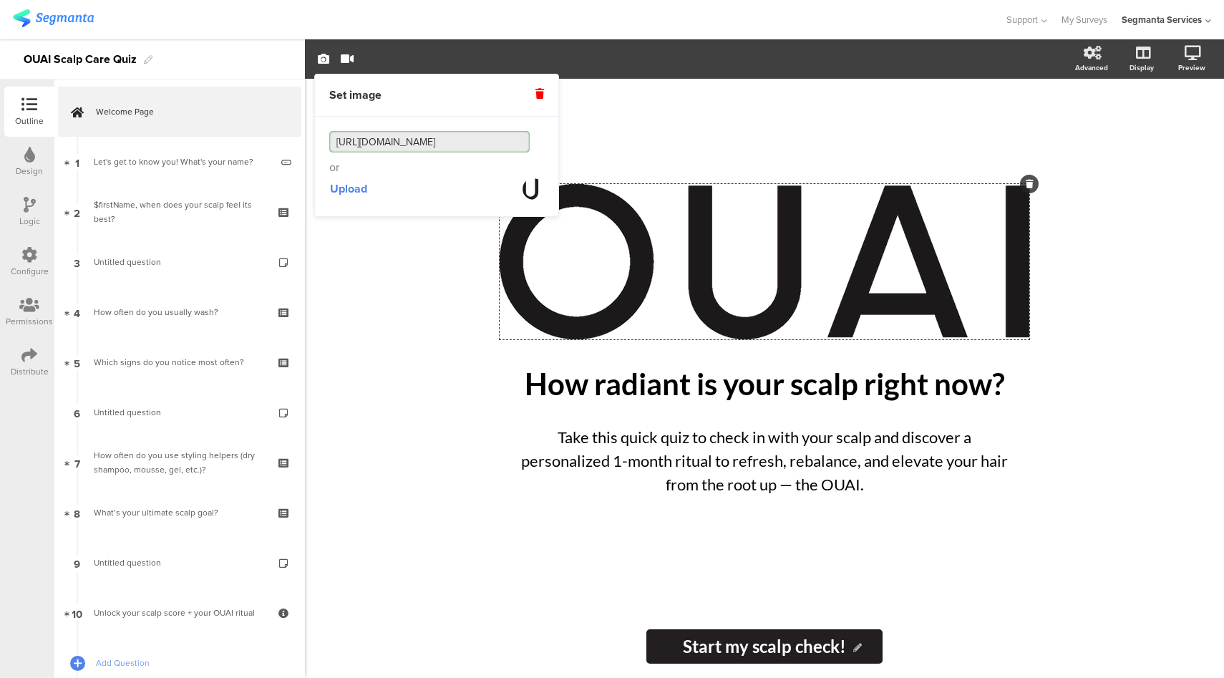
click at [438, 323] on div "/ How radiant is your scalp right now? How radiant is your scalp right now? Tak…" at bounding box center [764, 378] width 919 height 599
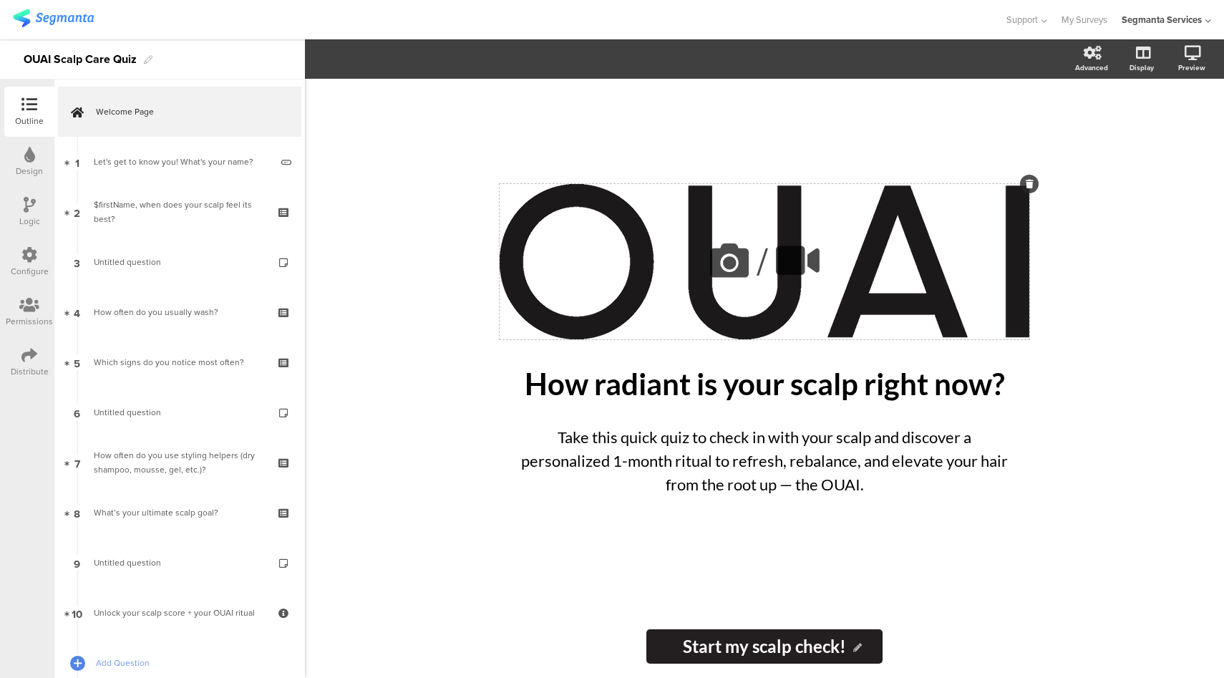
click at [721, 266] on icon at bounding box center [729, 260] width 49 height 49
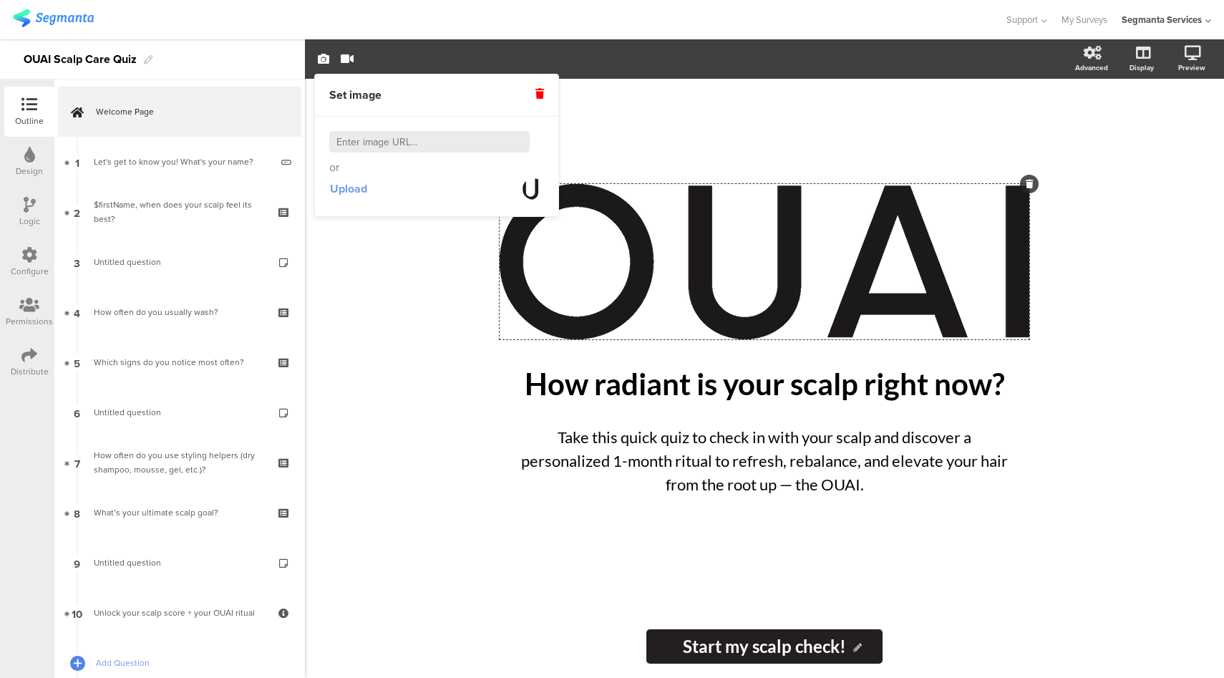
click at [361, 188] on span "Upload" at bounding box center [348, 188] width 37 height 16
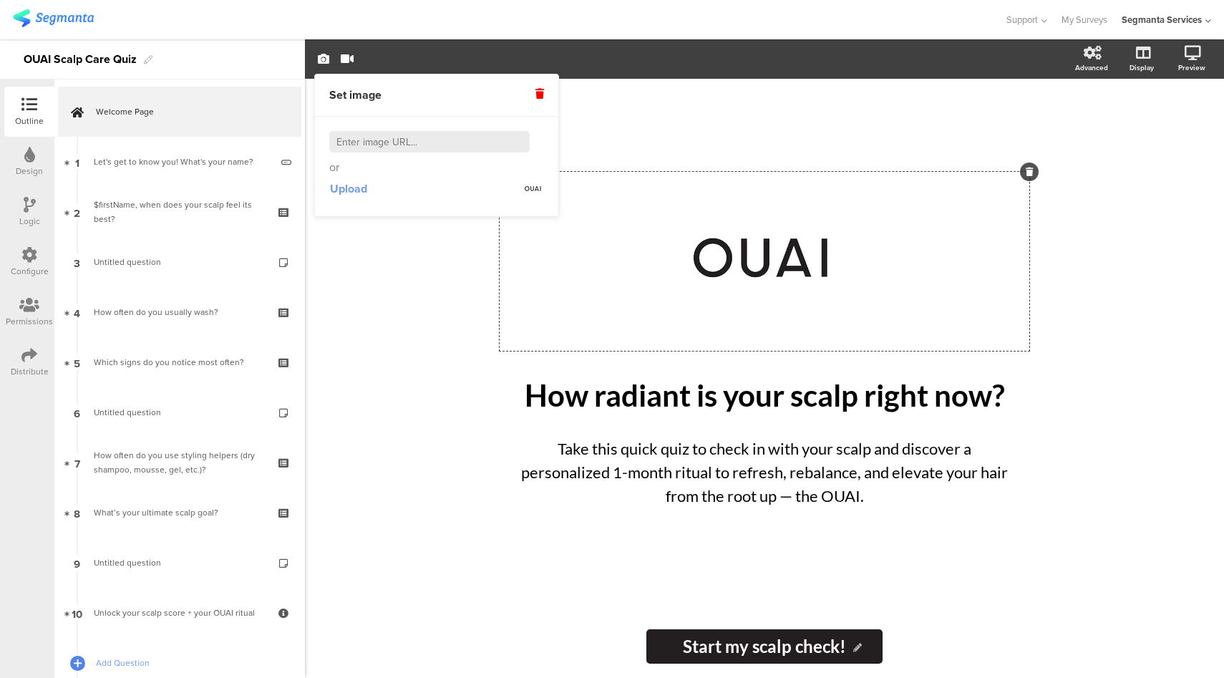
click at [341, 185] on span "Upload" at bounding box center [348, 188] width 37 height 16
click at [354, 190] on span "Upload" at bounding box center [348, 188] width 37 height 16
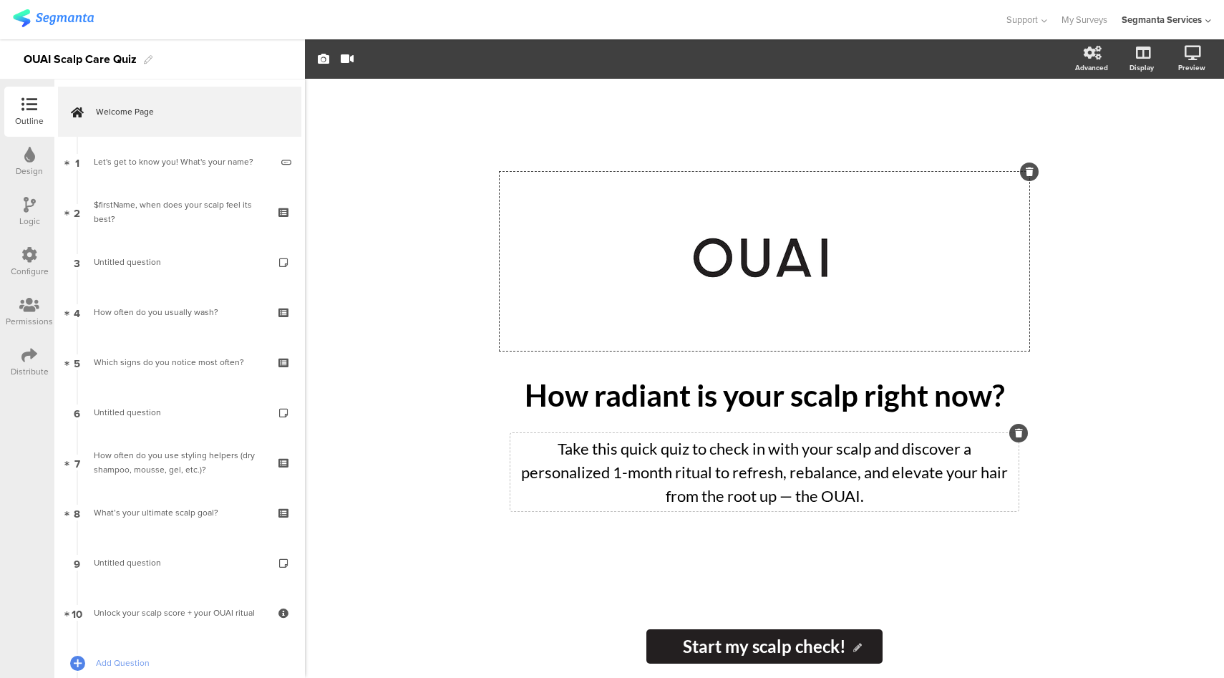
click at [792, 495] on div "Take this quick quiz to check in with your scalp and discover a personalized 1-…" at bounding box center [764, 472] width 508 height 78
drag, startPoint x: 863, startPoint y: 500, endPoint x: 776, endPoint y: 504, distance: 87.4
click at [776, 504] on p "Take this quick quiz to check in with your scalp and discover a personalized 1-…" at bounding box center [764, 472] width 501 height 71
click at [723, 250] on icon at bounding box center [729, 260] width 49 height 49
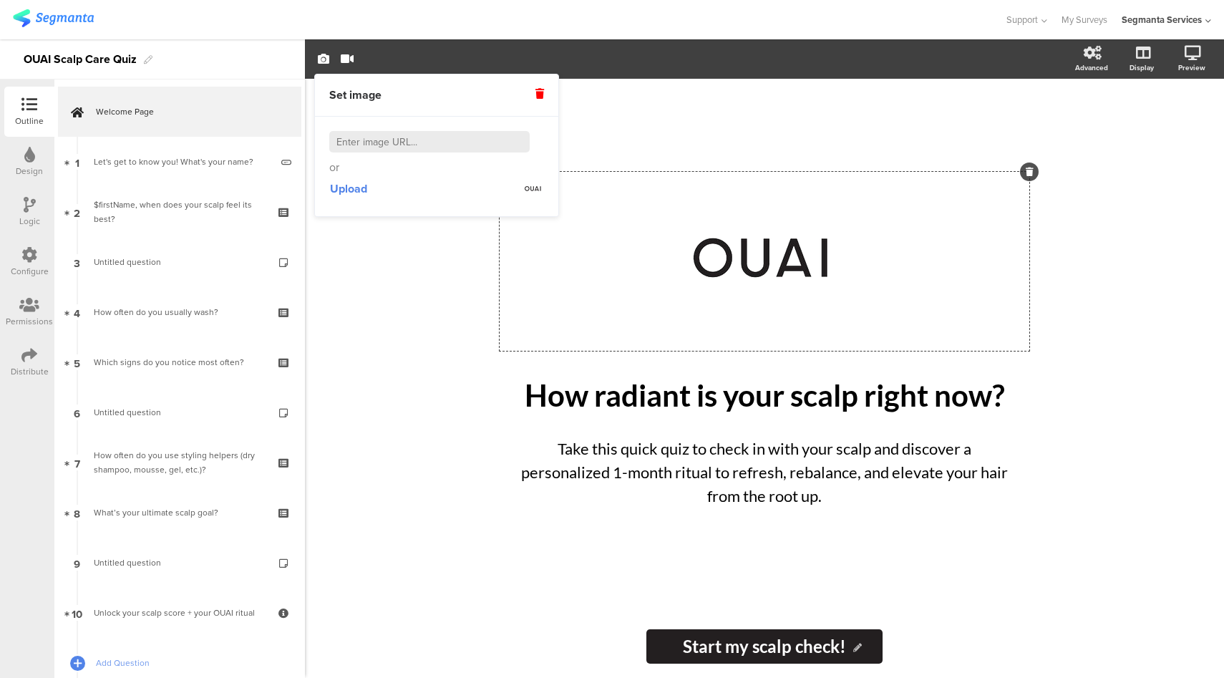
click at [365, 143] on input at bounding box center [429, 141] width 200 height 21
paste input "https://images.squarespace-cdn.com/content/v1/5b3053bc9772ae550b1264d0/16463619…"
type input "https://images.squarespace-cdn.com/content/v1/5b3053bc9772ae550b1264d0/16463619…"
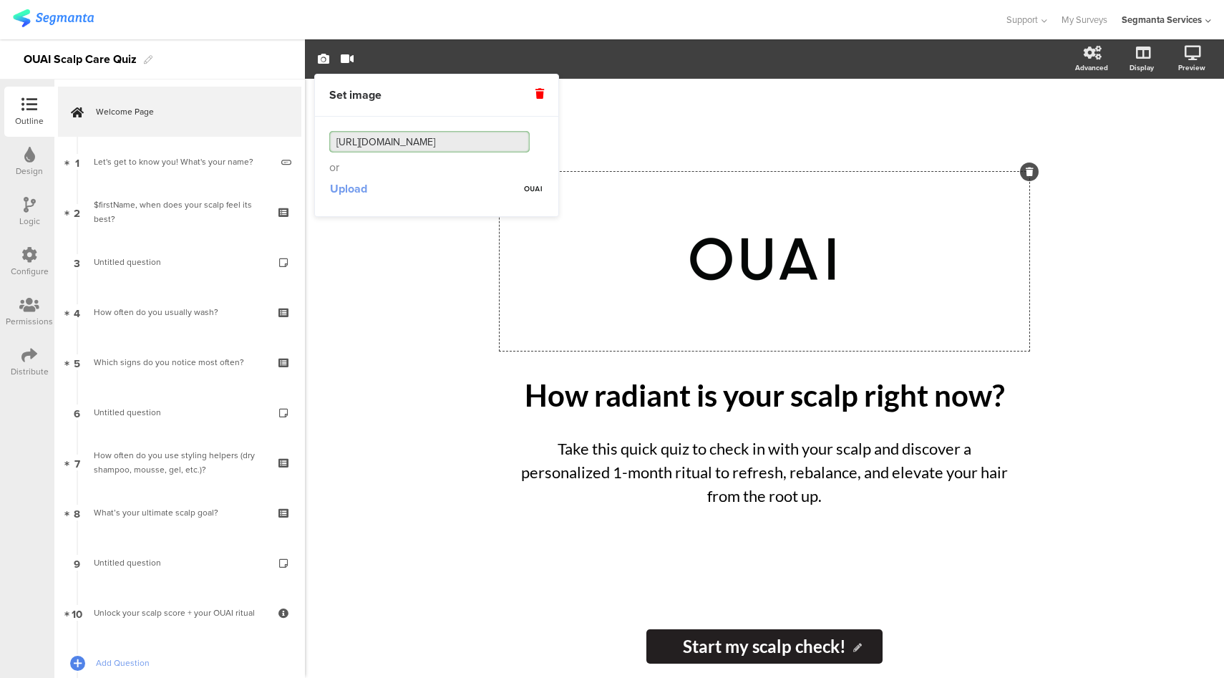
click at [362, 192] on span "Upload" at bounding box center [348, 188] width 37 height 16
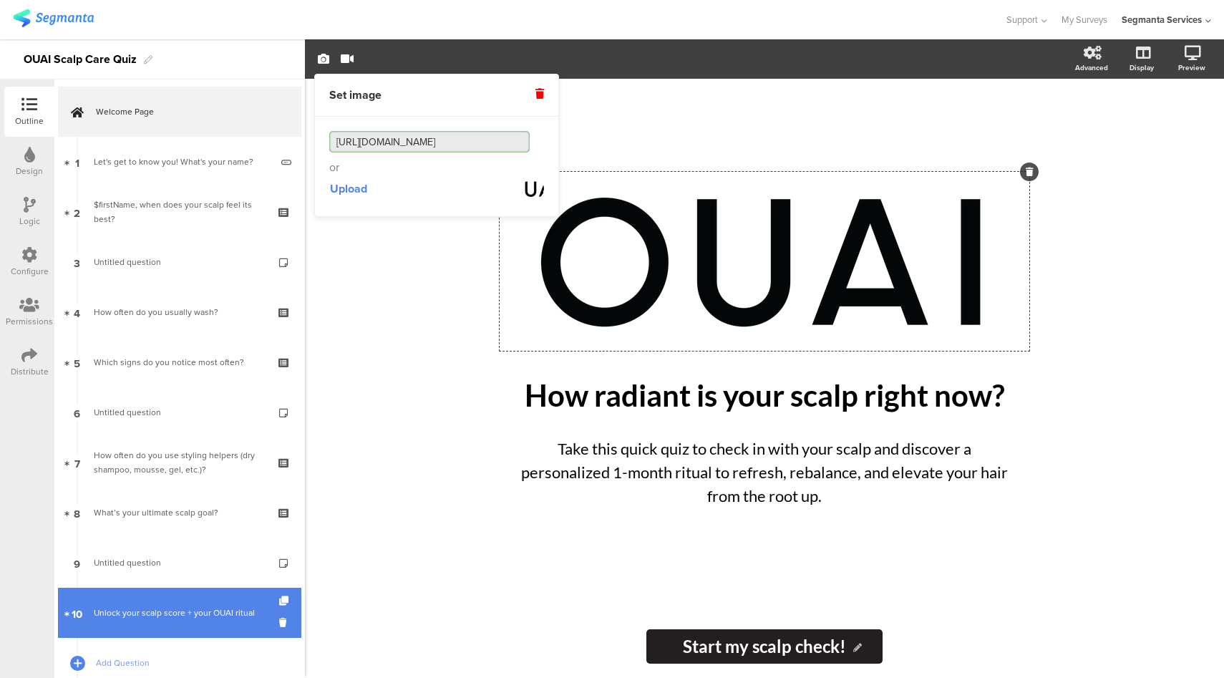
click at [131, 616] on div "Unlock your scalp score + your OUAI ritual" at bounding box center [179, 612] width 171 height 14
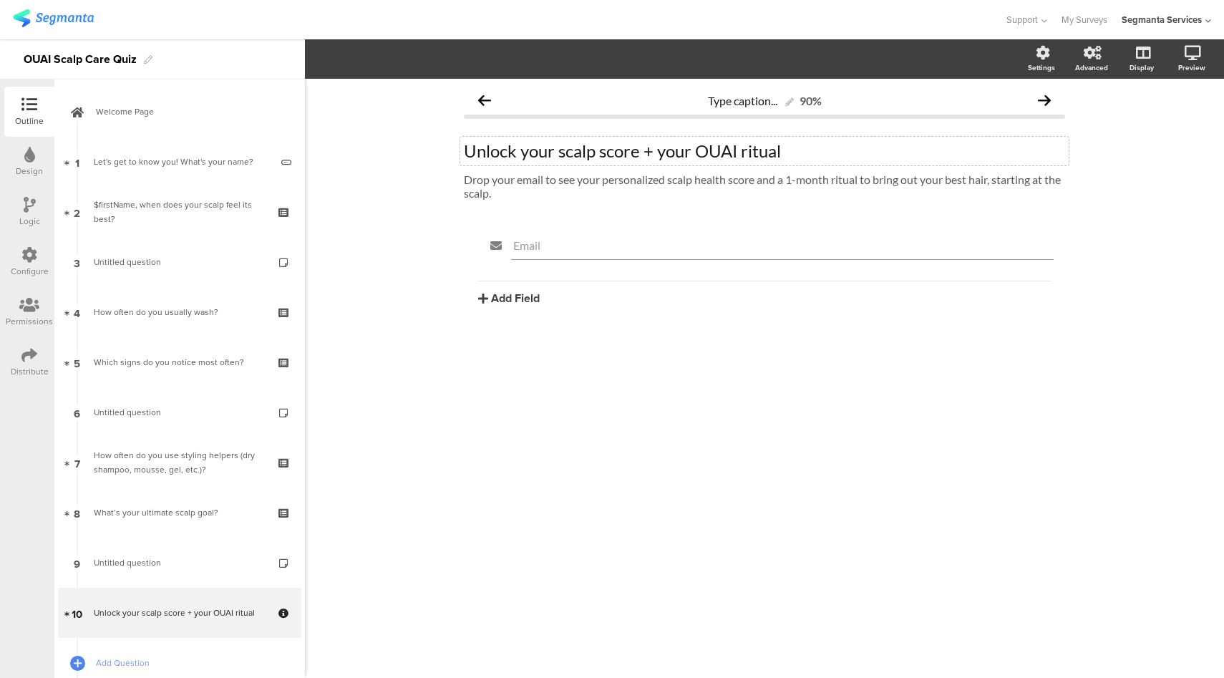
click at [465, 153] on div "Unlock your scalp score + your OUAI ritual Unlock your scalp score + your OUAI …" at bounding box center [764, 151] width 608 height 29
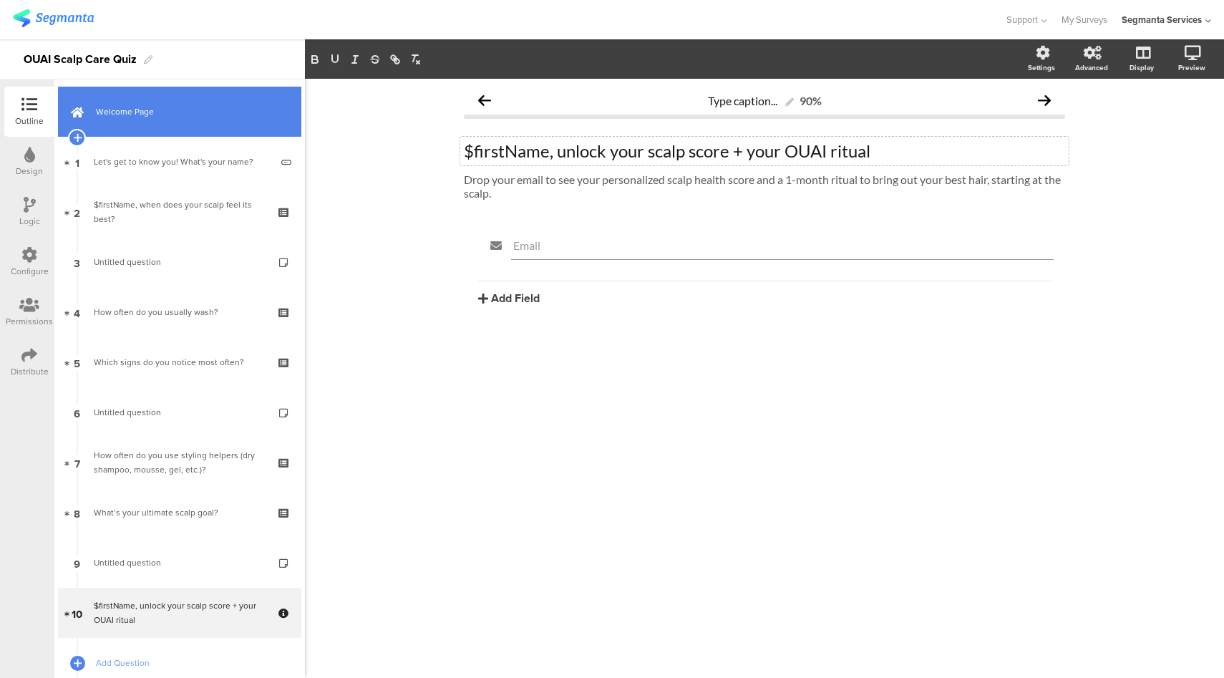
click at [221, 102] on link "Welcome Page" at bounding box center [179, 112] width 243 height 50
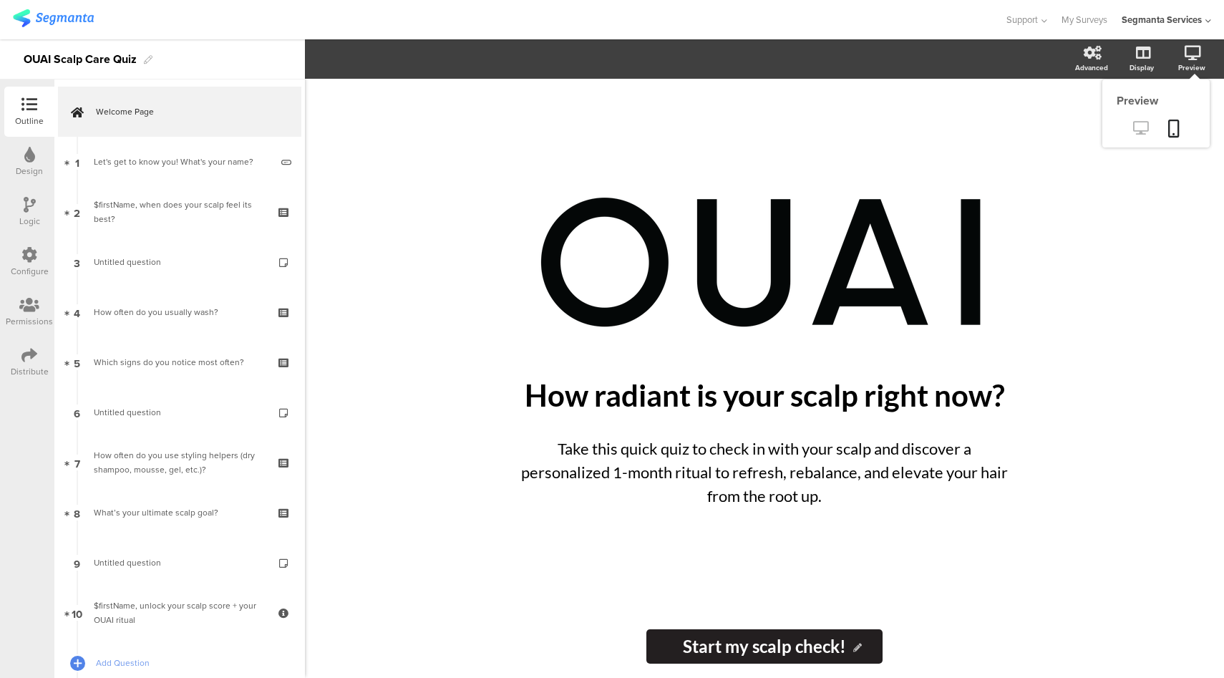
click at [1138, 131] on icon at bounding box center [1140, 128] width 15 height 14
